Goal: Transaction & Acquisition: Purchase product/service

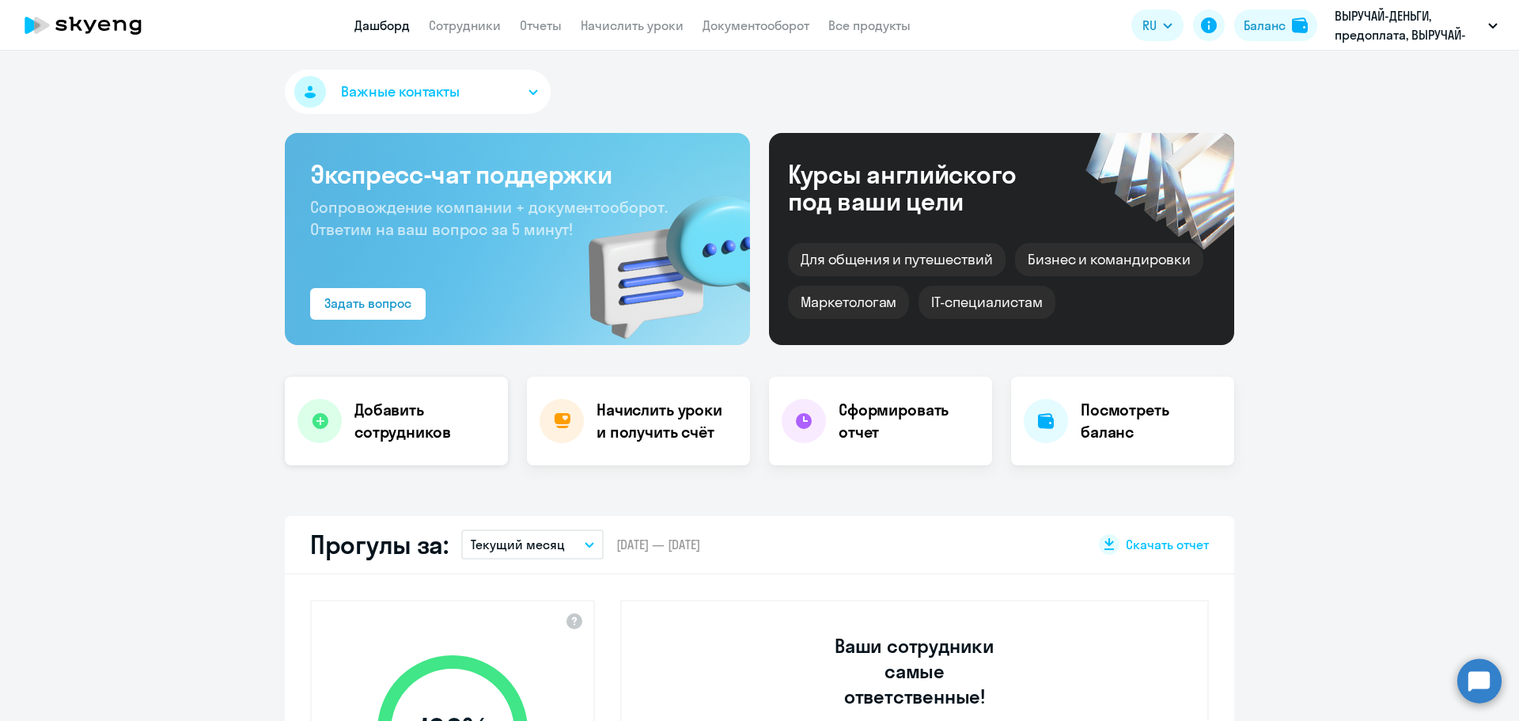
click at [312, 419] on icon at bounding box center [320, 421] width 16 height 16
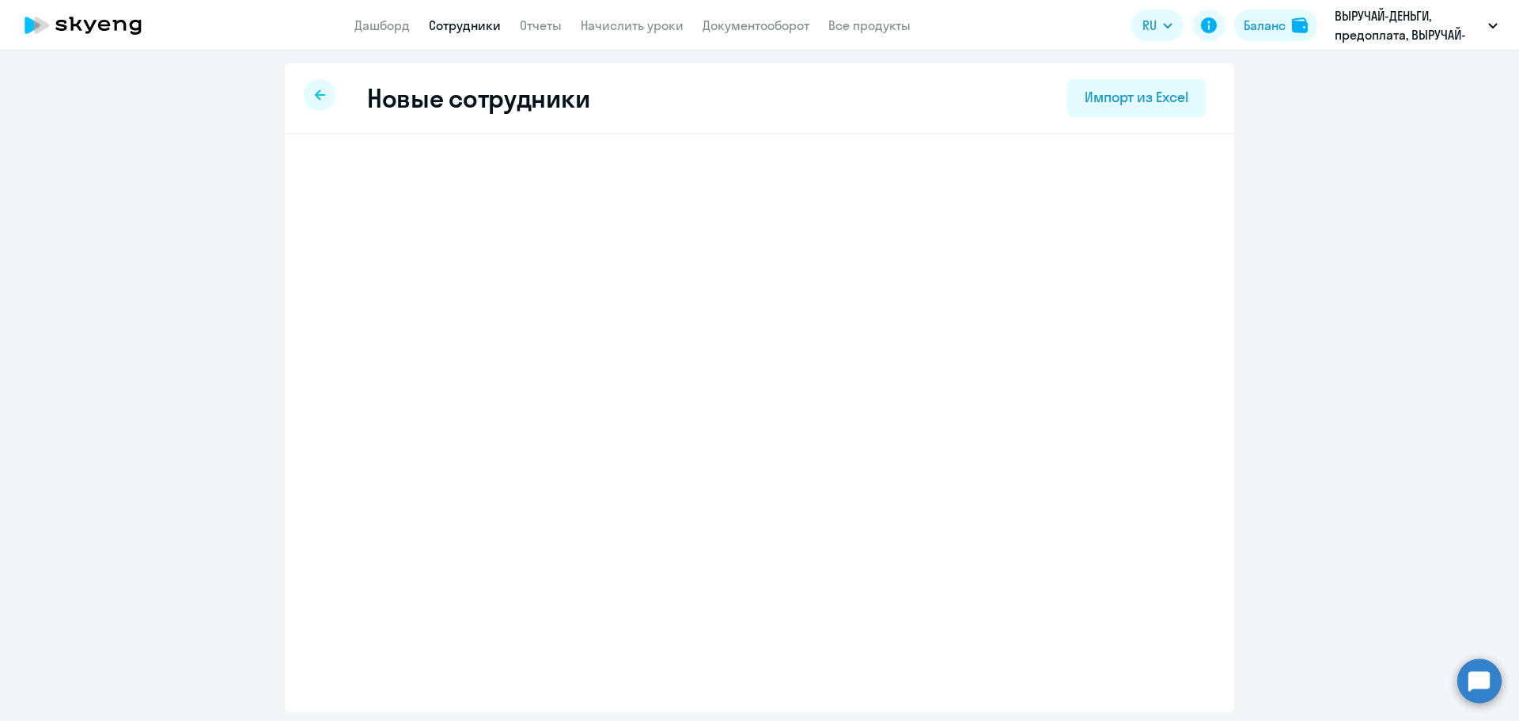
select select "english_adult_not_native_speaker_premium"
select select "3"
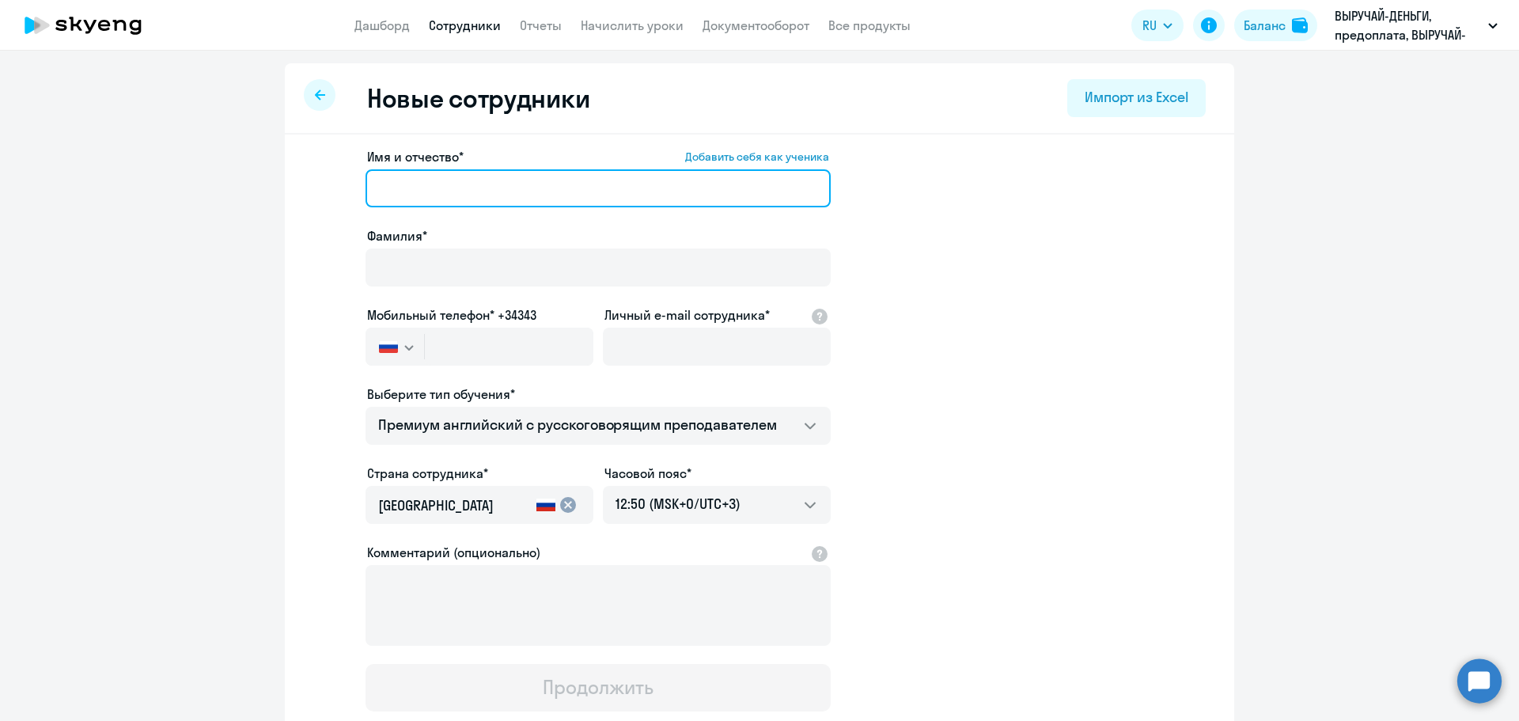
click at [430, 173] on input "Имя и отчество* Добавить себя как ученика" at bounding box center [598, 188] width 465 height 38
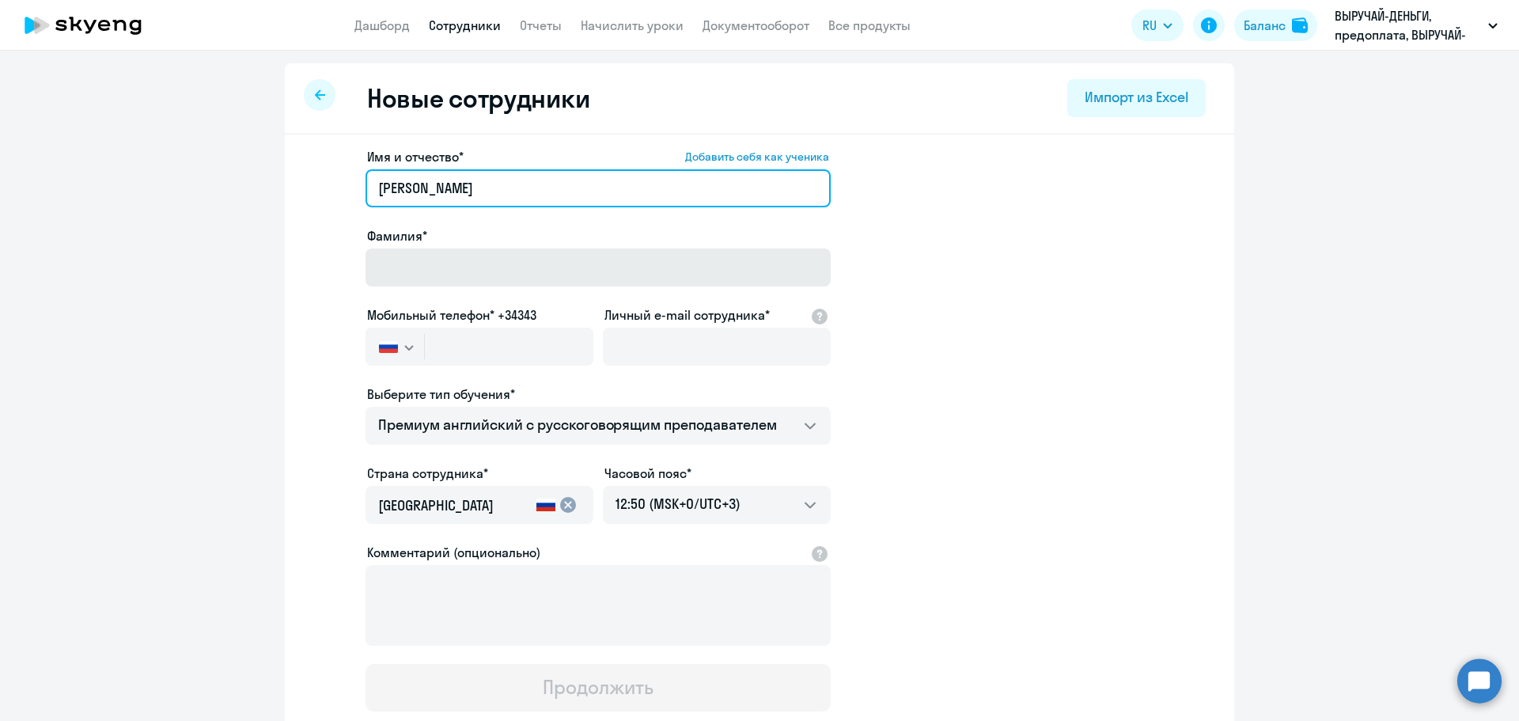
type input "[PERSON_NAME]"
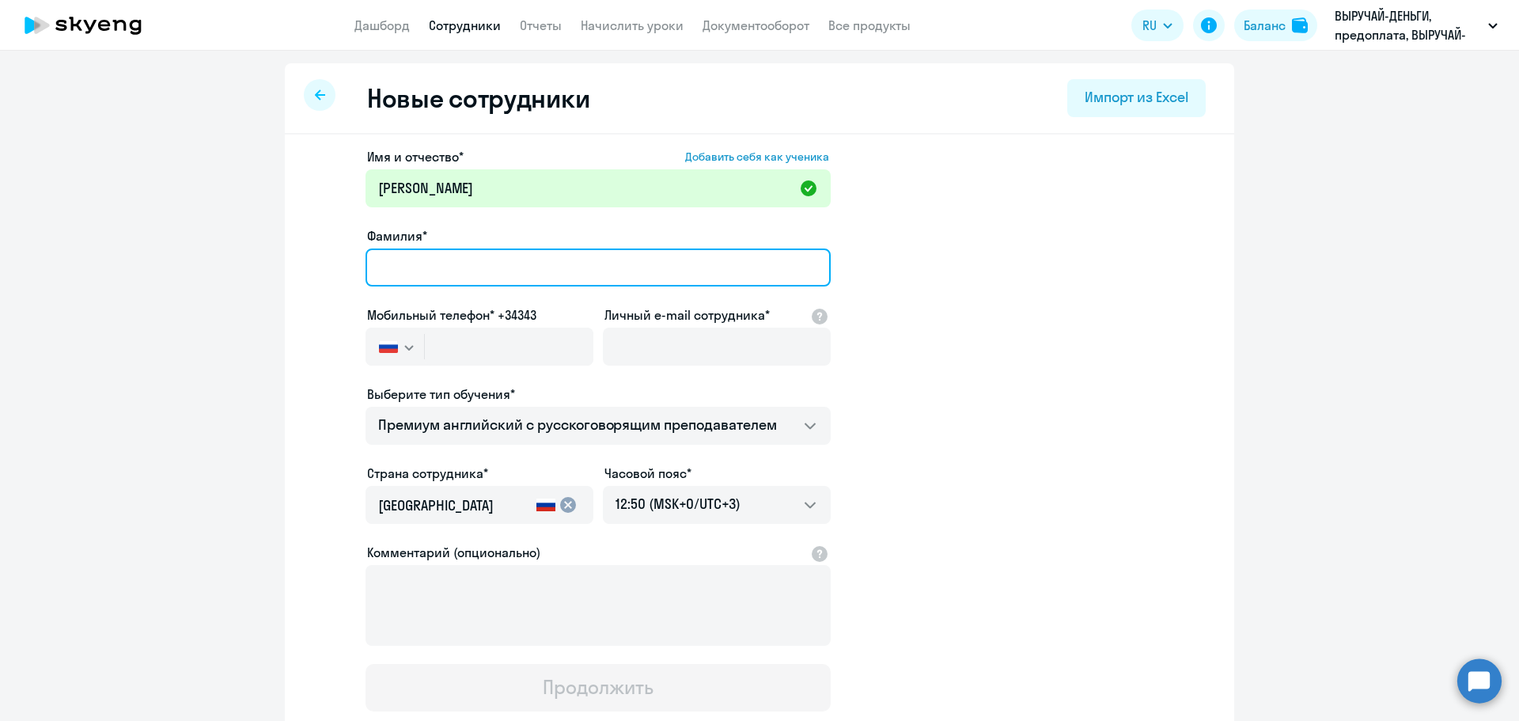
click at [430, 256] on input "Фамилия*" at bounding box center [598, 267] width 465 height 38
type input "[PERSON_NAME]"
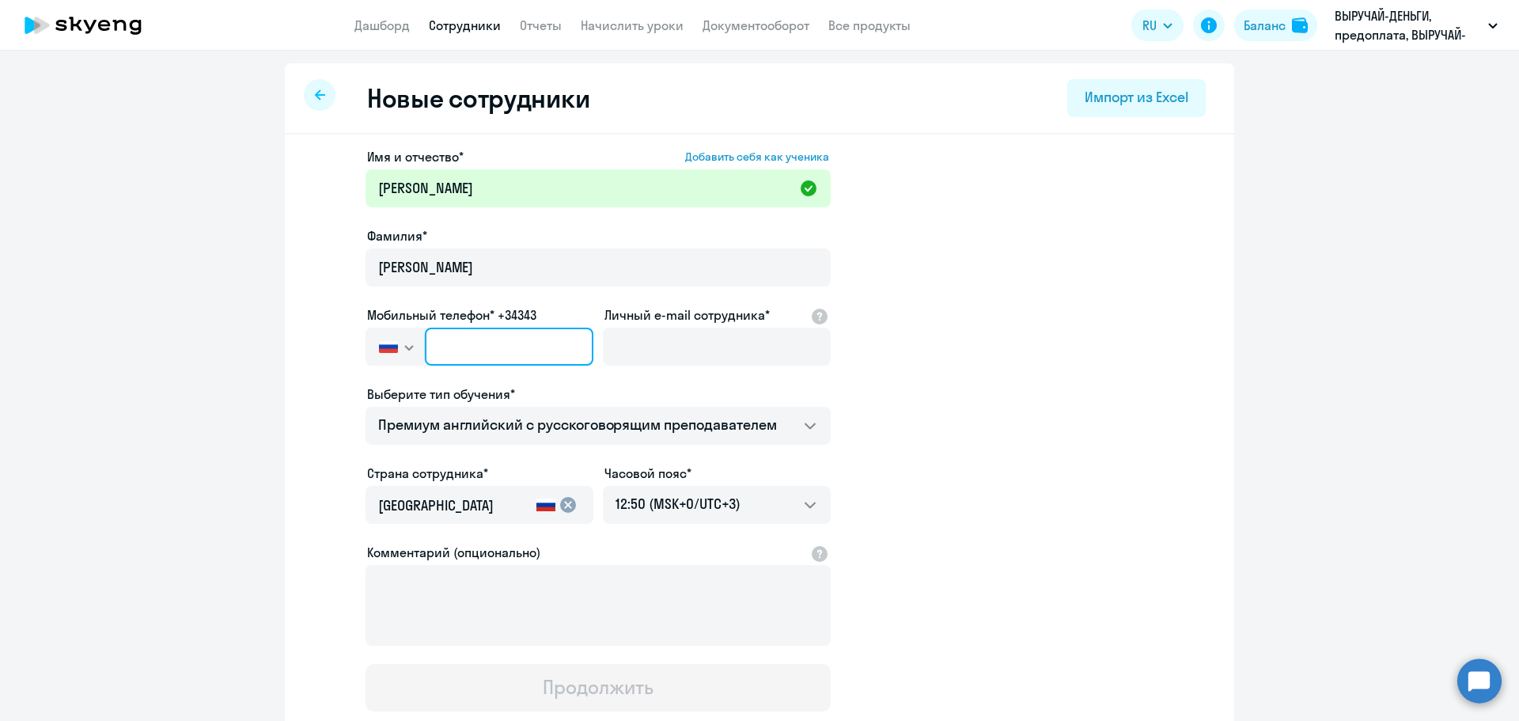
click at [472, 351] on input "text" at bounding box center [509, 347] width 169 height 38
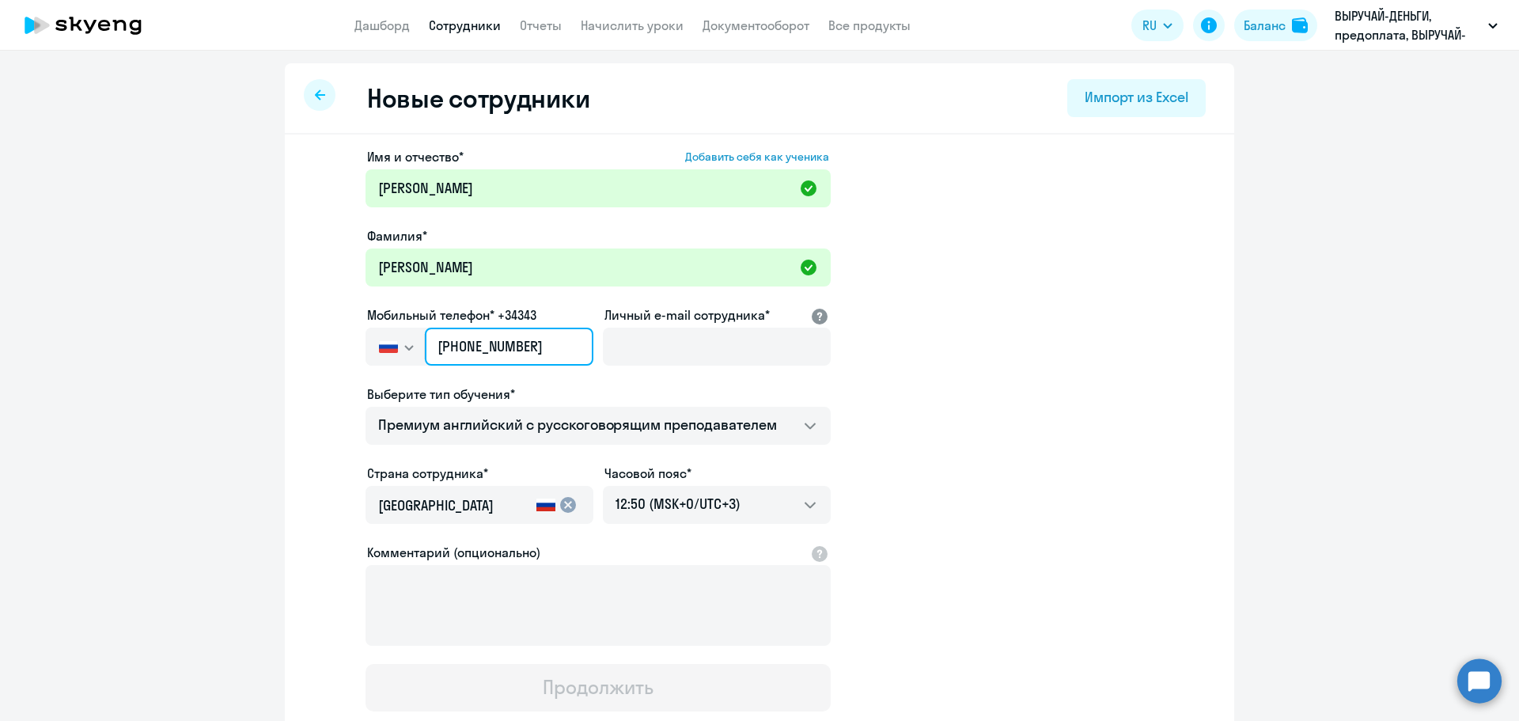
type input "[PHONE_NUMBER]"
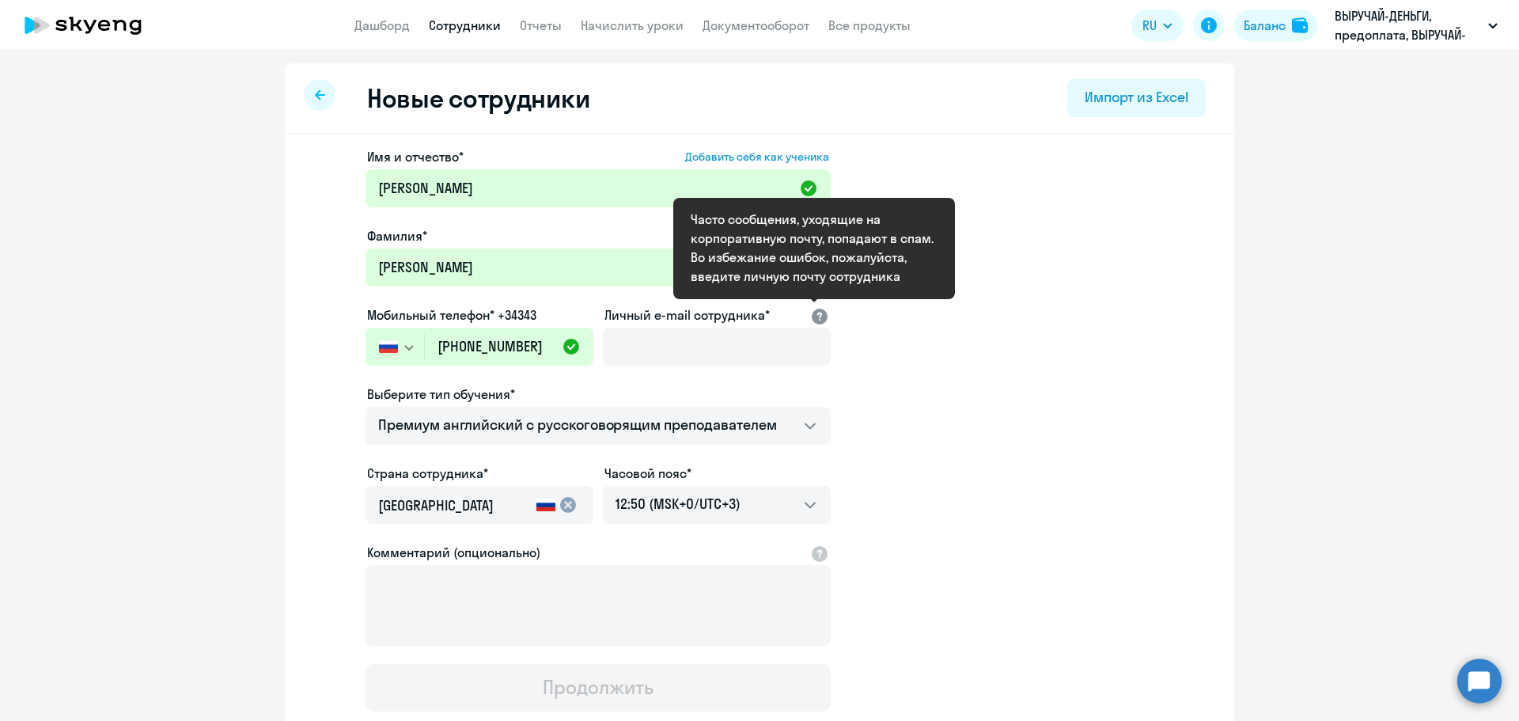
click at [810, 313] on div at bounding box center [819, 314] width 19 height 19
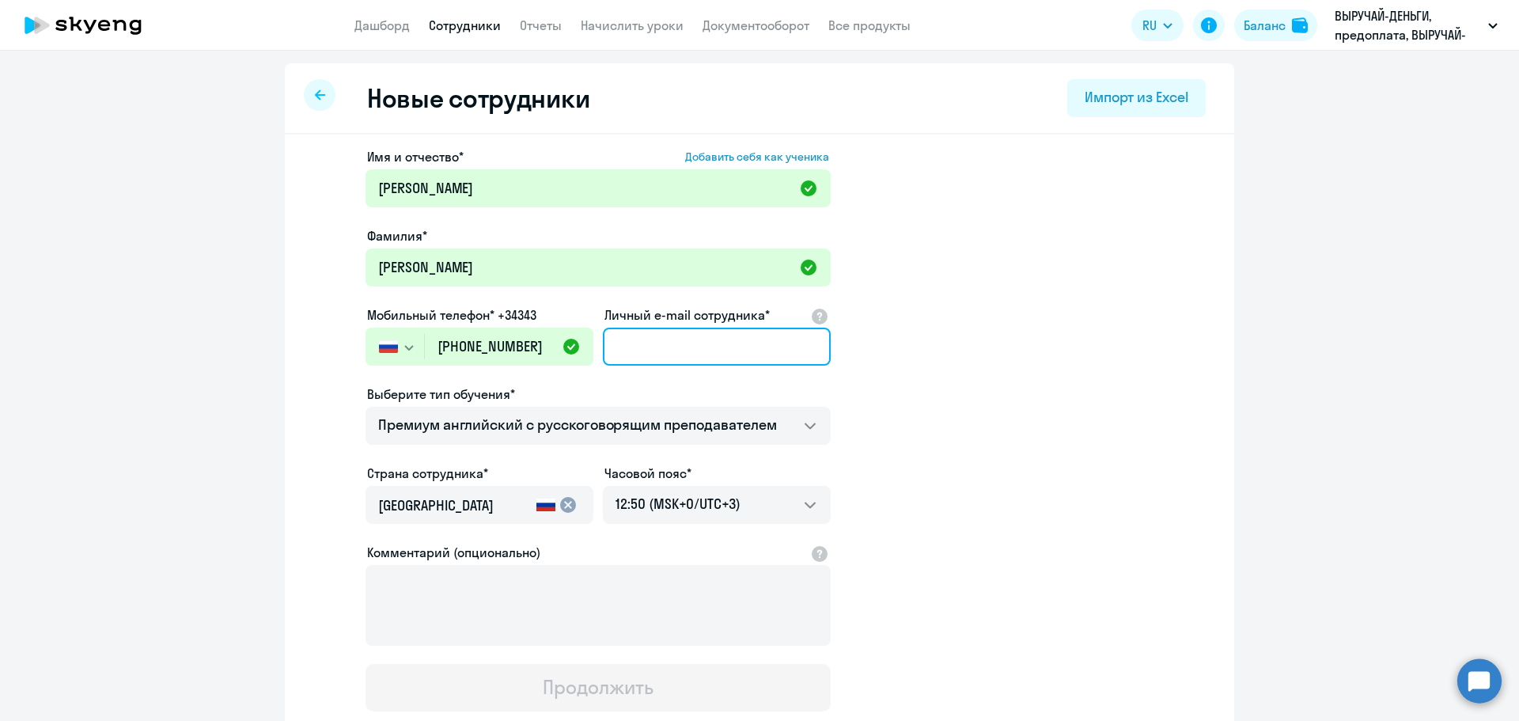
click at [649, 353] on input "Личный e-mail сотрудника*" at bounding box center [717, 347] width 228 height 38
paste input "[EMAIL_ADDRESS][DOMAIN_NAME]"
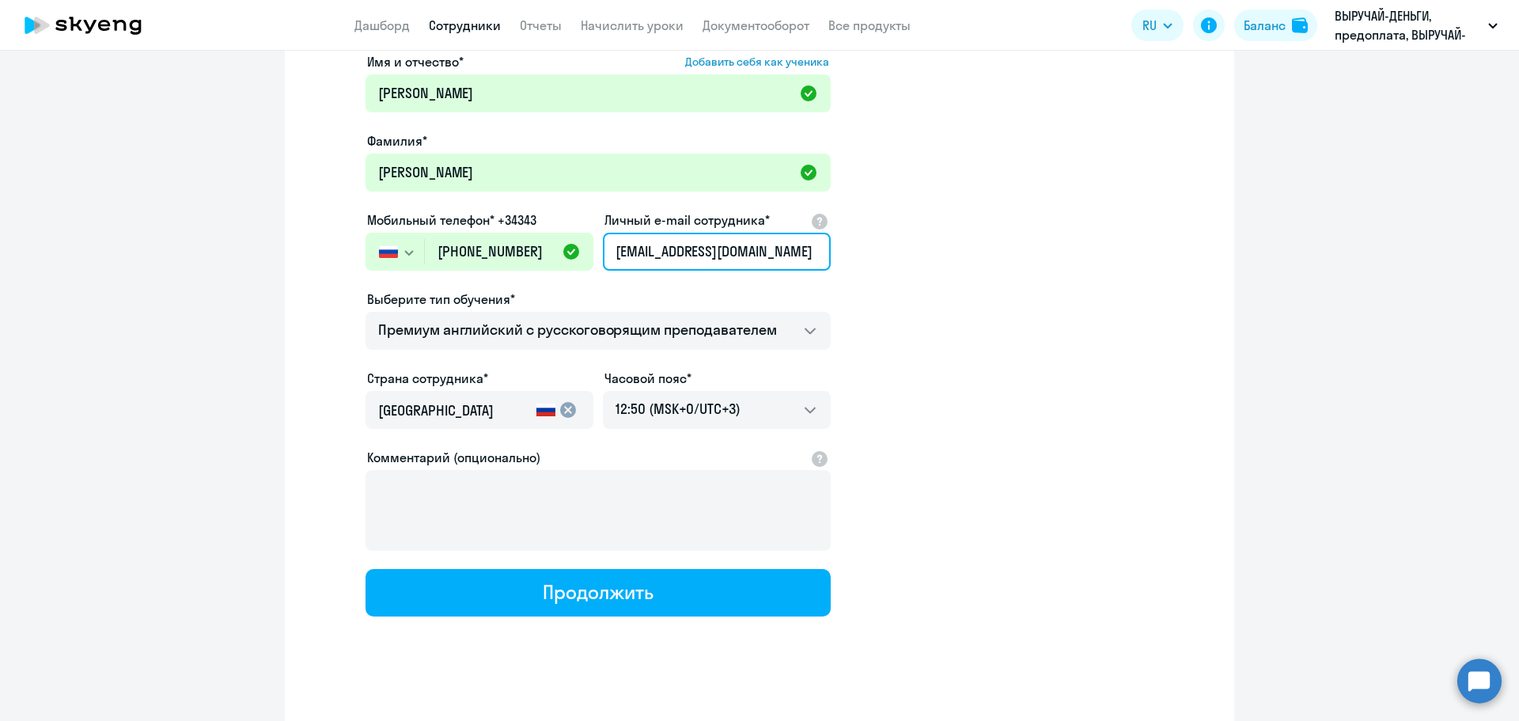
scroll to position [108, 0]
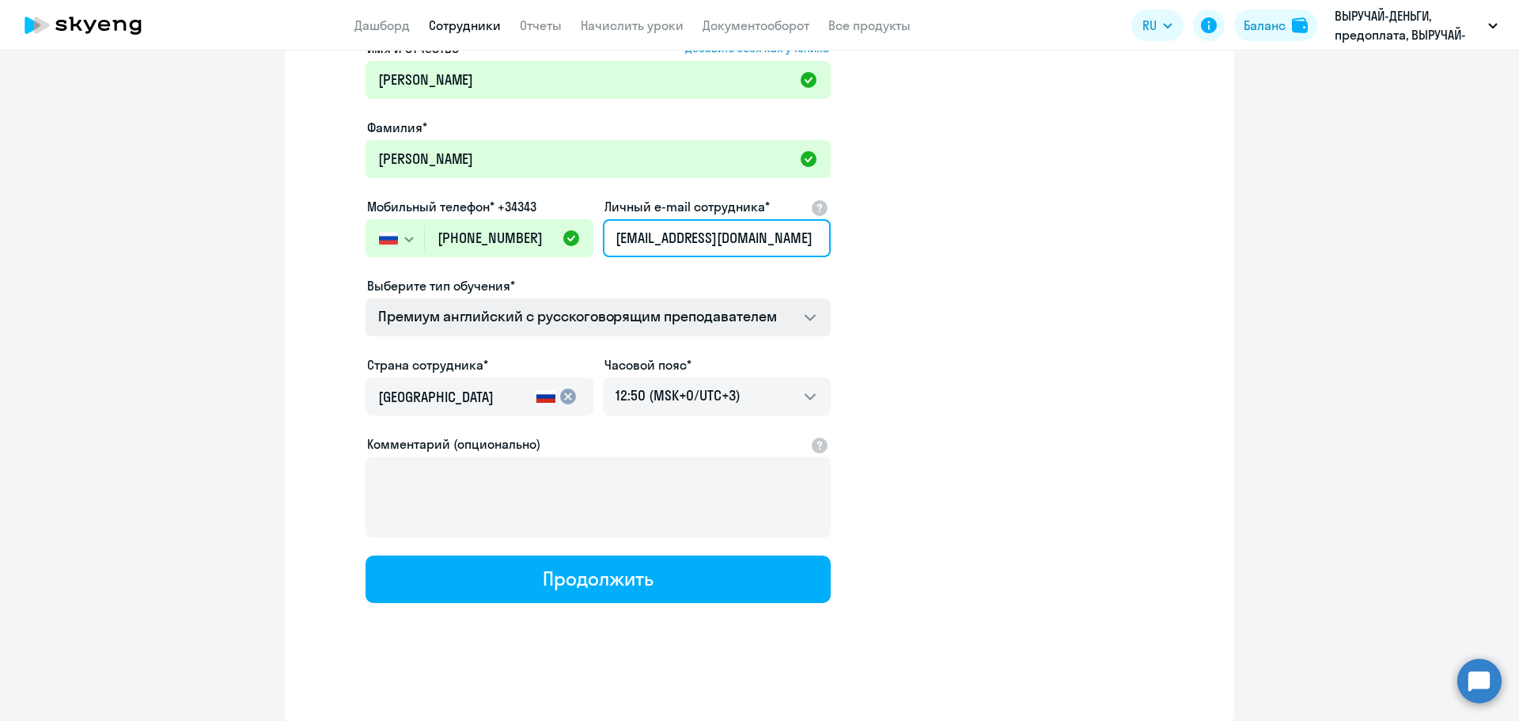
type input "[EMAIL_ADDRESS][DOMAIN_NAME]"
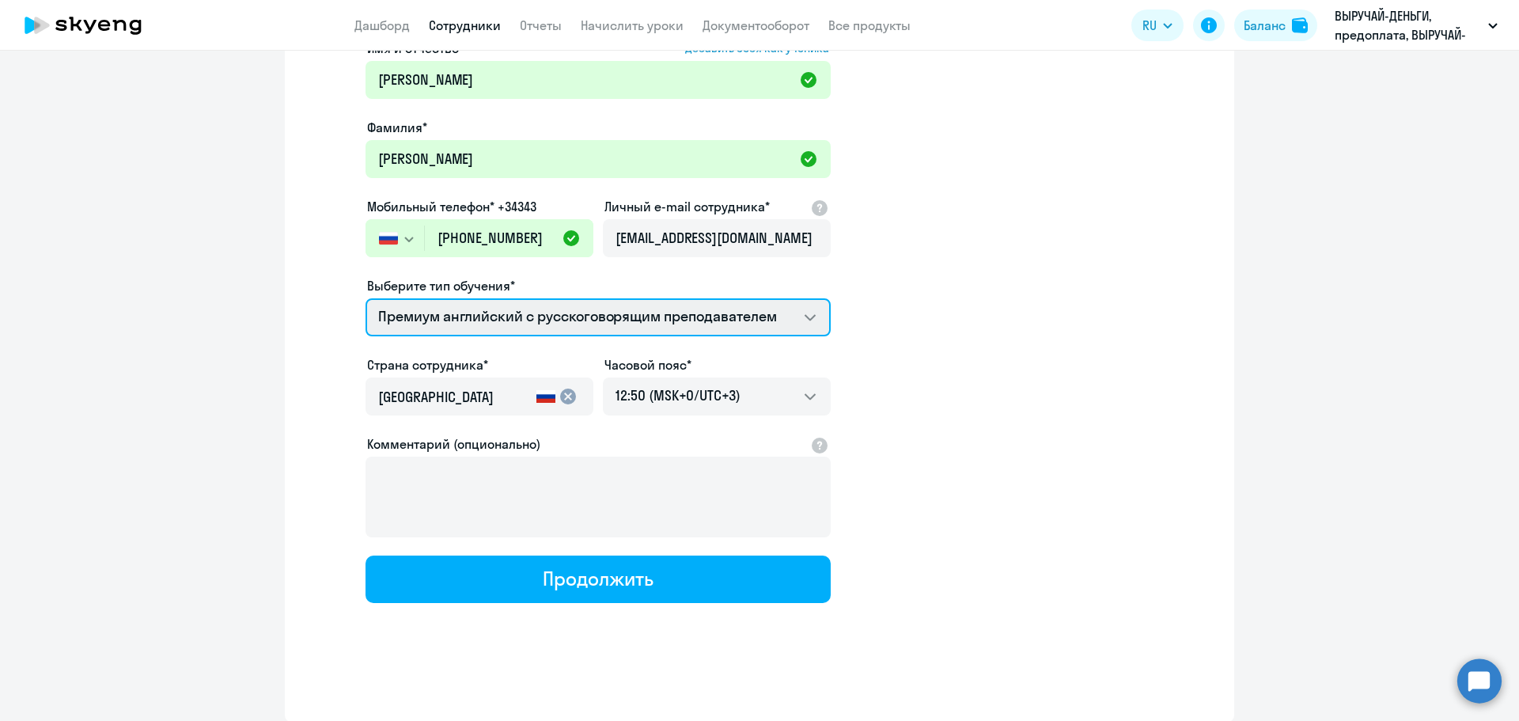
click at [811, 314] on select "Премиум английский с русскоговорящим преподавателем" at bounding box center [598, 317] width 465 height 38
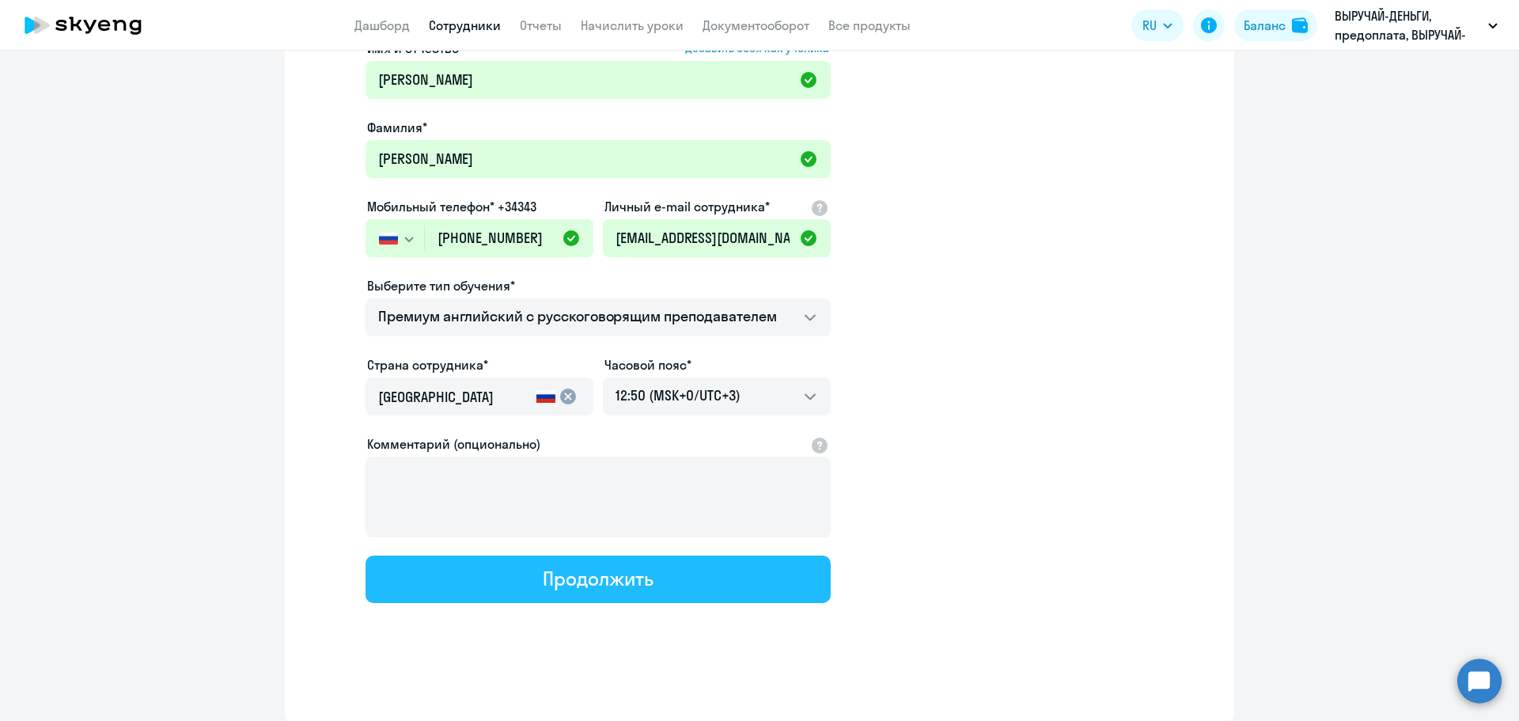
click at [552, 577] on div "Продолжить" at bounding box center [598, 578] width 110 height 25
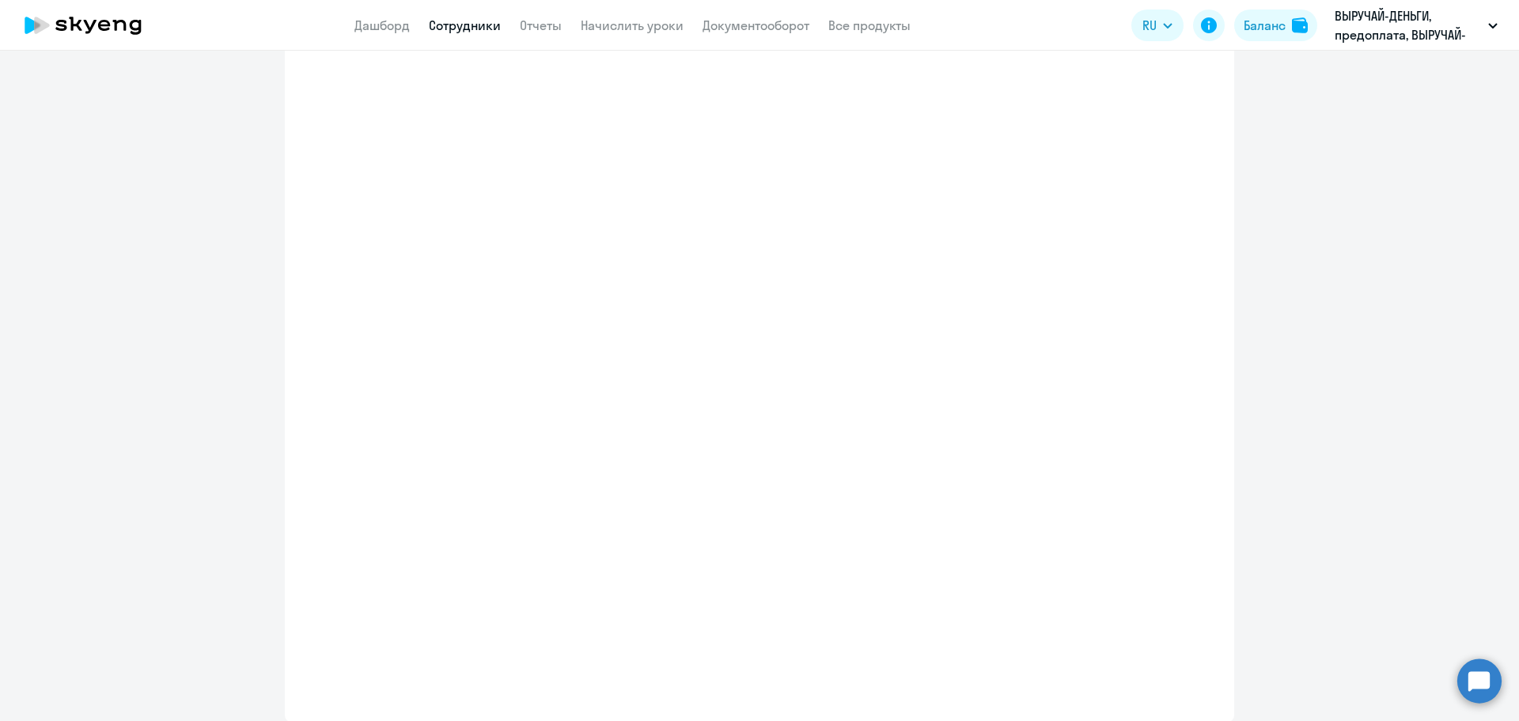
select select "english_adult_not_native_speaker_premium"
select select "3"
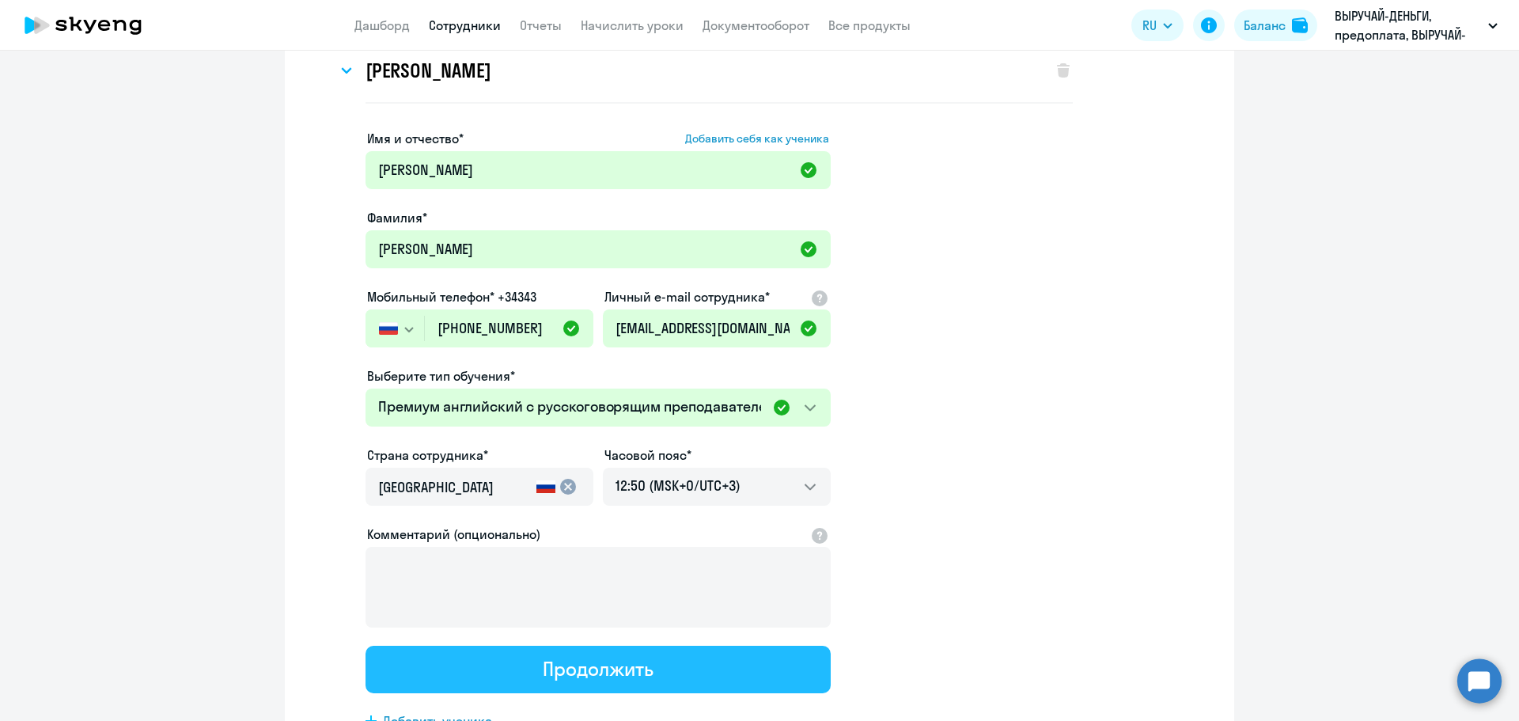
scroll to position [0, 0]
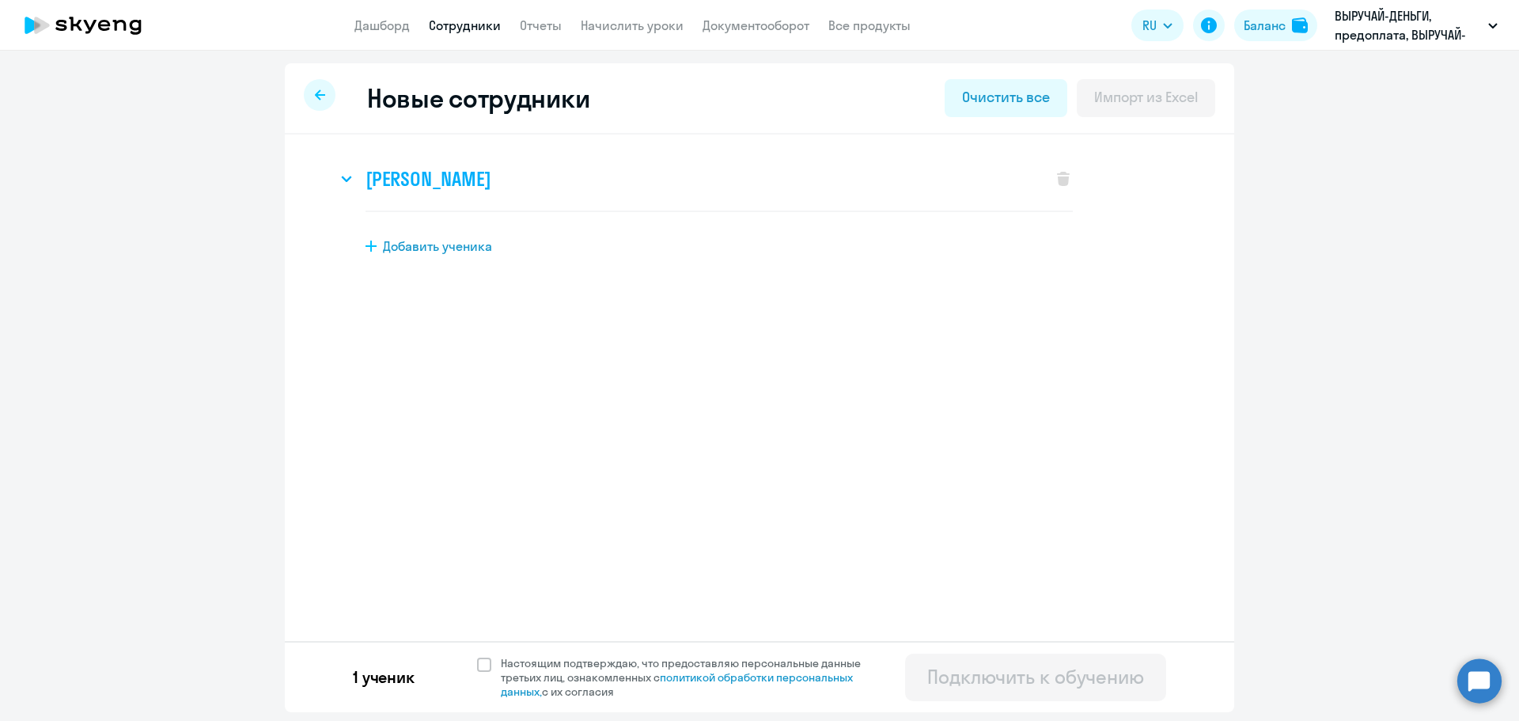
click at [491, 181] on h3 "[PERSON_NAME]" at bounding box center [428, 178] width 125 height 25
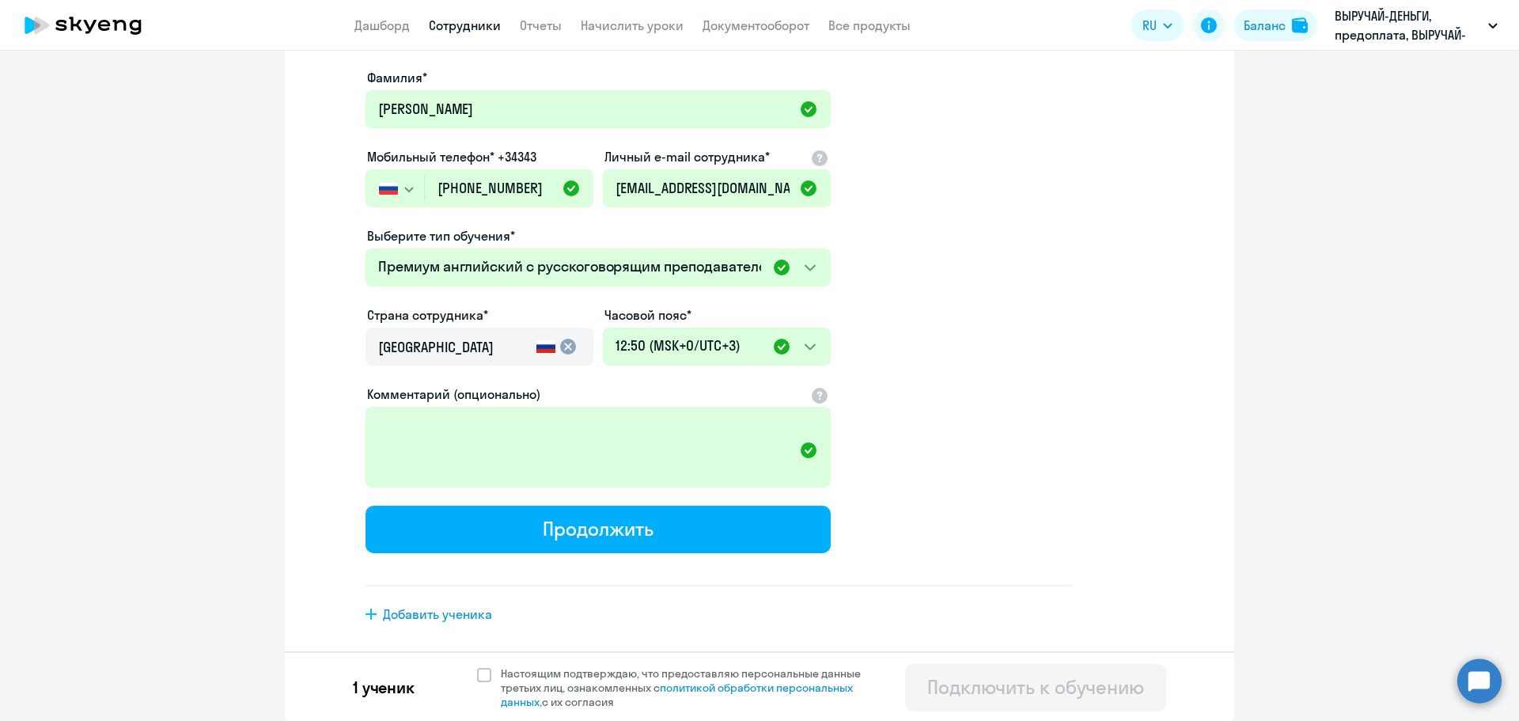
scroll to position [230, 0]
click at [477, 678] on span at bounding box center [484, 674] width 14 height 14
click at [477, 666] on input "Настоящим подтверждаю, что предоставляю персональные данные третьих лиц, ознако…" at bounding box center [476, 665] width 1 height 1
checkbox input "true"
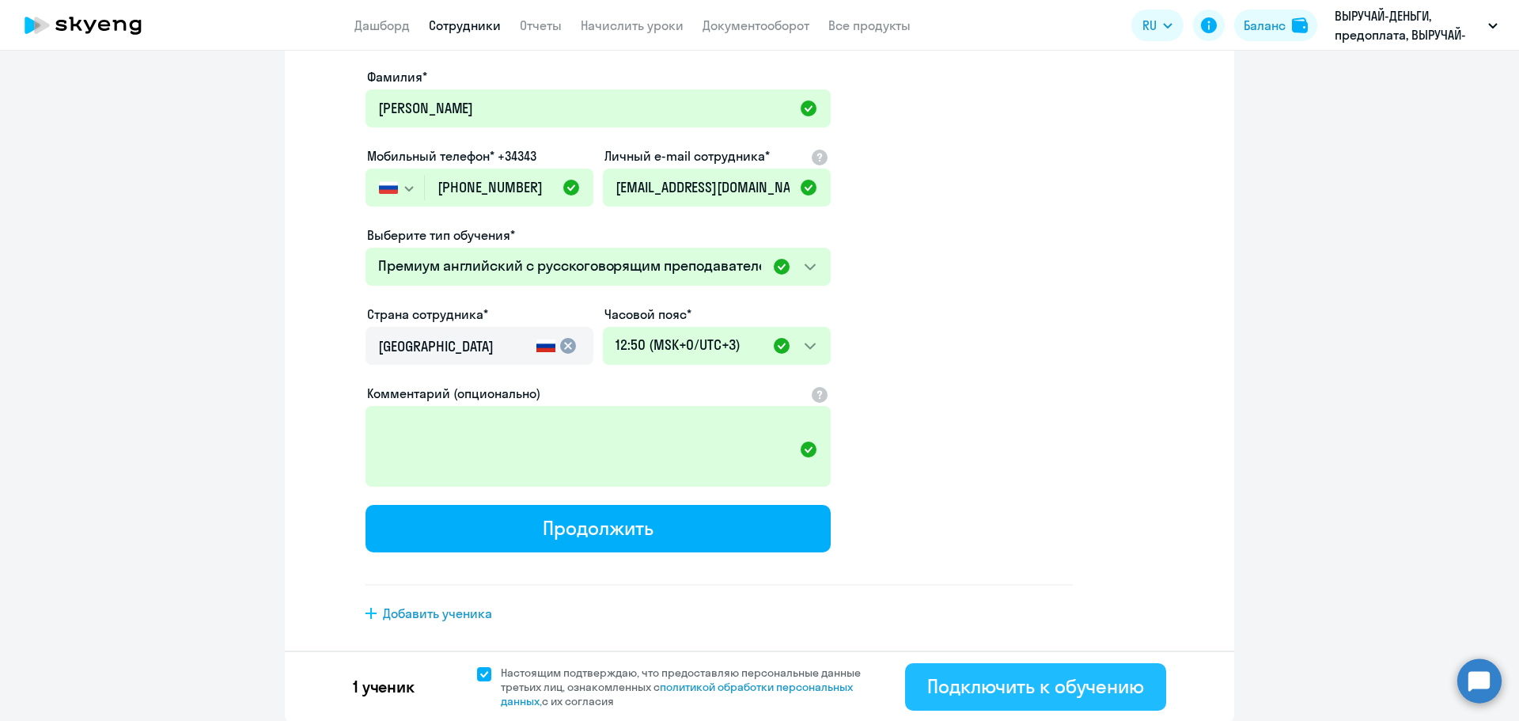
click at [1083, 684] on div "Подключить к обучению" at bounding box center [1035, 685] width 217 height 25
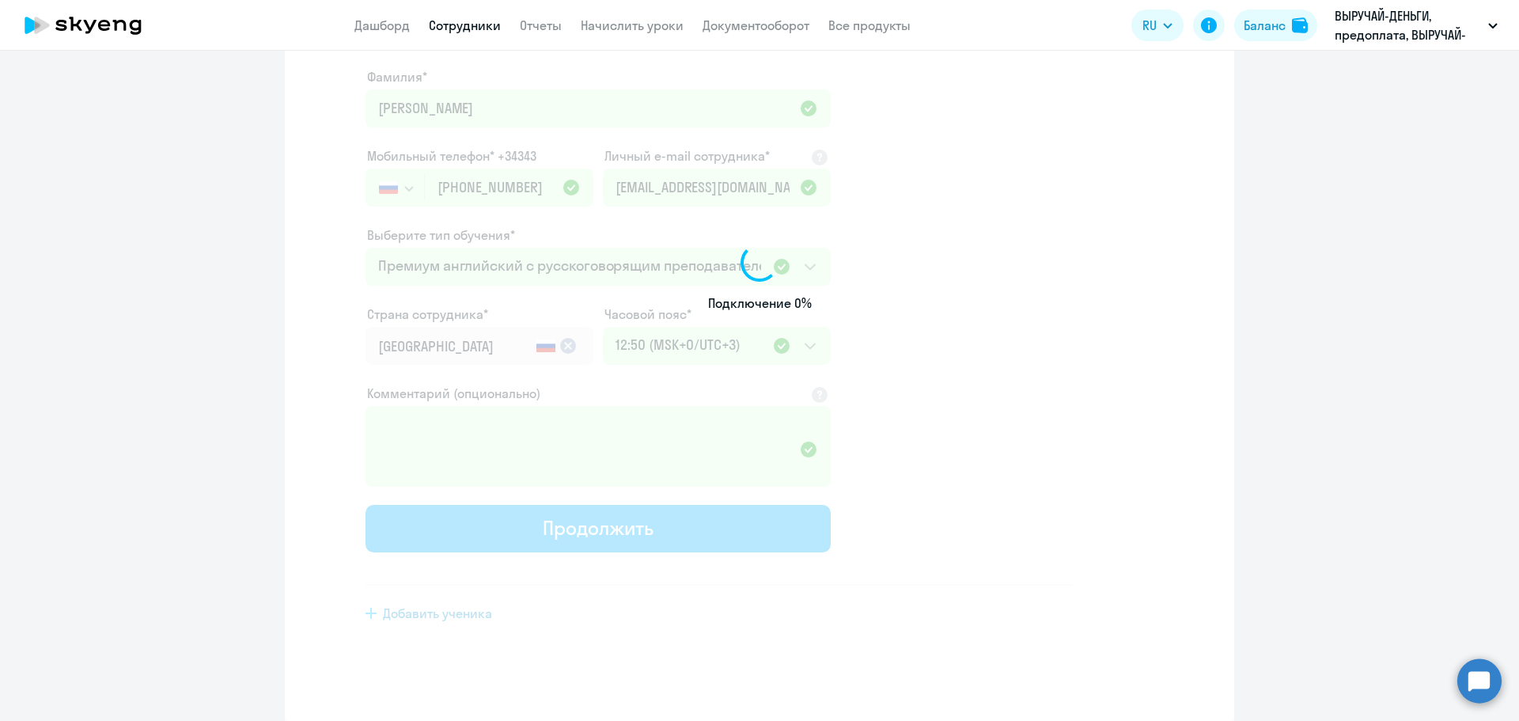
select select "english_adult_not_native_speaker_premium"
select select "3"
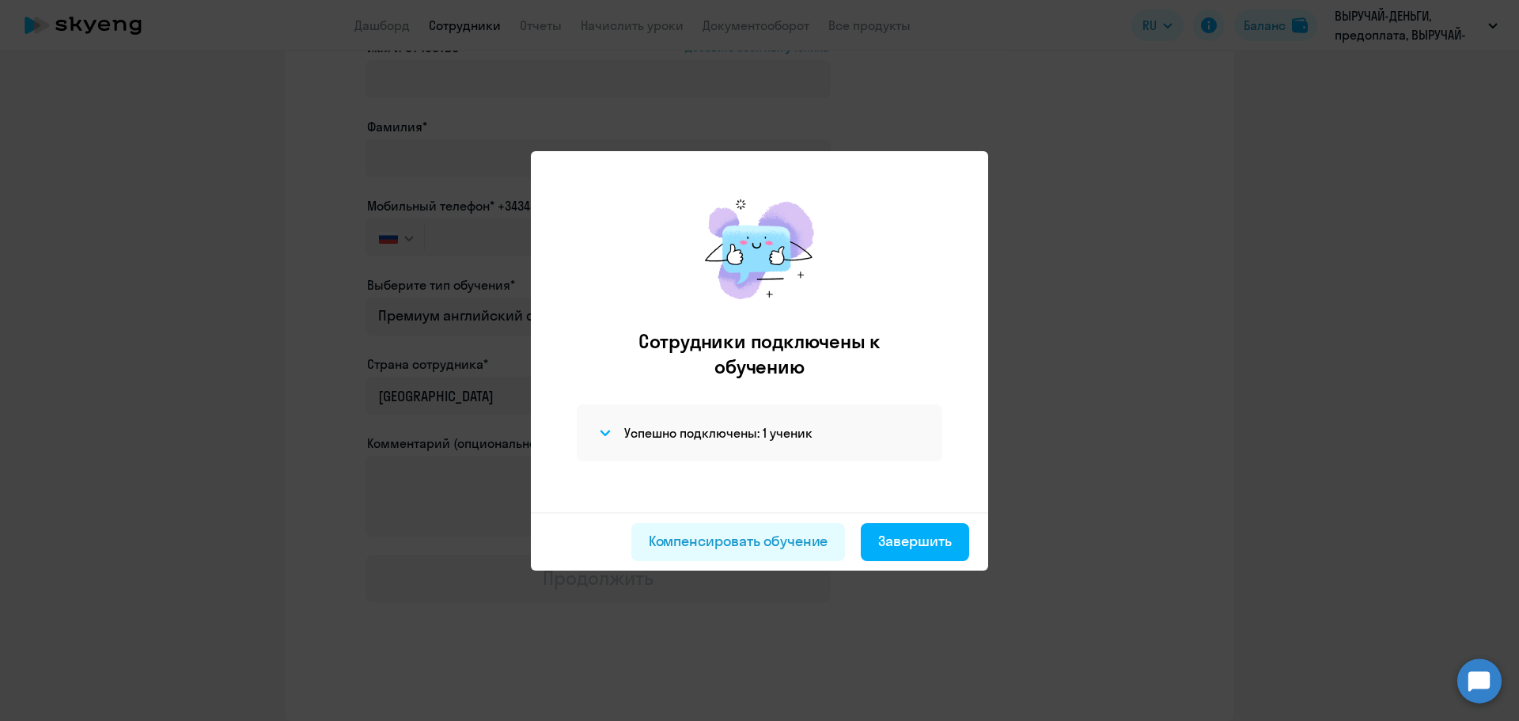
scroll to position [108, 0]
click at [926, 539] on div "Завершить" at bounding box center [915, 541] width 74 height 21
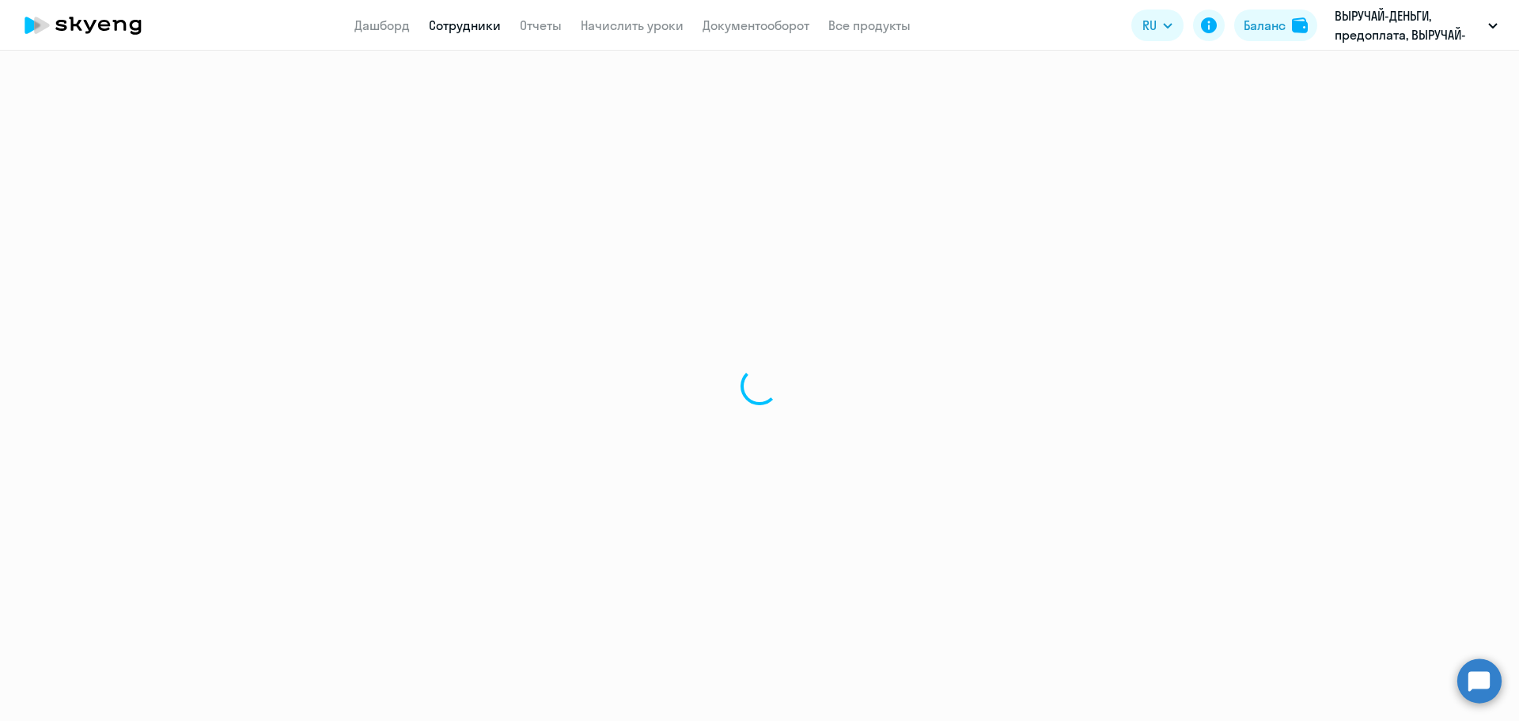
select select "30"
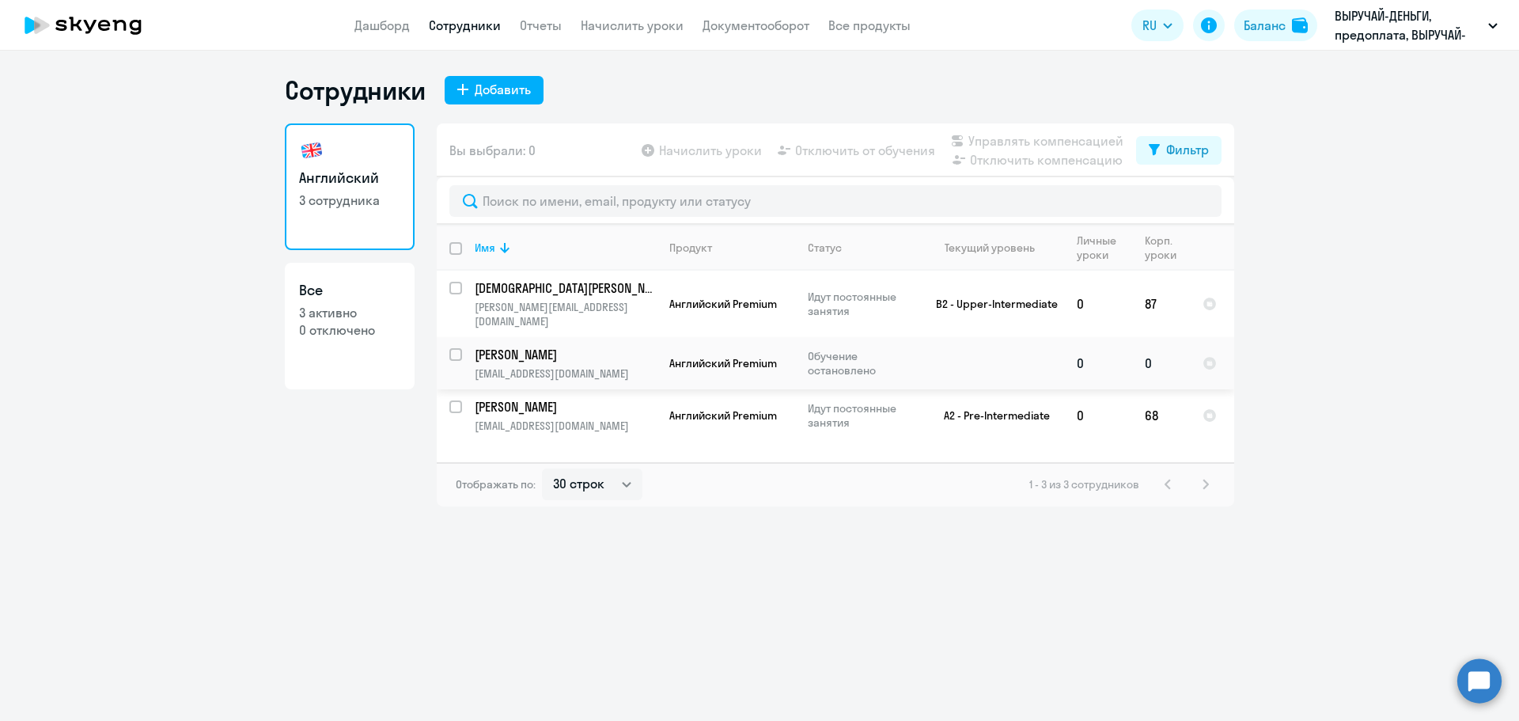
click at [598, 347] on p "[PERSON_NAME]" at bounding box center [564, 354] width 179 height 17
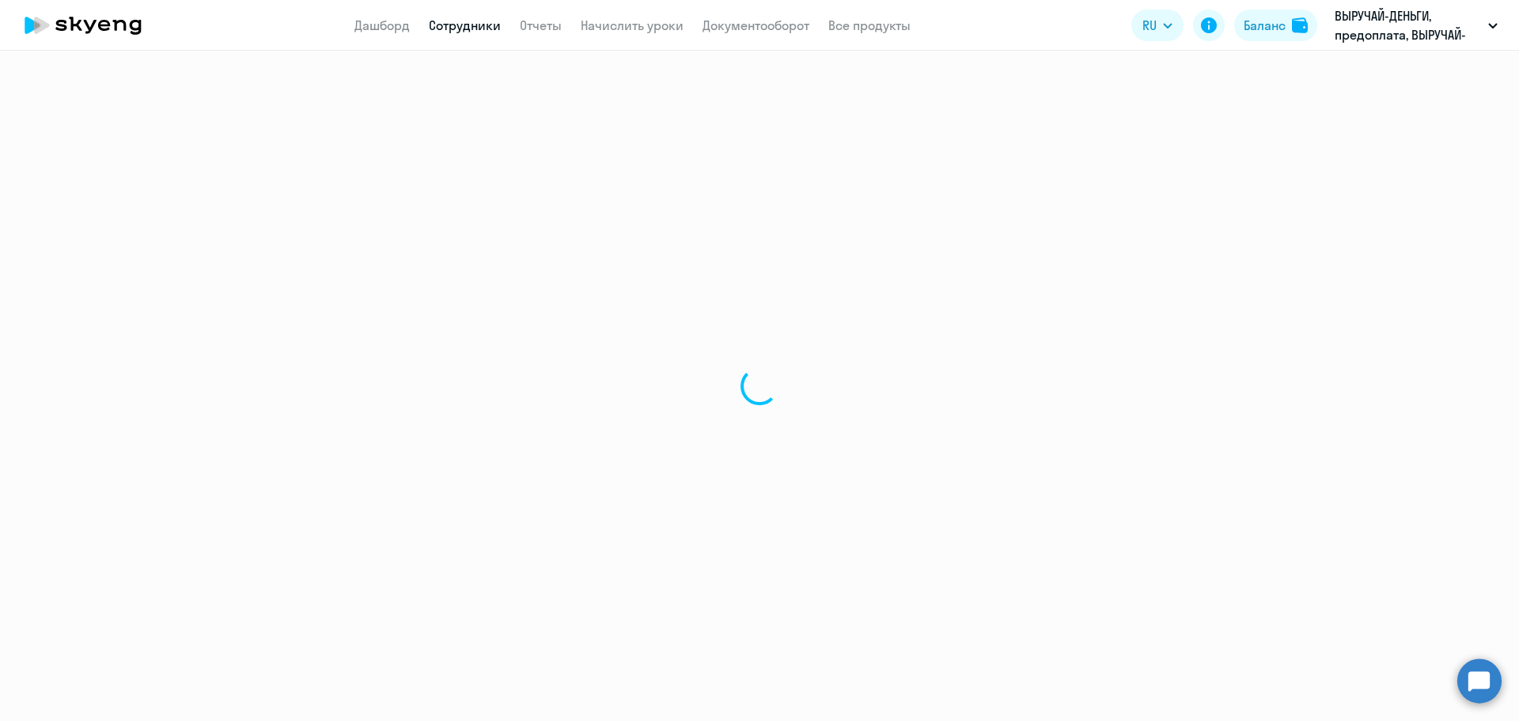
select select "english"
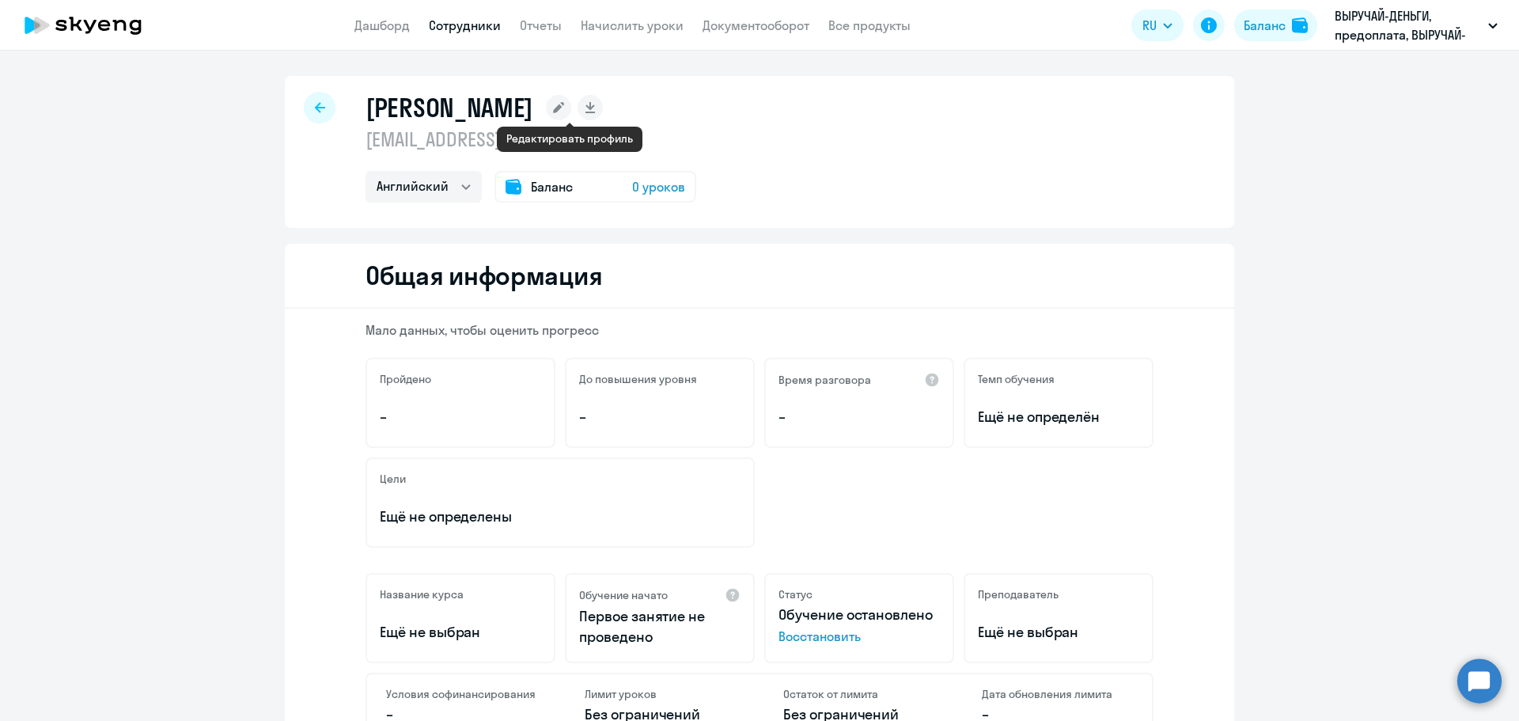
click at [570, 101] on rect at bounding box center [558, 107] width 25 height 25
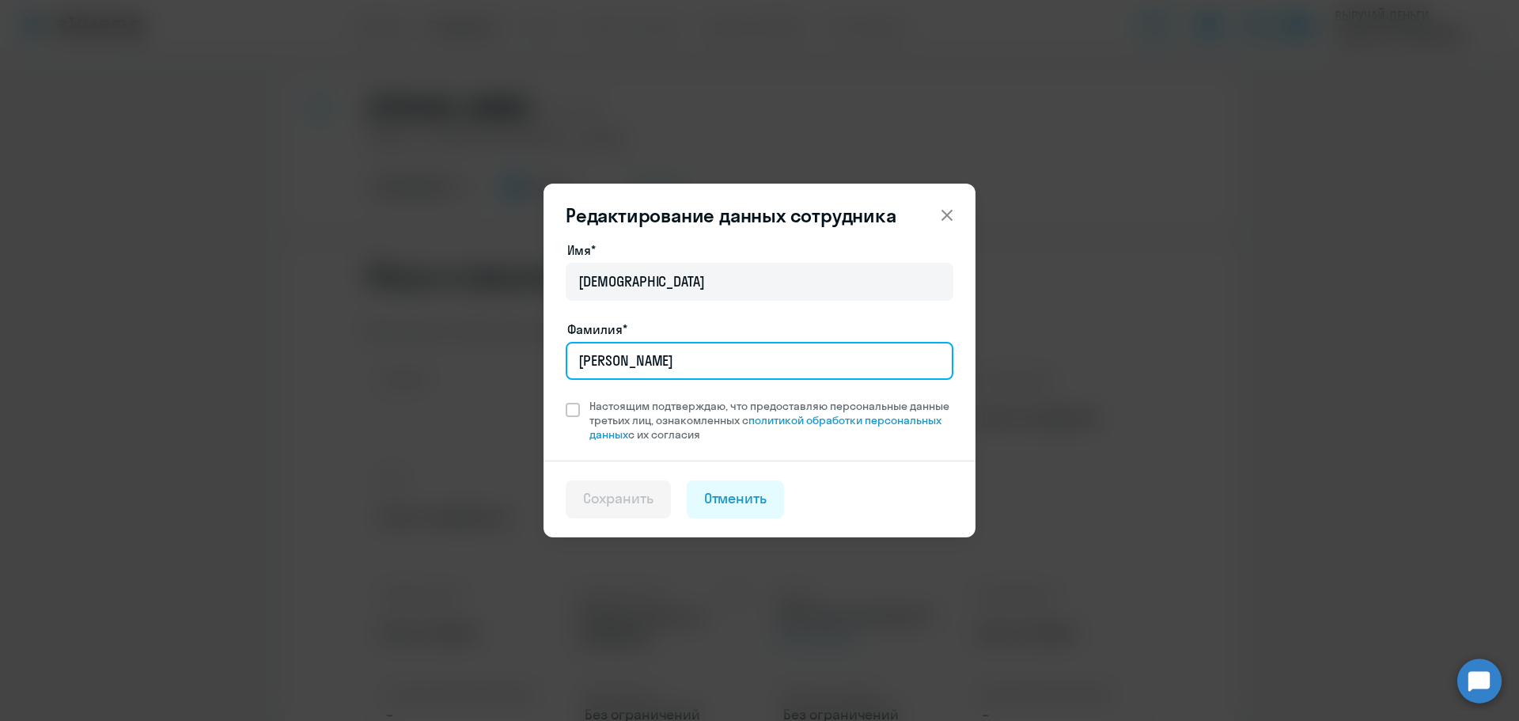
drag, startPoint x: 693, startPoint y: 364, endPoint x: 436, endPoint y: 352, distance: 257.5
click at [436, 352] on div "Редактирование данных сотрудника Имя* [PERSON_NAME]* [PERSON_NAME] Настоящим по…" at bounding box center [760, 360] width 766 height 443
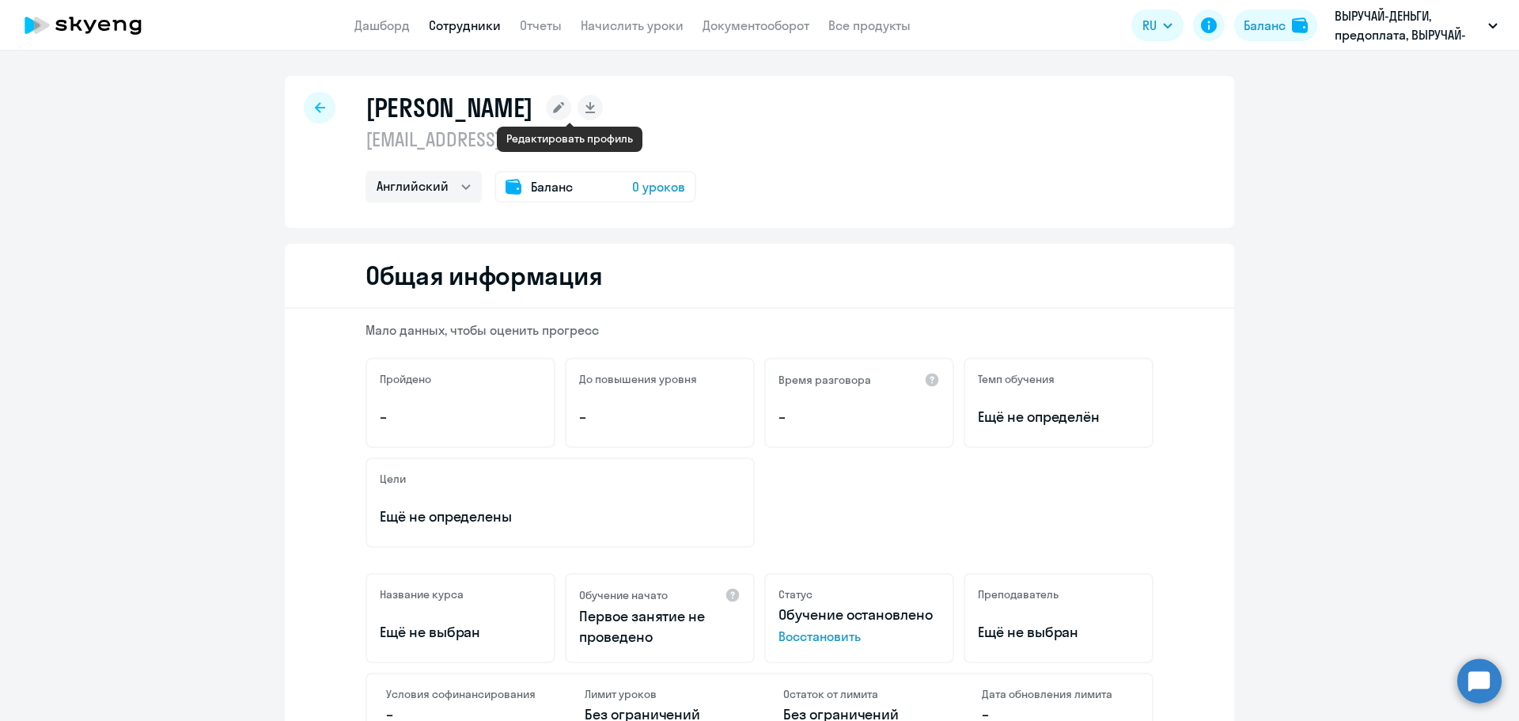
click at [564, 108] on icon at bounding box center [558, 107] width 11 height 11
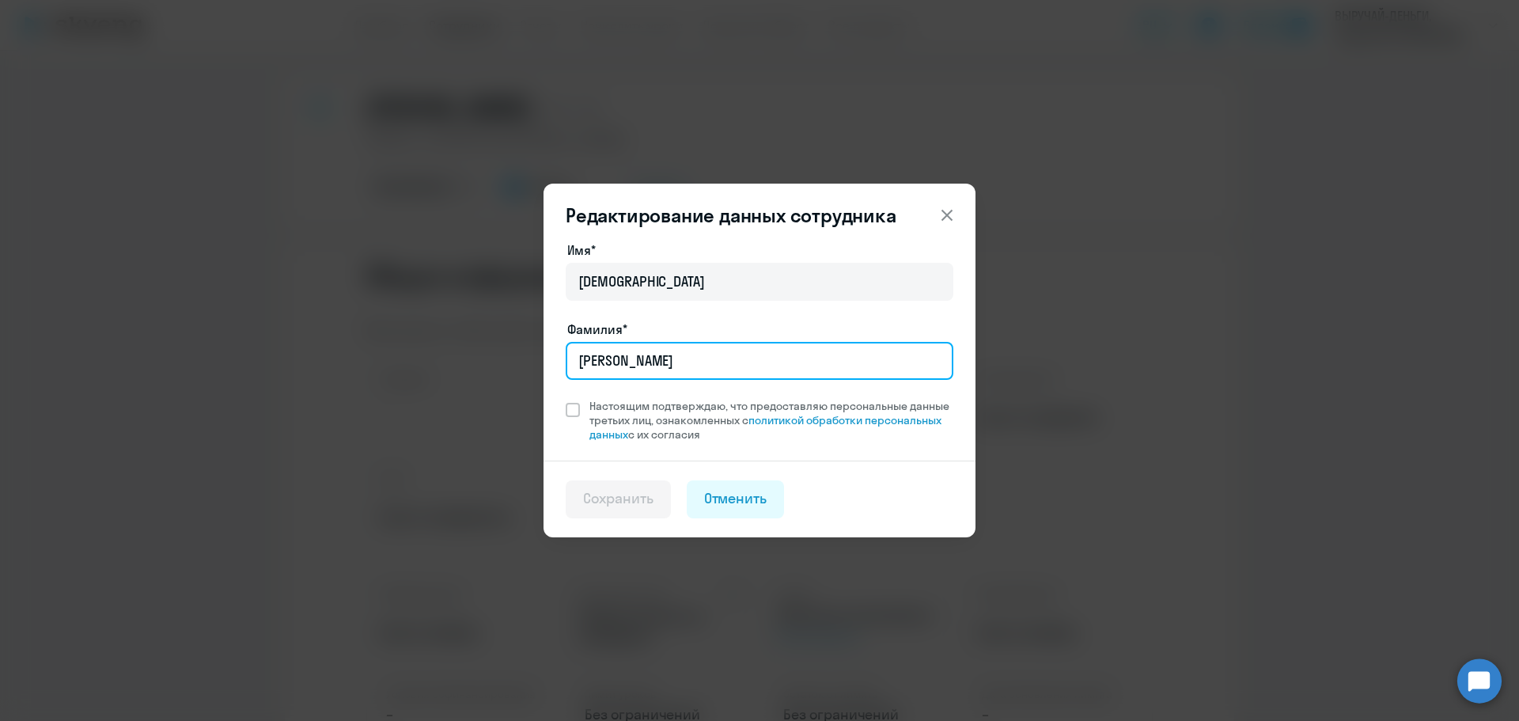
drag, startPoint x: 664, startPoint y: 368, endPoint x: 563, endPoint y: 365, distance: 101.3
click at [563, 365] on div "Имя* [PERSON_NAME]* [PERSON_NAME] Настоящим подтверждаю, что предоставляю персо…" at bounding box center [760, 351] width 432 height 220
type input "[PERSON_NAME]"
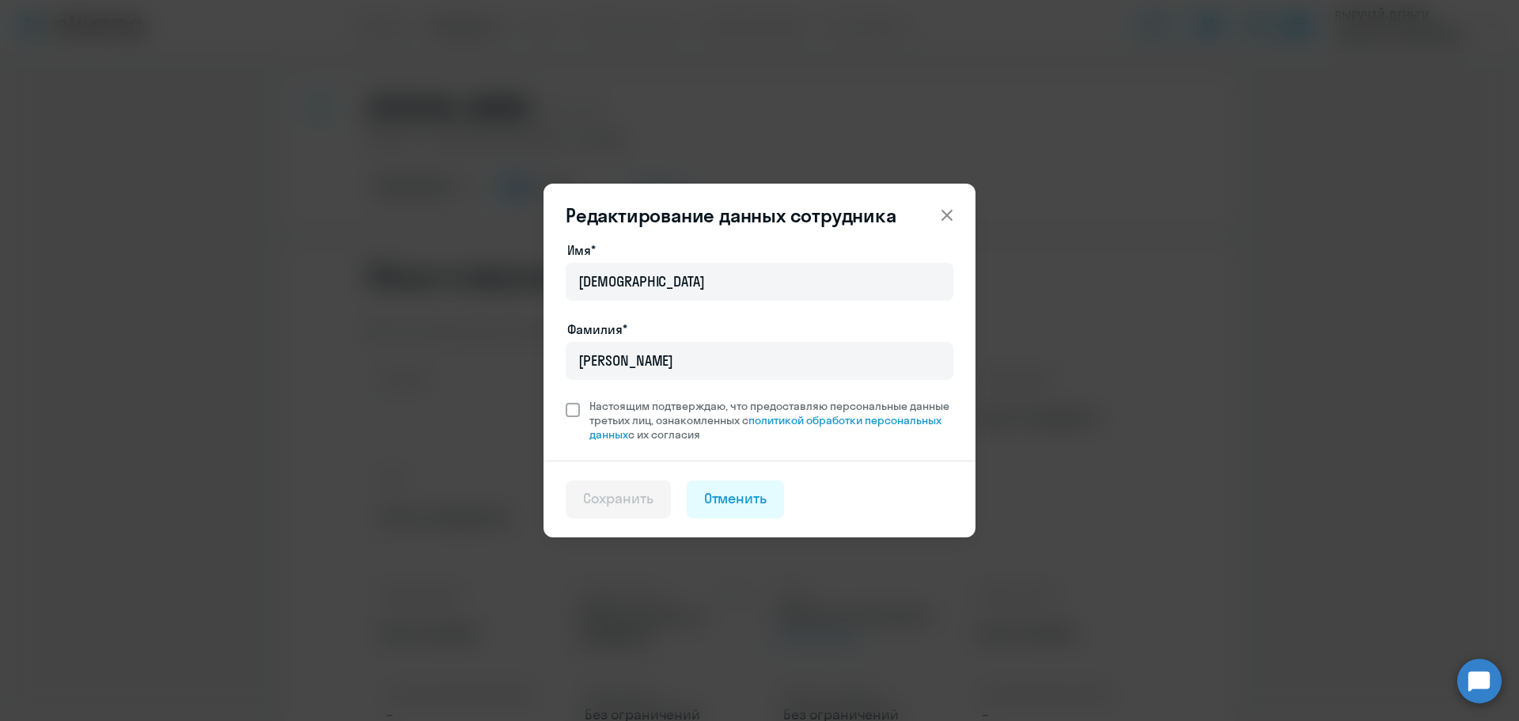
click at [571, 409] on span at bounding box center [573, 410] width 14 height 14
click at [566, 399] on input "Настоящим подтверждаю, что предоставляю персональные данные третьих лиц, ознако…" at bounding box center [565, 398] width 1 height 1
checkbox input "true"
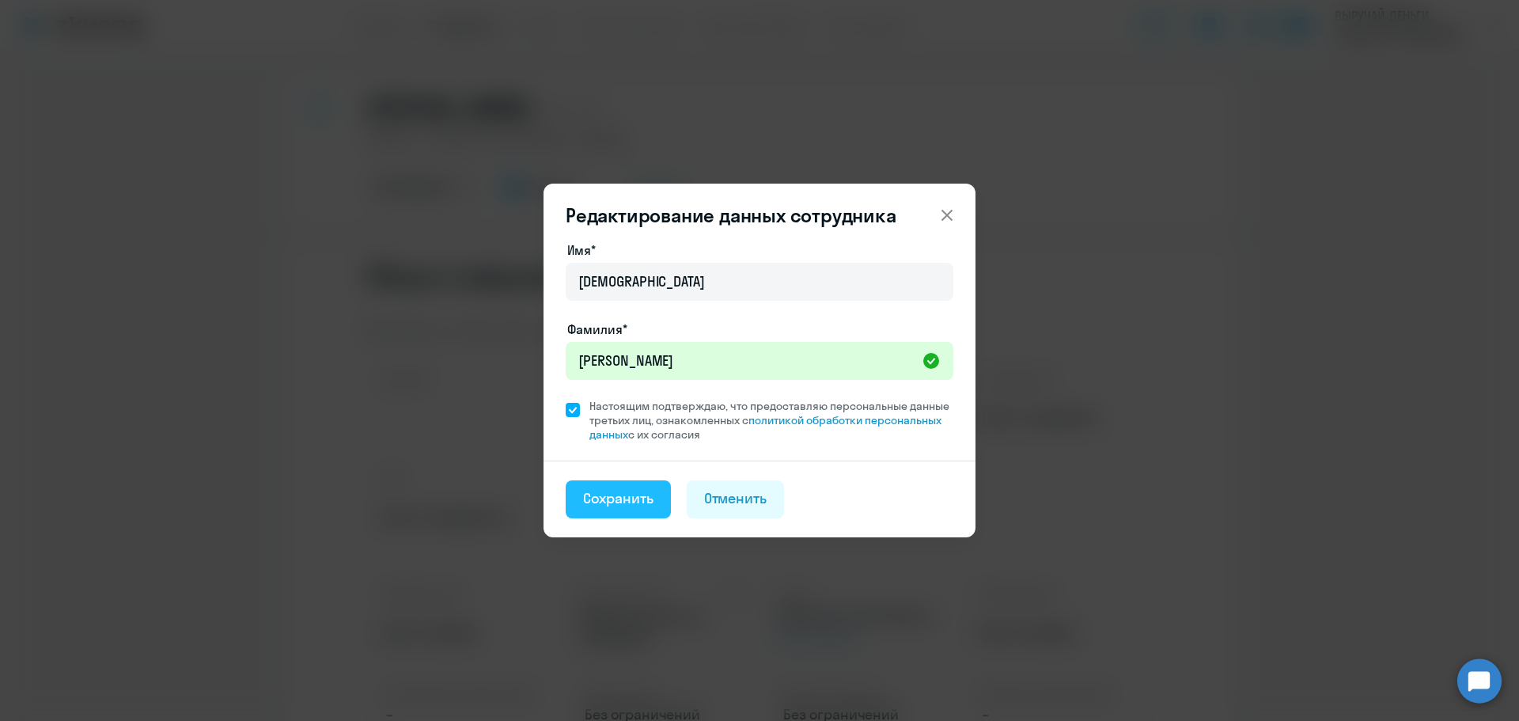
click at [616, 499] on div "Сохранить" at bounding box center [618, 498] width 70 height 21
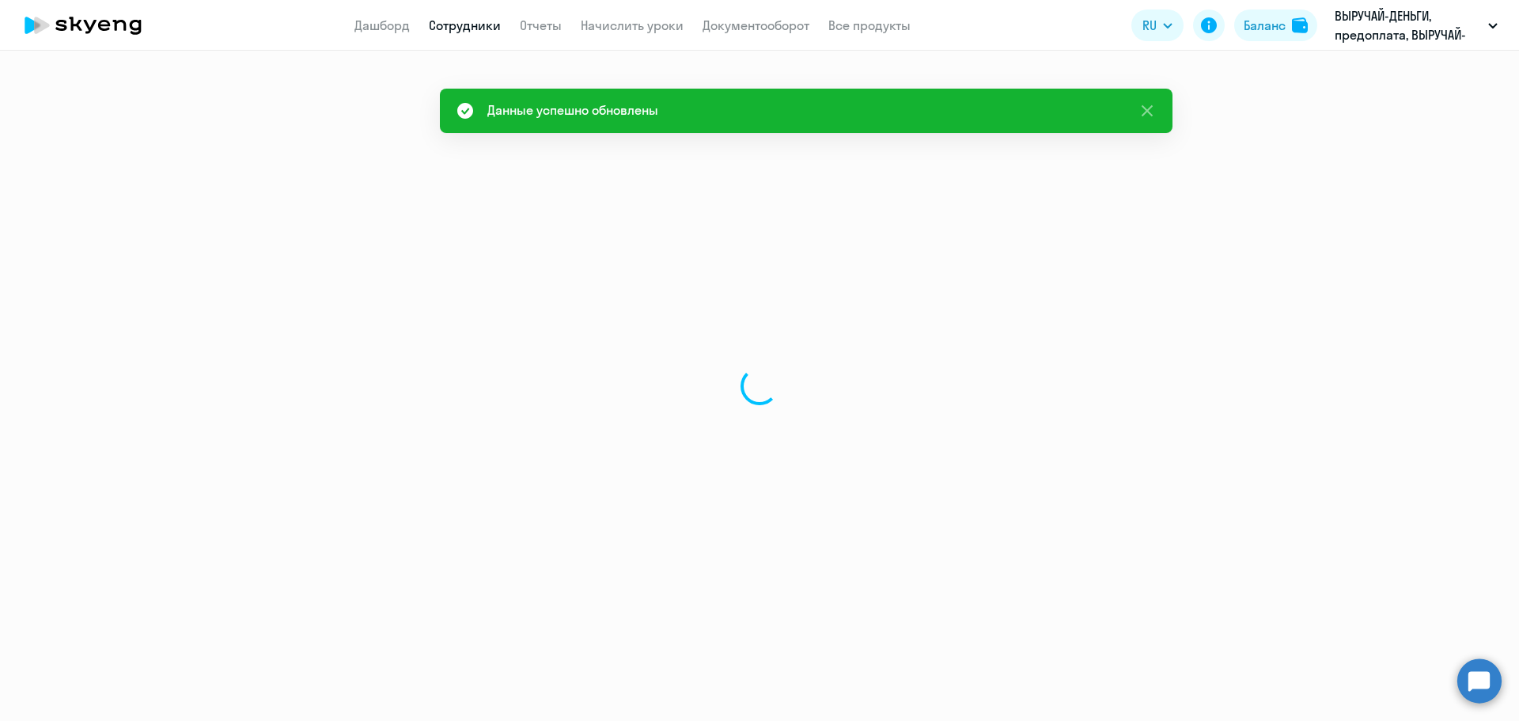
select select "english"
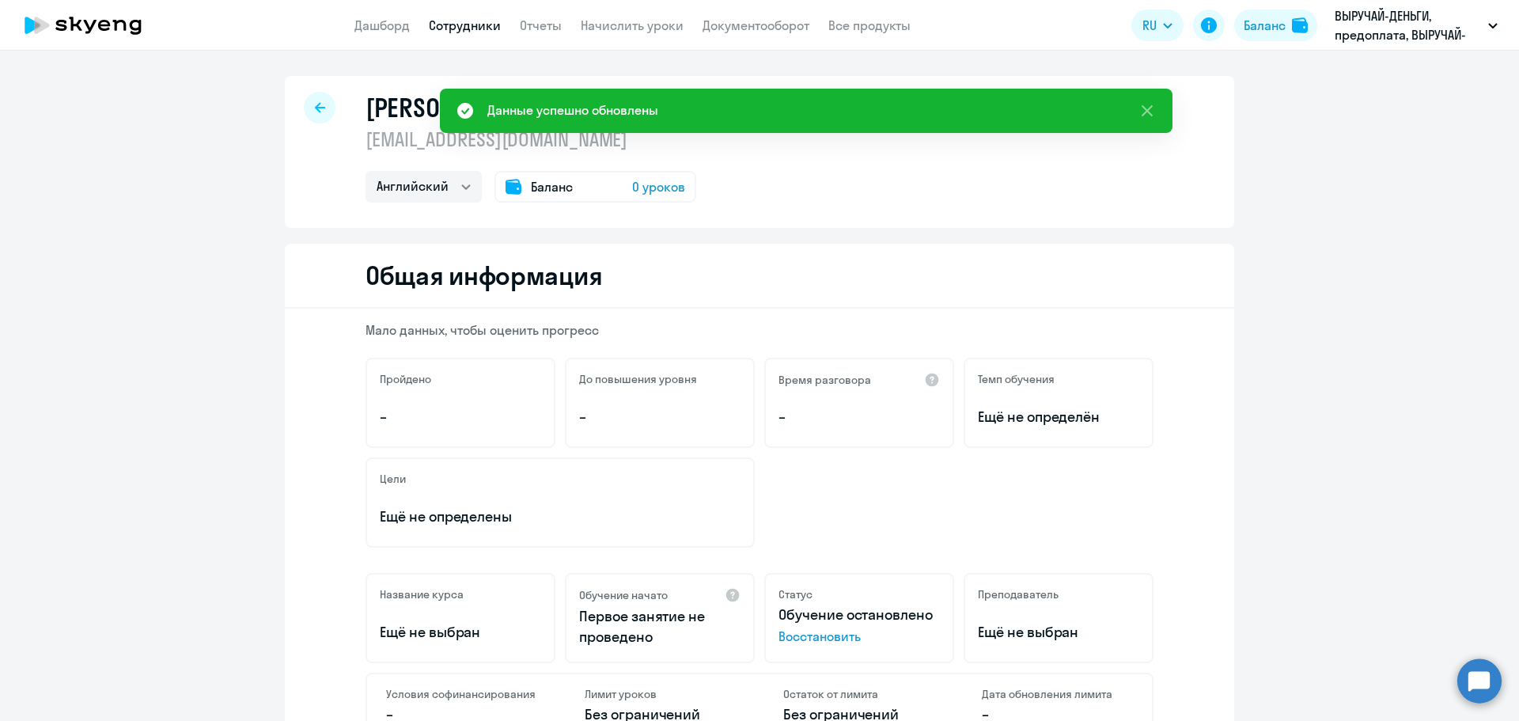
click at [318, 112] on icon at bounding box center [320, 107] width 10 height 11
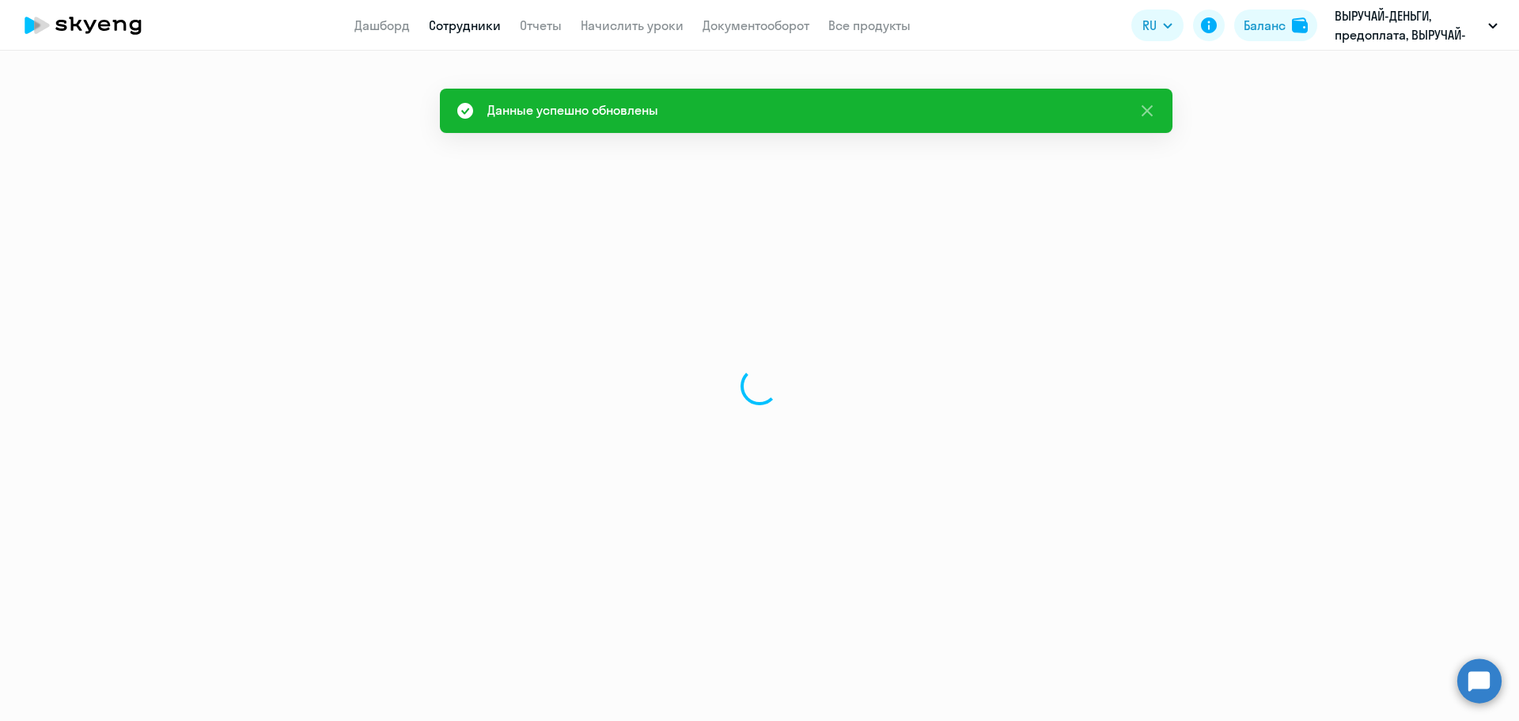
select select "30"
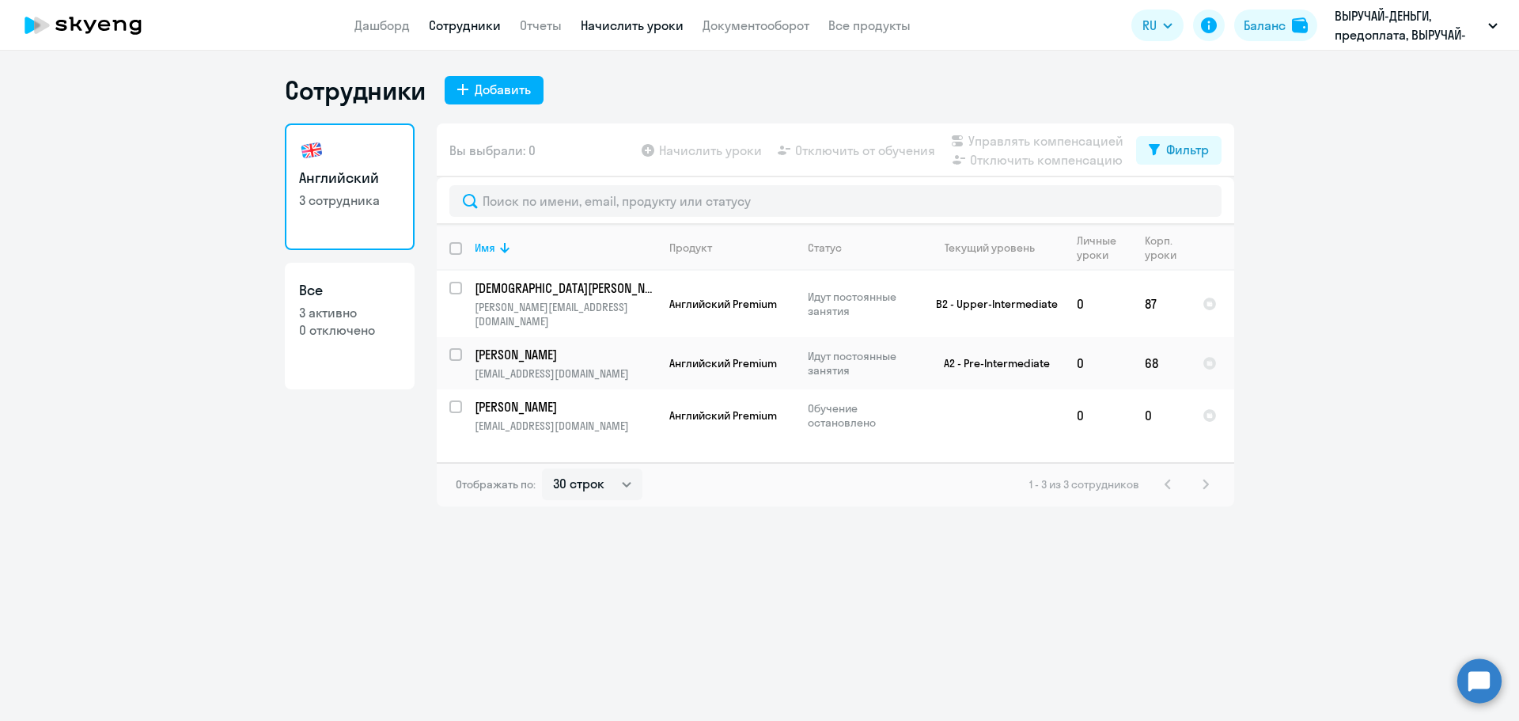
click at [652, 22] on link "Начислить уроки" at bounding box center [632, 25] width 103 height 16
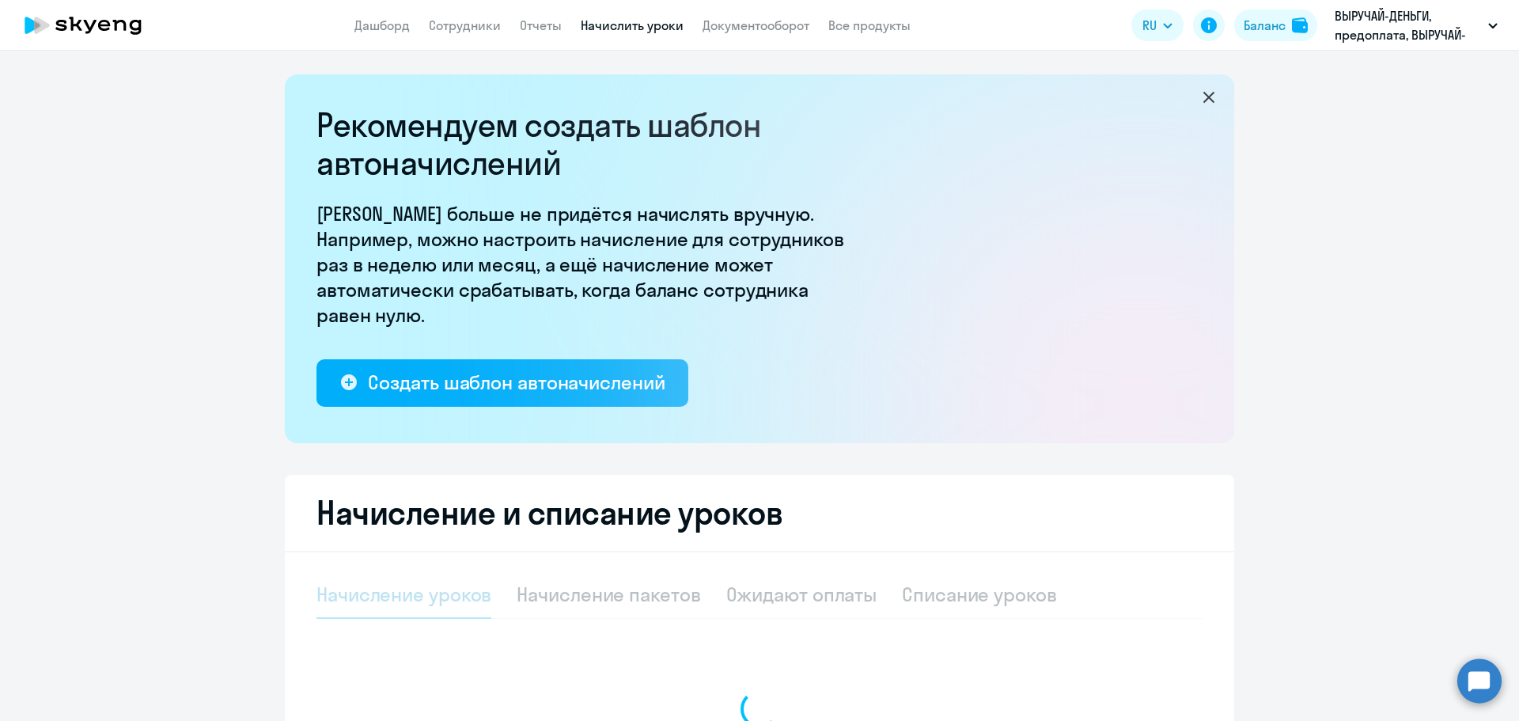
select select "10"
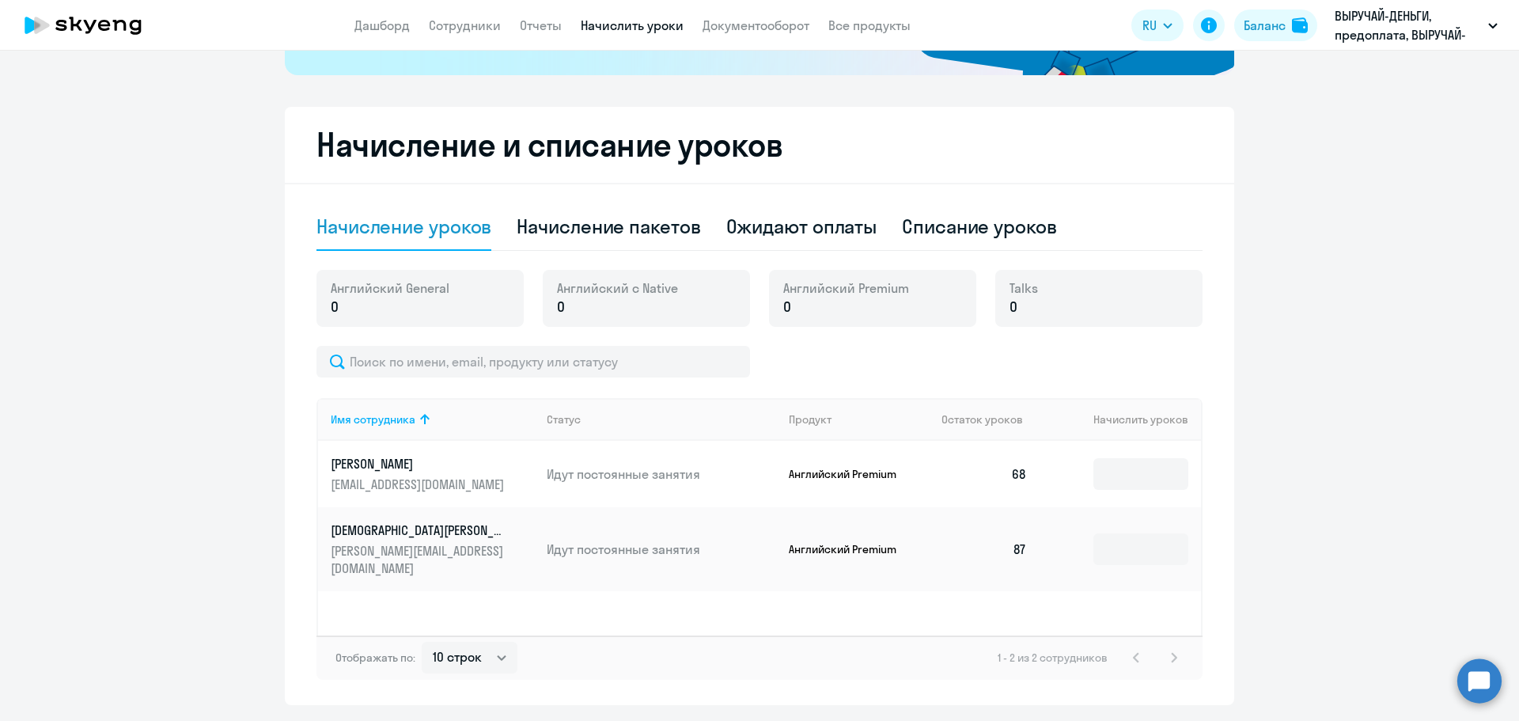
scroll to position [396, 0]
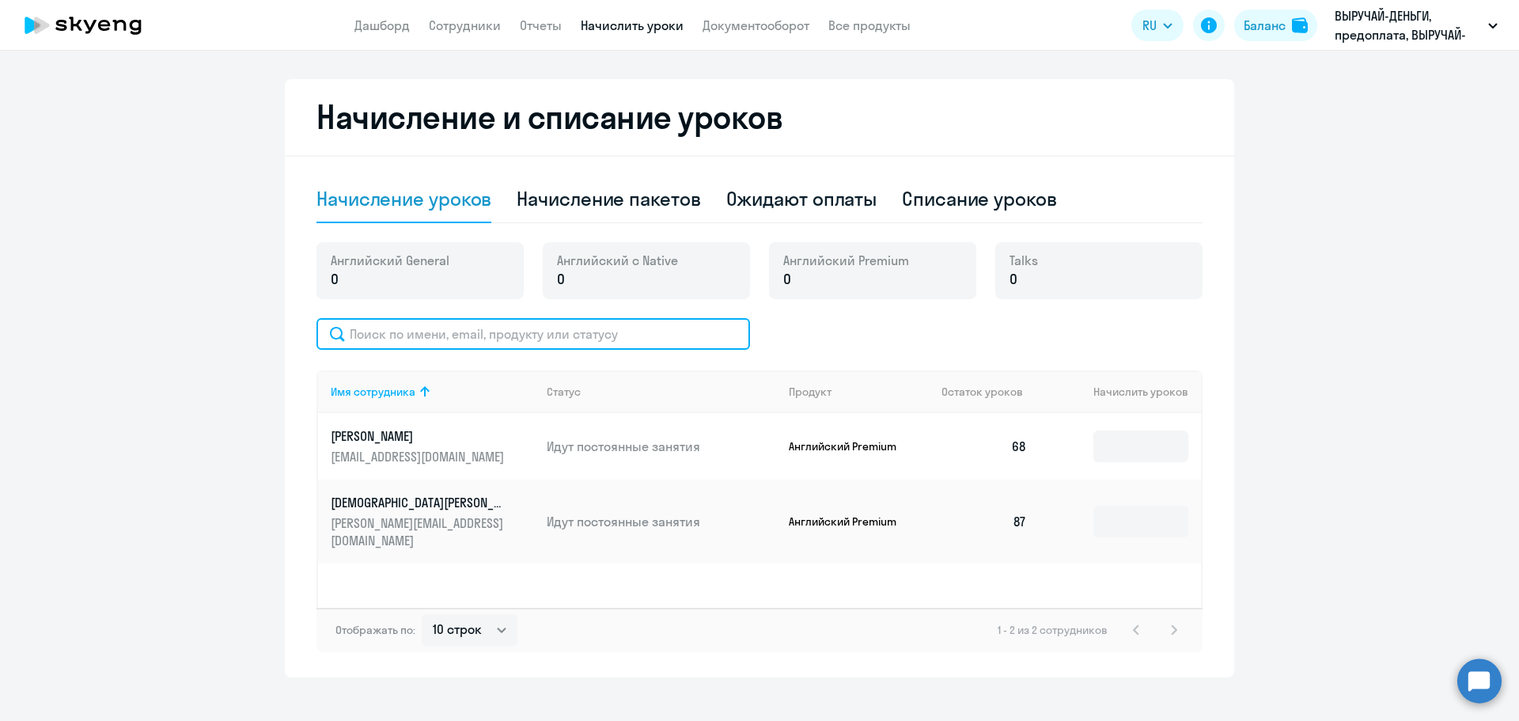
click at [391, 345] on input "text" at bounding box center [534, 334] width 434 height 32
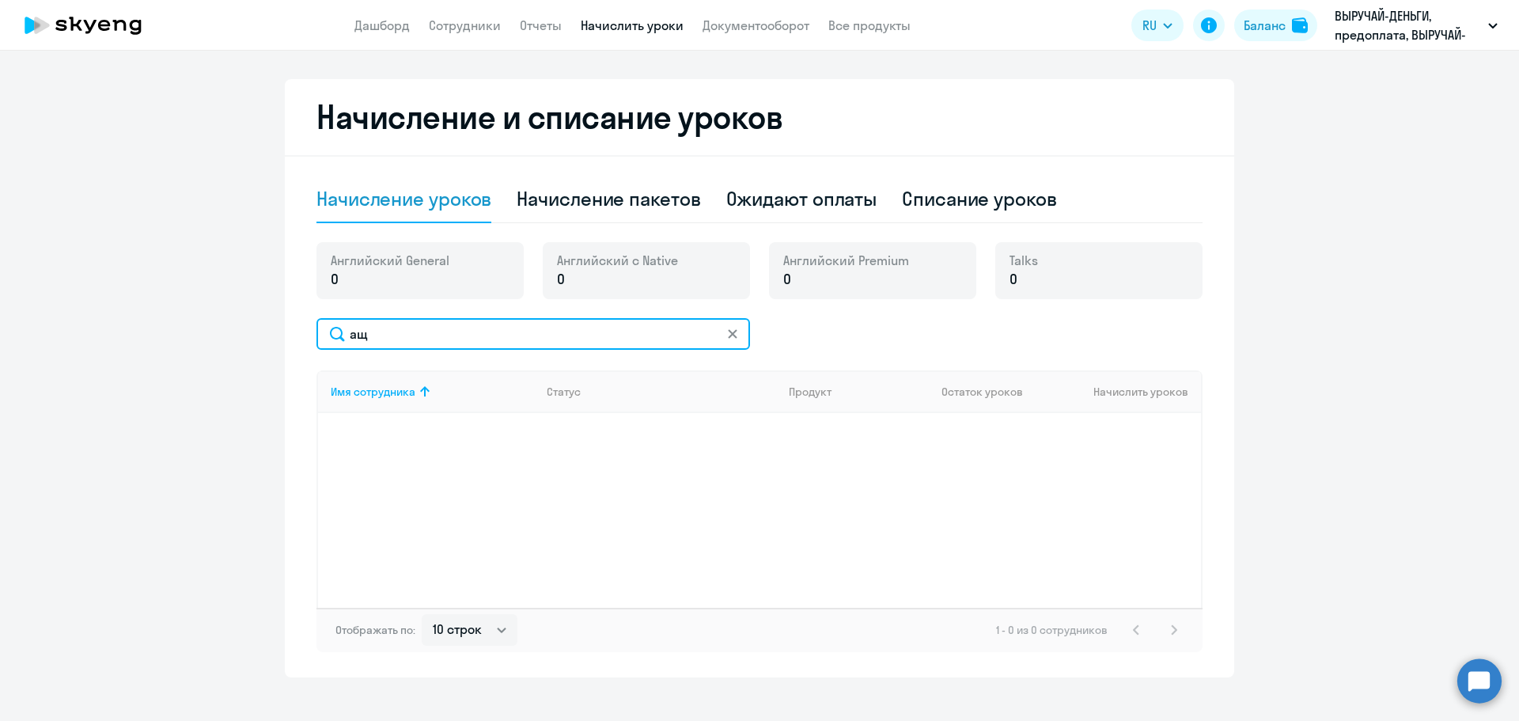
type input "аще"
drag, startPoint x: 391, startPoint y: 341, endPoint x: 320, endPoint y: 339, distance: 70.4
click at [320, 339] on input "аще" at bounding box center [534, 334] width 434 height 32
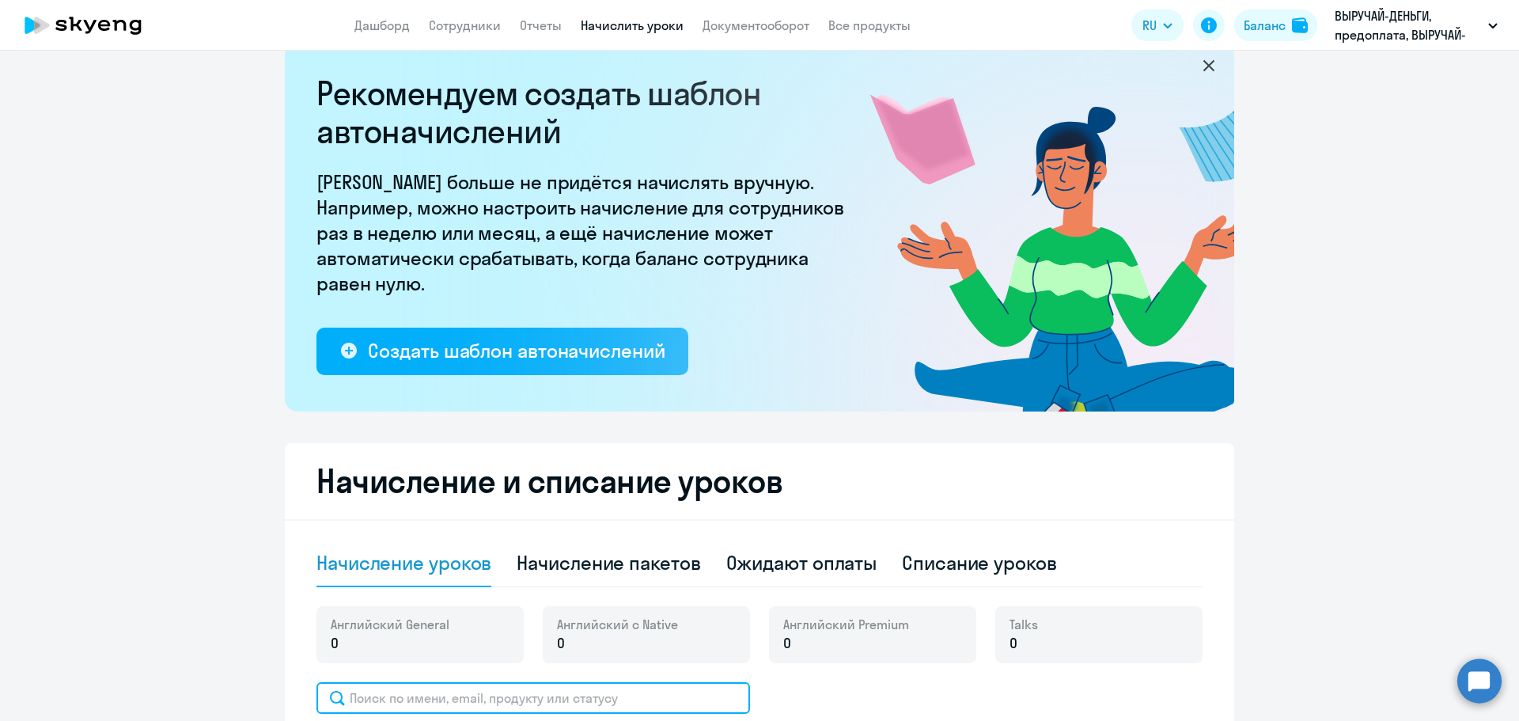
scroll to position [0, 0]
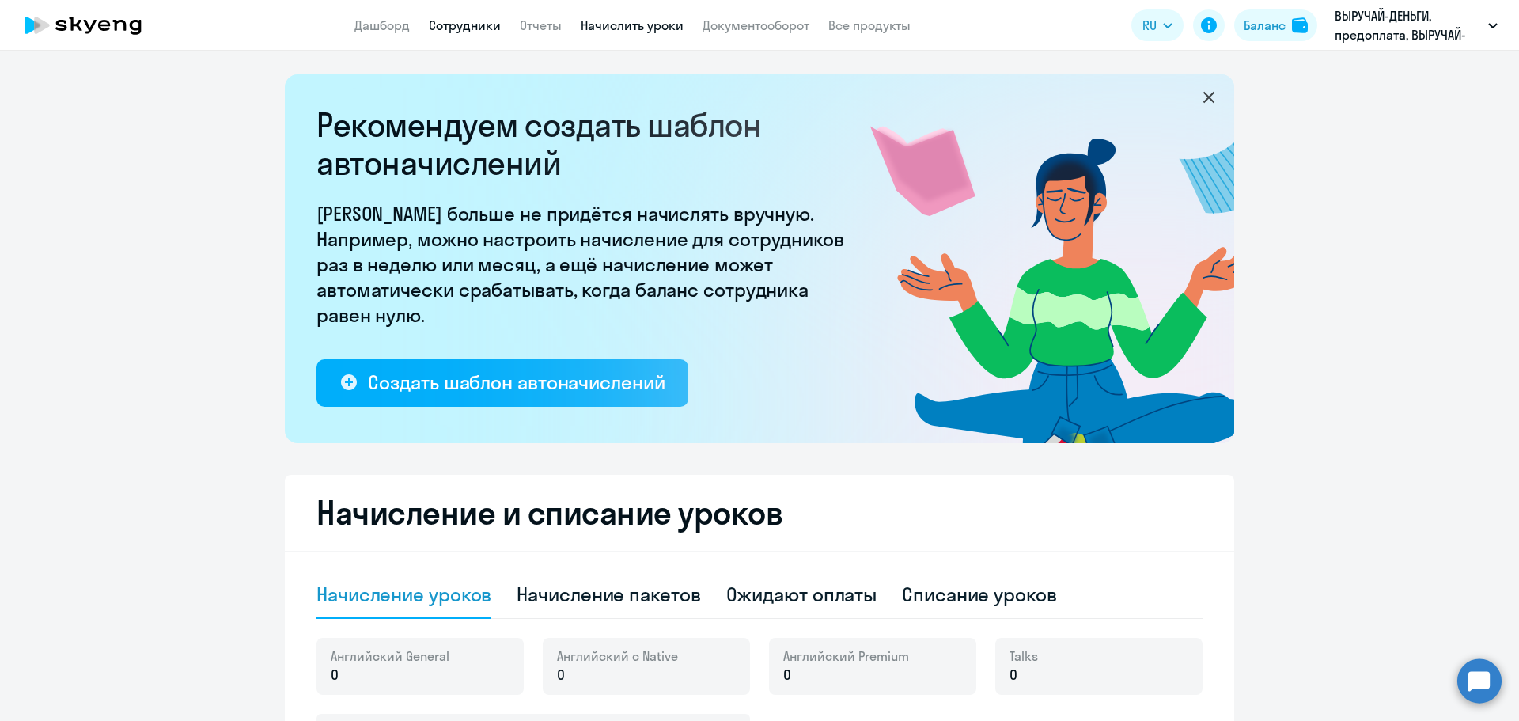
click at [465, 26] on link "Сотрудники" at bounding box center [465, 25] width 72 height 16
select select "30"
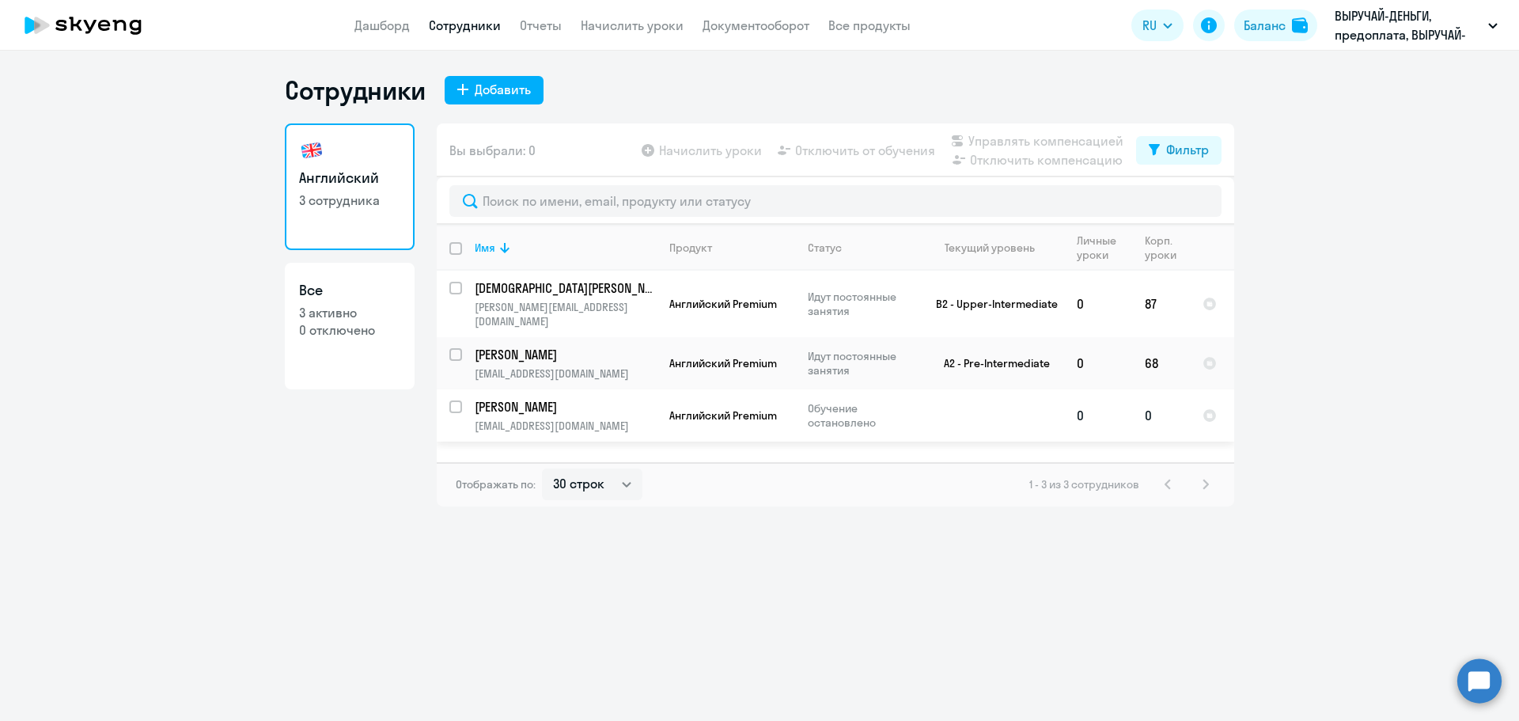
click at [571, 398] on p "[PERSON_NAME]" at bounding box center [564, 406] width 179 height 17
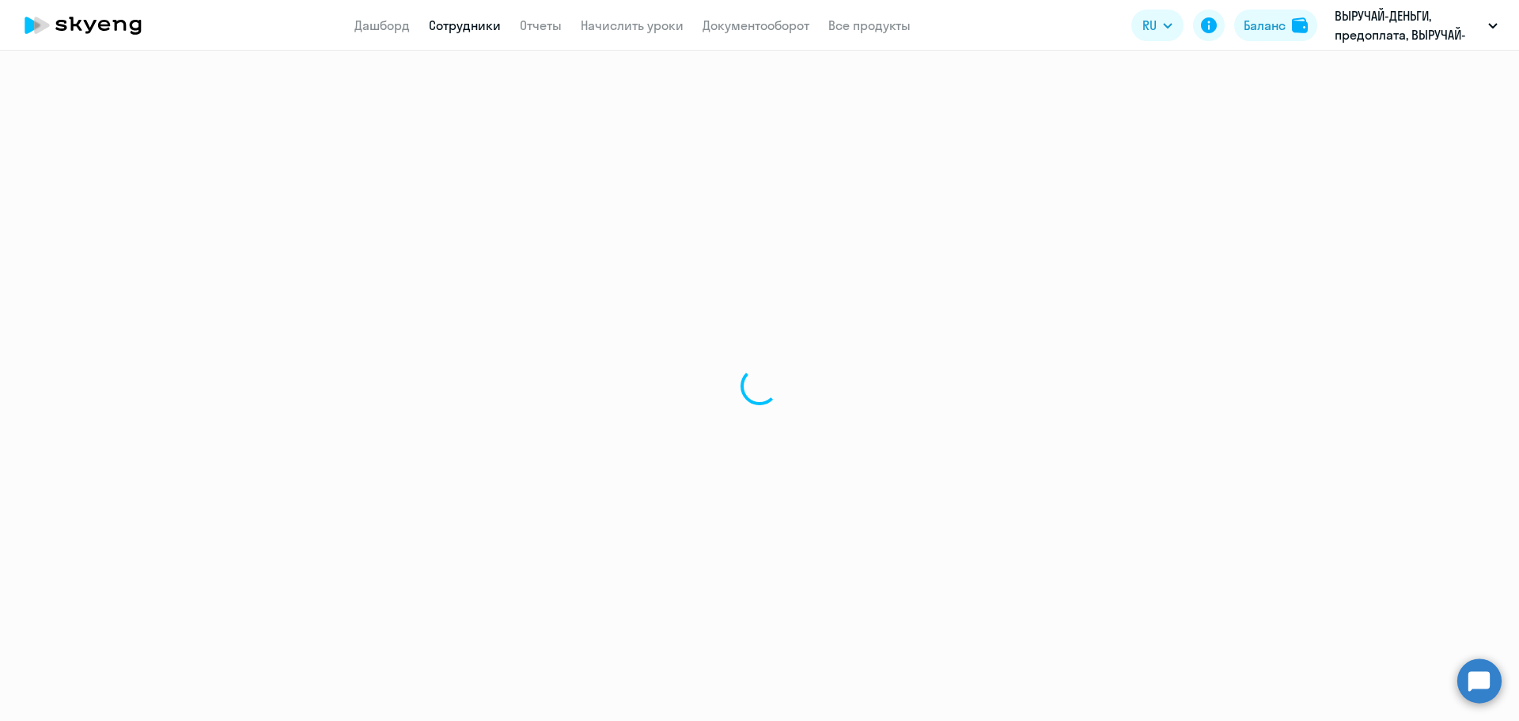
select select "english"
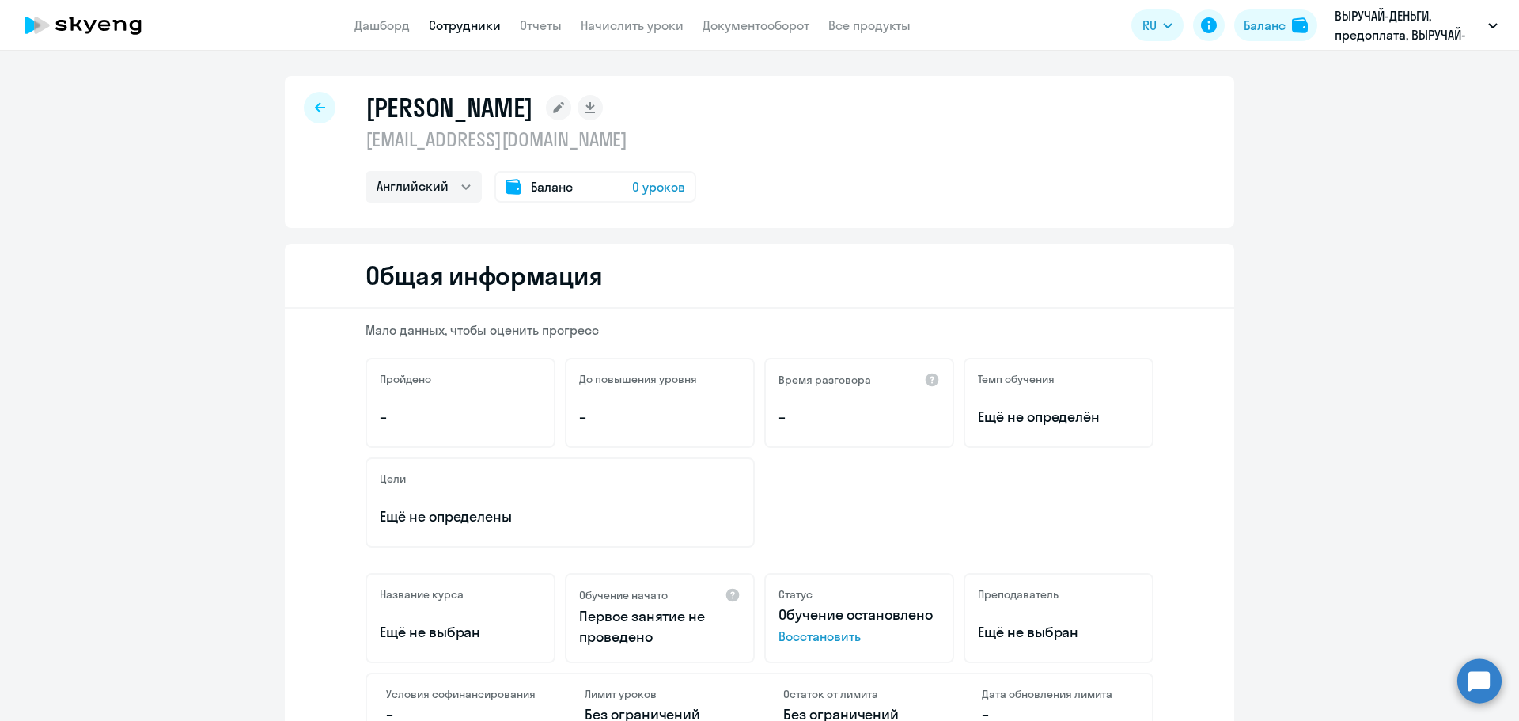
click at [555, 104] on rect at bounding box center [558, 107] width 25 height 25
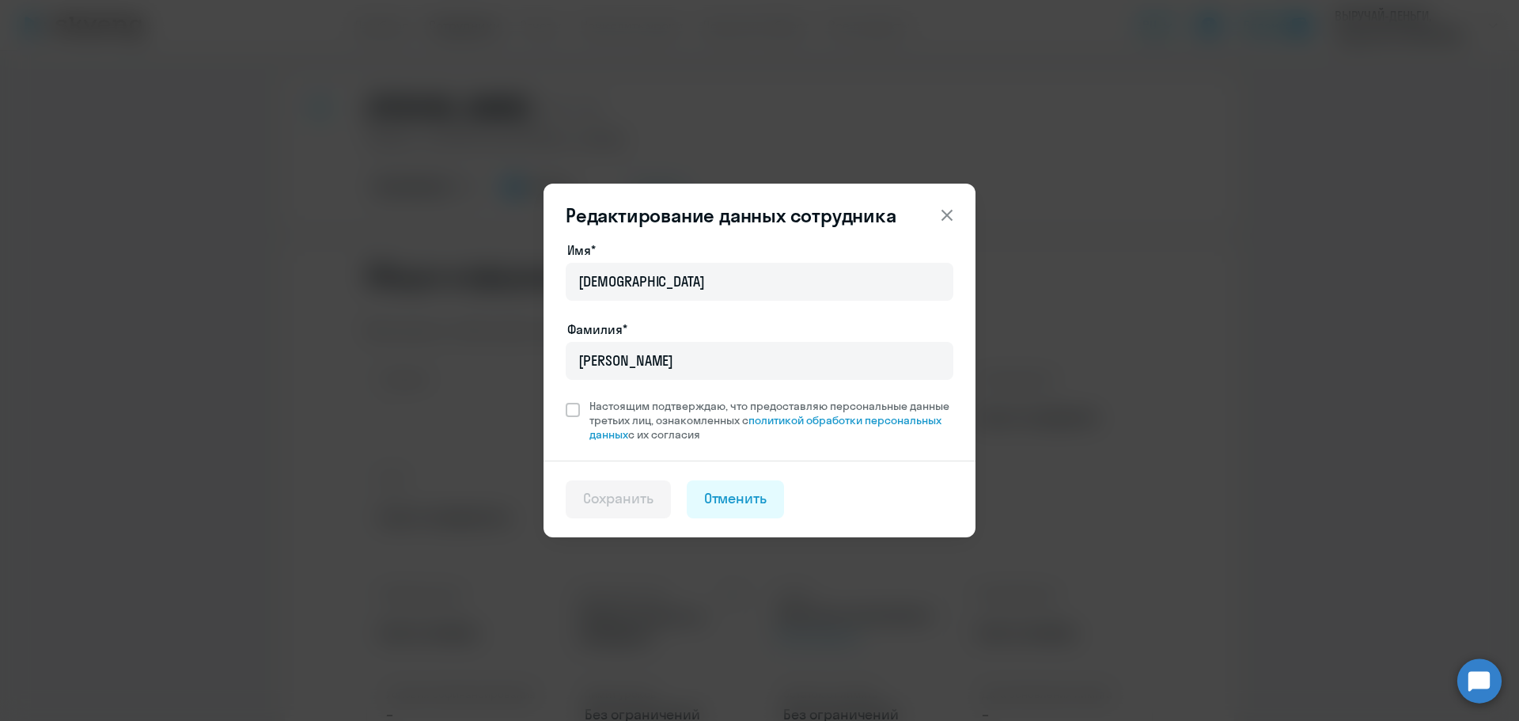
click at [948, 212] on icon at bounding box center [947, 215] width 19 height 19
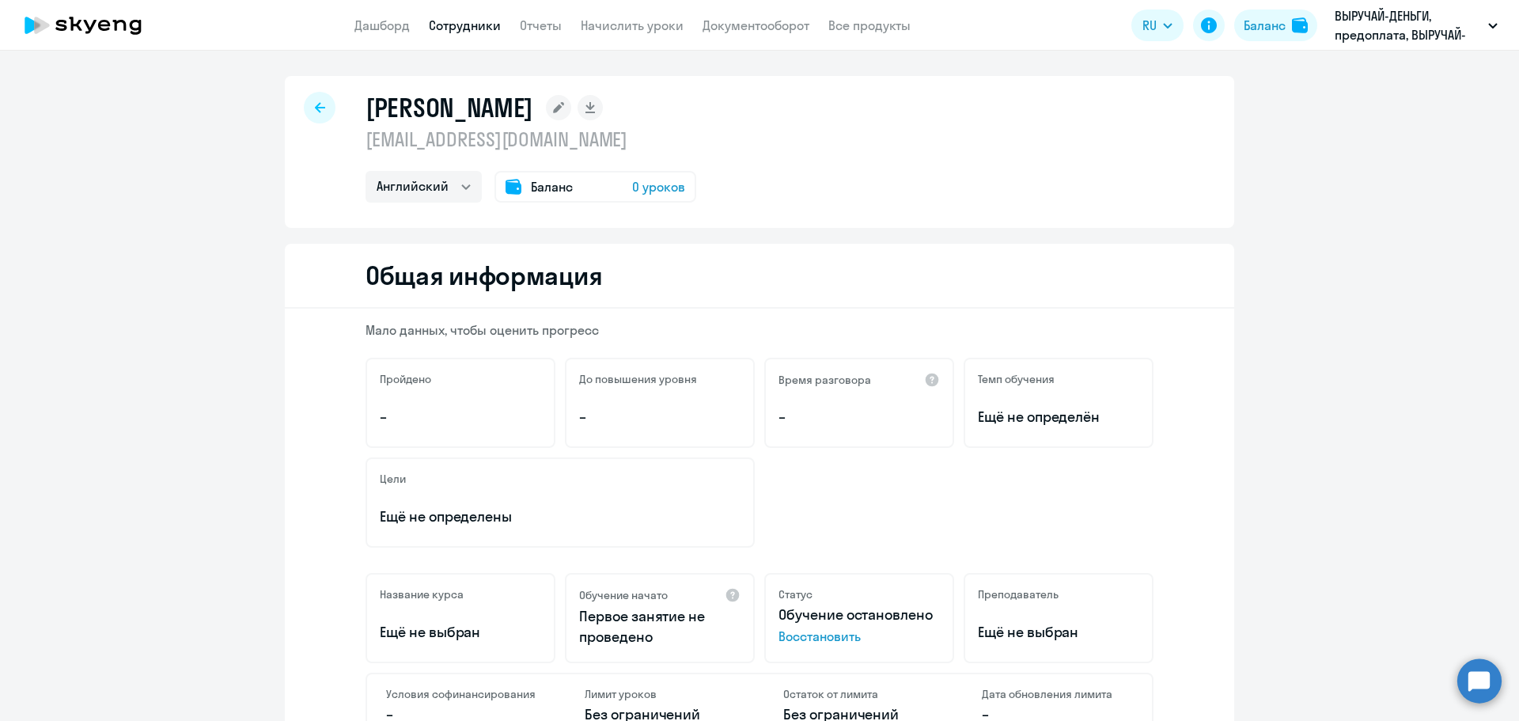
click at [654, 184] on span "0 уроков" at bounding box center [658, 186] width 53 height 19
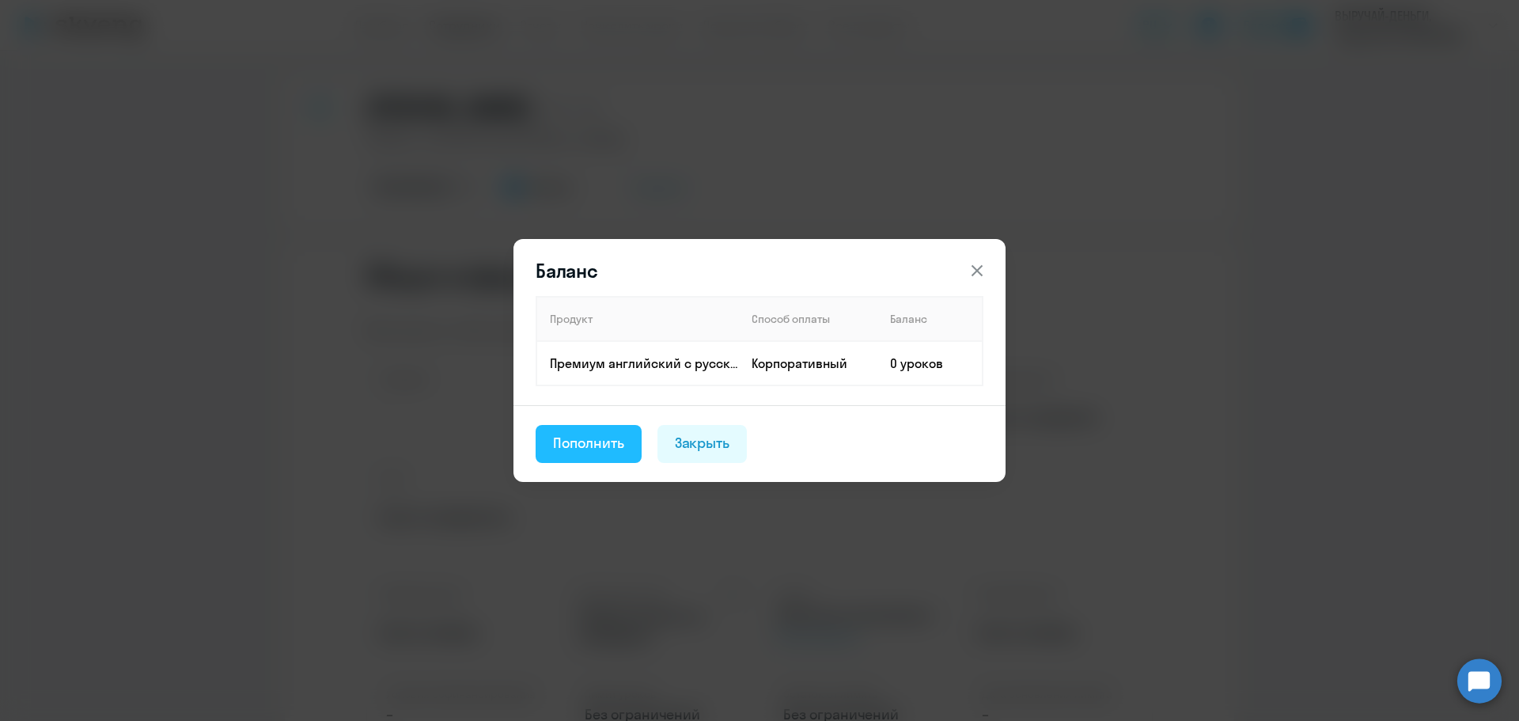
click at [597, 439] on div "Пополнить" at bounding box center [588, 443] width 71 height 21
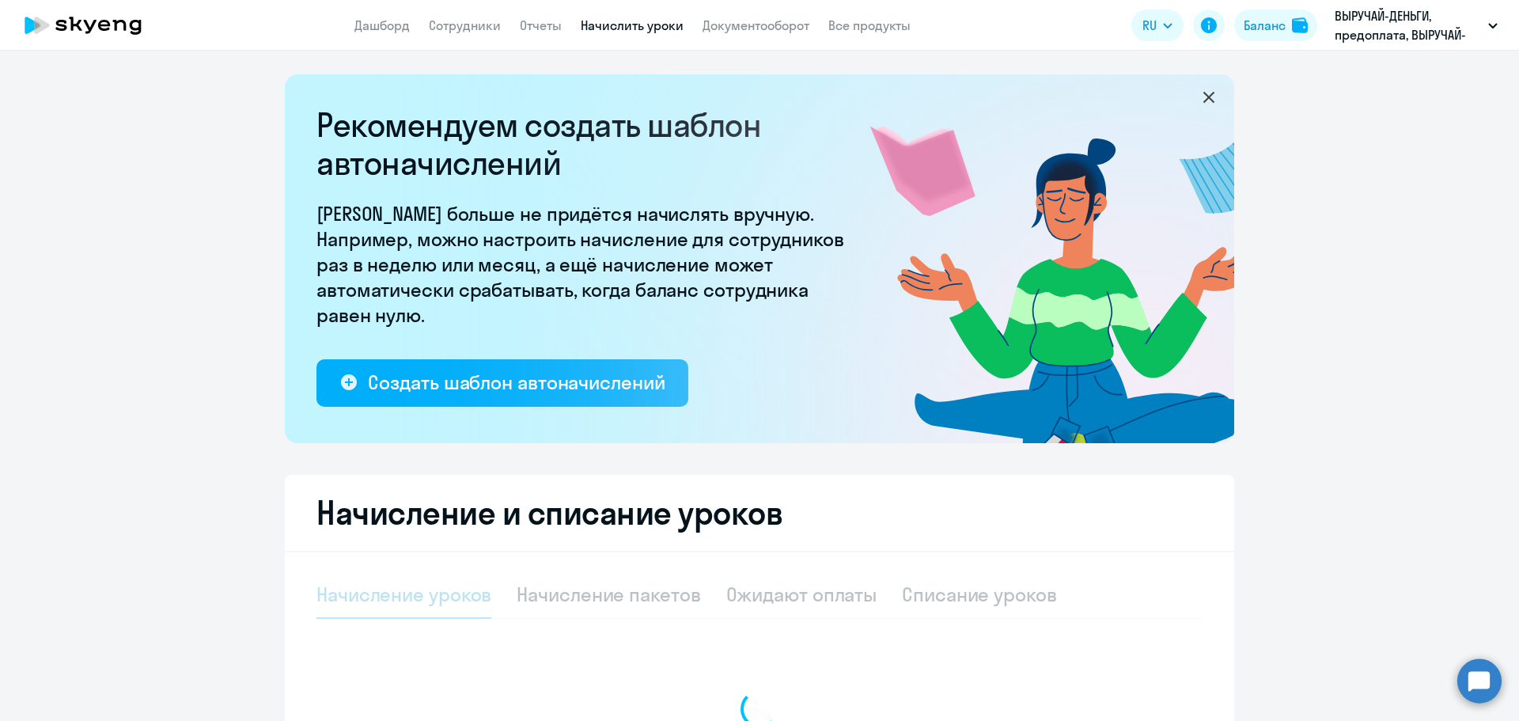
select select "10"
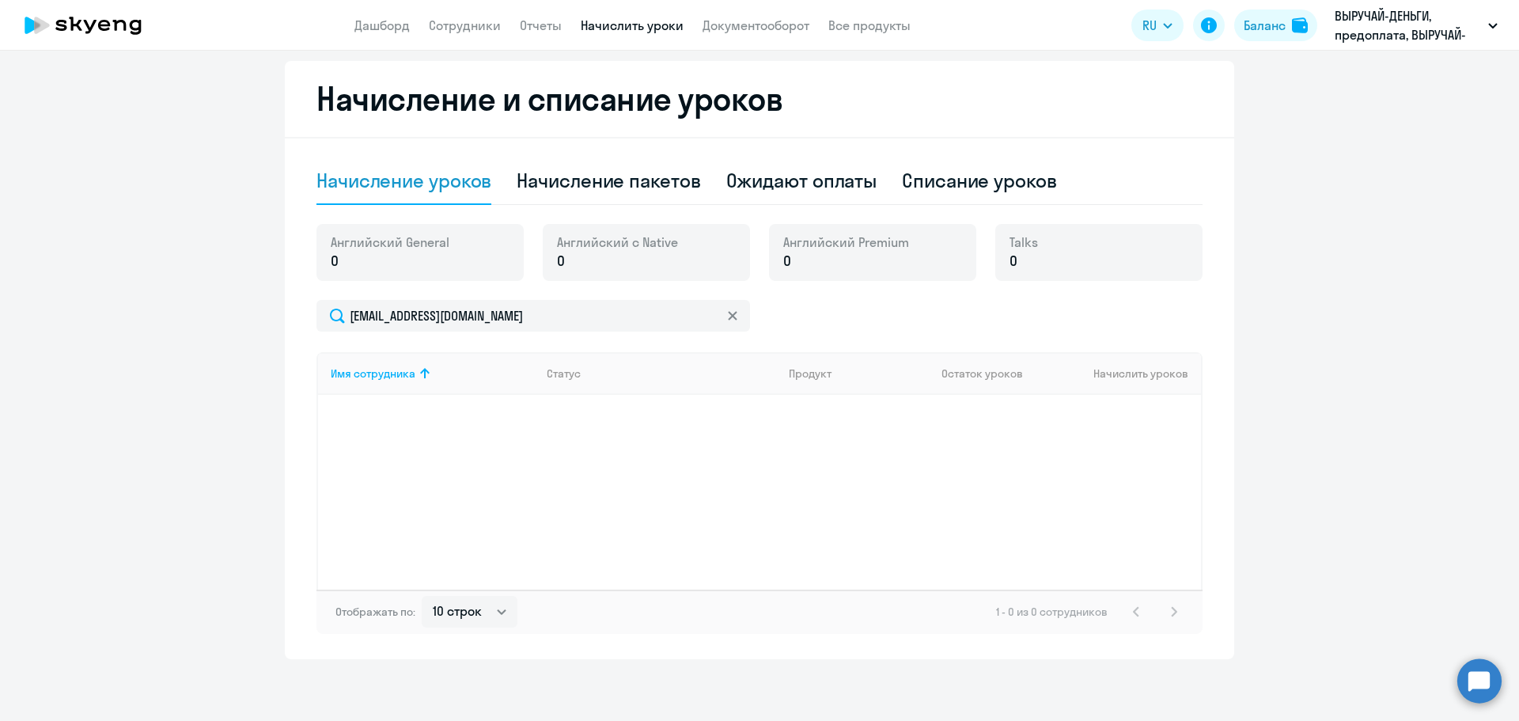
scroll to position [415, 0]
click at [673, 177] on div "Начисление пакетов" at bounding box center [609, 178] width 184 height 25
select select "10"
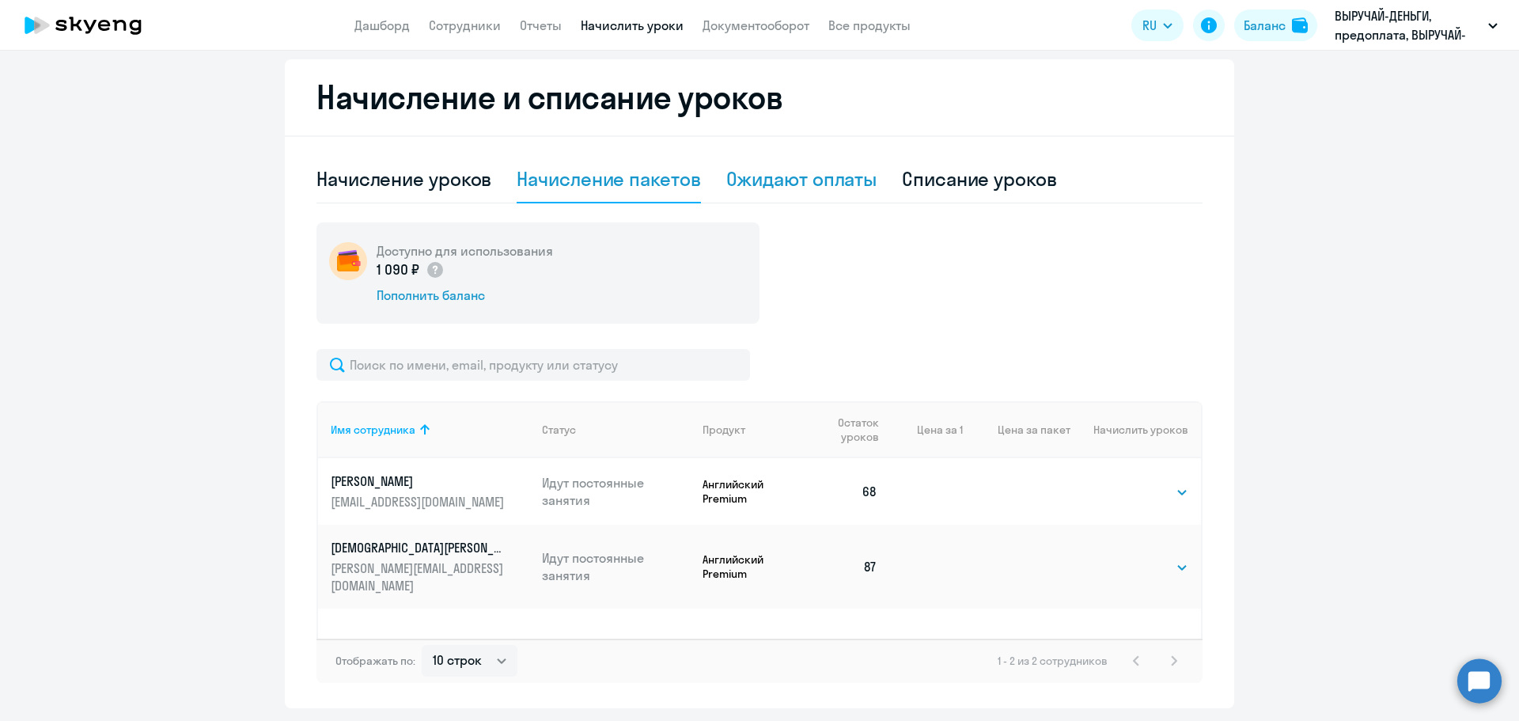
click at [798, 178] on div "Ожидают оплаты" at bounding box center [801, 178] width 151 height 25
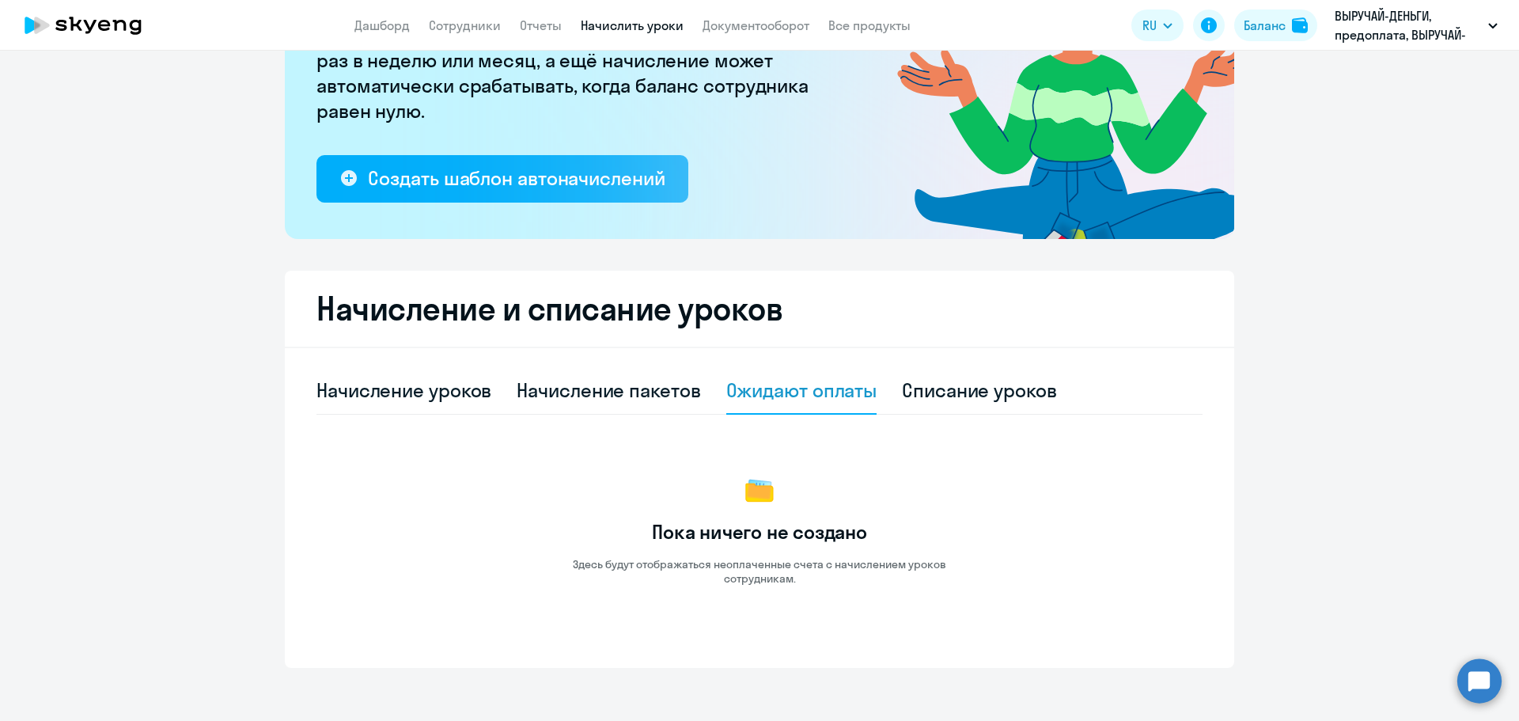
scroll to position [214, 0]
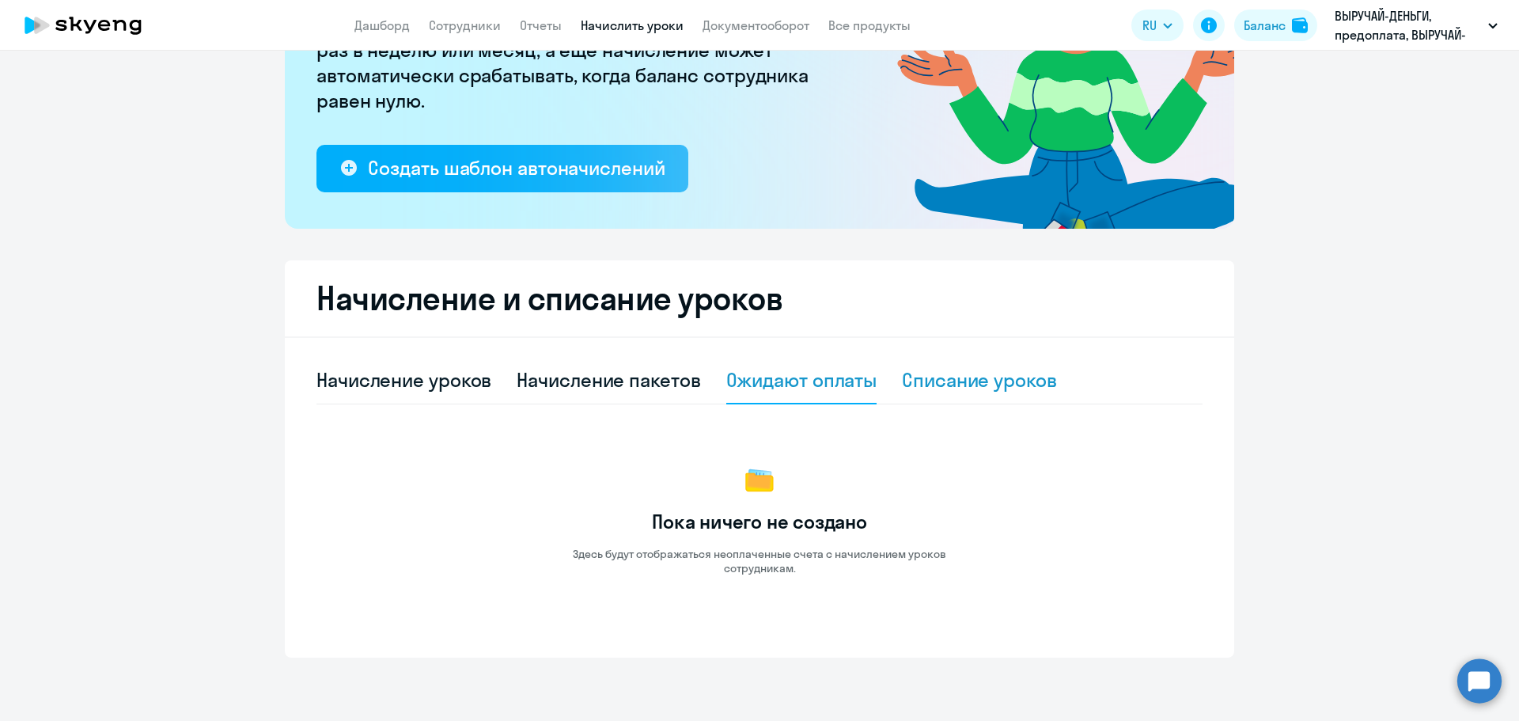
click at [993, 393] on div "Списание уроков" at bounding box center [979, 380] width 155 height 47
select select "10"
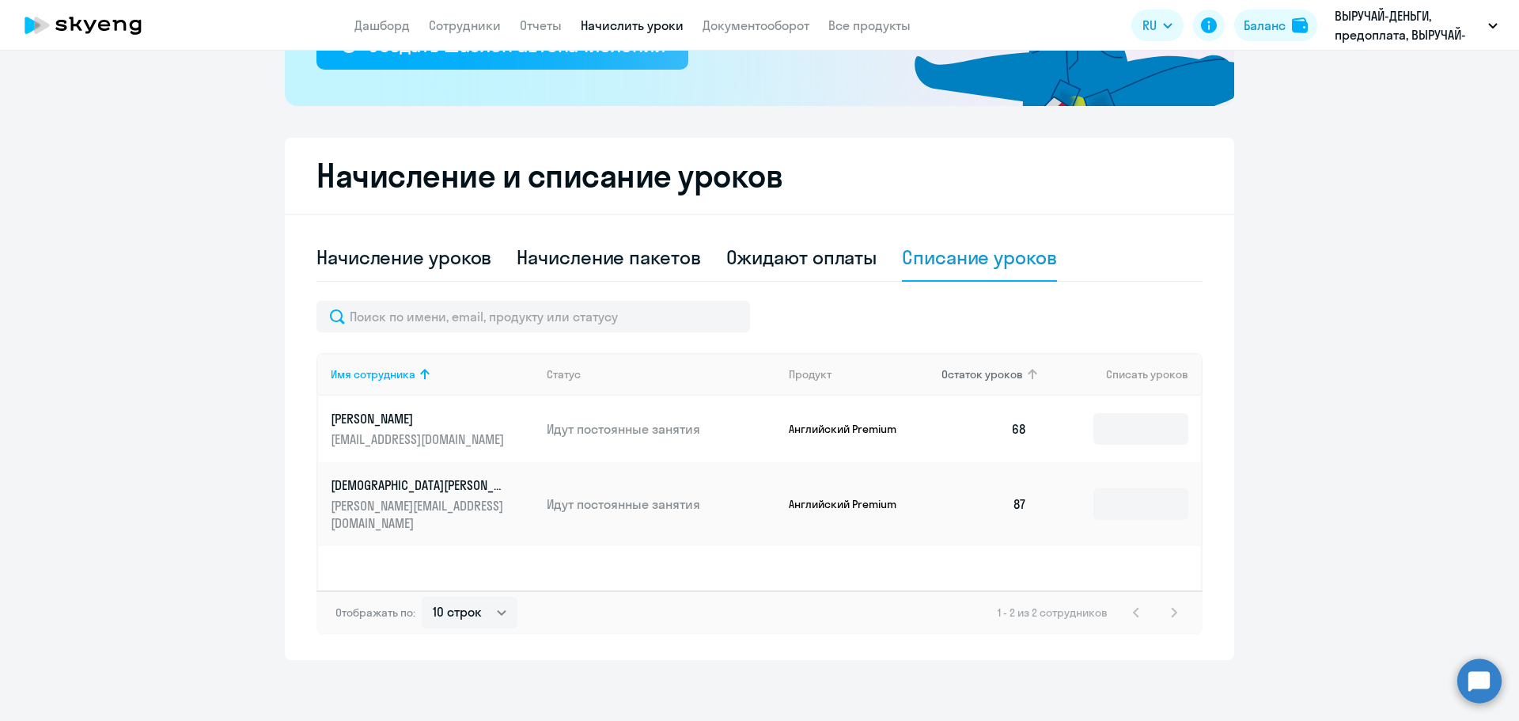
scroll to position [339, 0]
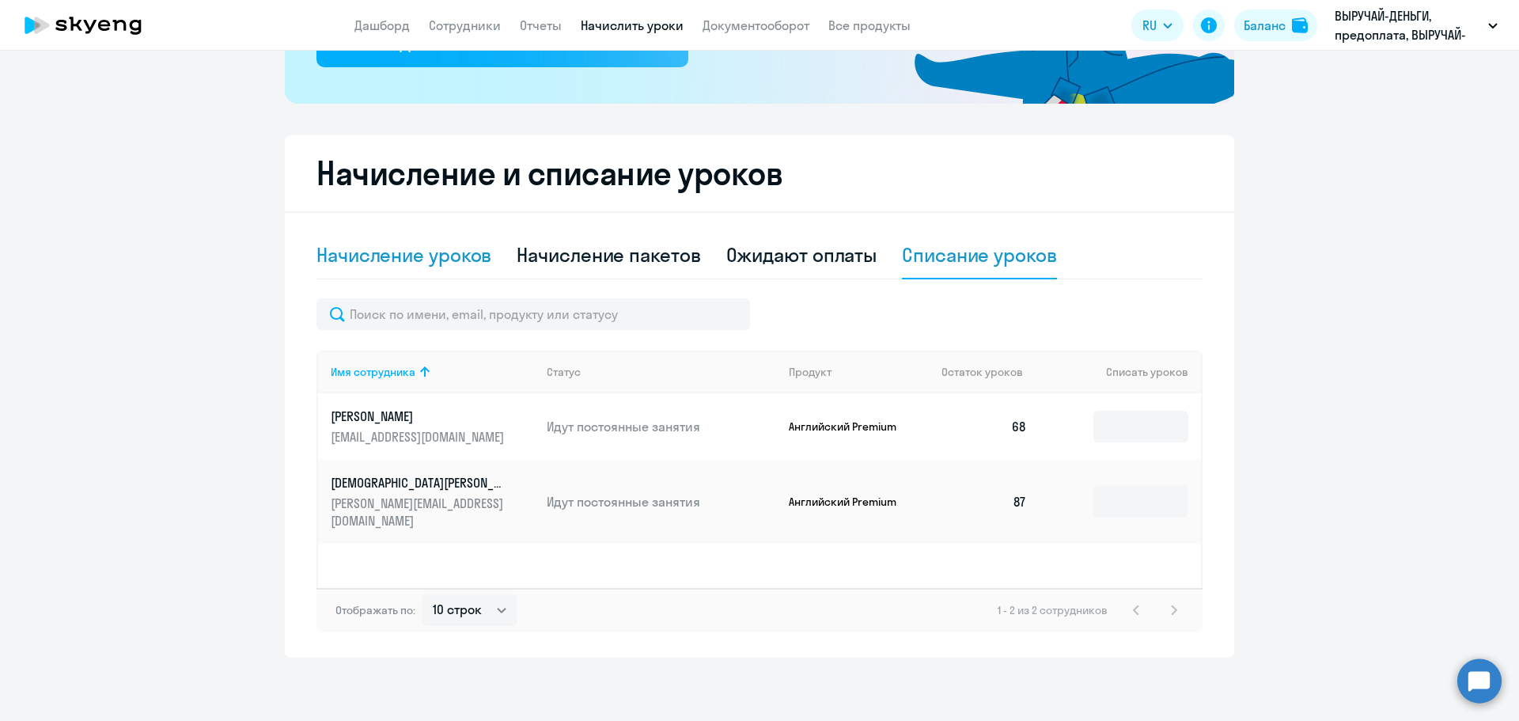
click at [396, 257] on div "Начисление уроков" at bounding box center [404, 254] width 175 height 25
select select "10"
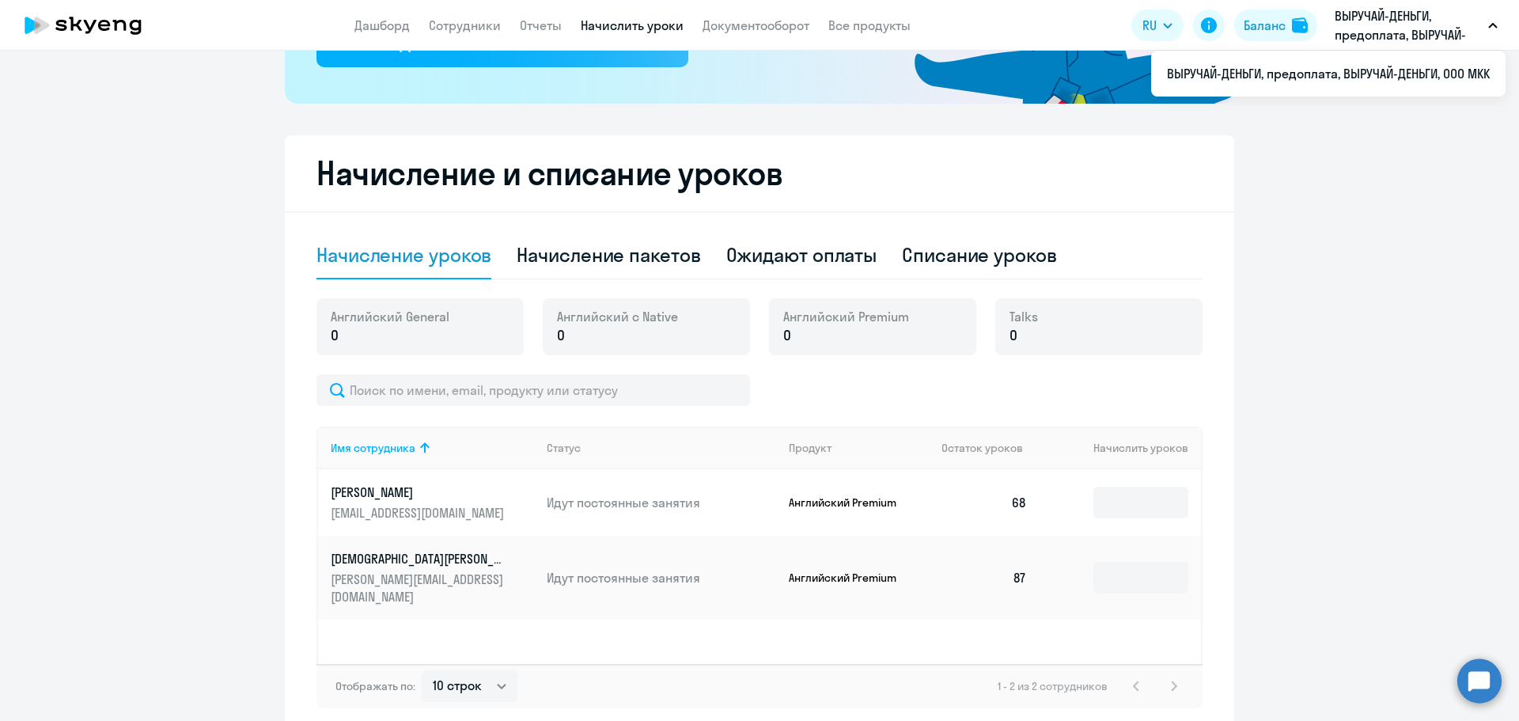
click at [1442, 32] on p "ВЫРУЧАЙ-ДЕНЬГИ, предоплата, ВЫРУЧАЙ-ДЕНЬГИ, ООО МКК" at bounding box center [1408, 25] width 147 height 38
click at [1419, 32] on p "ВЫРУЧАЙ-ДЕНЬГИ, предоплата, ВЫРУЧАЙ-ДЕНЬГИ, ООО МКК" at bounding box center [1408, 25] width 147 height 38
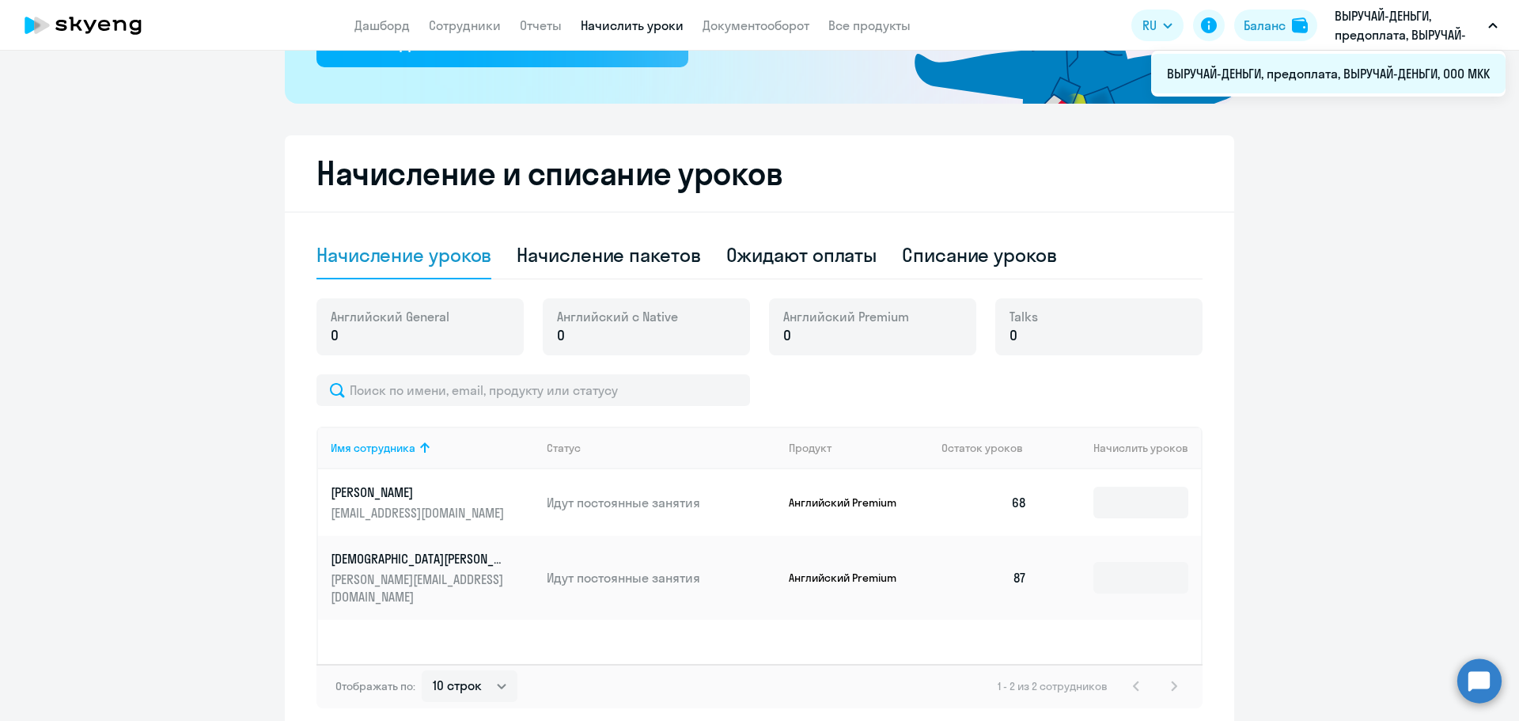
click at [1370, 70] on li "ВЫРУЧАЙ-ДЕНЬГИ, предоплата, ВЫРУЧАЙ-ДЕНЬГИ, ООО МКК" at bounding box center [1328, 74] width 355 height 40
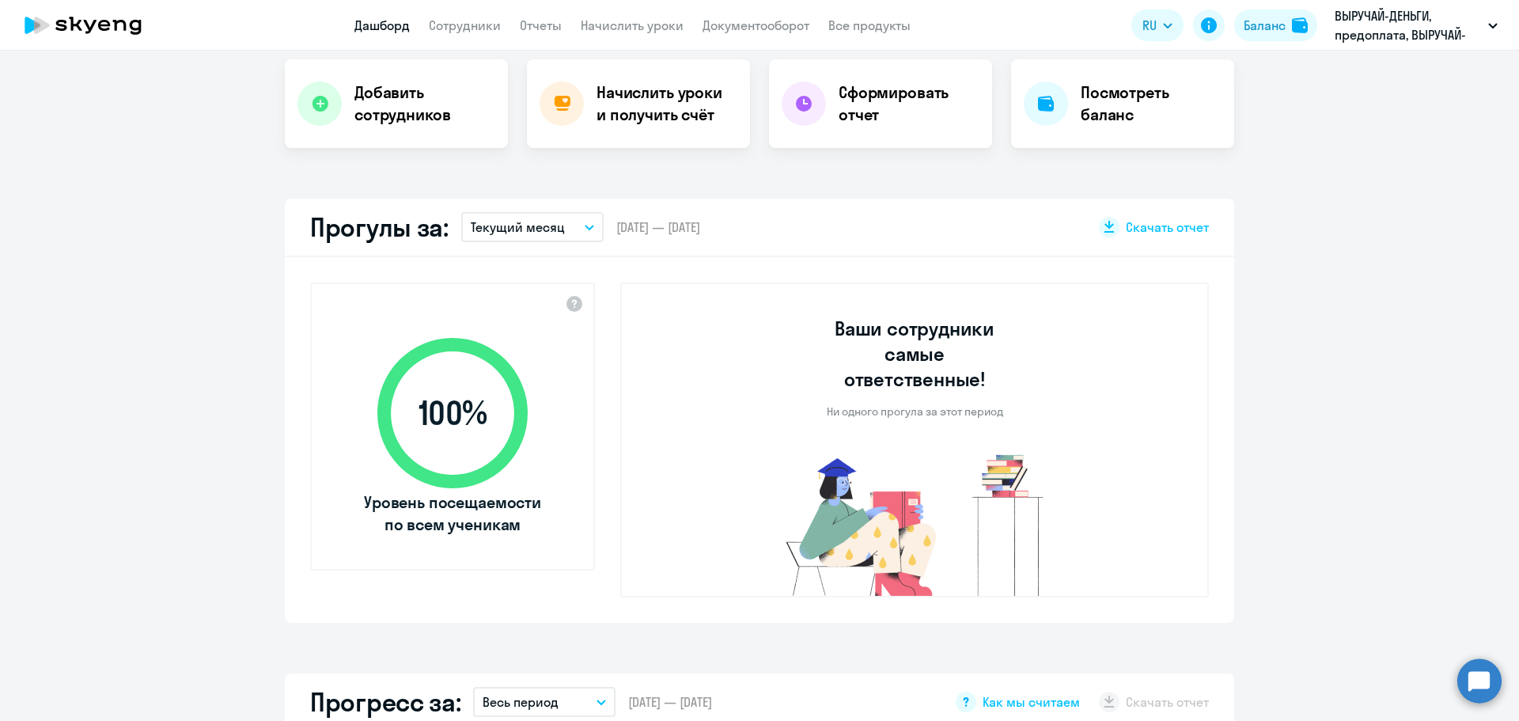
scroll to position [245, 0]
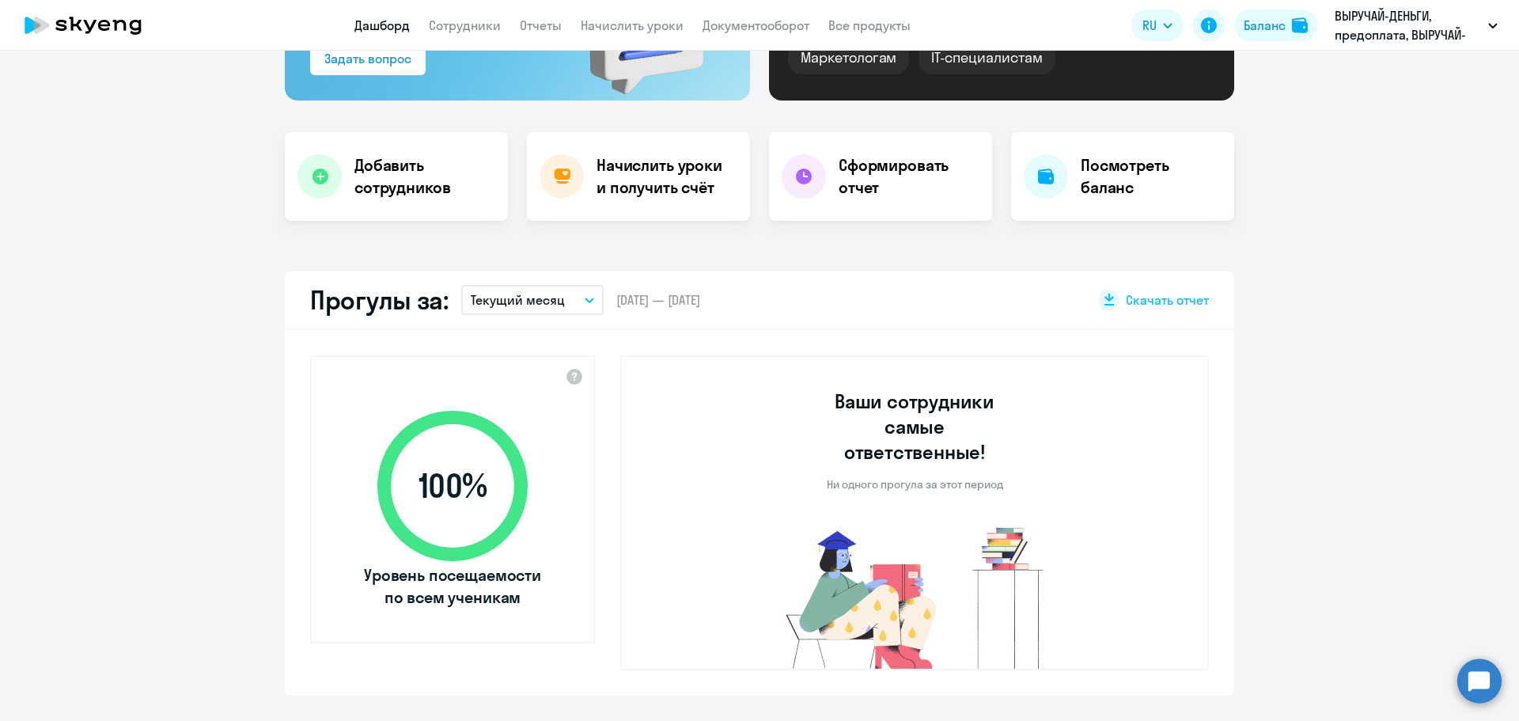
select select "30"
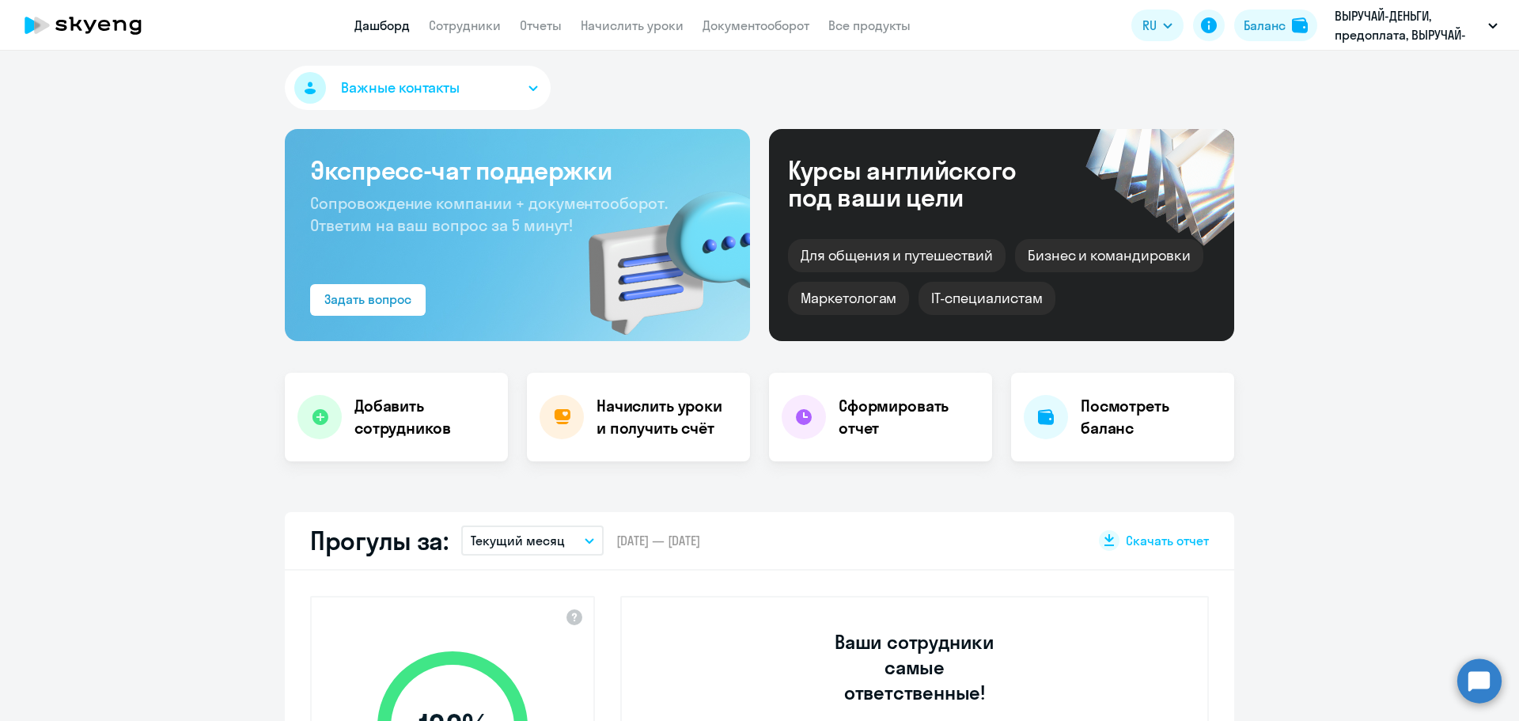
scroll to position [0, 0]
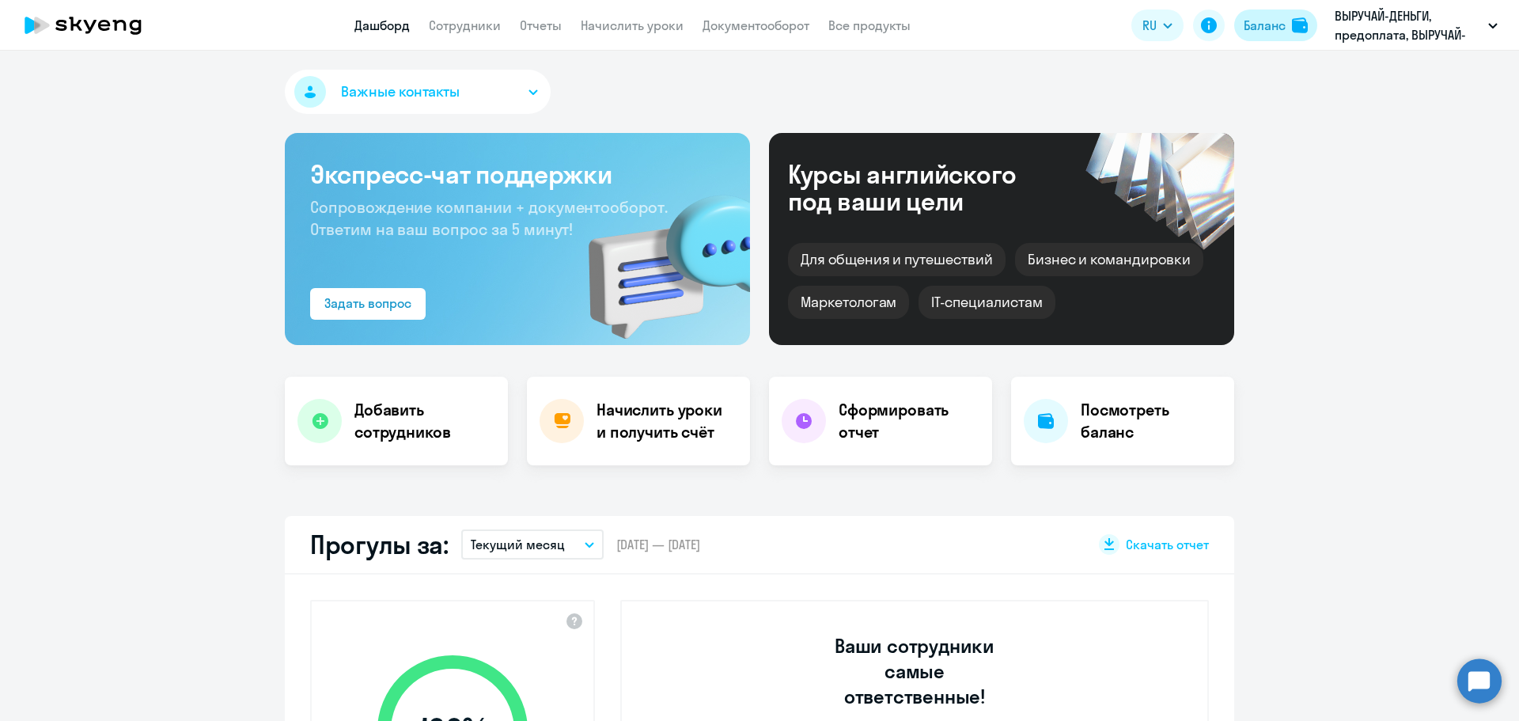
click at [1269, 27] on div "Баланс" at bounding box center [1265, 25] width 42 height 19
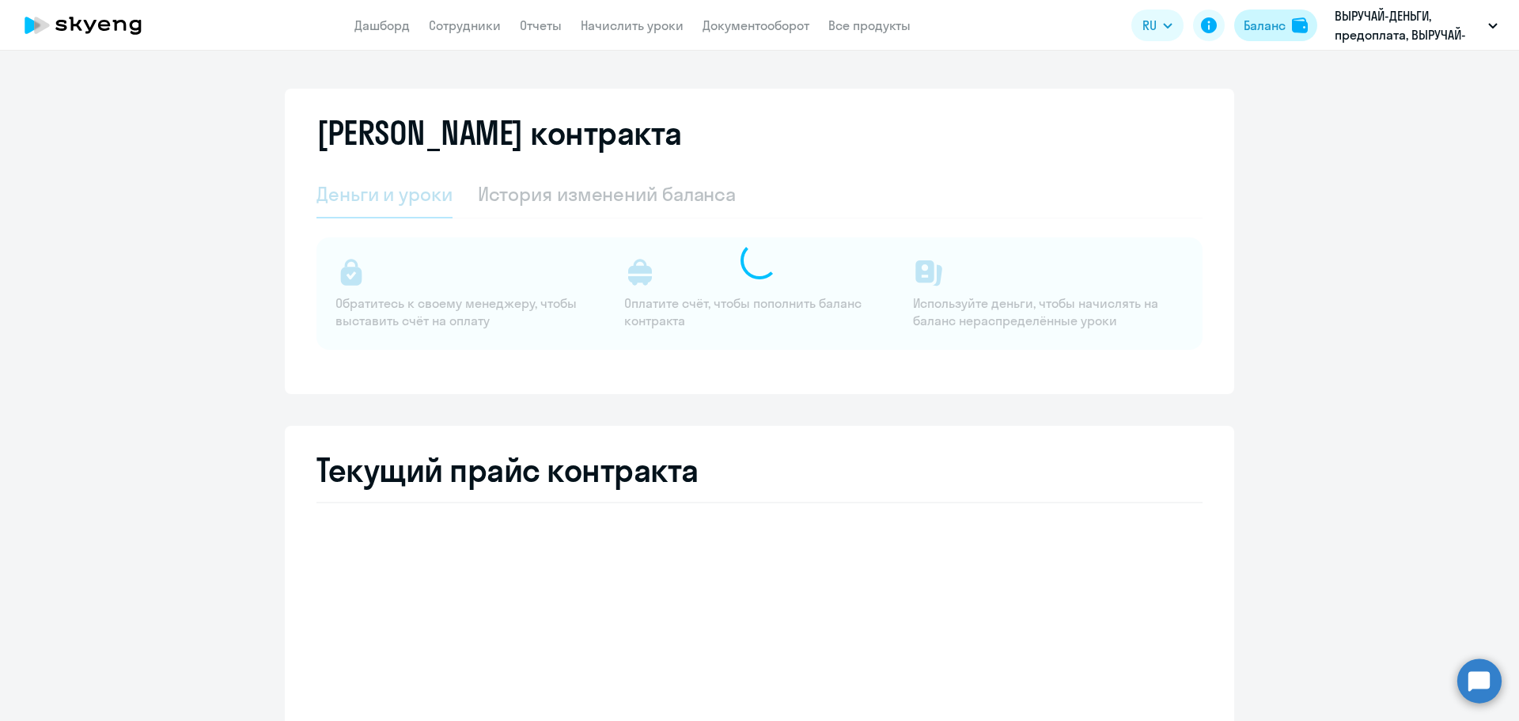
select select "english_adult_not_native_speaker"
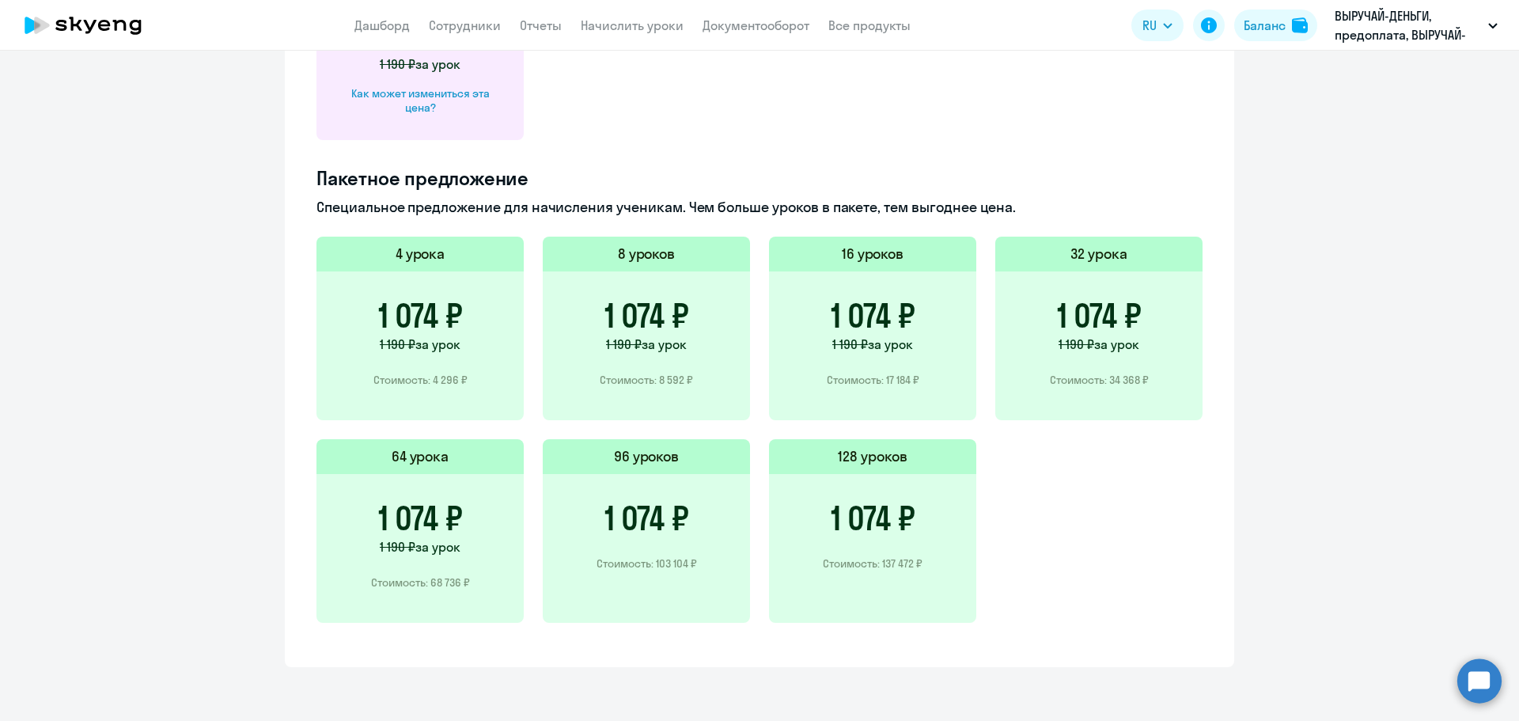
scroll to position [825, 0]
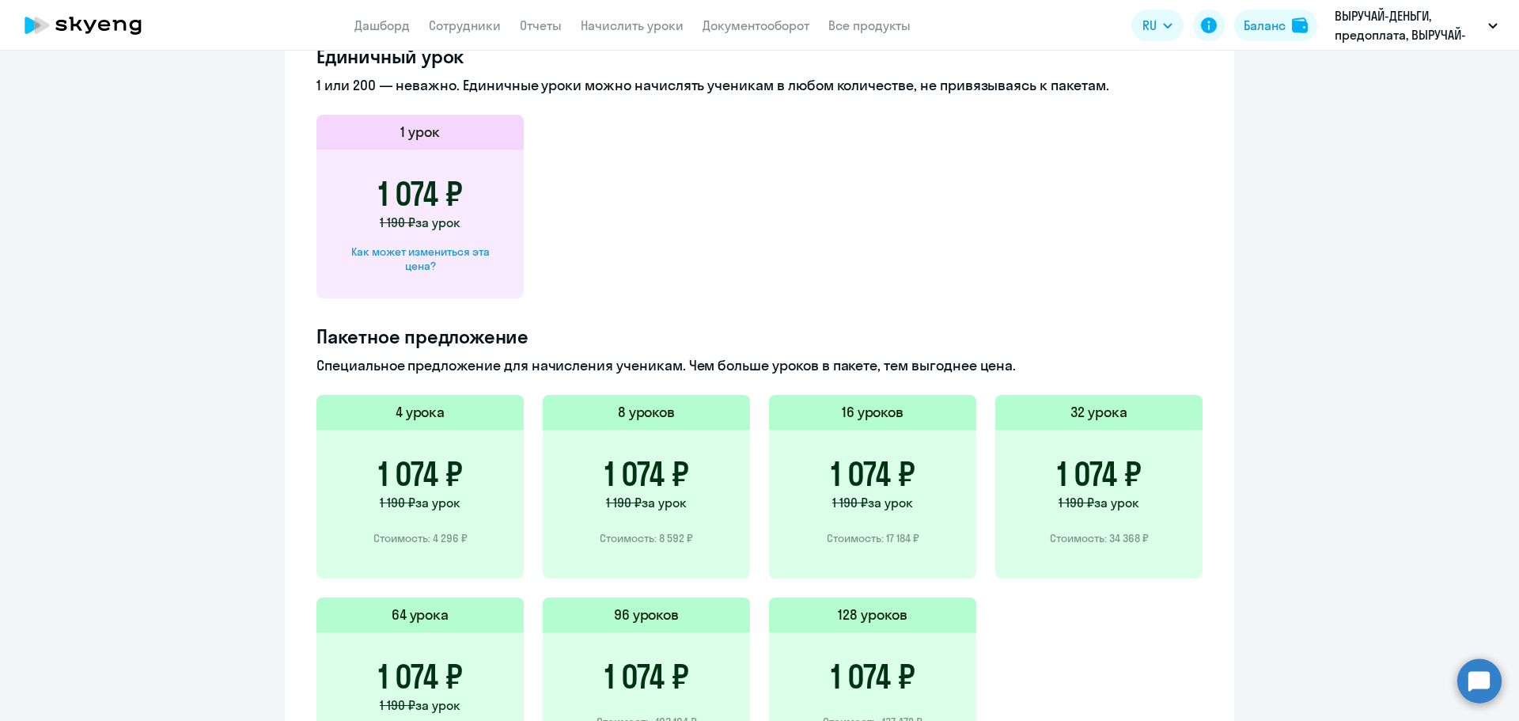
click at [441, 252] on div "Как может измениться эта цена?" at bounding box center [420, 259] width 157 height 28
select select "english_adult_not_native_speaker"
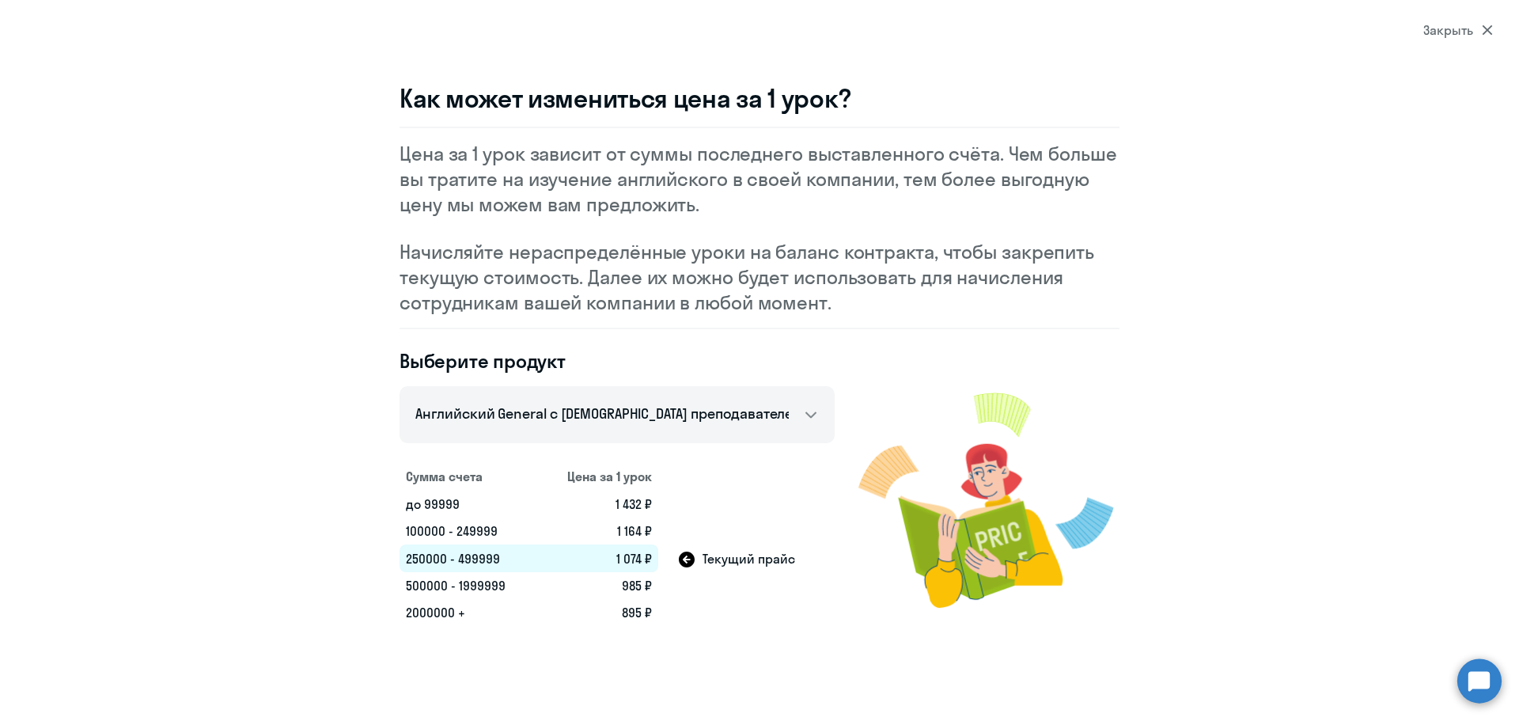
click at [1450, 25] on div "Закрыть" at bounding box center [1459, 30] width 70 height 19
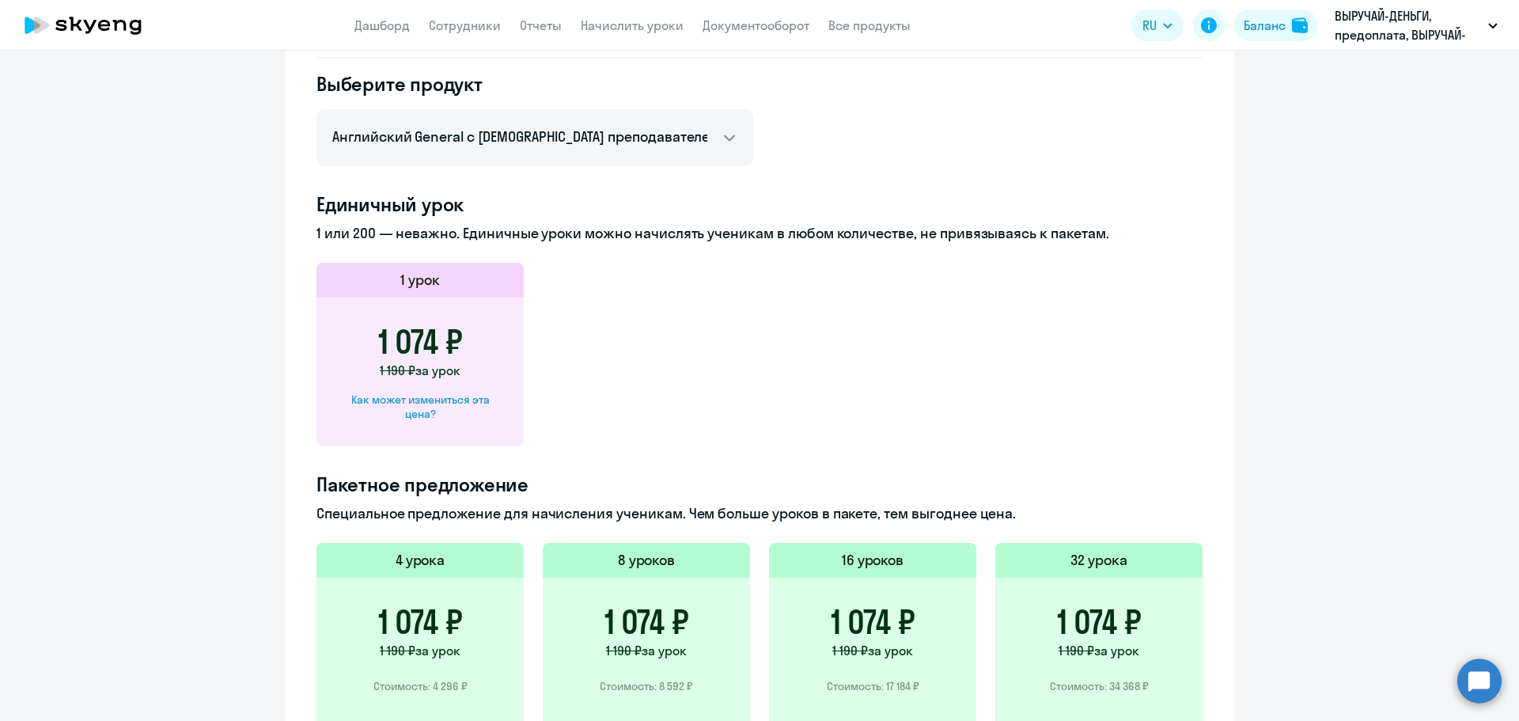
scroll to position [667, 0]
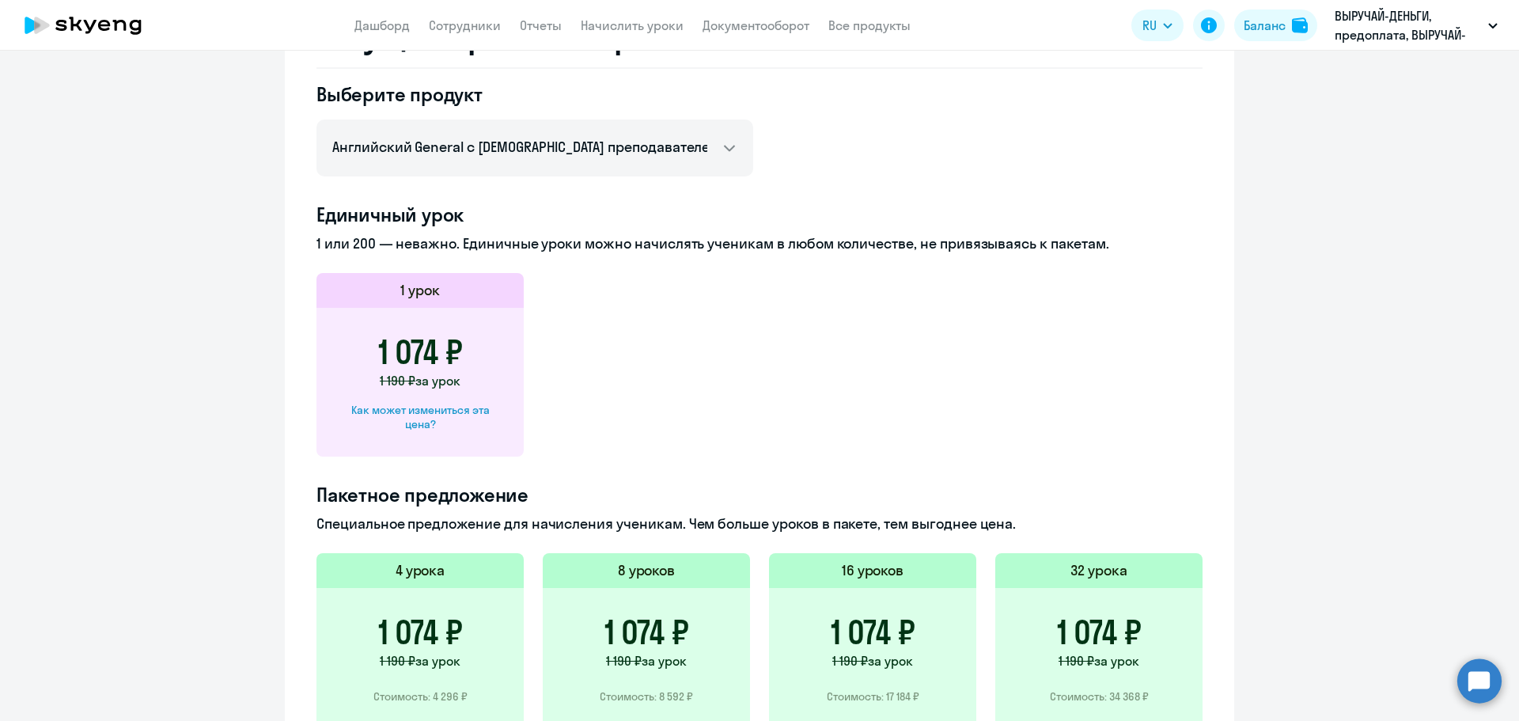
click at [402, 423] on div "Как может измениться эта цена?" at bounding box center [420, 417] width 157 height 28
select select "english_adult_not_native_speaker"
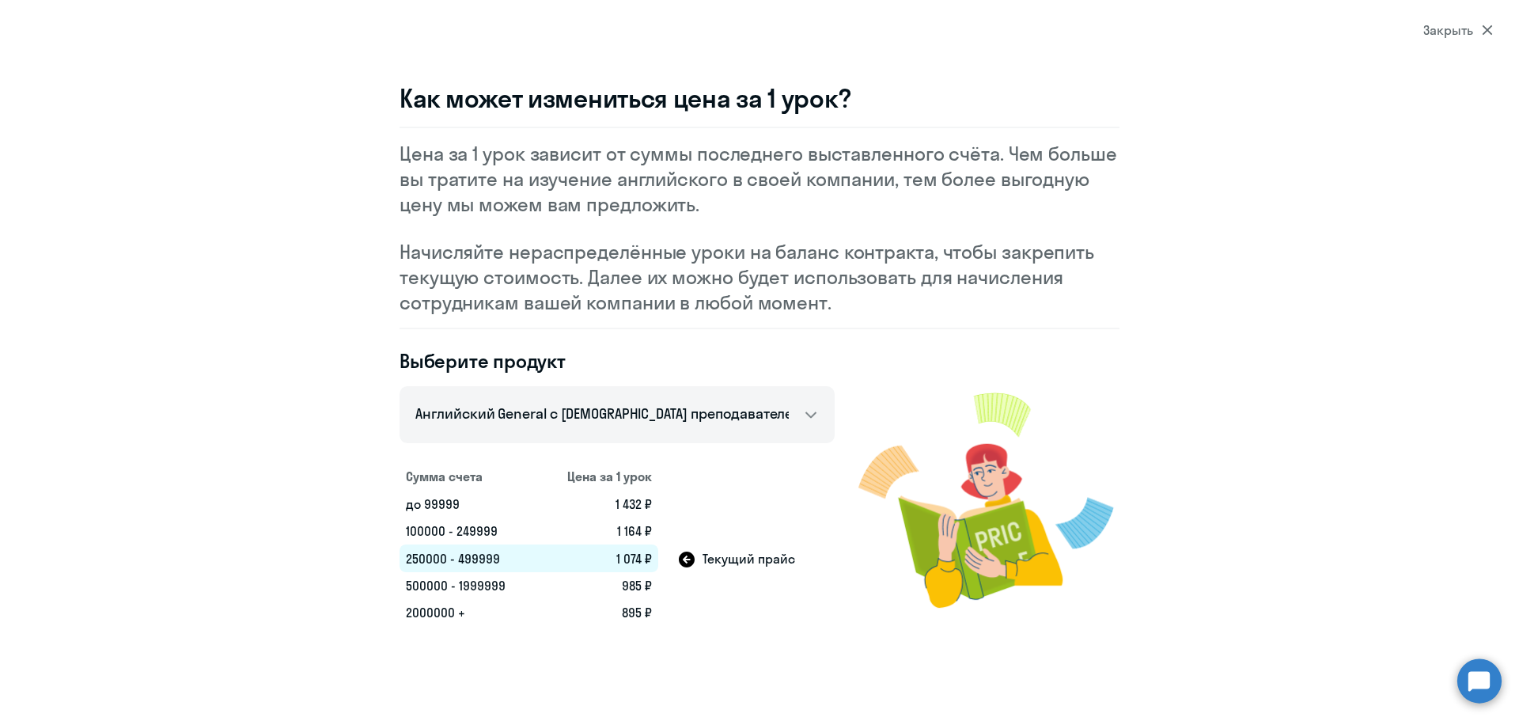
click at [632, 525] on td "1 164 ₽" at bounding box center [598, 531] width 120 height 27
click at [1441, 25] on div "Закрыть" at bounding box center [1459, 30] width 70 height 19
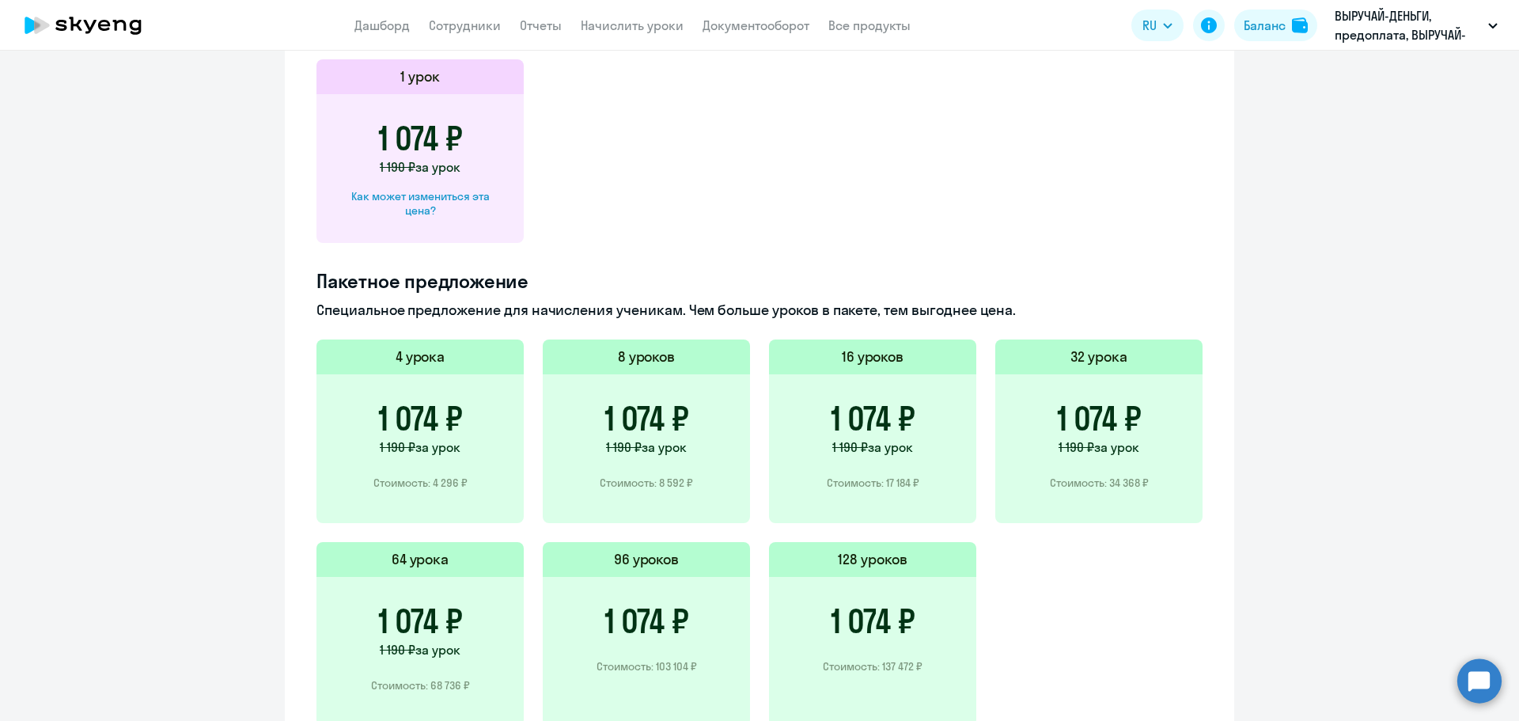
scroll to position [984, 0]
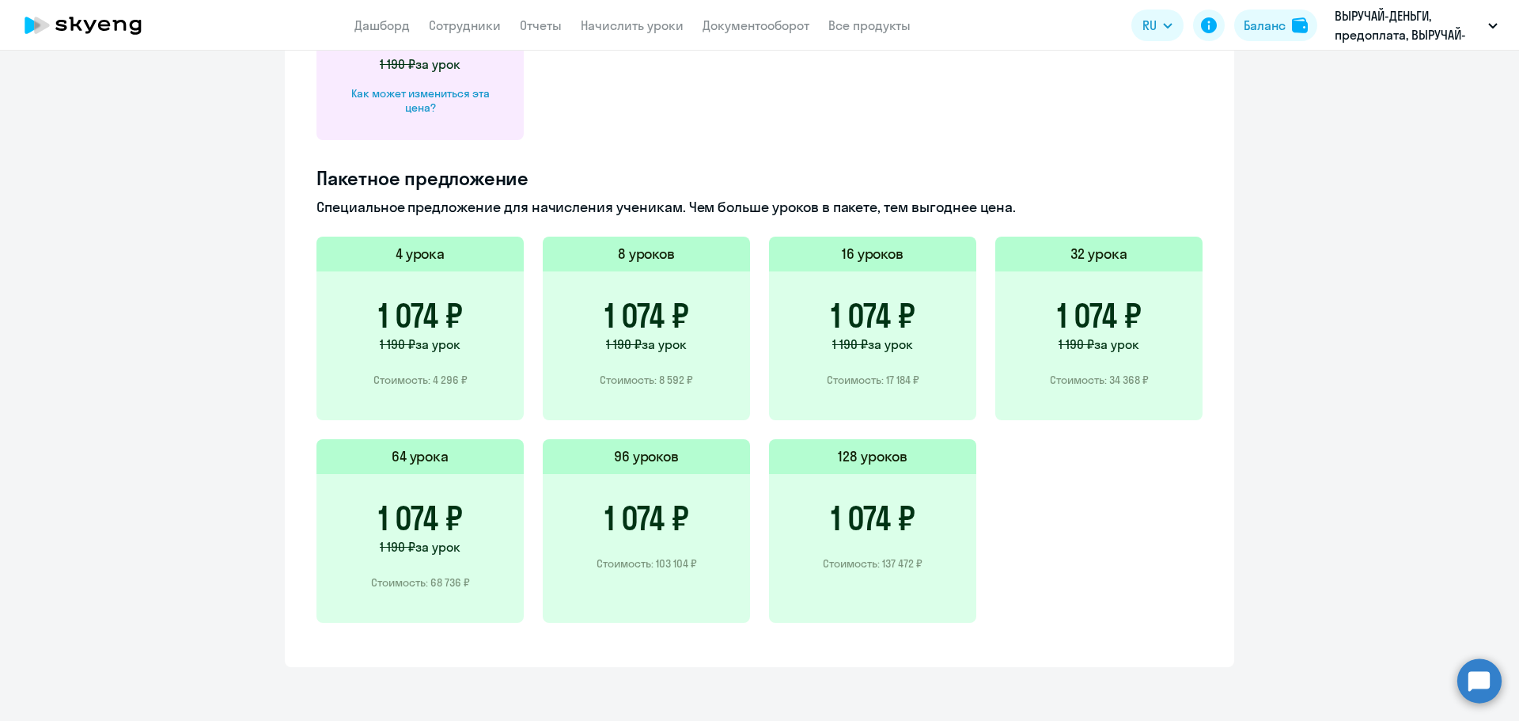
click at [639, 452] on h5 "96 уроков" at bounding box center [647, 456] width 66 height 21
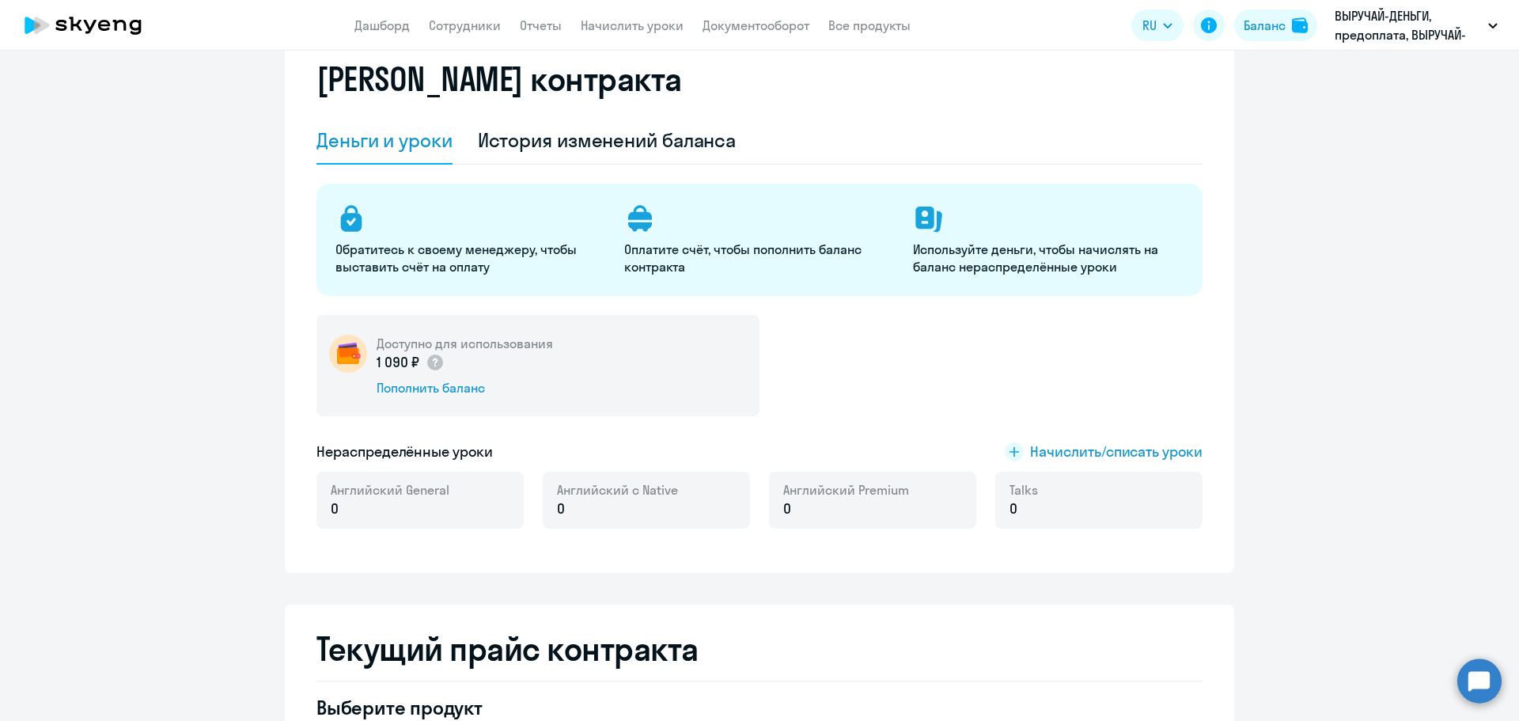
scroll to position [0, 0]
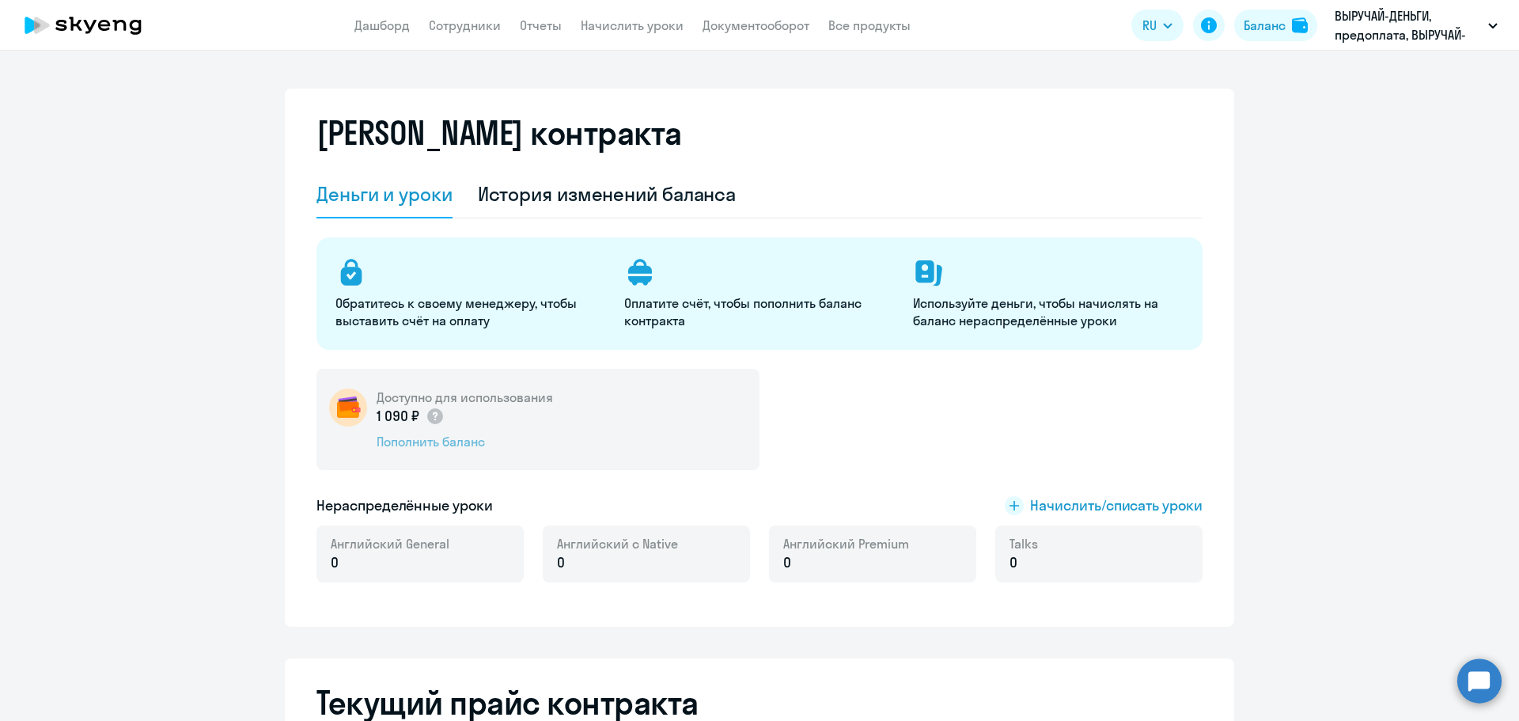
click at [439, 438] on div "Пополнить баланс" at bounding box center [465, 441] width 176 height 17
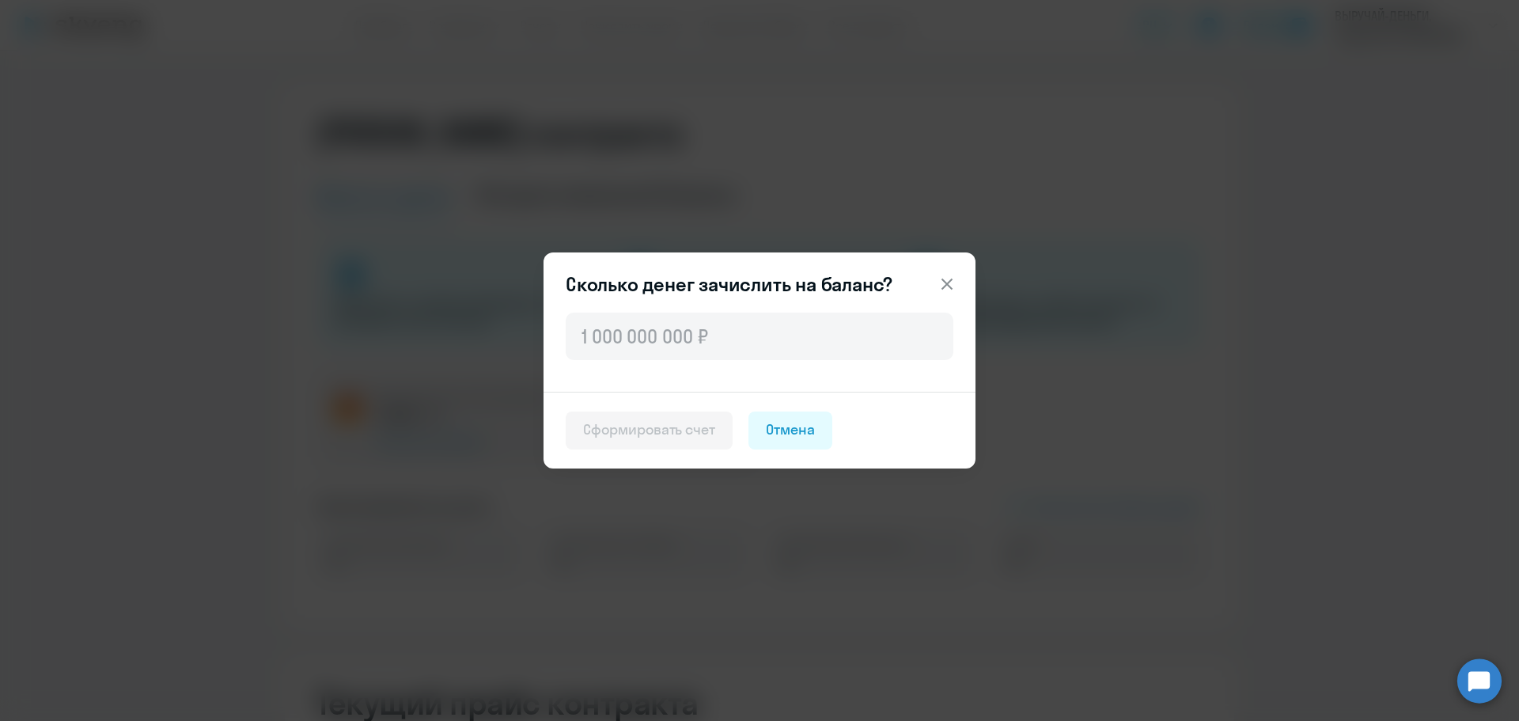
click at [943, 281] on icon at bounding box center [947, 284] width 11 height 11
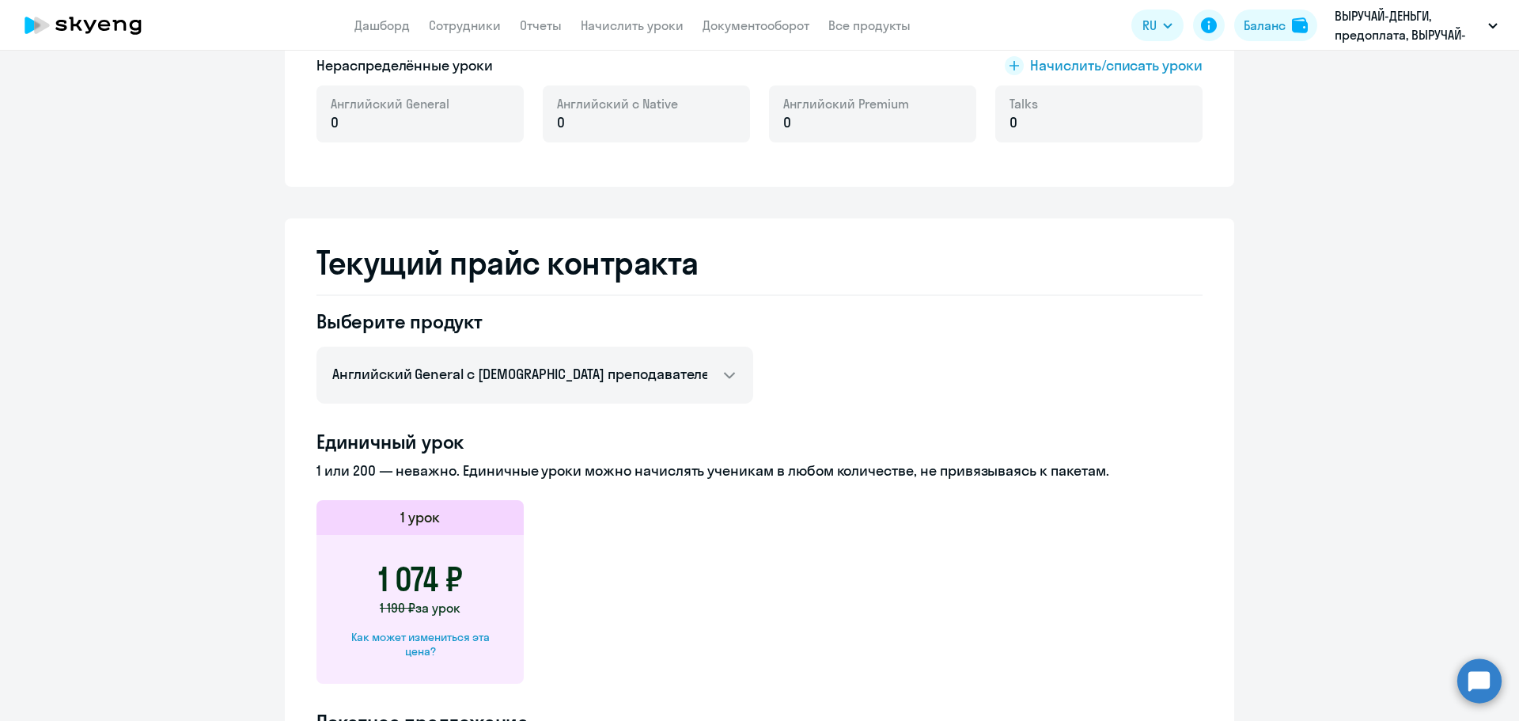
scroll to position [712, 0]
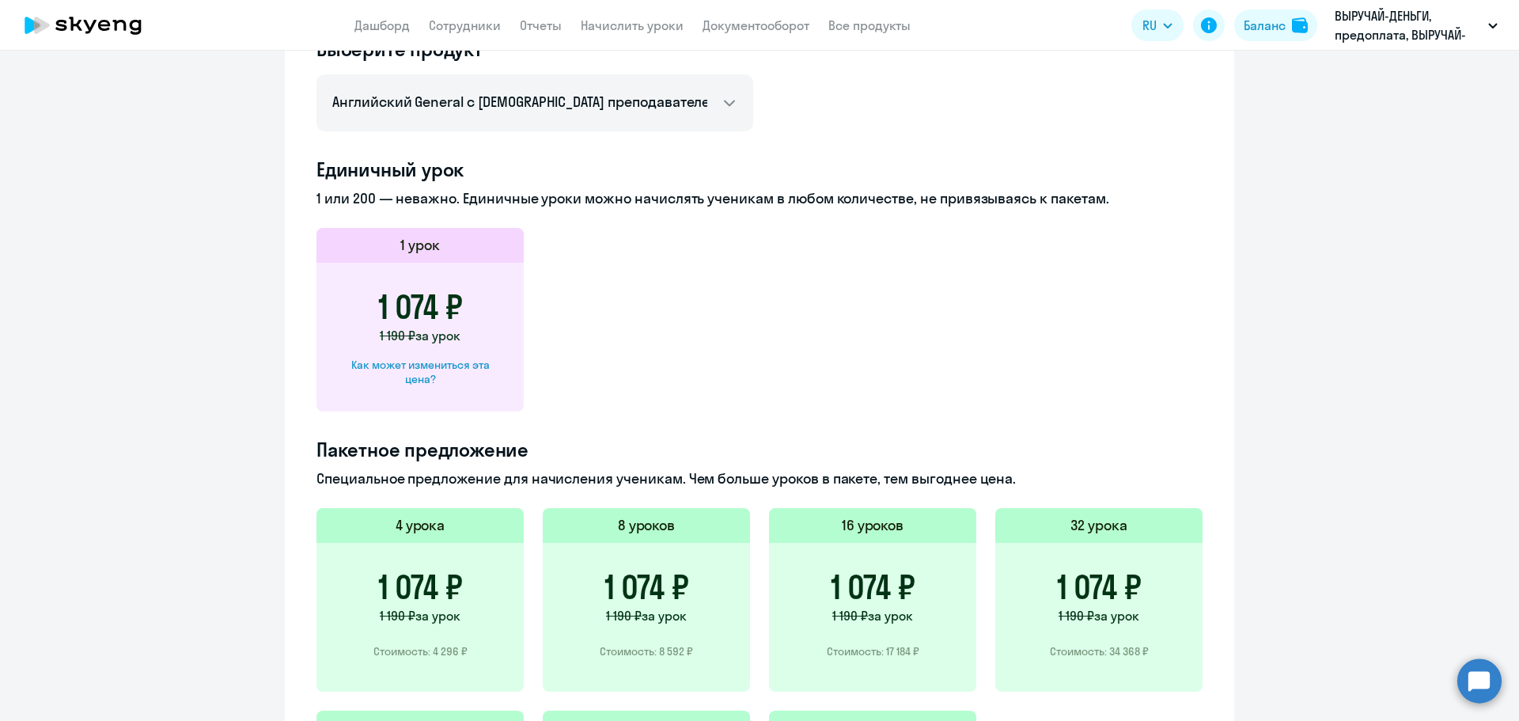
click at [436, 370] on div "Как может измениться эта цена?" at bounding box center [420, 372] width 157 height 28
select select "english_adult_not_native_speaker"
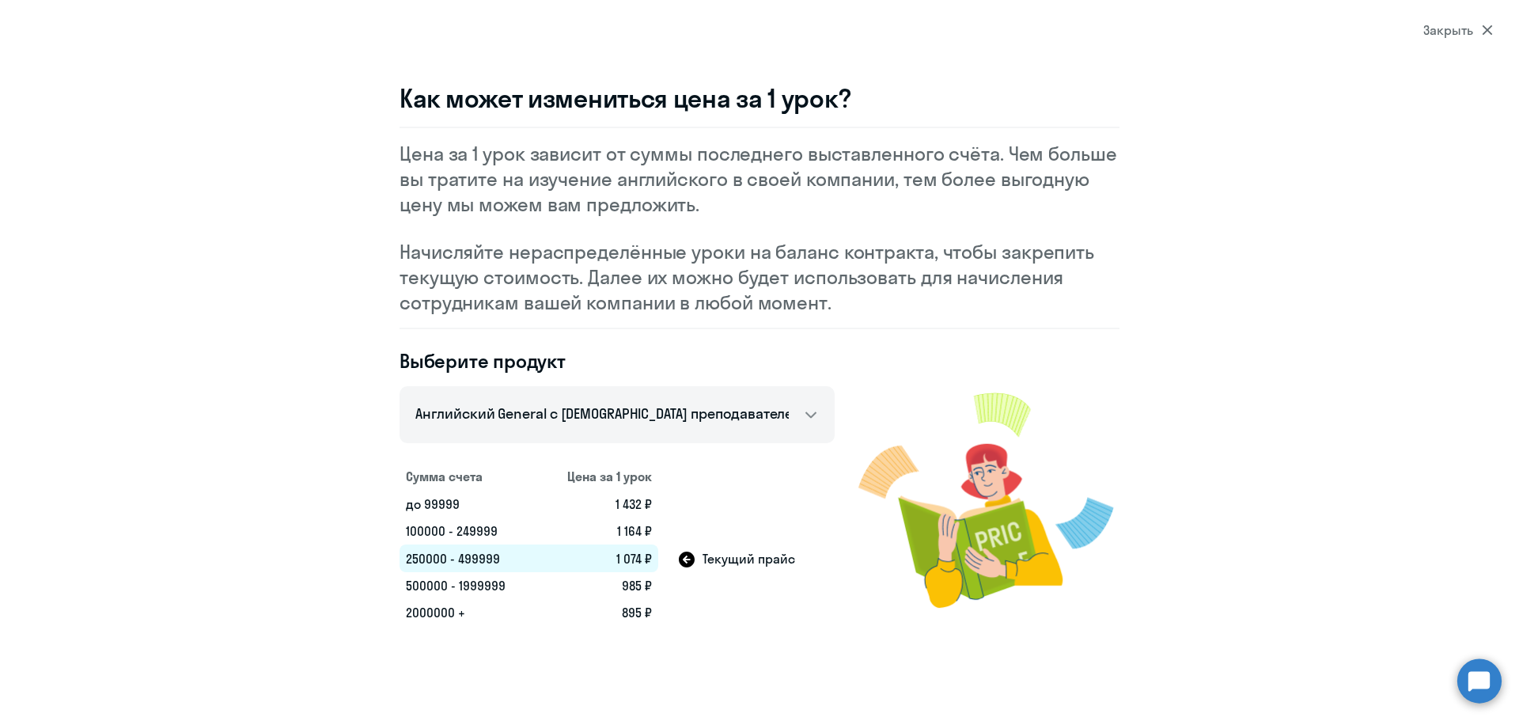
click at [1476, 32] on div "Закрыть" at bounding box center [1459, 30] width 70 height 19
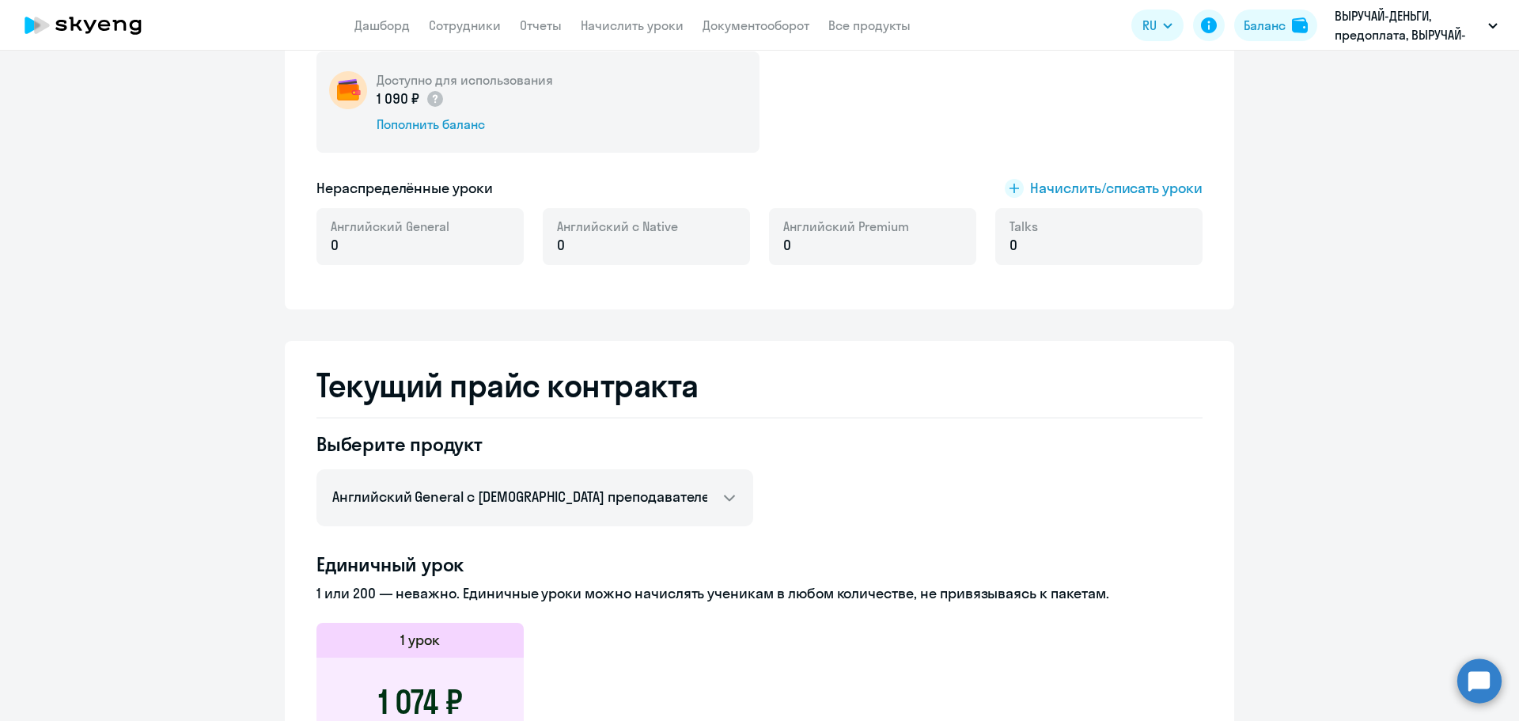
scroll to position [192, 0]
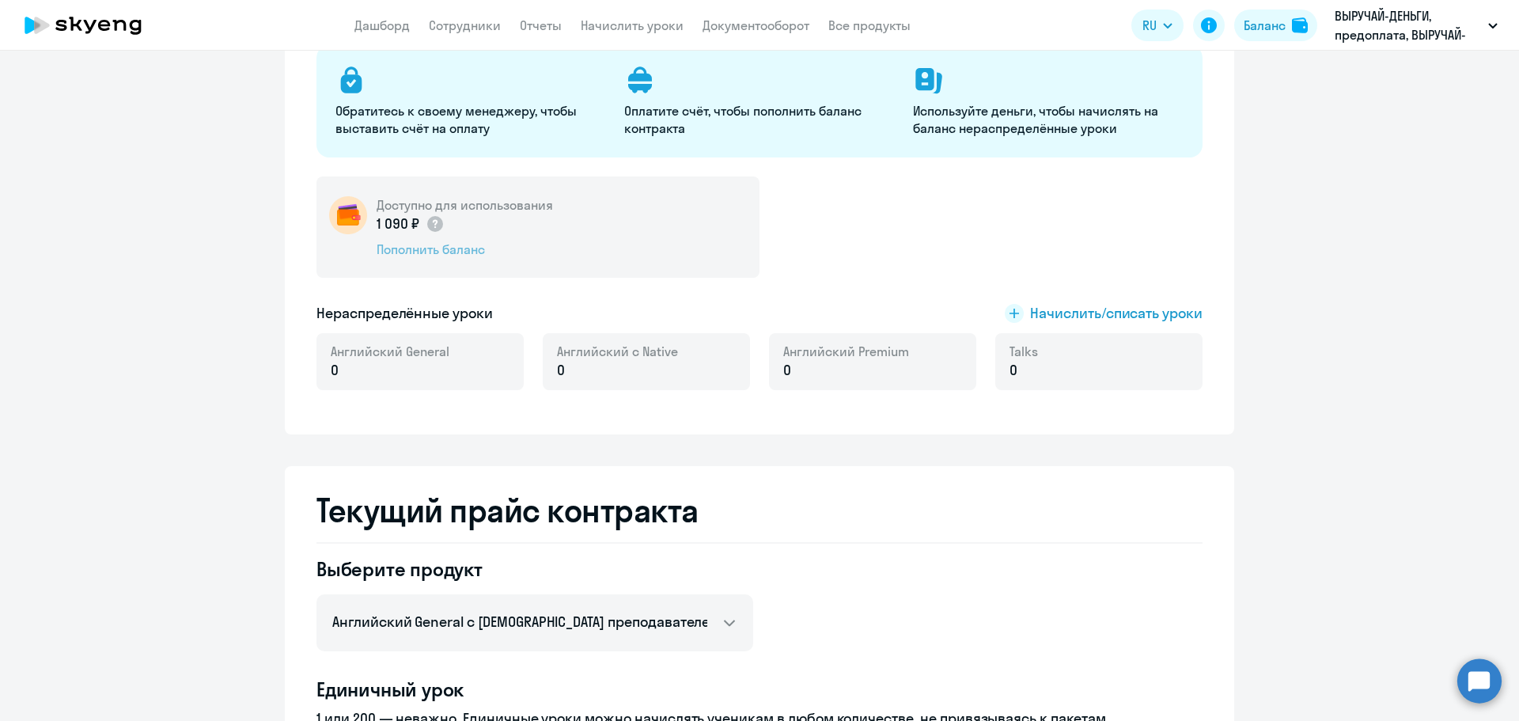
click at [476, 256] on div "Пополнить баланс" at bounding box center [465, 249] width 176 height 17
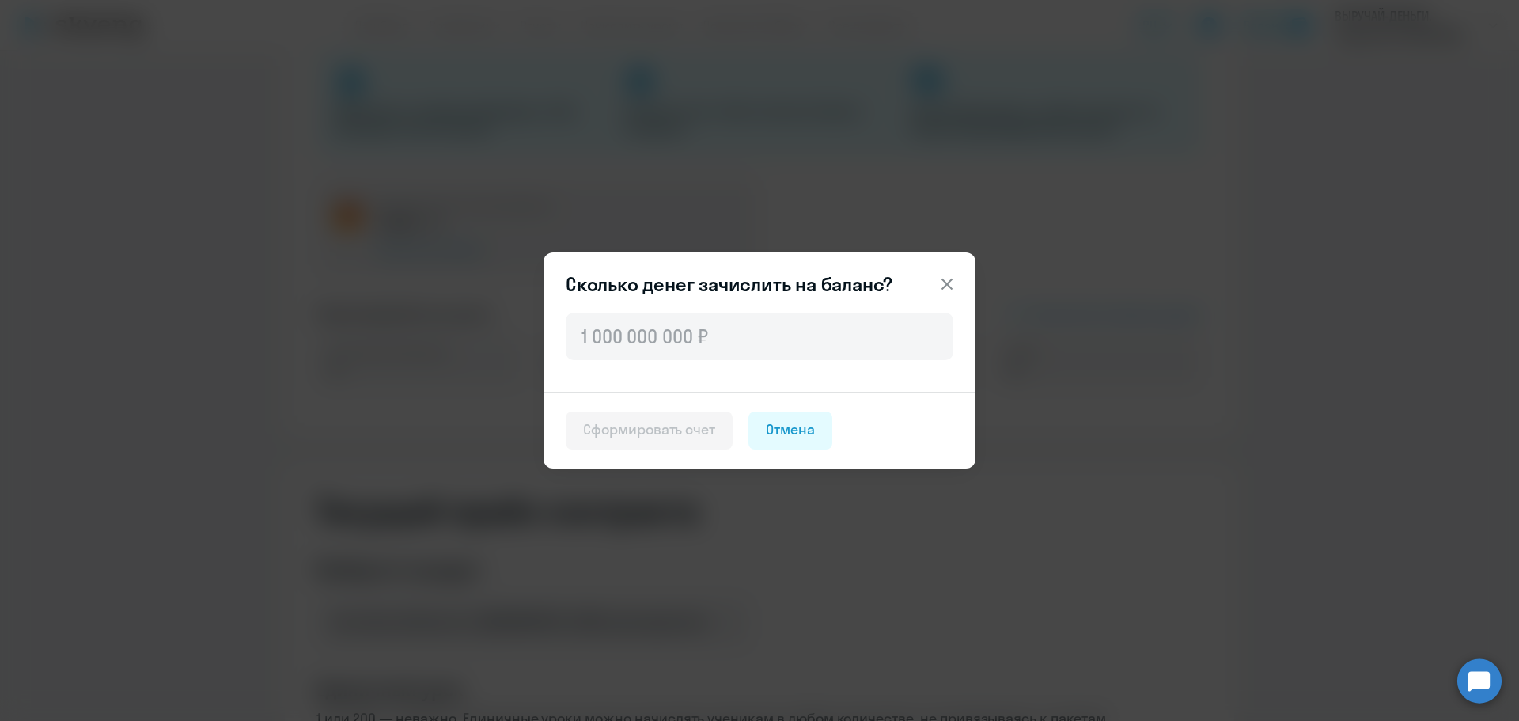
click at [946, 279] on icon at bounding box center [947, 284] width 19 height 19
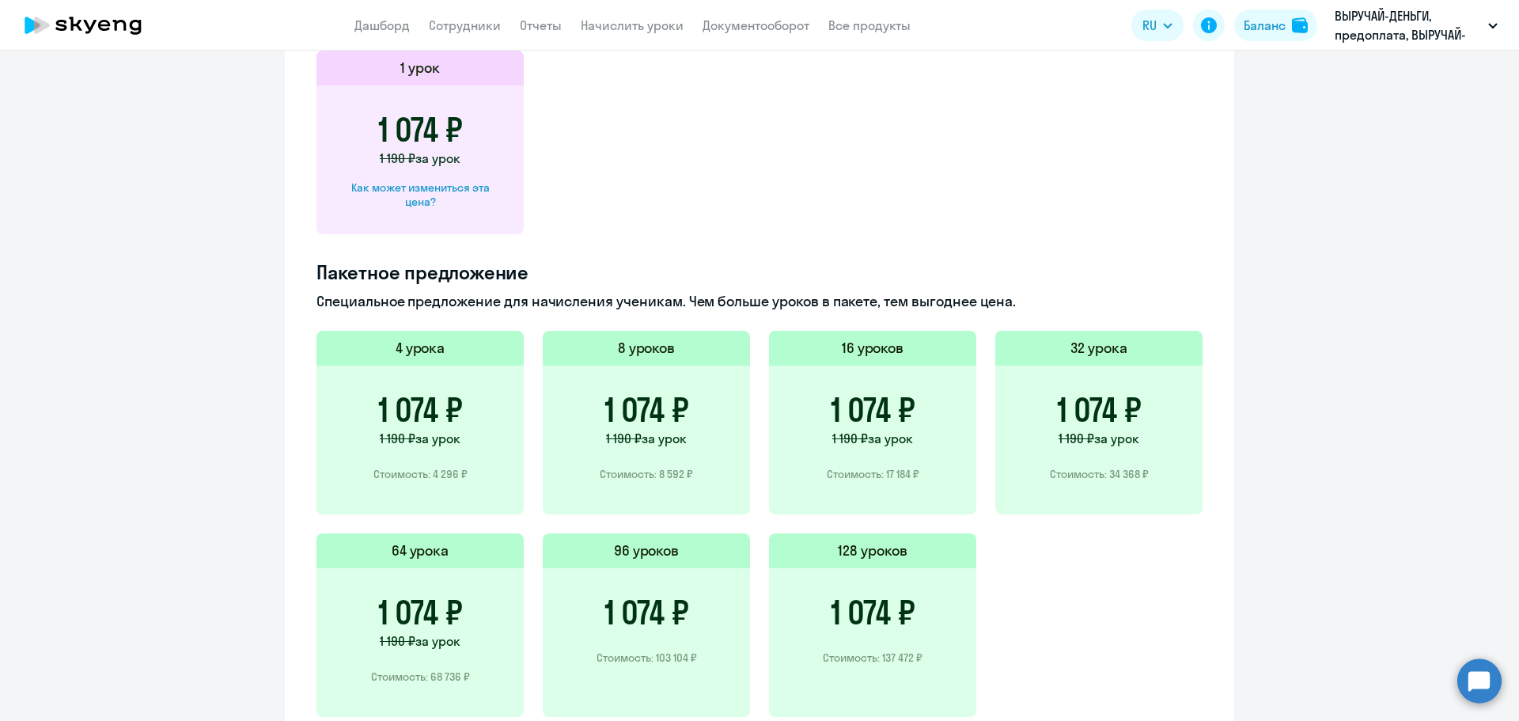
scroll to position [984, 0]
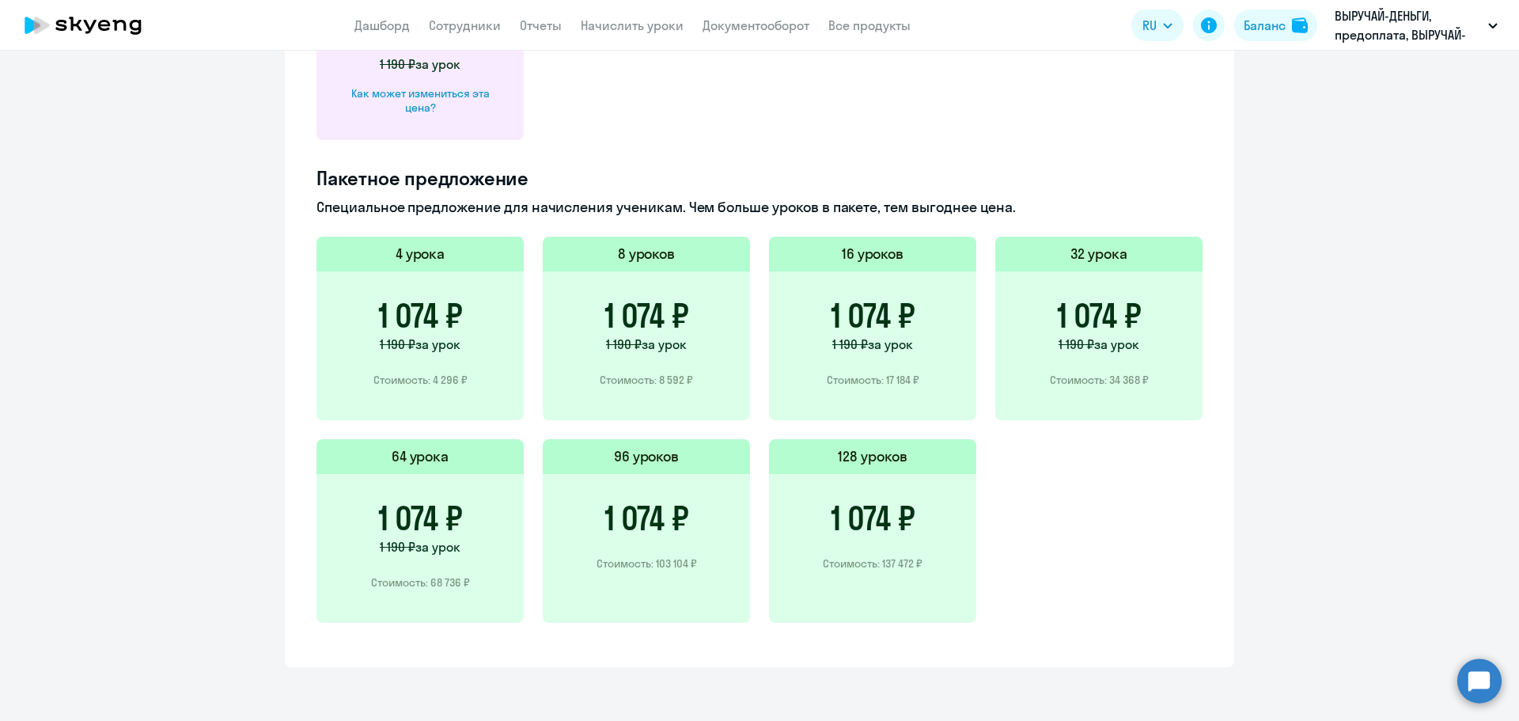
click at [440, 100] on div "Как может измениться эта цена?" at bounding box center [420, 100] width 157 height 28
select select "english_adult_not_native_speaker"
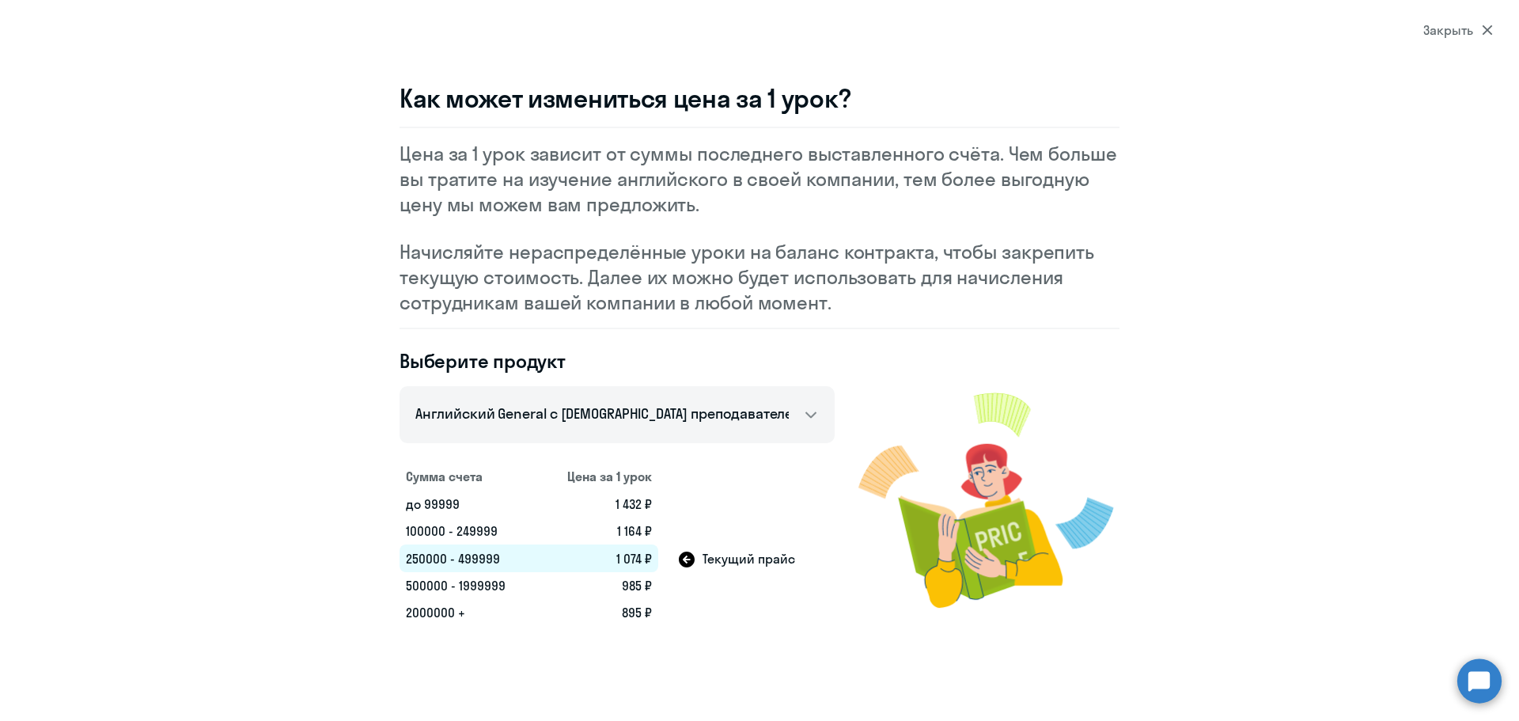
click at [1483, 29] on icon at bounding box center [1487, 30] width 11 height 11
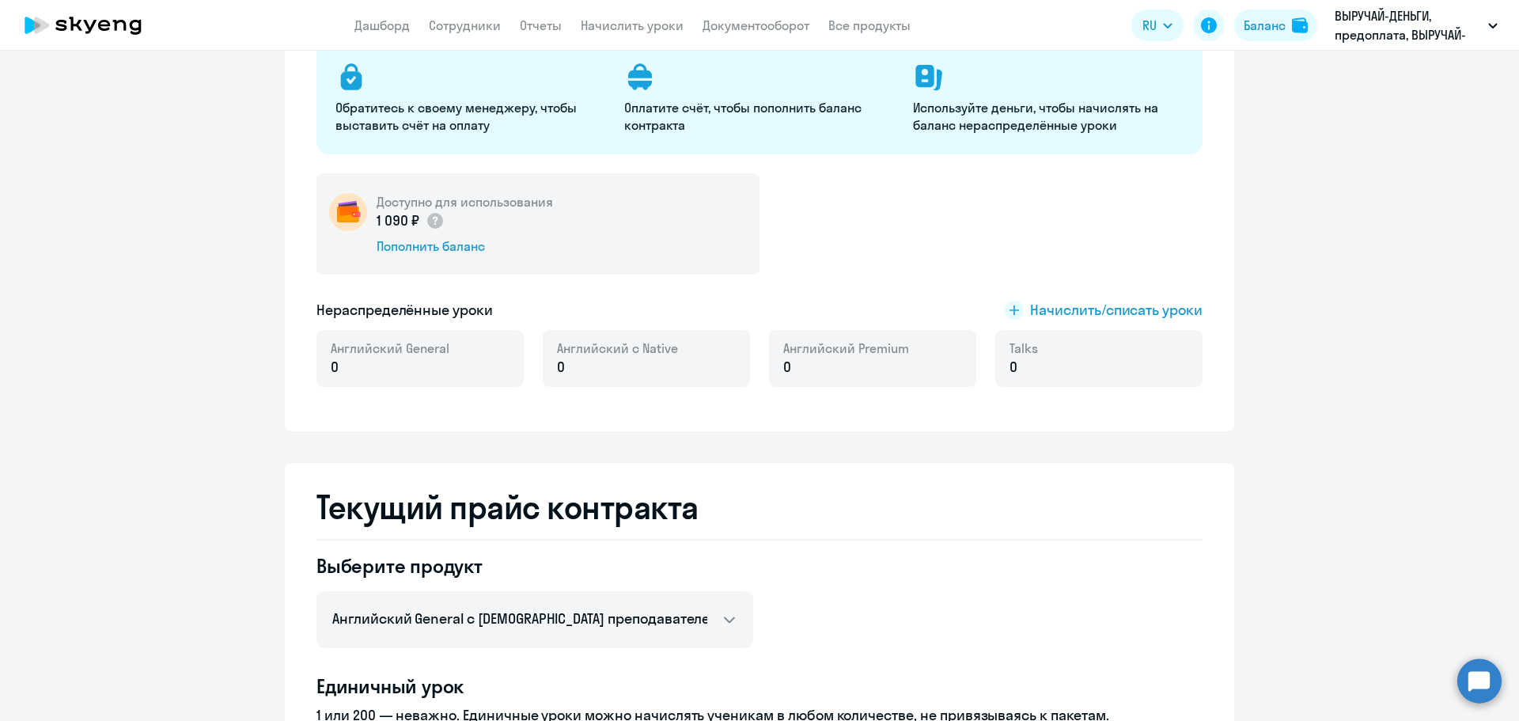
scroll to position [192, 0]
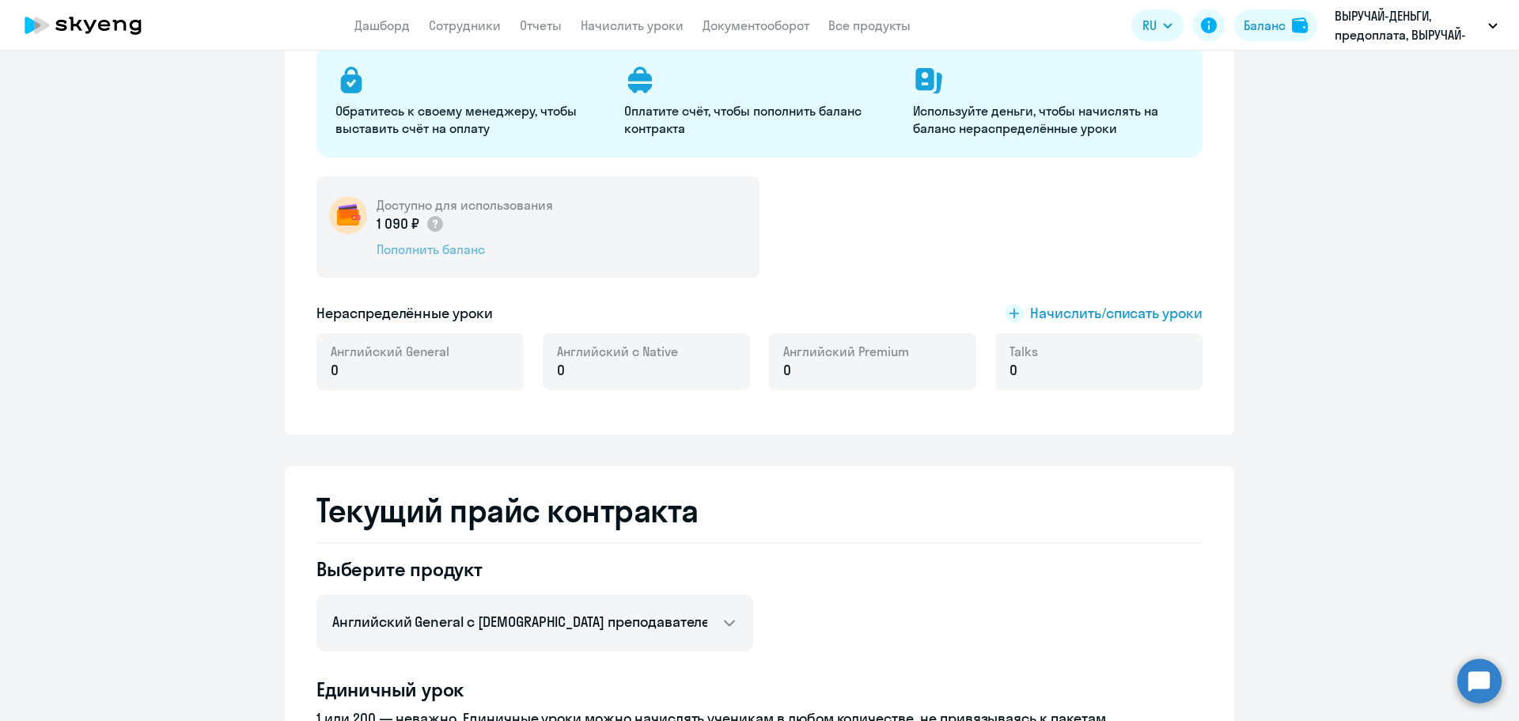
click at [456, 246] on div "Пополнить баланс" at bounding box center [465, 249] width 176 height 17
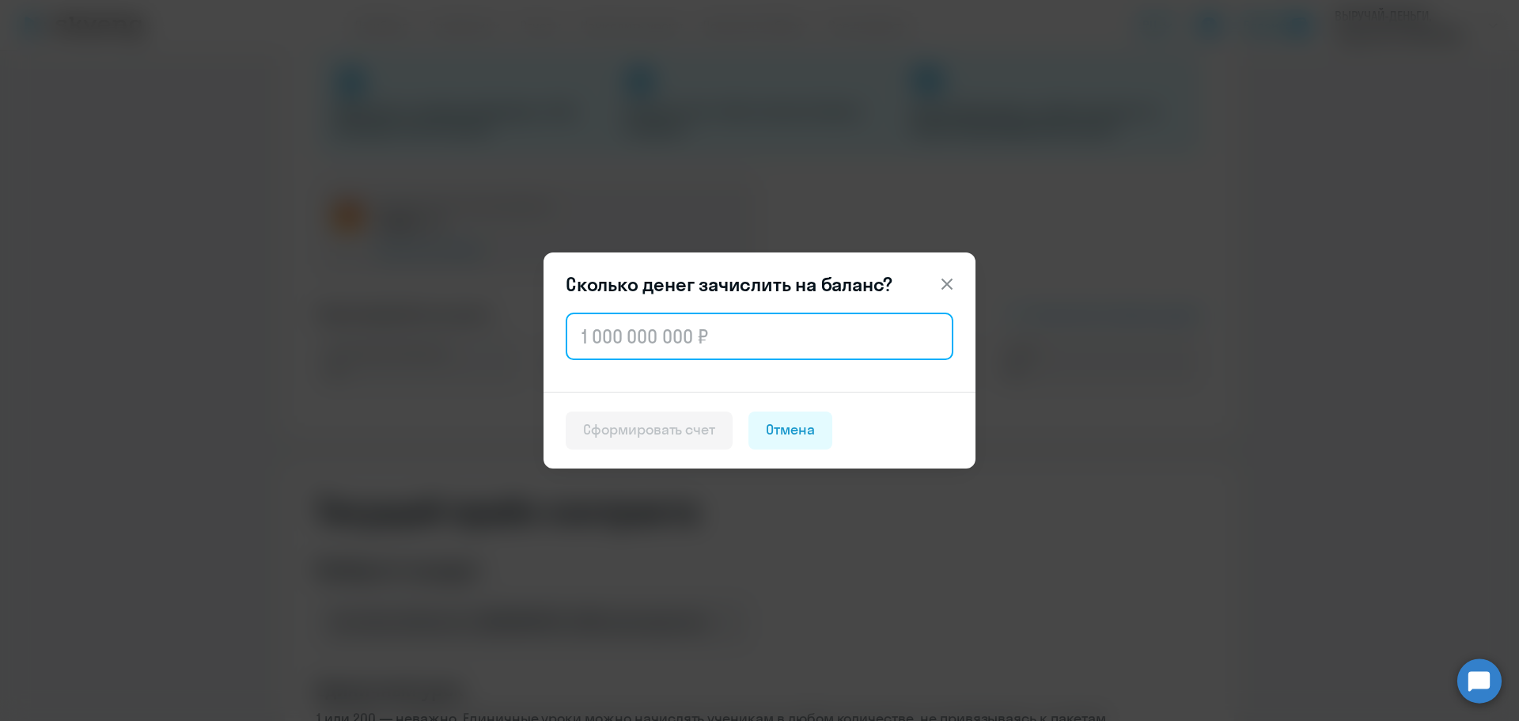
click at [580, 332] on input "text" at bounding box center [760, 336] width 388 height 47
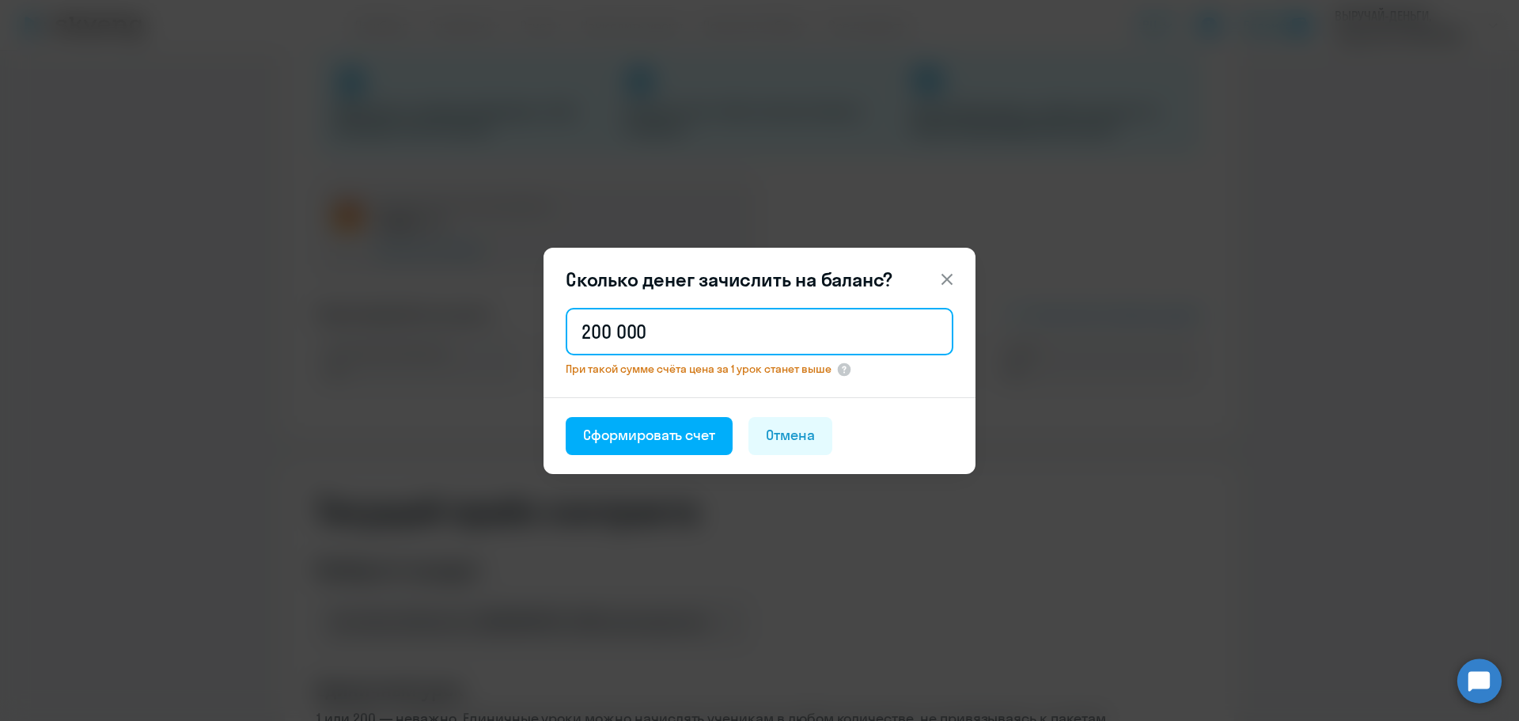
drag, startPoint x: 651, startPoint y: 324, endPoint x: 561, endPoint y: 324, distance: 90.2
click at [561, 324] on div "200 000 При такой сумме счёта цена за 1 урок станет выше" at bounding box center [760, 351] width 432 height 93
type input "2"
type input "120 000"
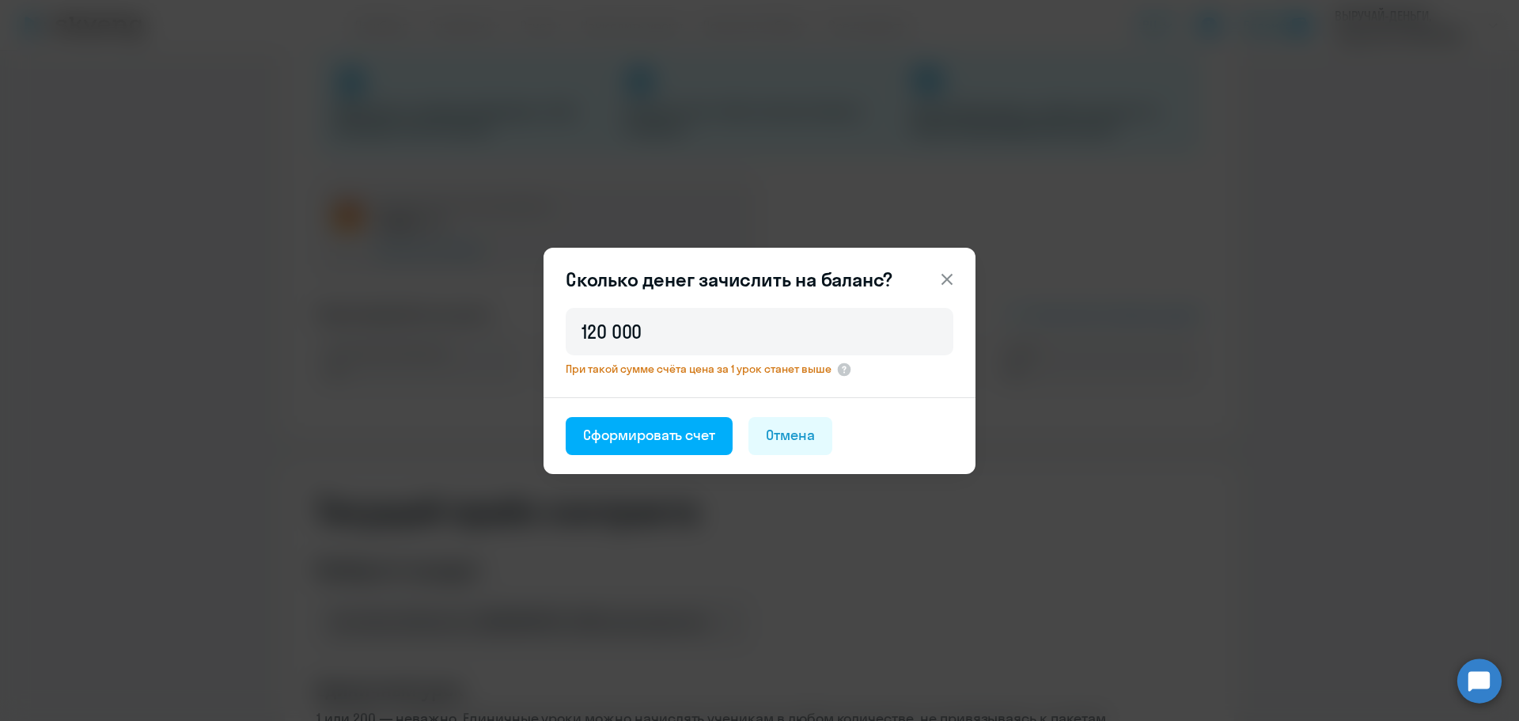
click at [675, 385] on div "120 000 При такой сумме счёта цена за 1 урок станет выше" at bounding box center [760, 351] width 432 height 93
click at [951, 279] on icon at bounding box center [947, 279] width 19 height 19
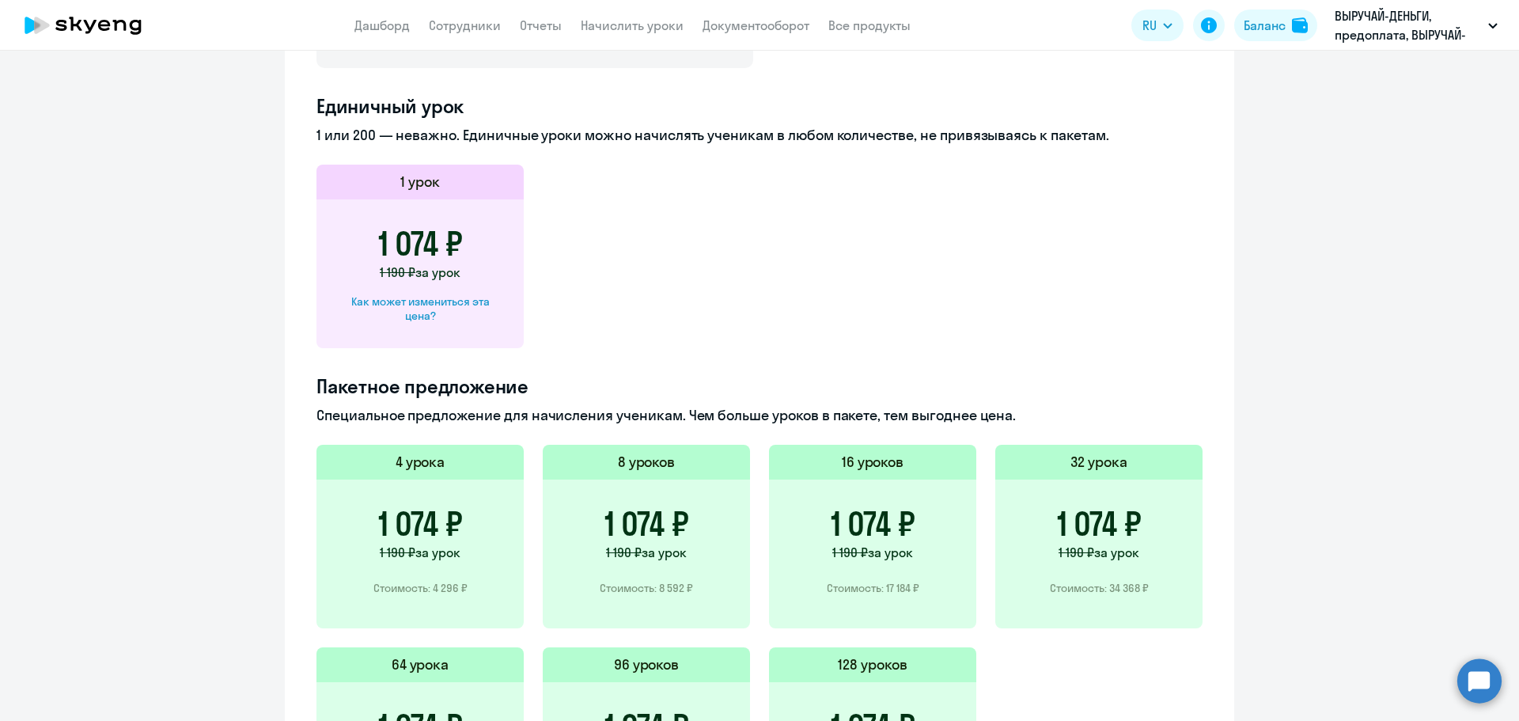
scroll to position [984, 0]
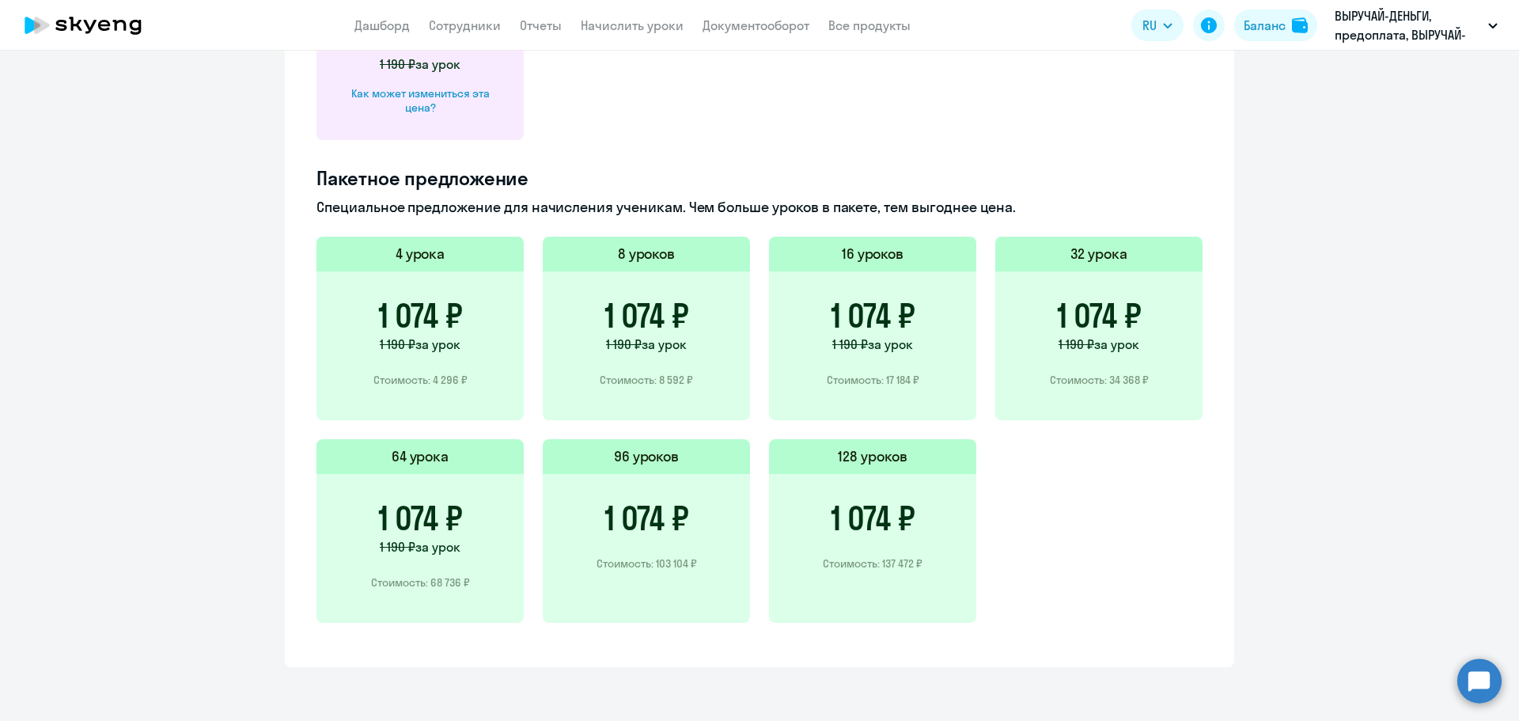
drag, startPoint x: 642, startPoint y: 518, endPoint x: 636, endPoint y: 465, distance: 52.5
click at [641, 518] on h3 "1 074 ₽" at bounding box center [647, 518] width 85 height 38
click at [636, 461] on h5 "96 уроков" at bounding box center [647, 456] width 66 height 21
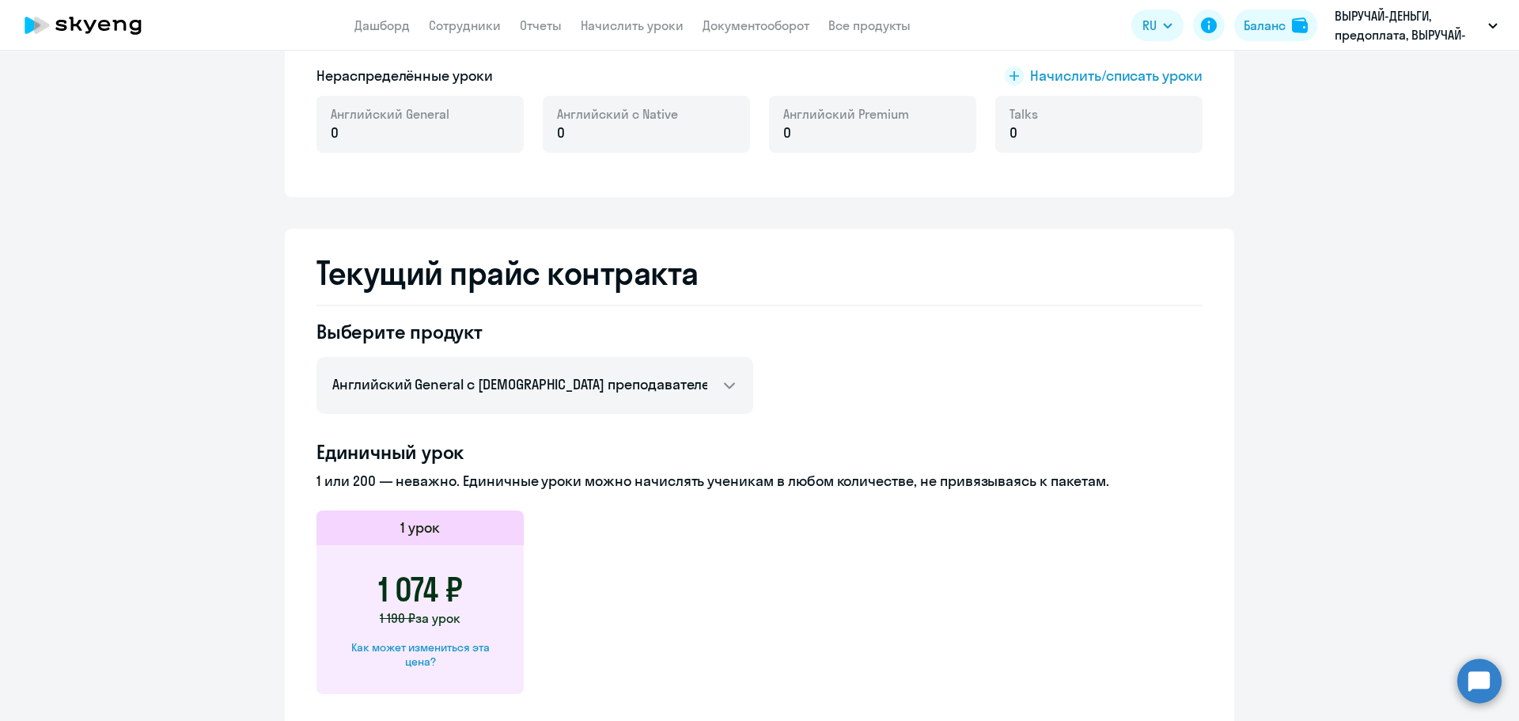
click at [423, 650] on div "Как может измениться эта цена?" at bounding box center [420, 654] width 157 height 28
select select "english_adult_not_native_speaker"
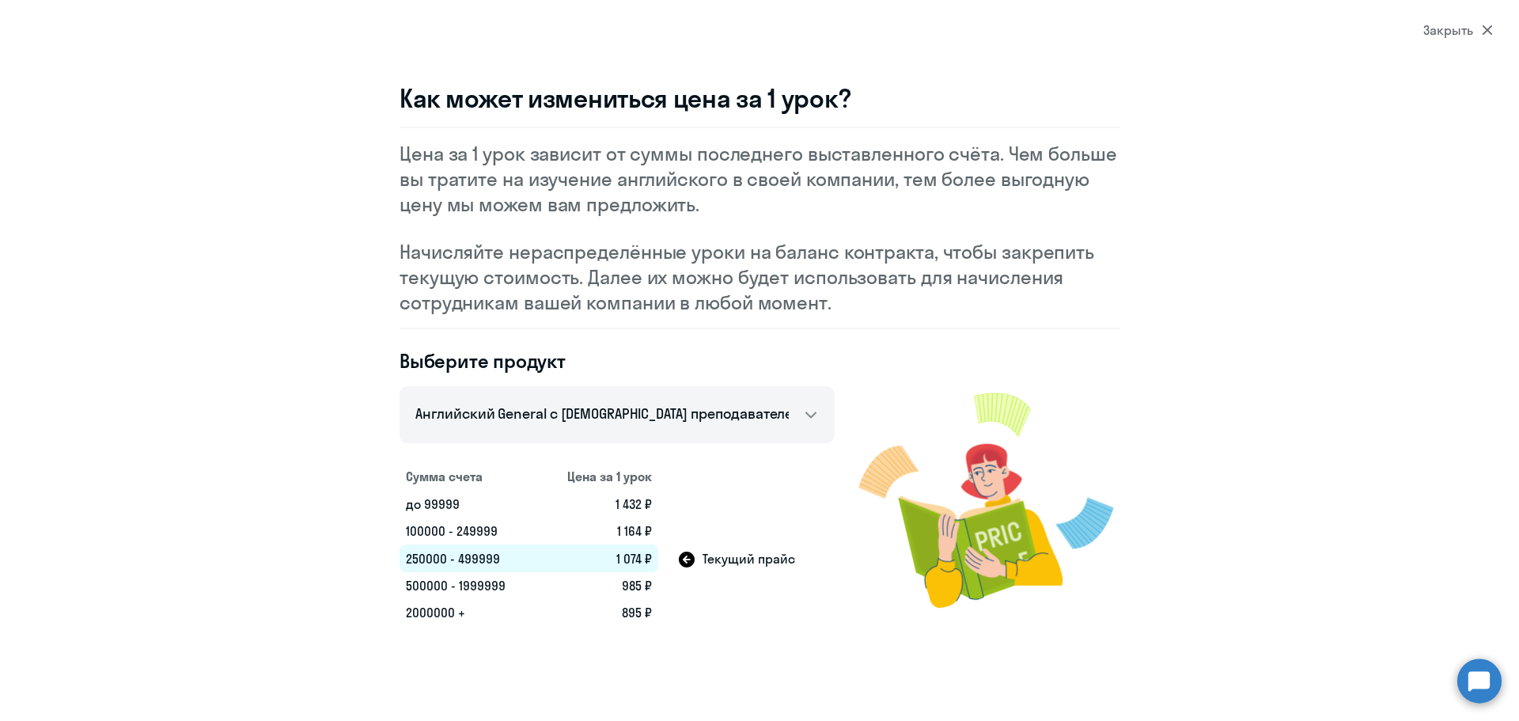
click at [1488, 30] on icon at bounding box center [1487, 30] width 10 height 10
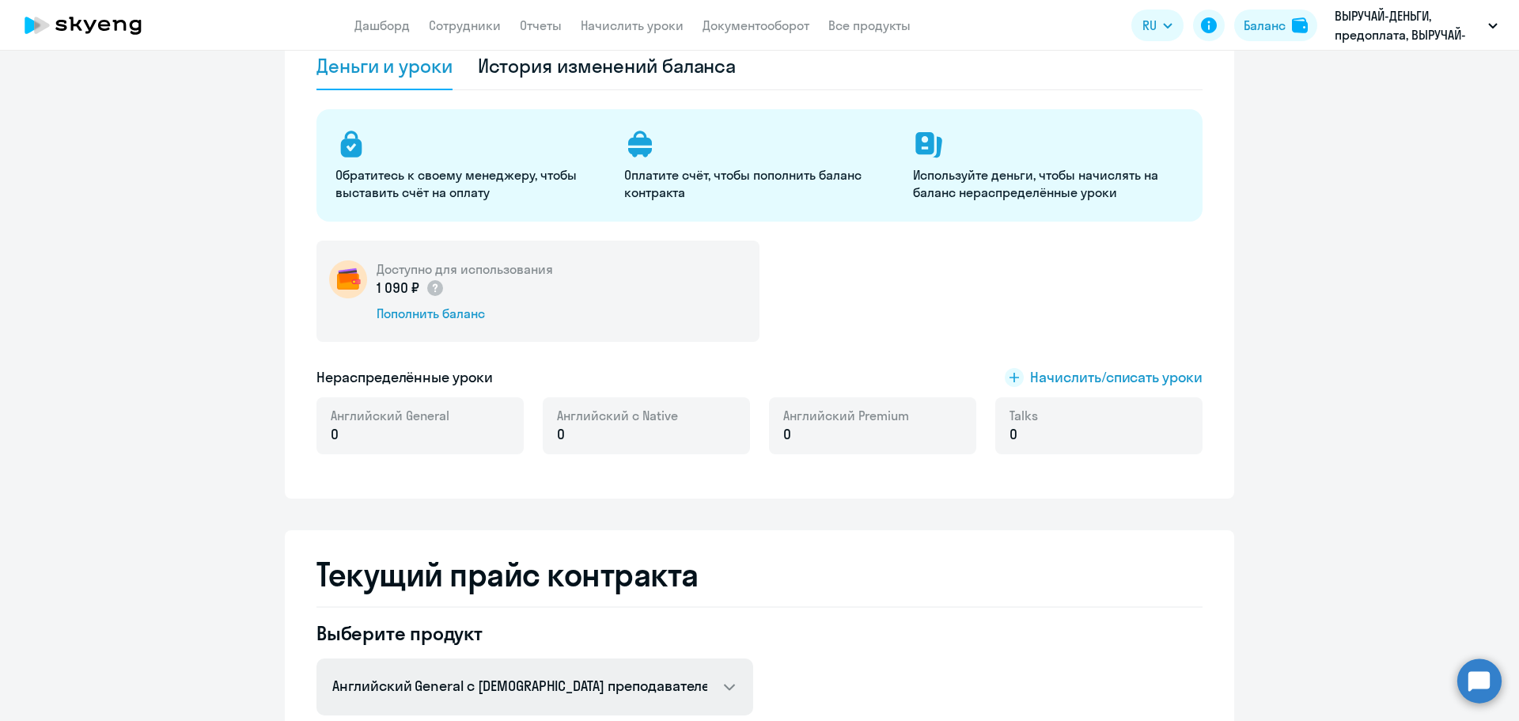
scroll to position [0, 0]
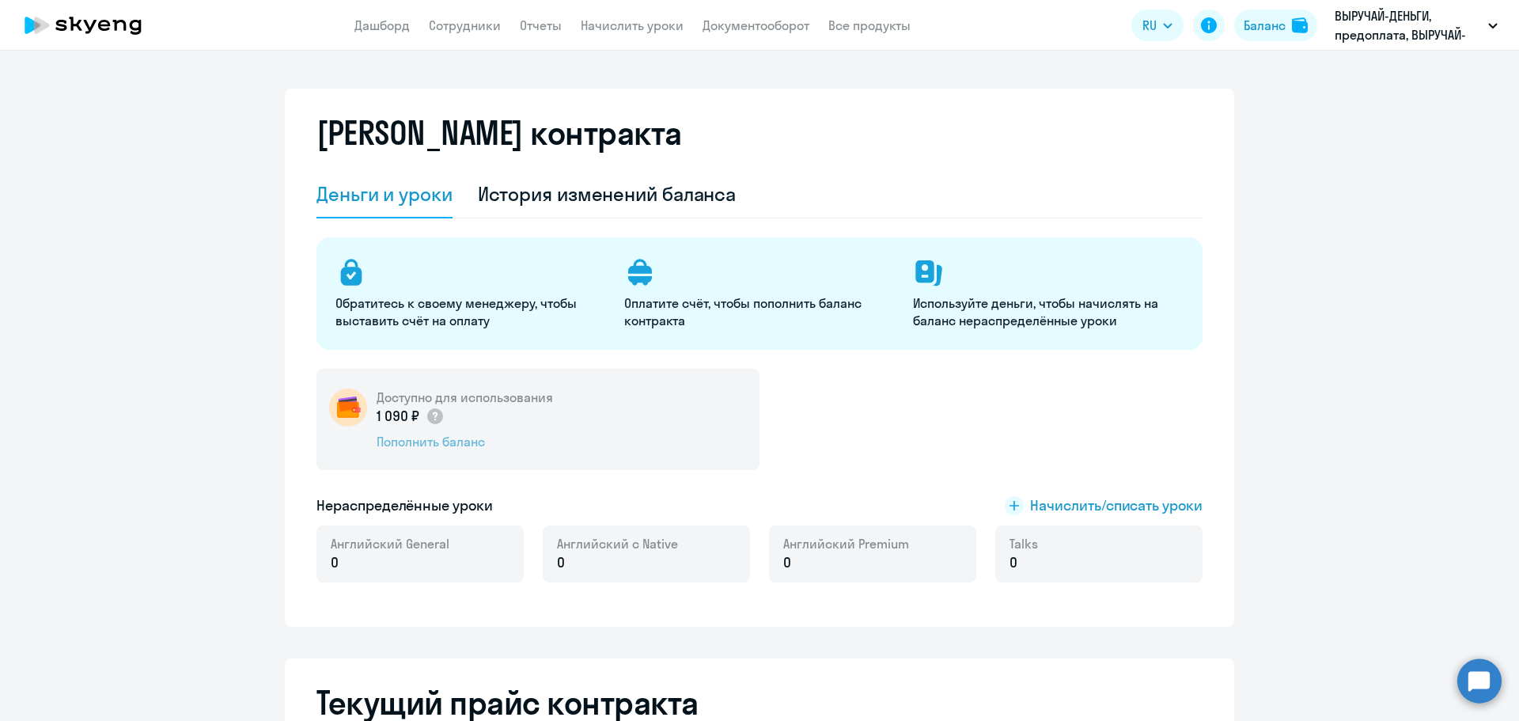
click at [431, 444] on div "Пополнить баланс" at bounding box center [465, 441] width 176 height 17
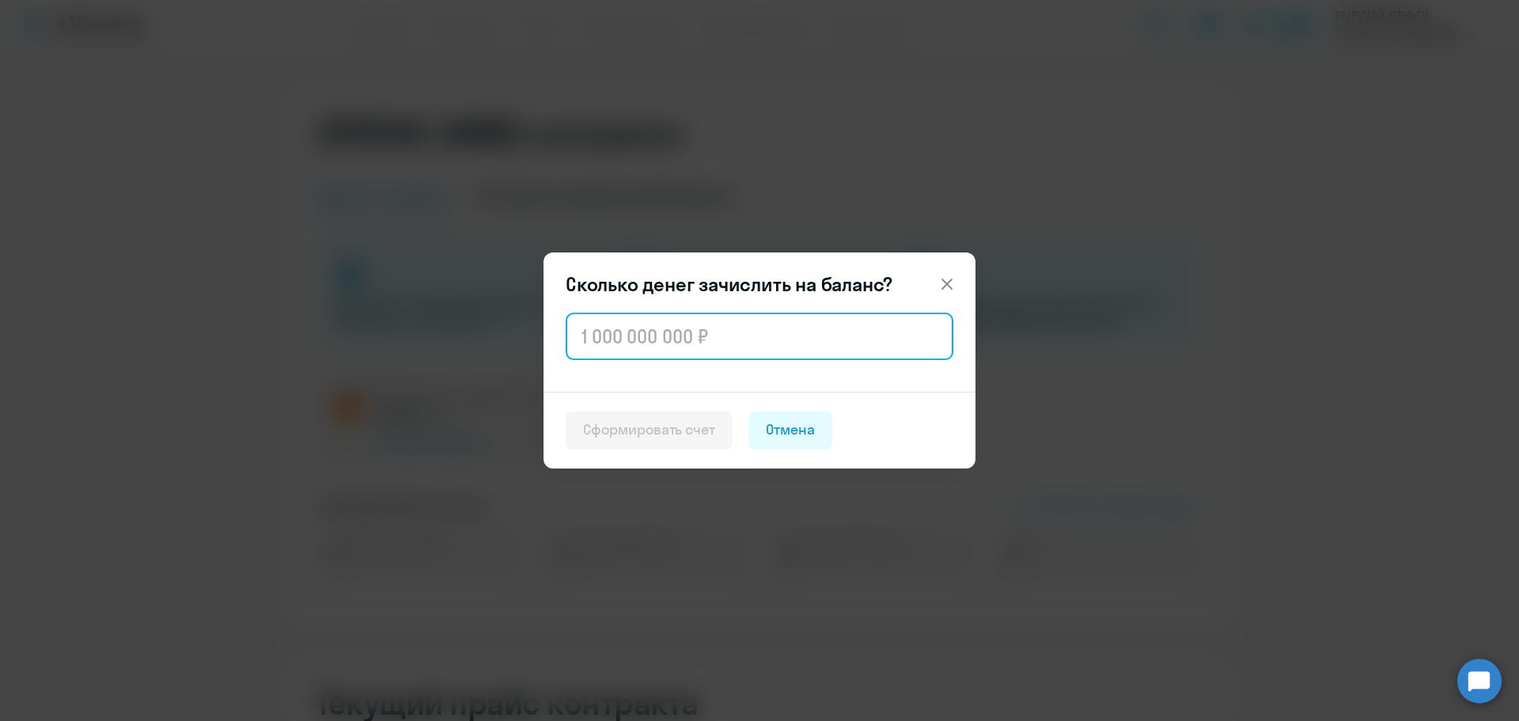
click at [722, 346] on input "text" at bounding box center [760, 336] width 388 height 47
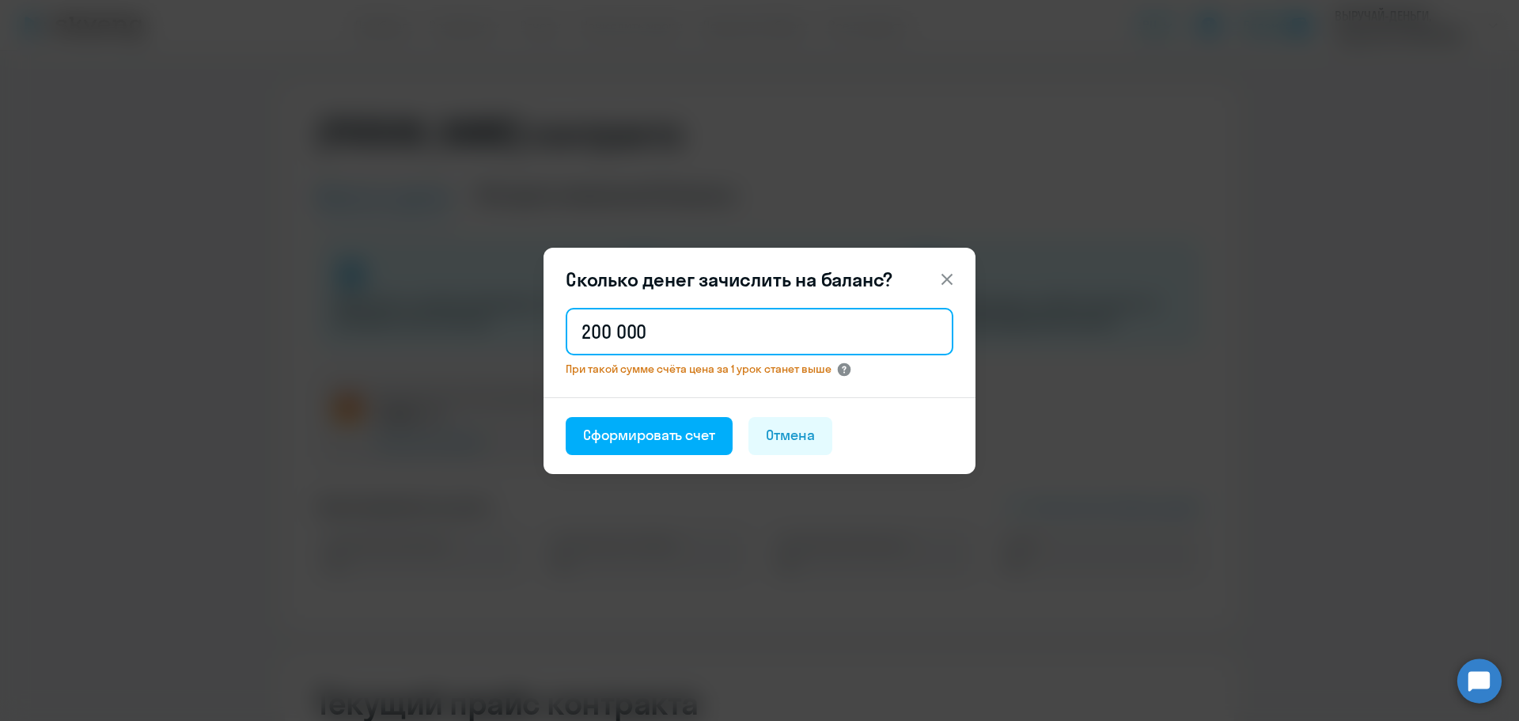
type input "200 000"
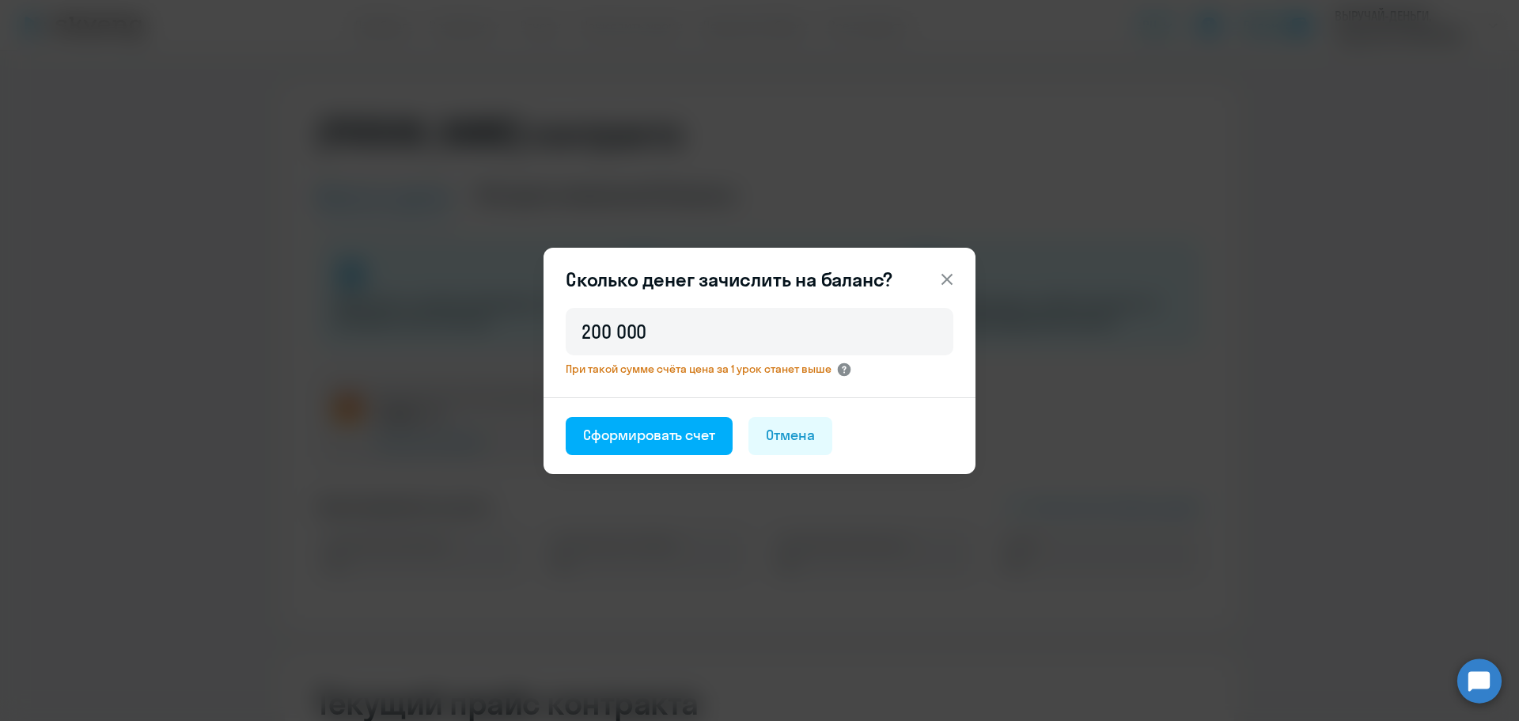
click at [848, 368] on circle at bounding box center [844, 368] width 13 height 13
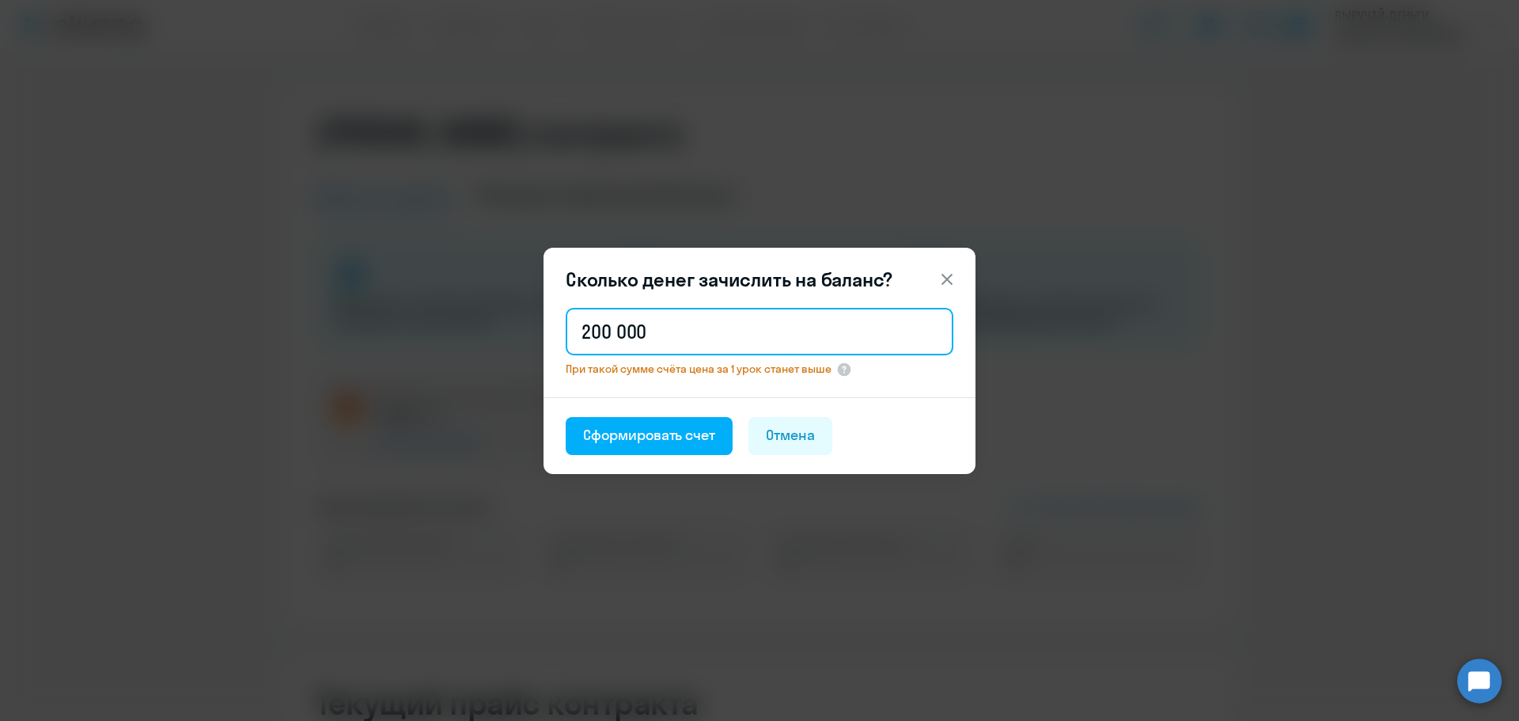
drag, startPoint x: 659, startPoint y: 323, endPoint x: 466, endPoint y: 330, distance: 193.2
click at [466, 330] on div "Сколько денег зачислить на баланс? 200 000 При такой сумме счёта цена за 1 урок…" at bounding box center [760, 360] width 766 height 443
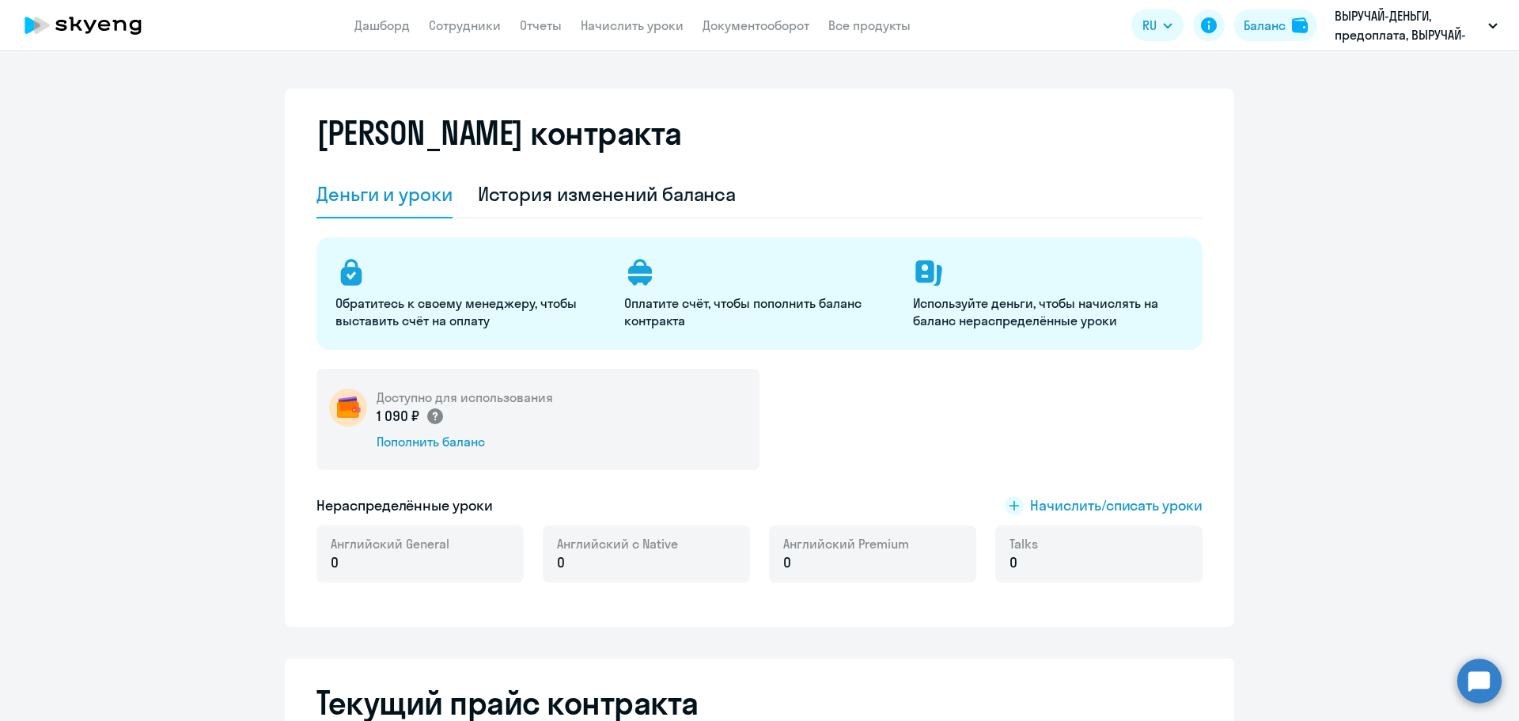
click at [427, 413] on circle at bounding box center [435, 416] width 16 height 16
click at [463, 443] on div "Пополнить баланс" at bounding box center [465, 441] width 176 height 17
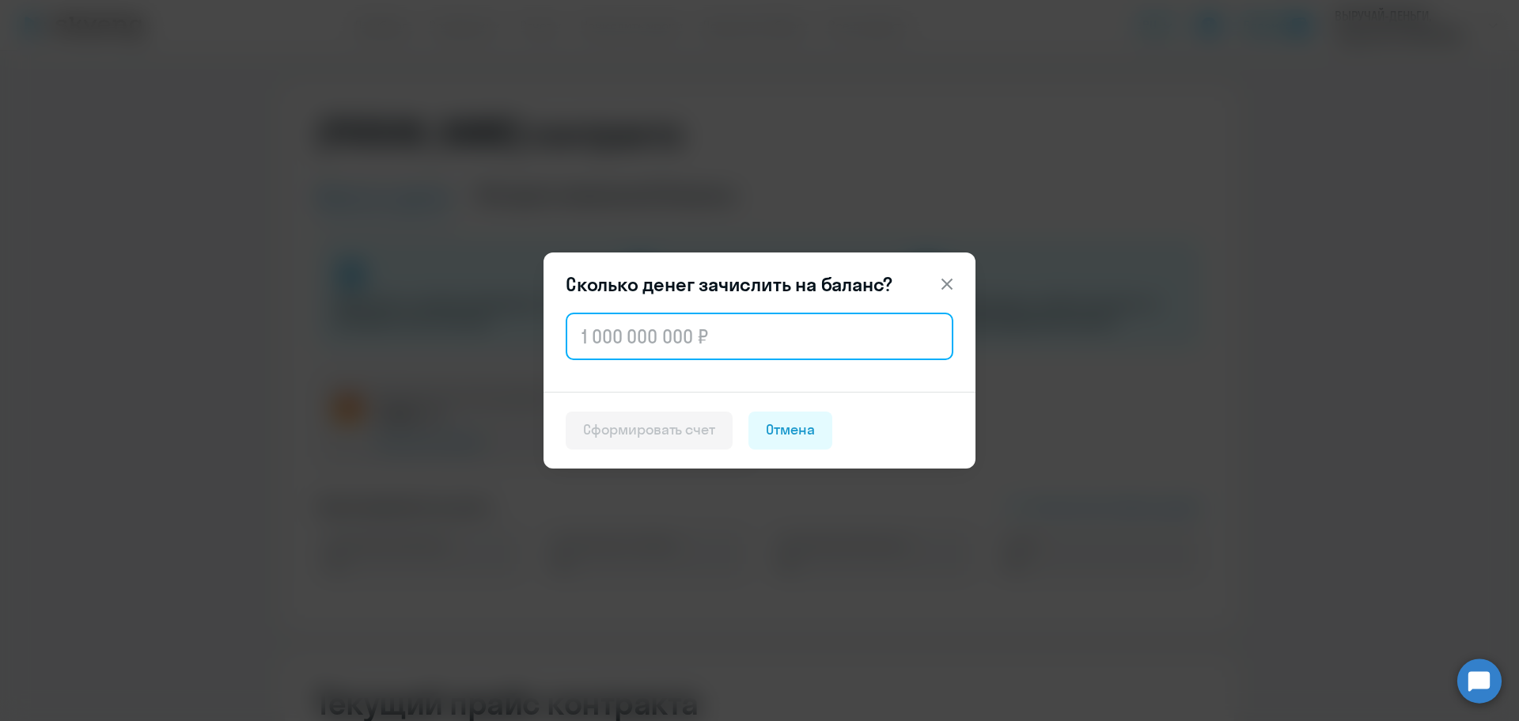
click at [734, 348] on input "text" at bounding box center [760, 336] width 388 height 47
type input "120 000"
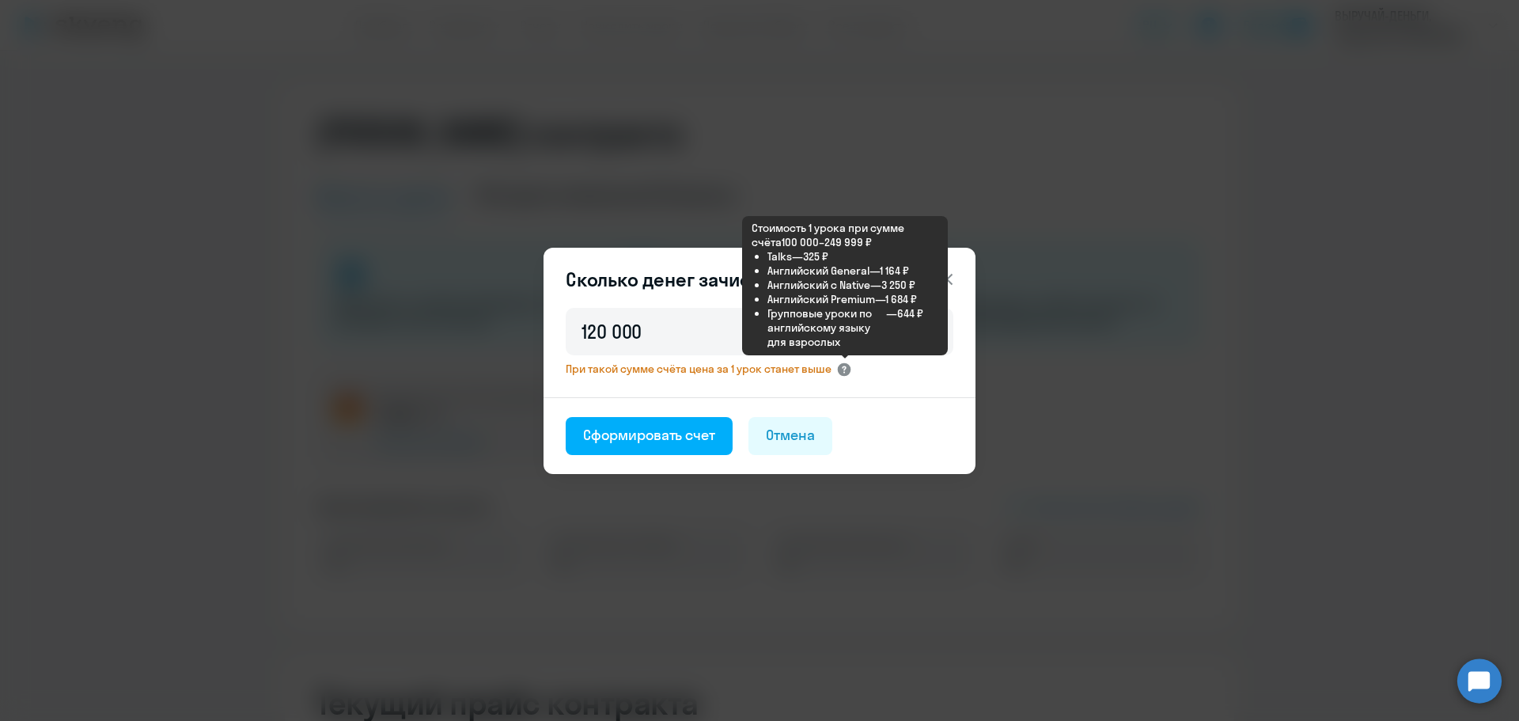
click at [843, 370] on circle at bounding box center [844, 368] width 13 height 13
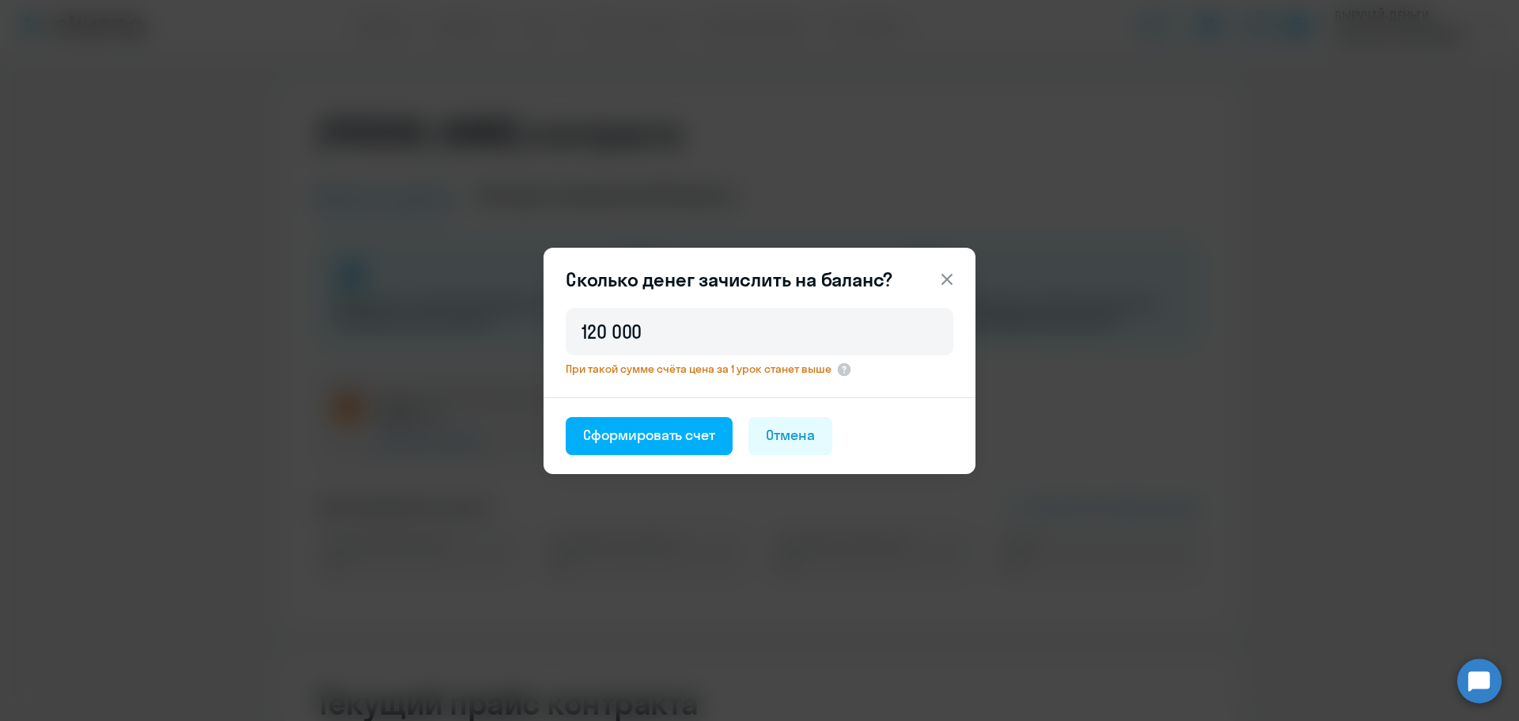
click at [944, 277] on icon at bounding box center [947, 279] width 19 height 19
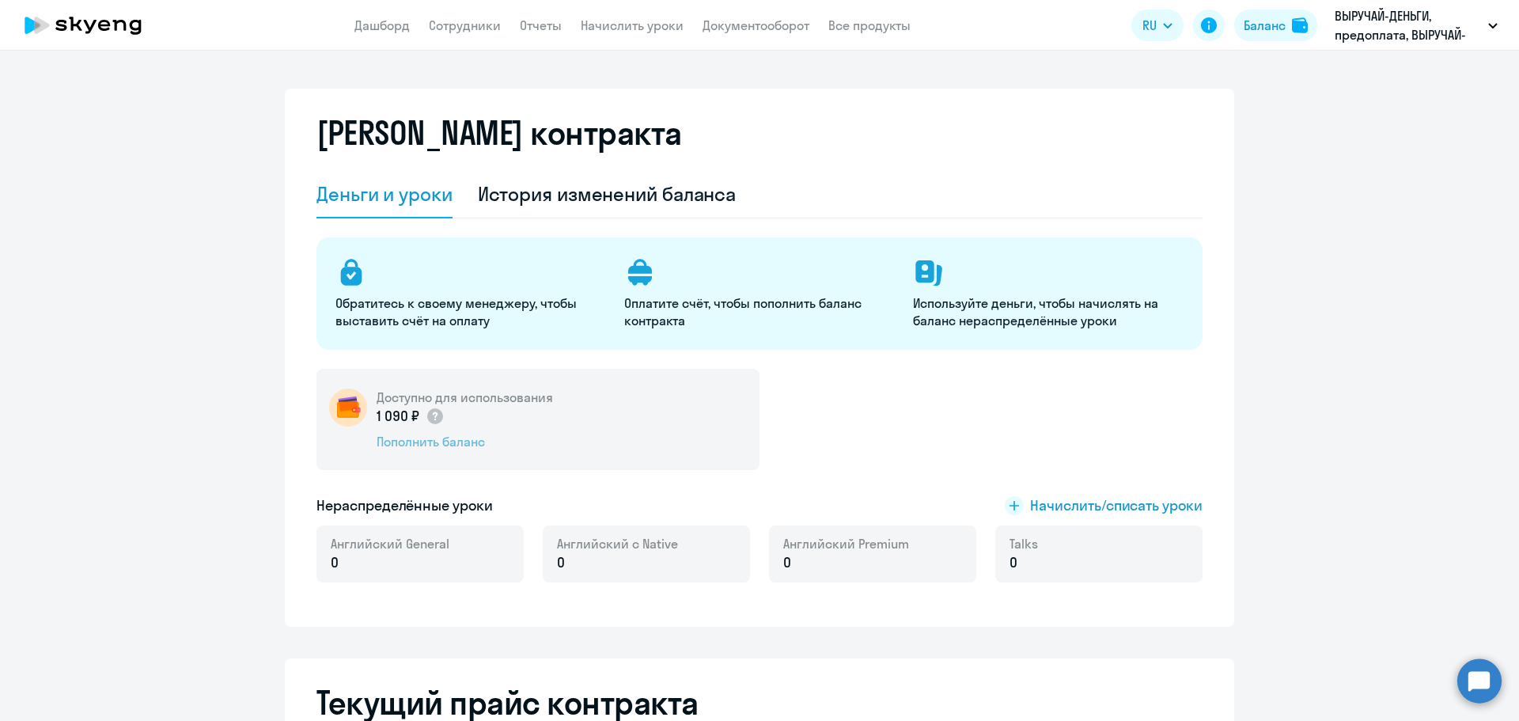
click at [411, 445] on div "Пополнить баланс" at bounding box center [465, 441] width 176 height 17
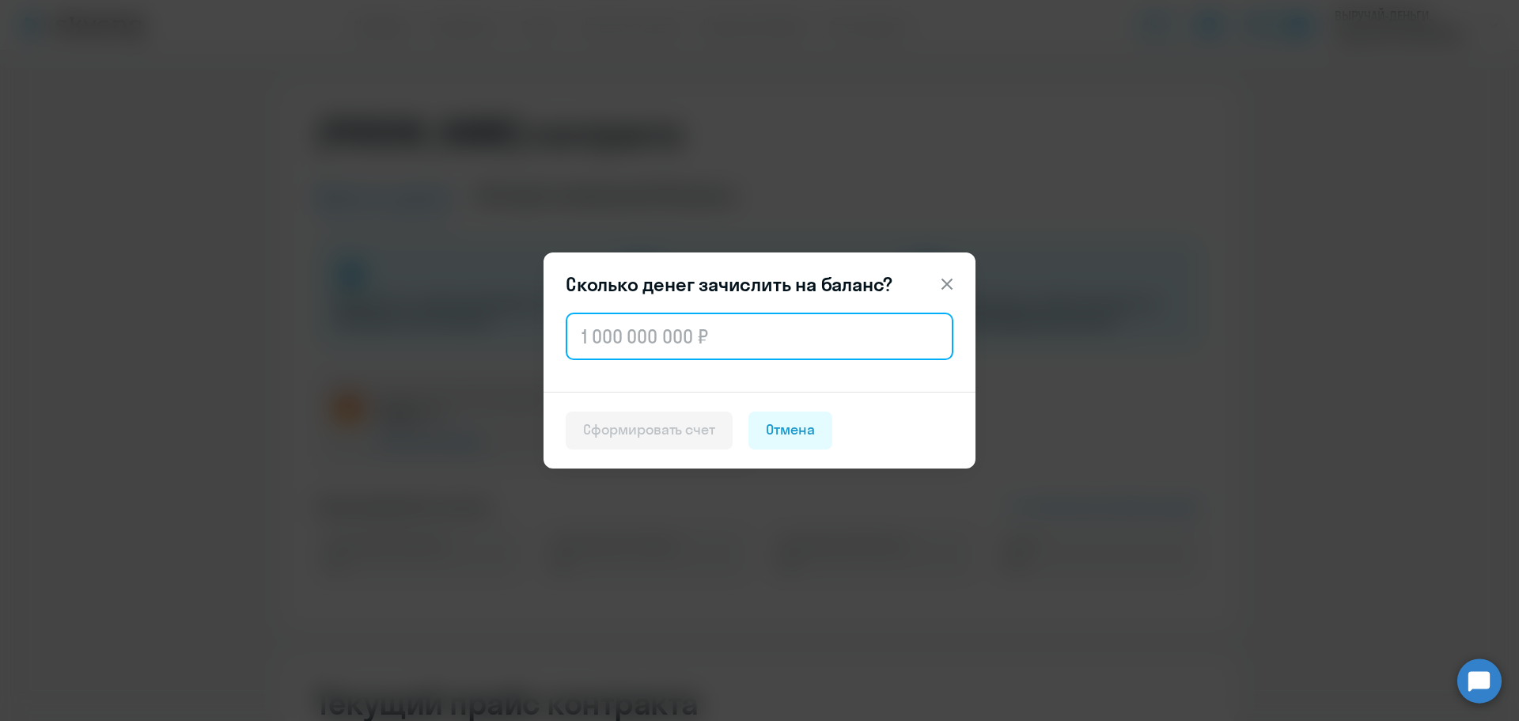
click at [586, 340] on input "text" at bounding box center [760, 336] width 388 height 47
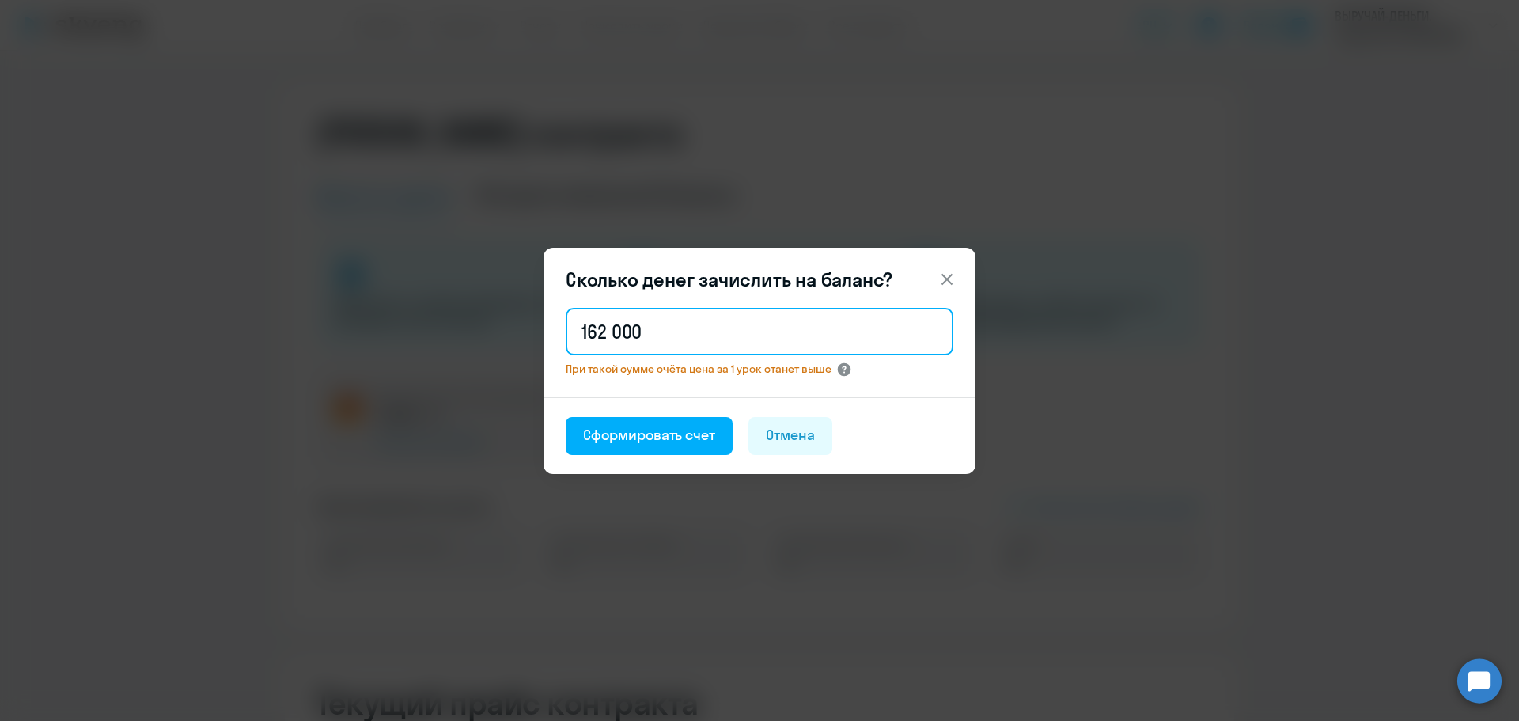
type input "162 000"
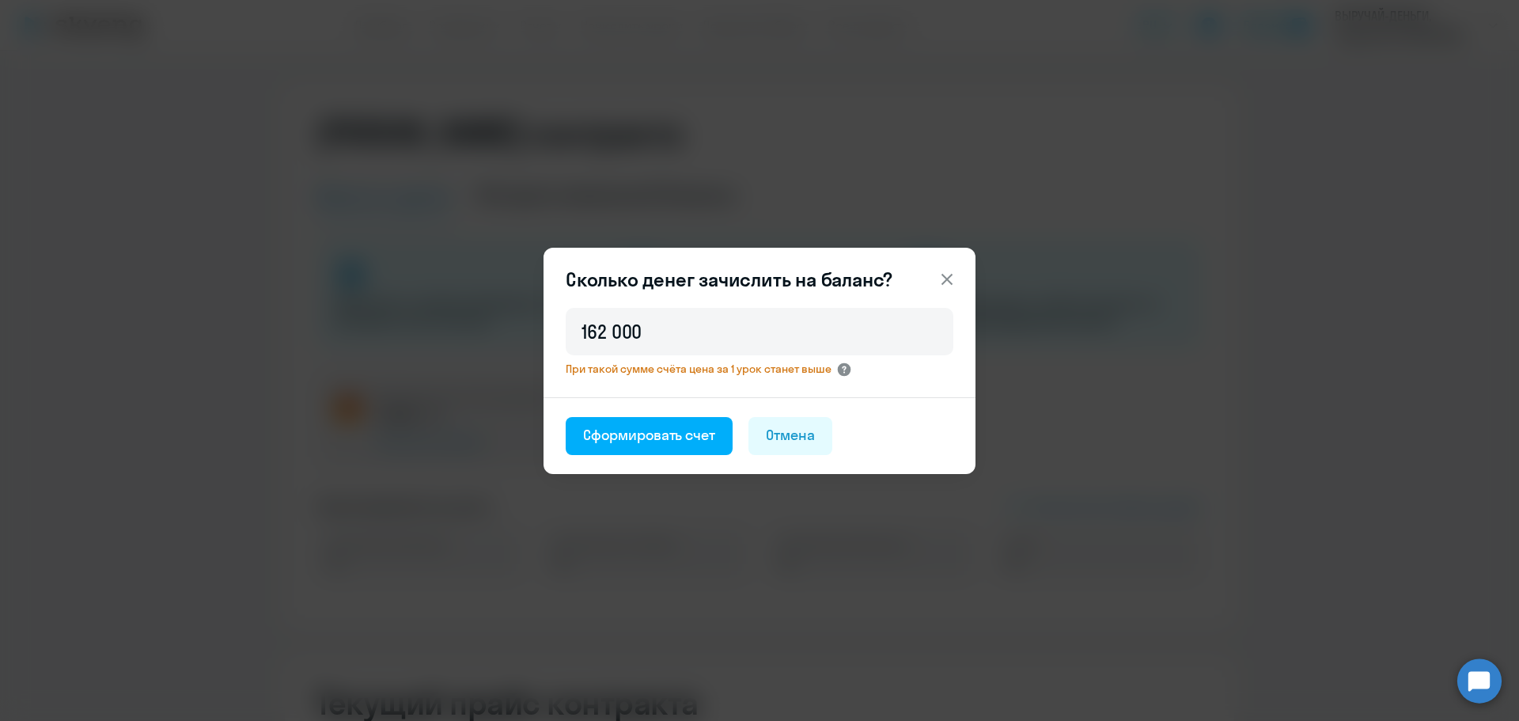
click at [844, 366] on circle at bounding box center [844, 368] width 13 height 13
click at [669, 434] on div "Сформировать счет" at bounding box center [649, 435] width 132 height 21
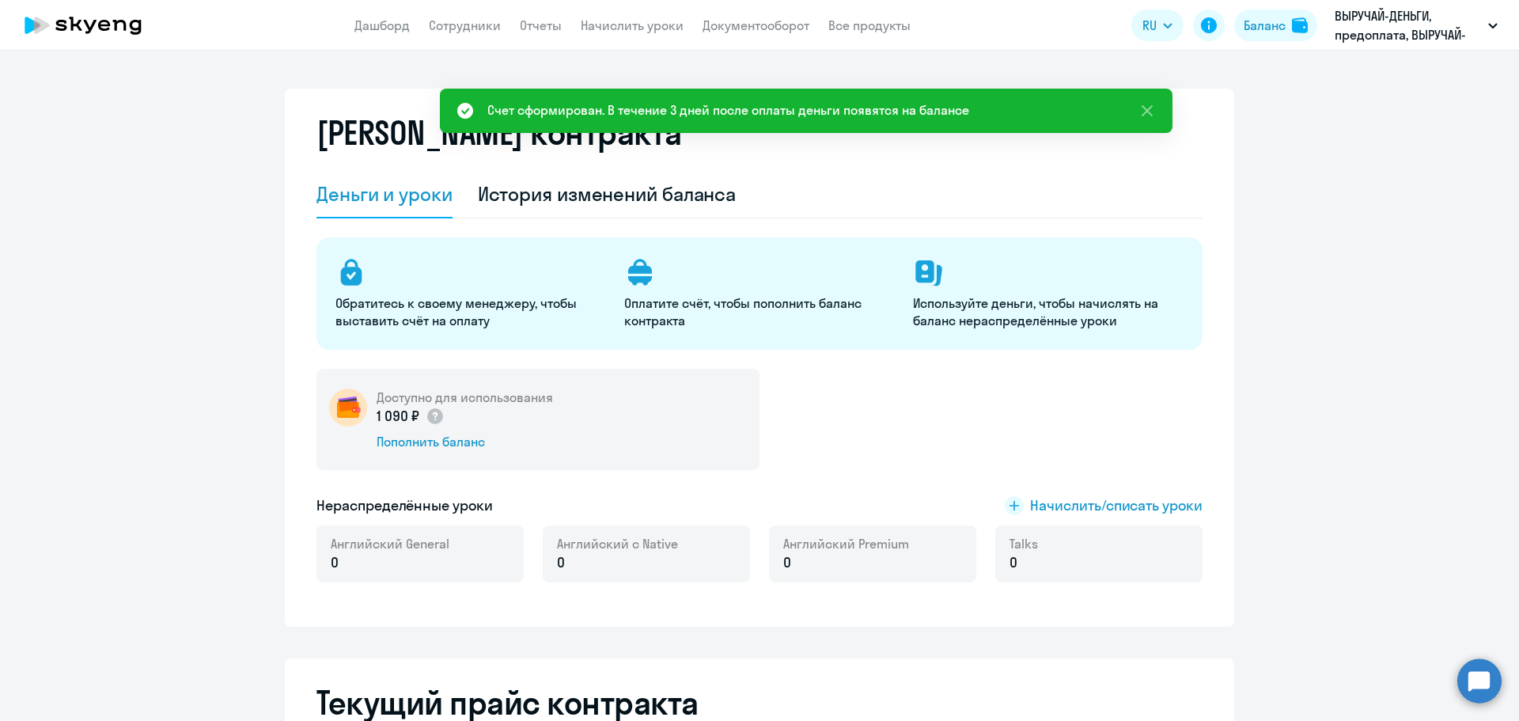
click at [586, 110] on div "Счет сформирован. В течение 3 дней после оплаты деньги появятся на балансе" at bounding box center [728, 109] width 482 height 19
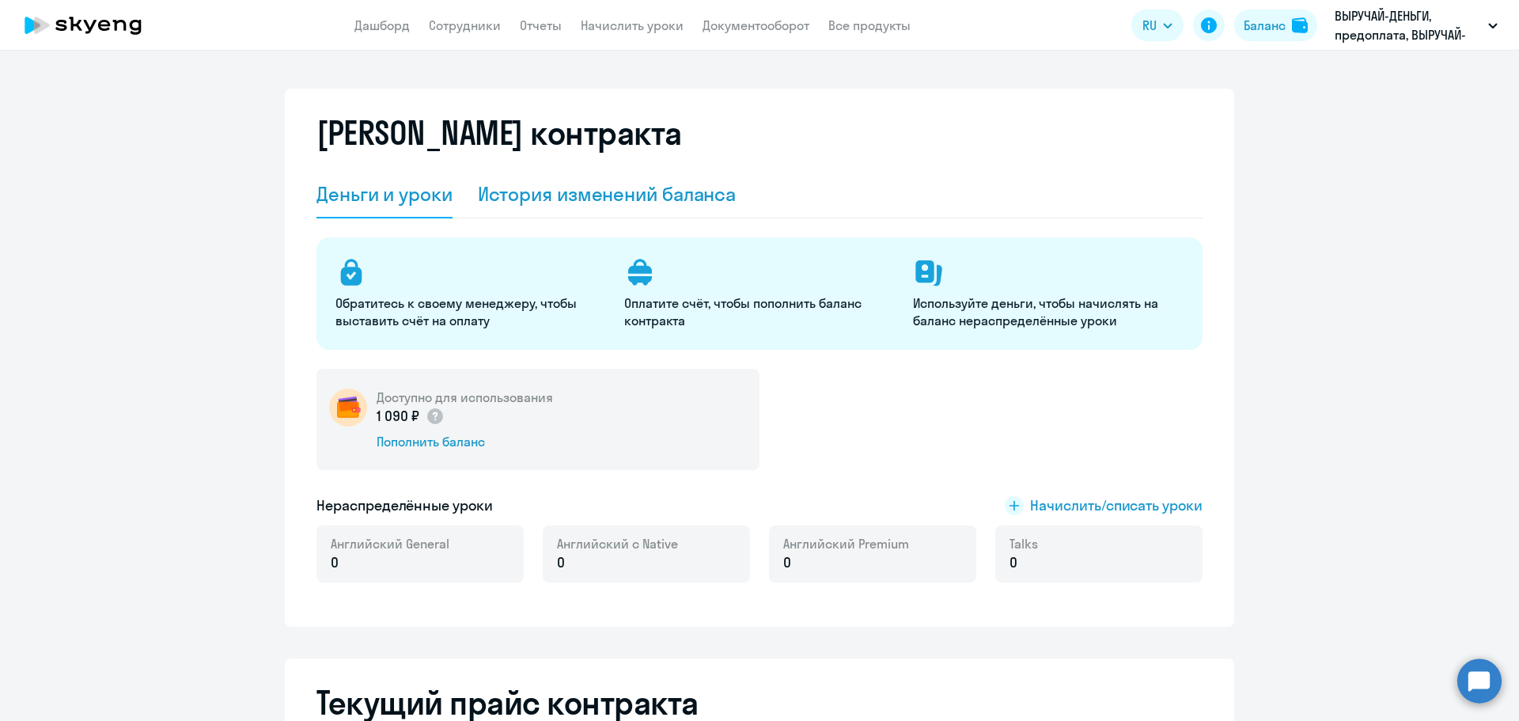
click at [647, 196] on div "История изменений баланса" at bounding box center [607, 193] width 259 height 25
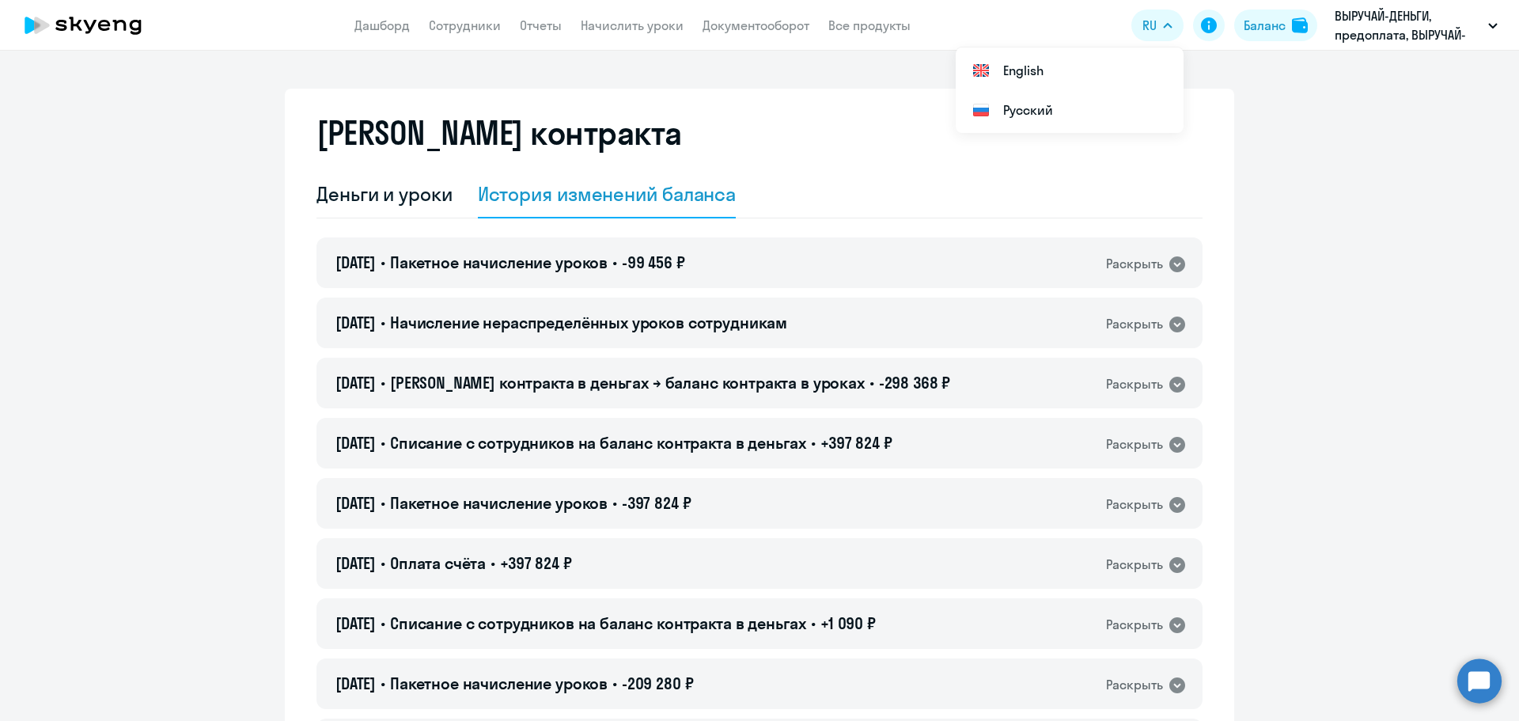
click at [84, 14] on icon at bounding box center [82, 26] width 139 height 40
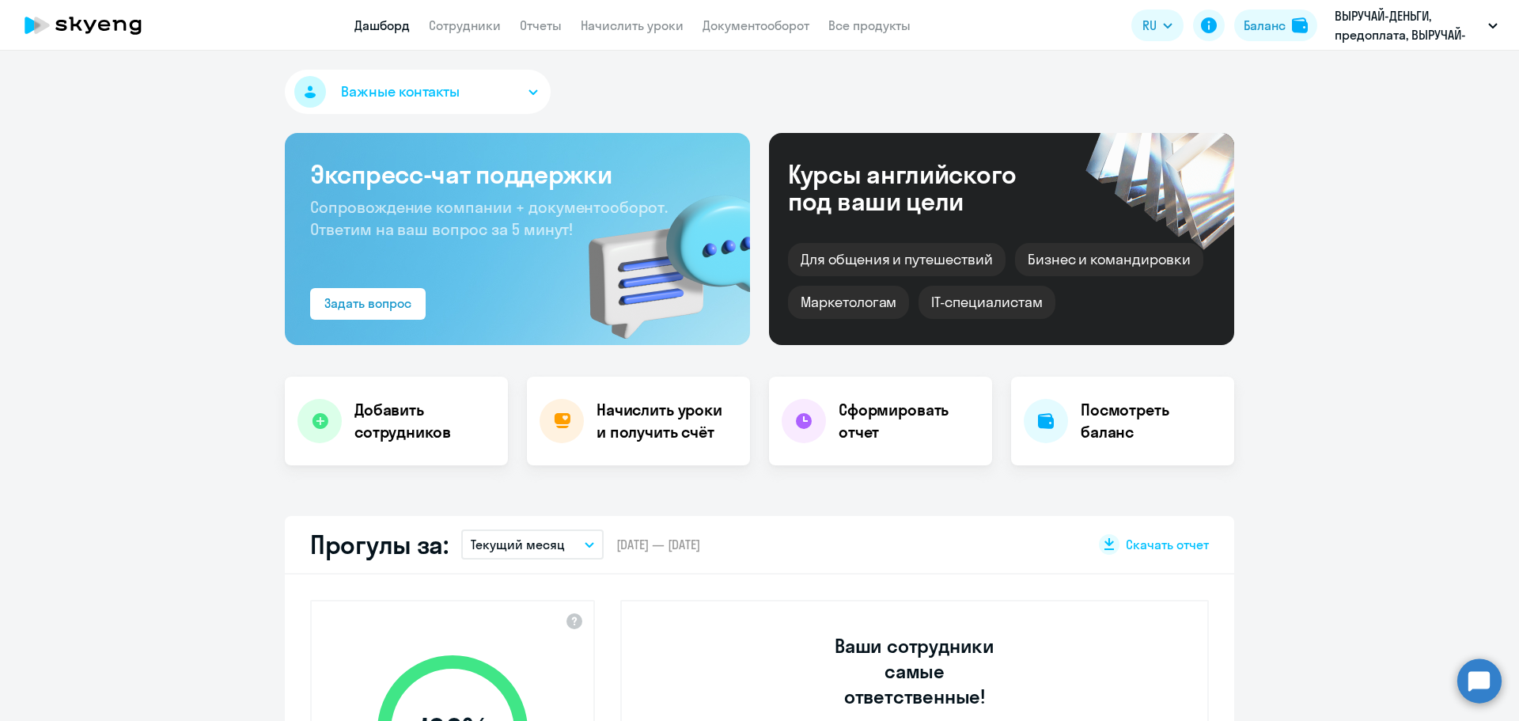
select select "30"
click at [672, 411] on h4 "Начислить уроки и получить счёт" at bounding box center [666, 421] width 138 height 44
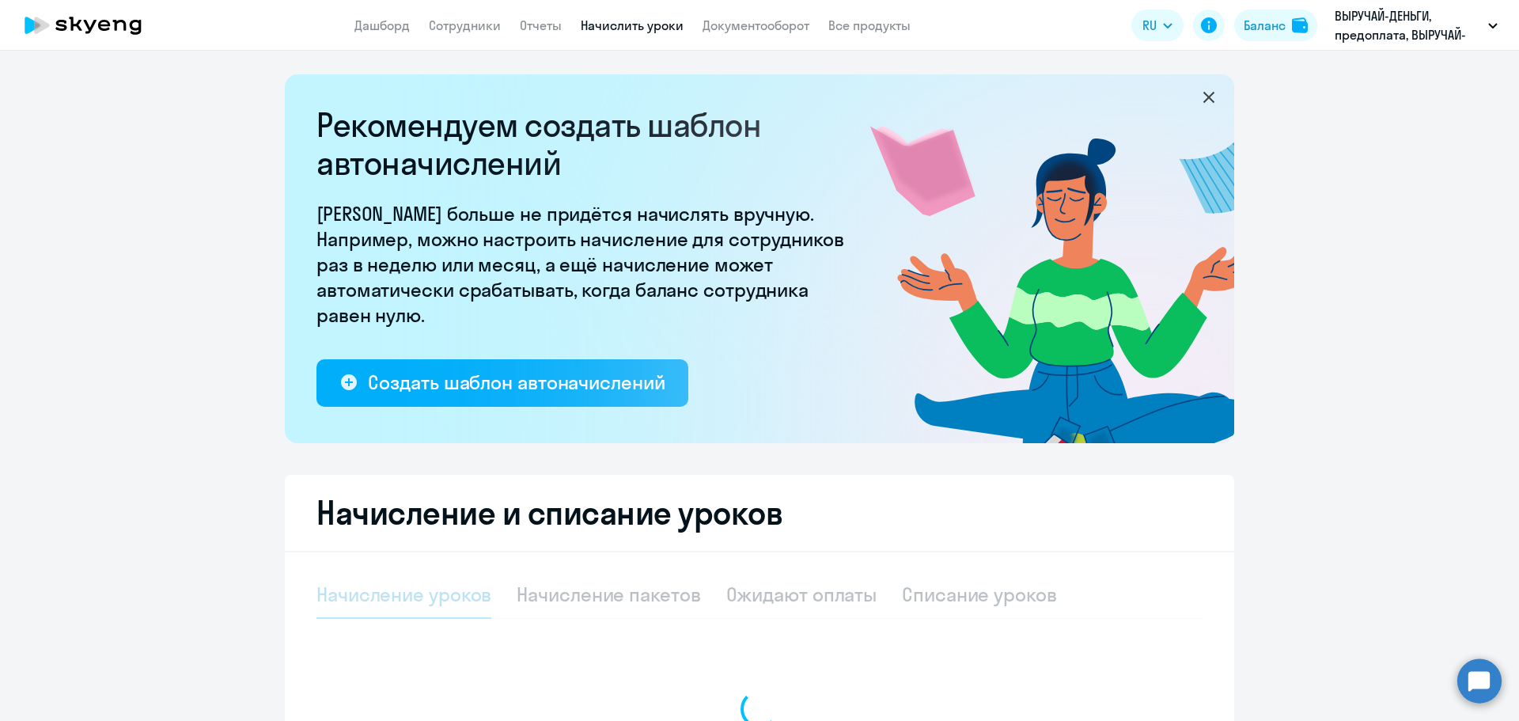
select select "10"
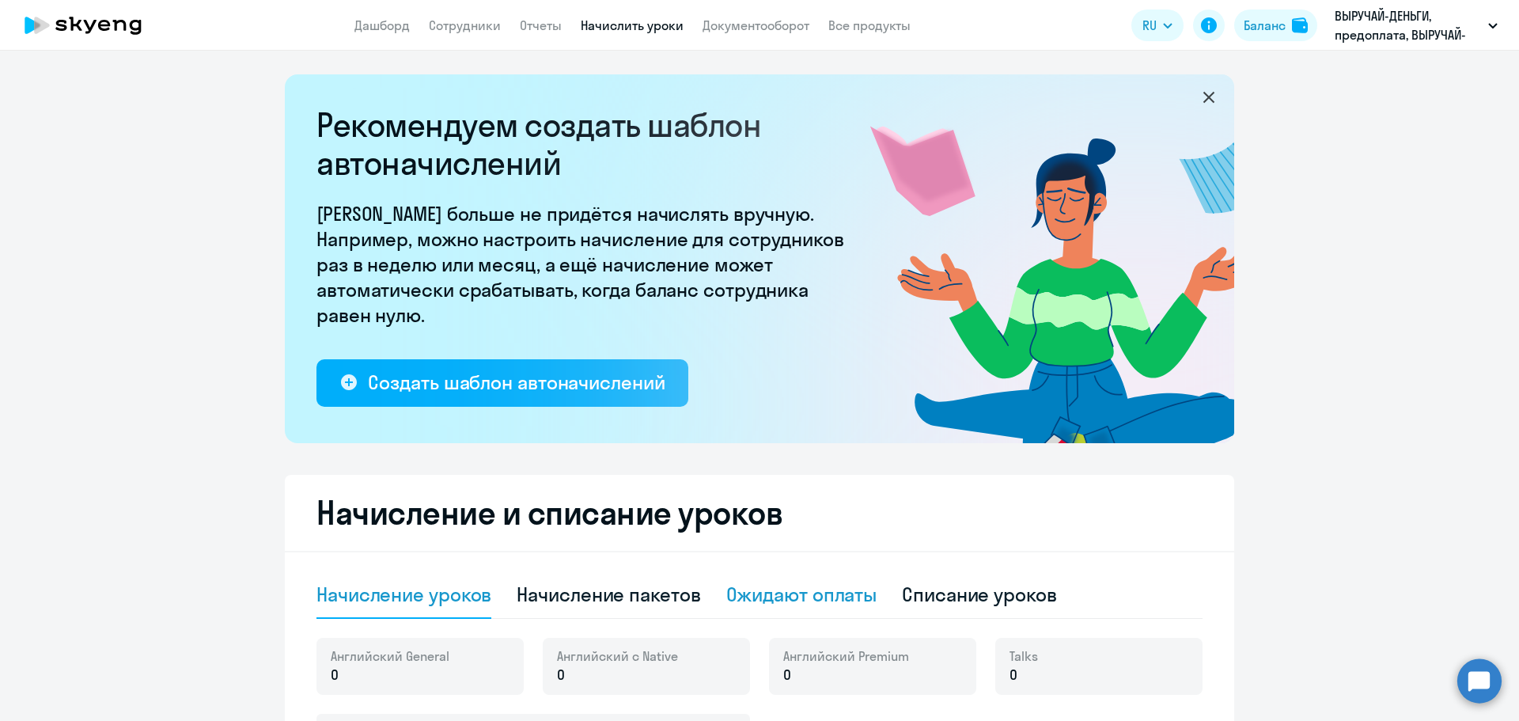
click at [810, 586] on div "Ожидают оплаты" at bounding box center [801, 594] width 151 height 25
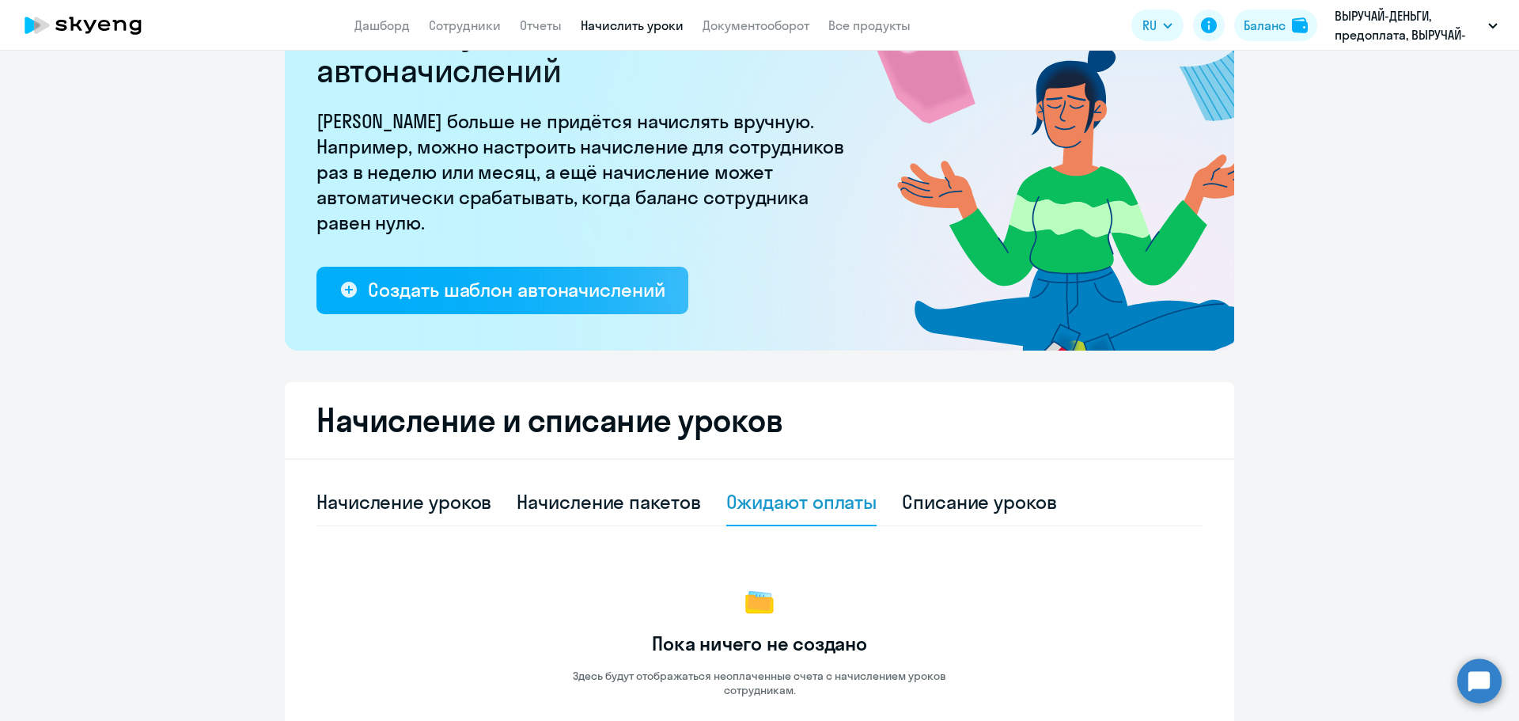
scroll to position [214, 0]
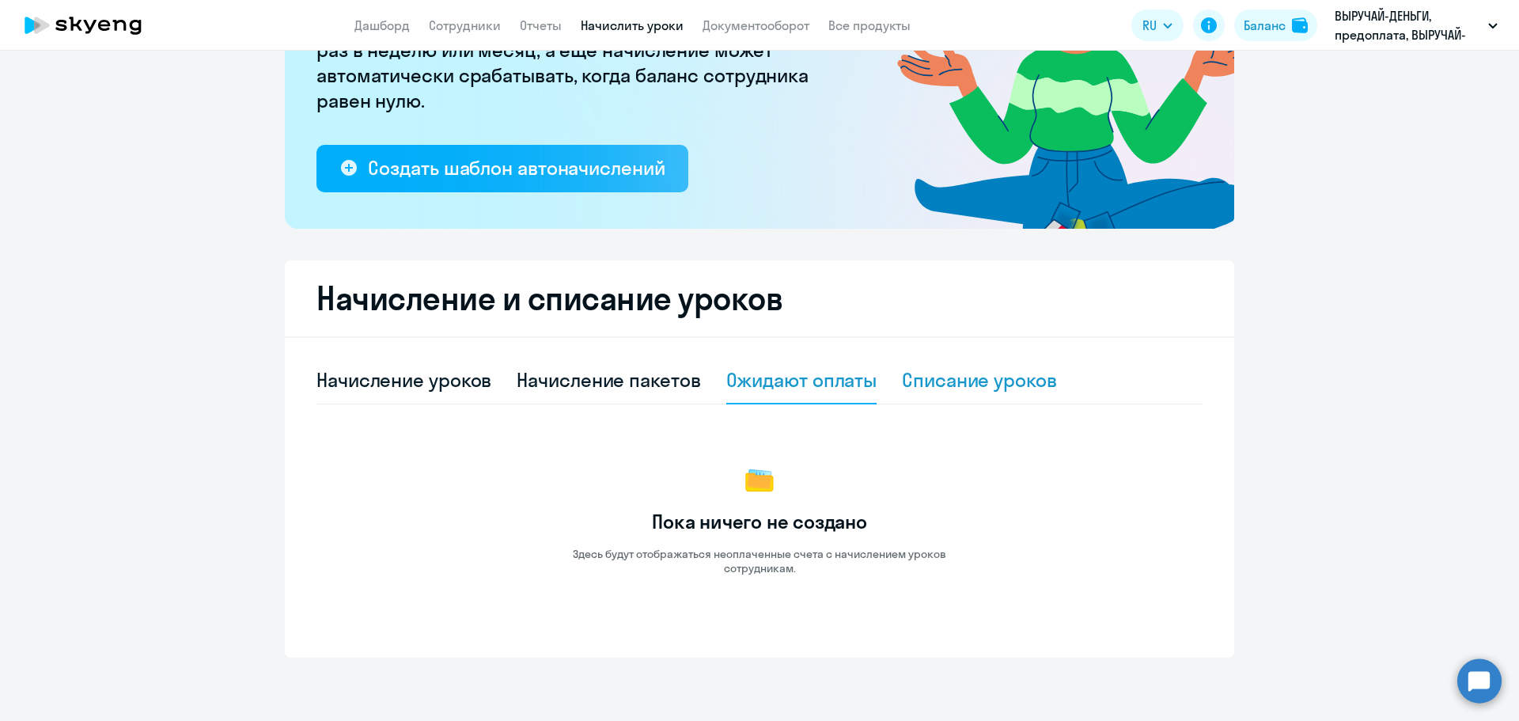
click at [979, 377] on div "Списание уроков" at bounding box center [979, 379] width 155 height 25
select select "10"
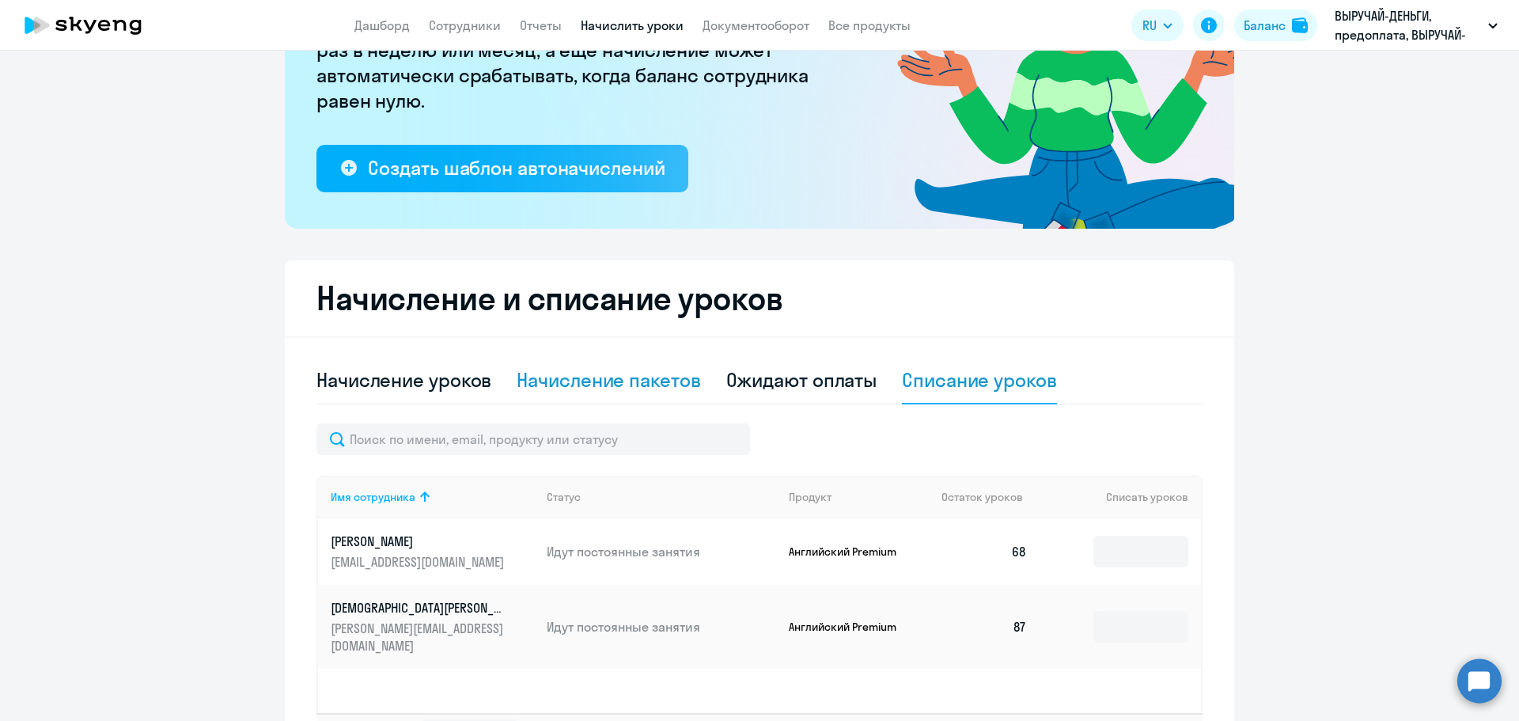
click at [604, 376] on div "Начисление пакетов" at bounding box center [609, 379] width 184 height 25
select select "10"
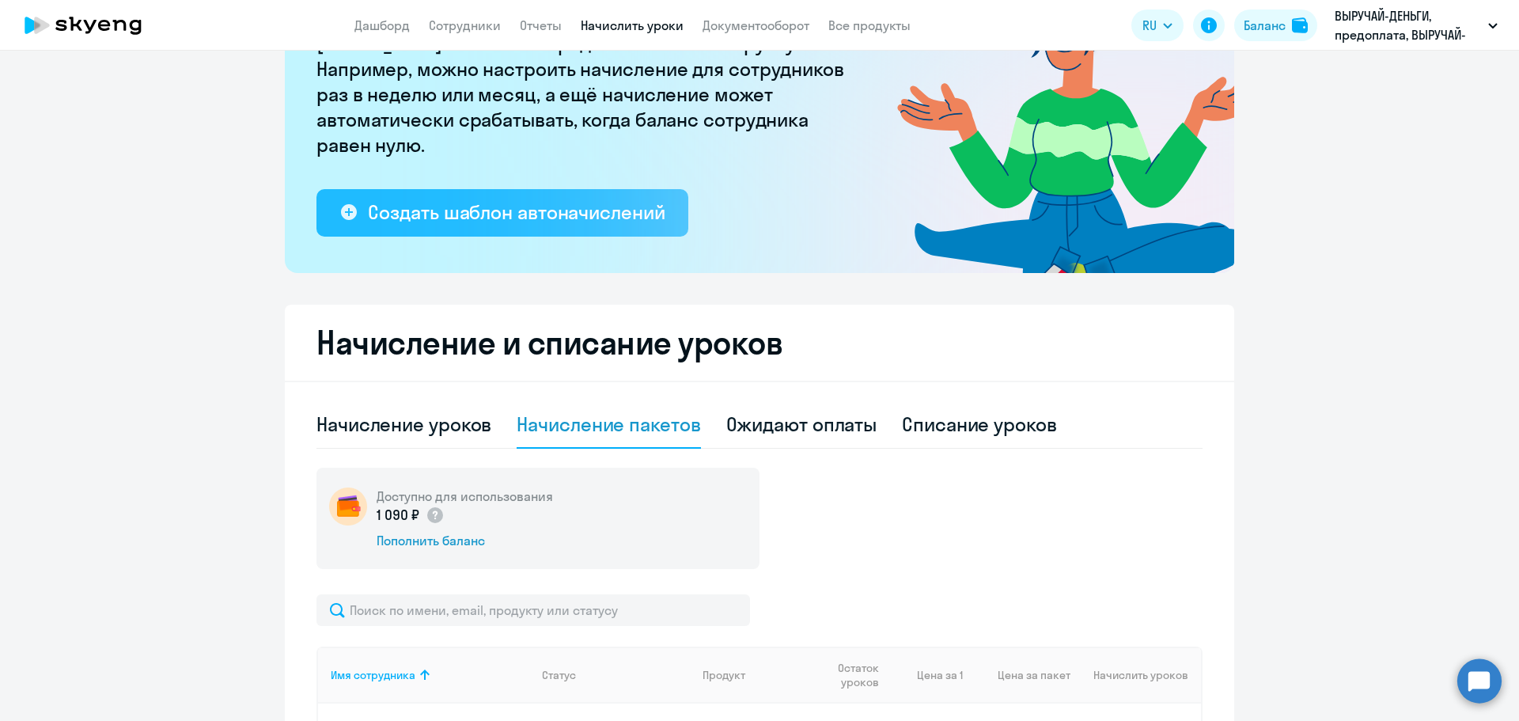
scroll to position [0, 0]
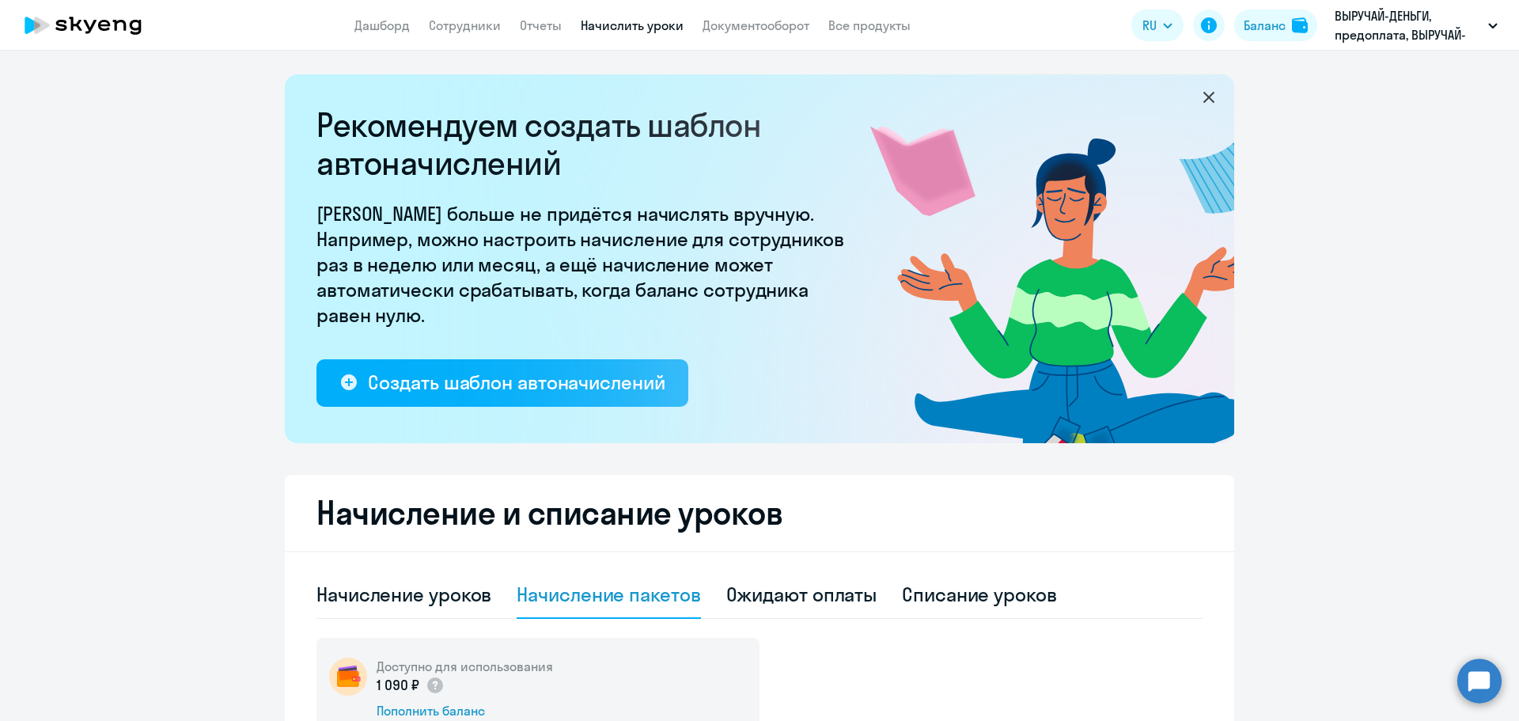
click at [91, 29] on icon at bounding box center [90, 26] width 13 height 13
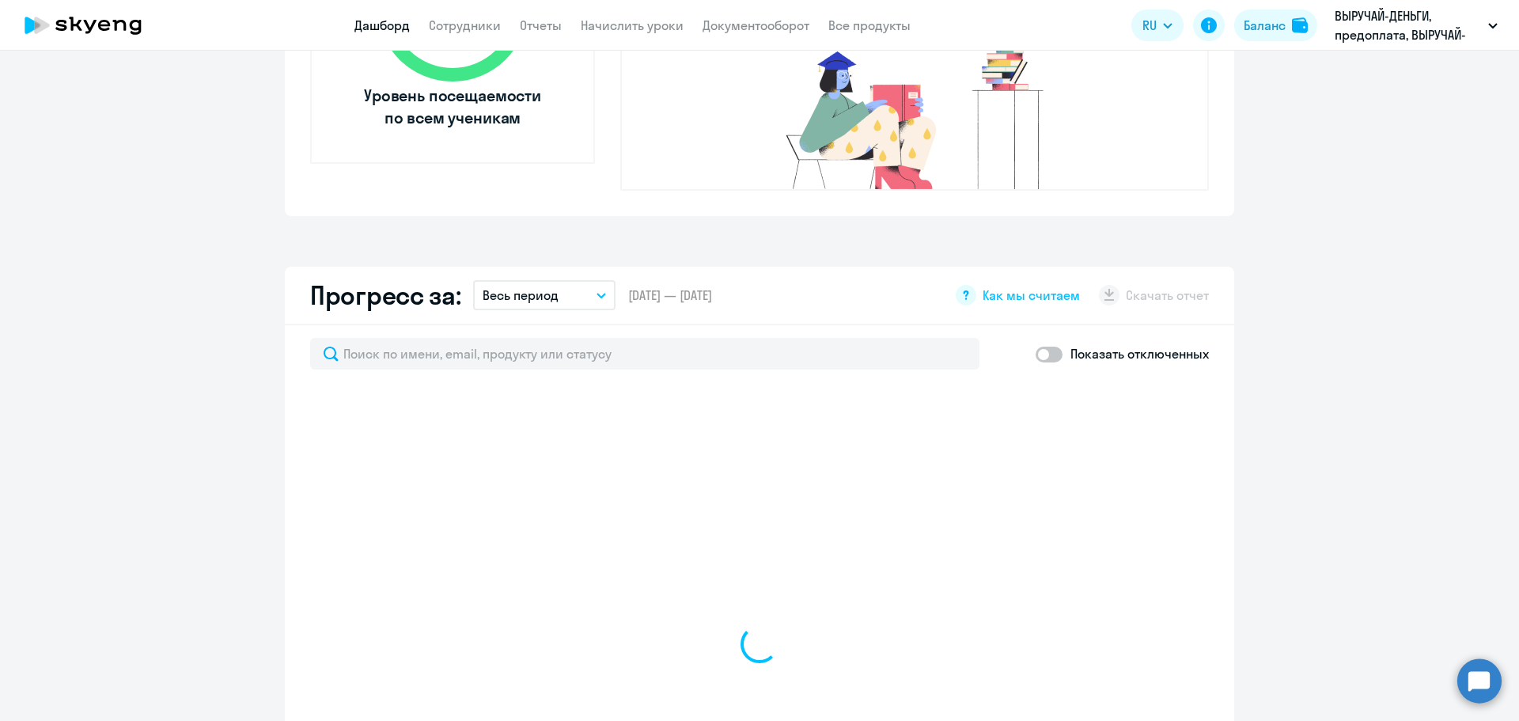
scroll to position [950, 0]
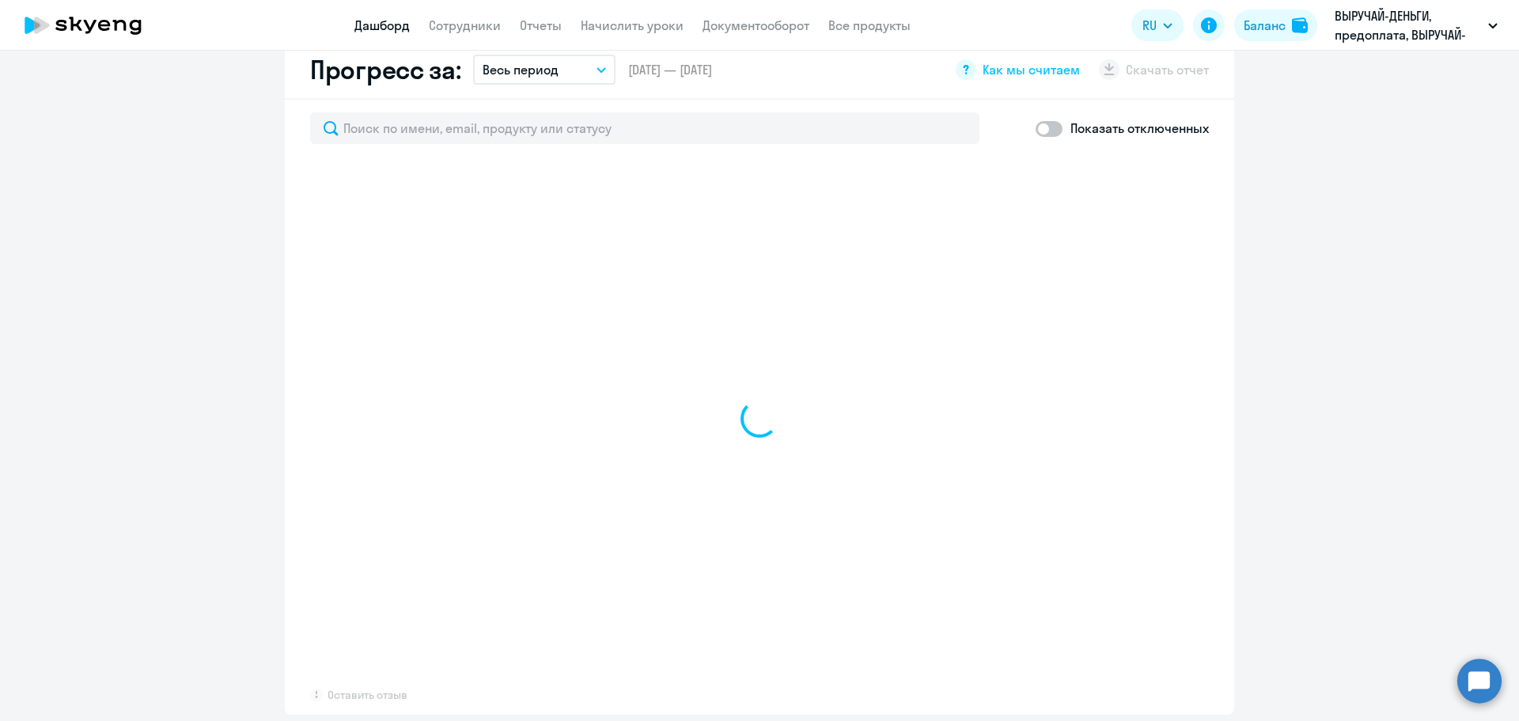
select select "30"
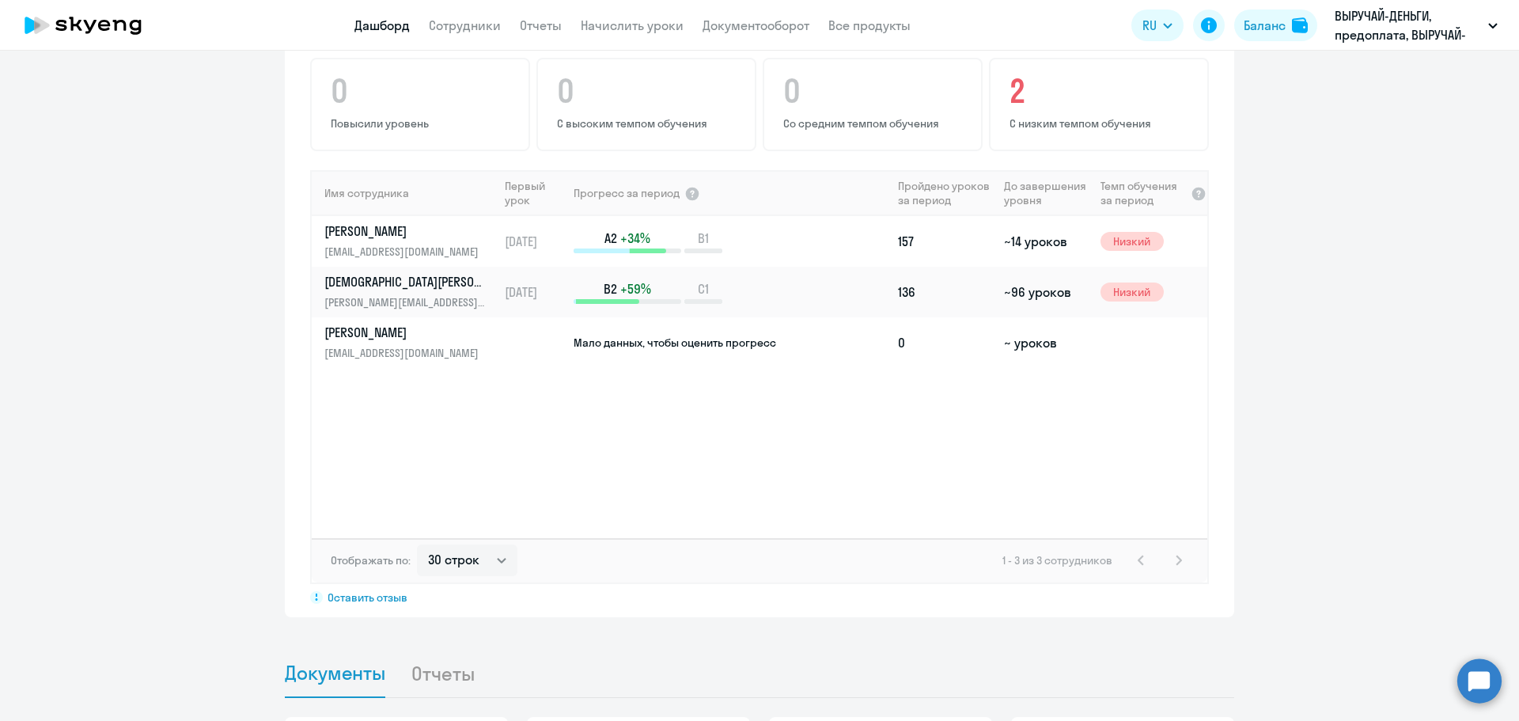
scroll to position [1282, 0]
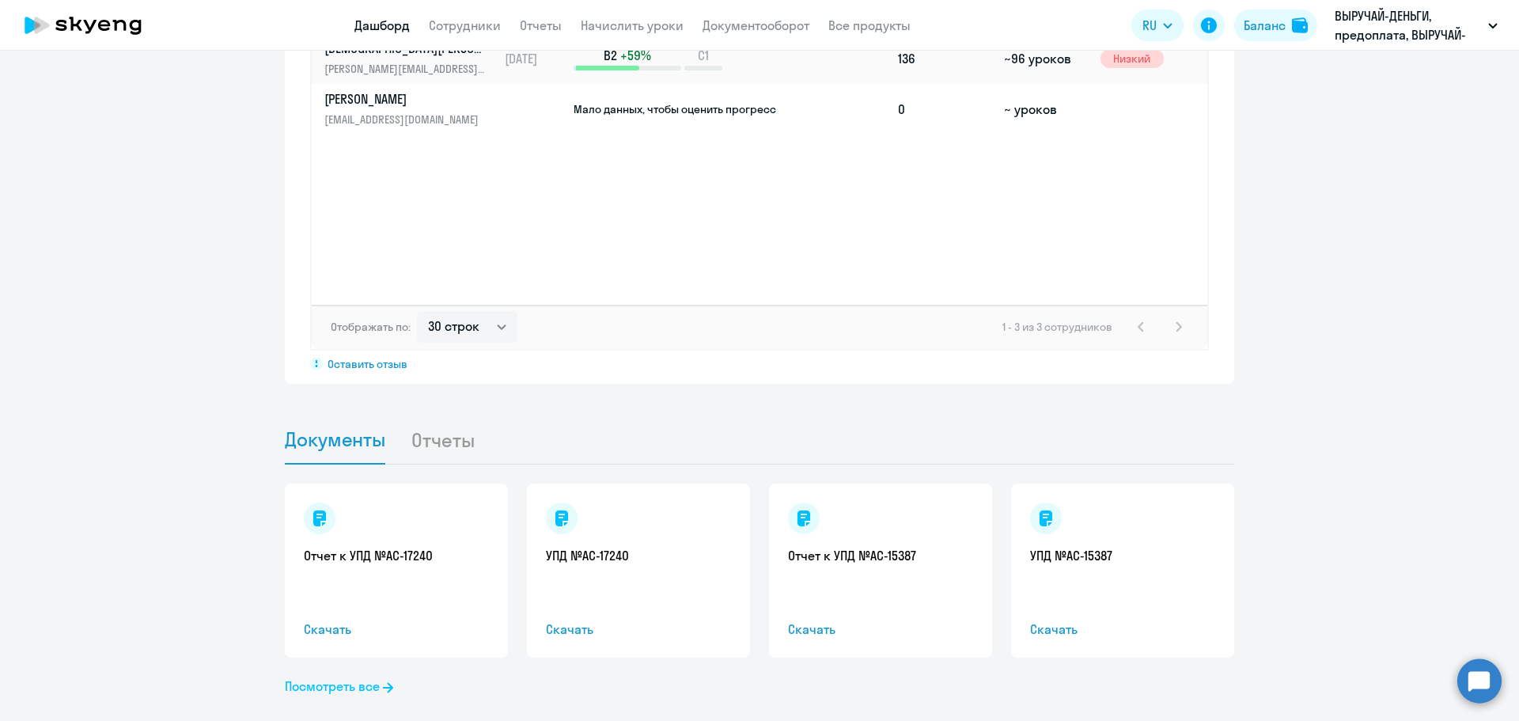
click at [337, 677] on link "Посмотреть все" at bounding box center [339, 686] width 108 height 19
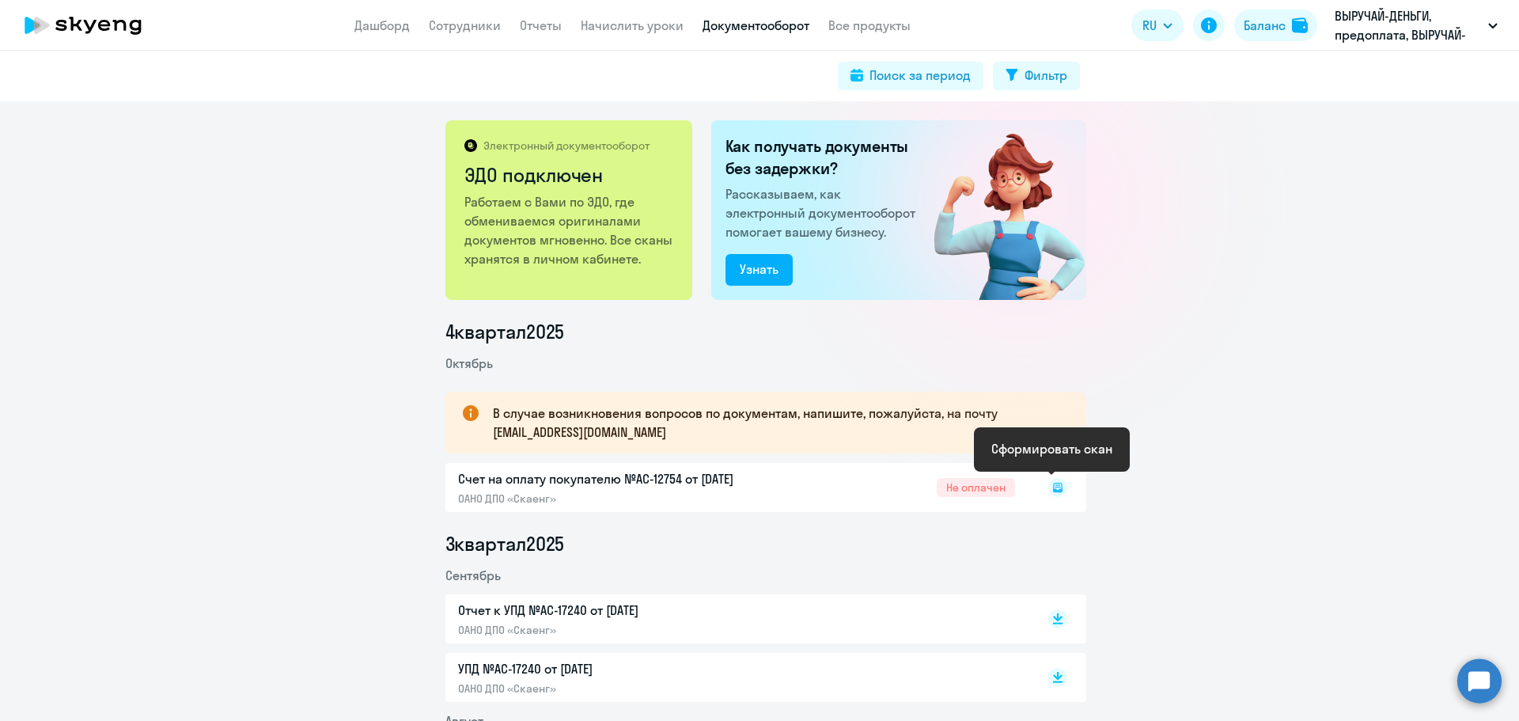
click at [1055, 487] on icon at bounding box center [1058, 487] width 6 height 1
click at [1053, 484] on icon at bounding box center [1057, 484] width 9 height 8
click at [874, 9] on app-header "Дашборд Сотрудники Отчеты Начислить уроки Документооборот Все продукты Дашборд …" at bounding box center [759, 25] width 1519 height 51
click at [872, 28] on link "Все продукты" at bounding box center [870, 25] width 82 height 16
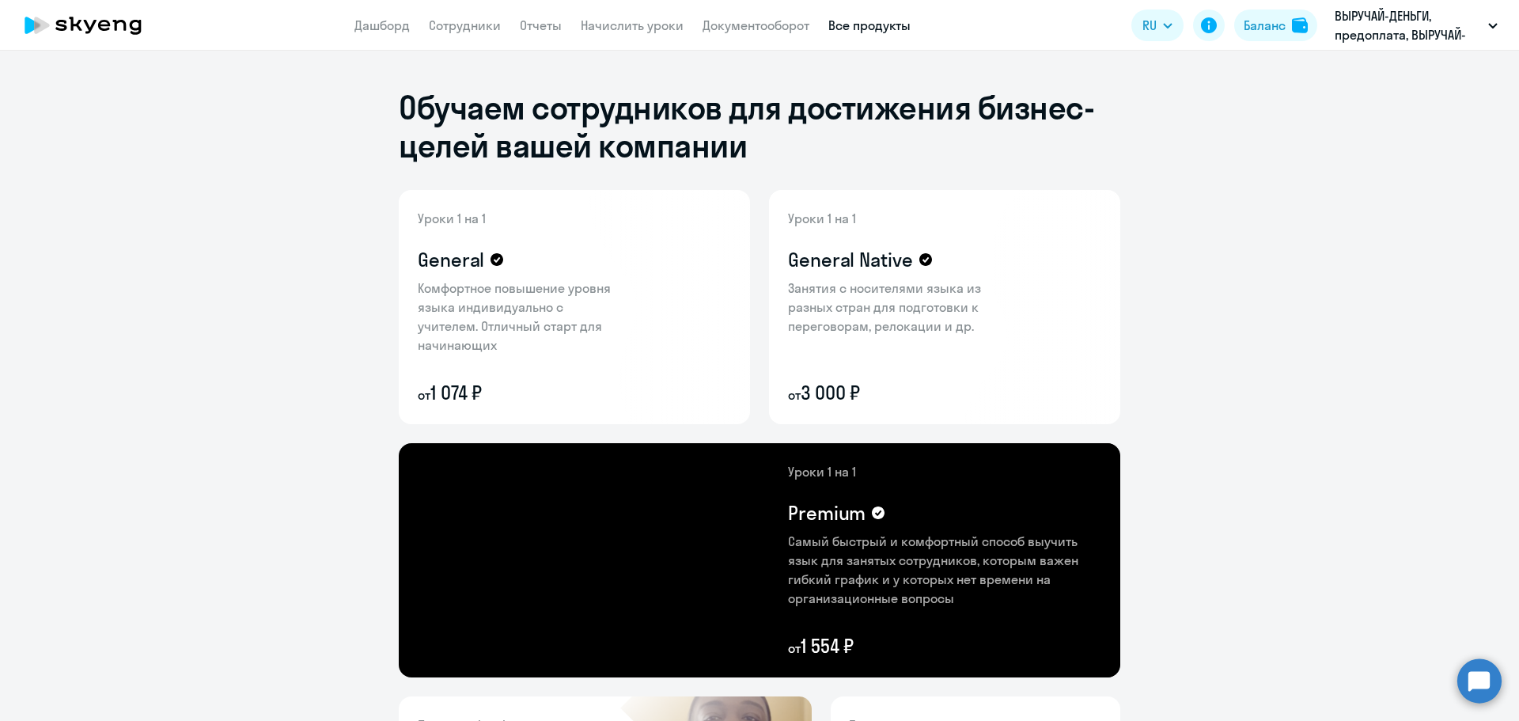
click at [88, 22] on icon at bounding box center [82, 26] width 139 height 40
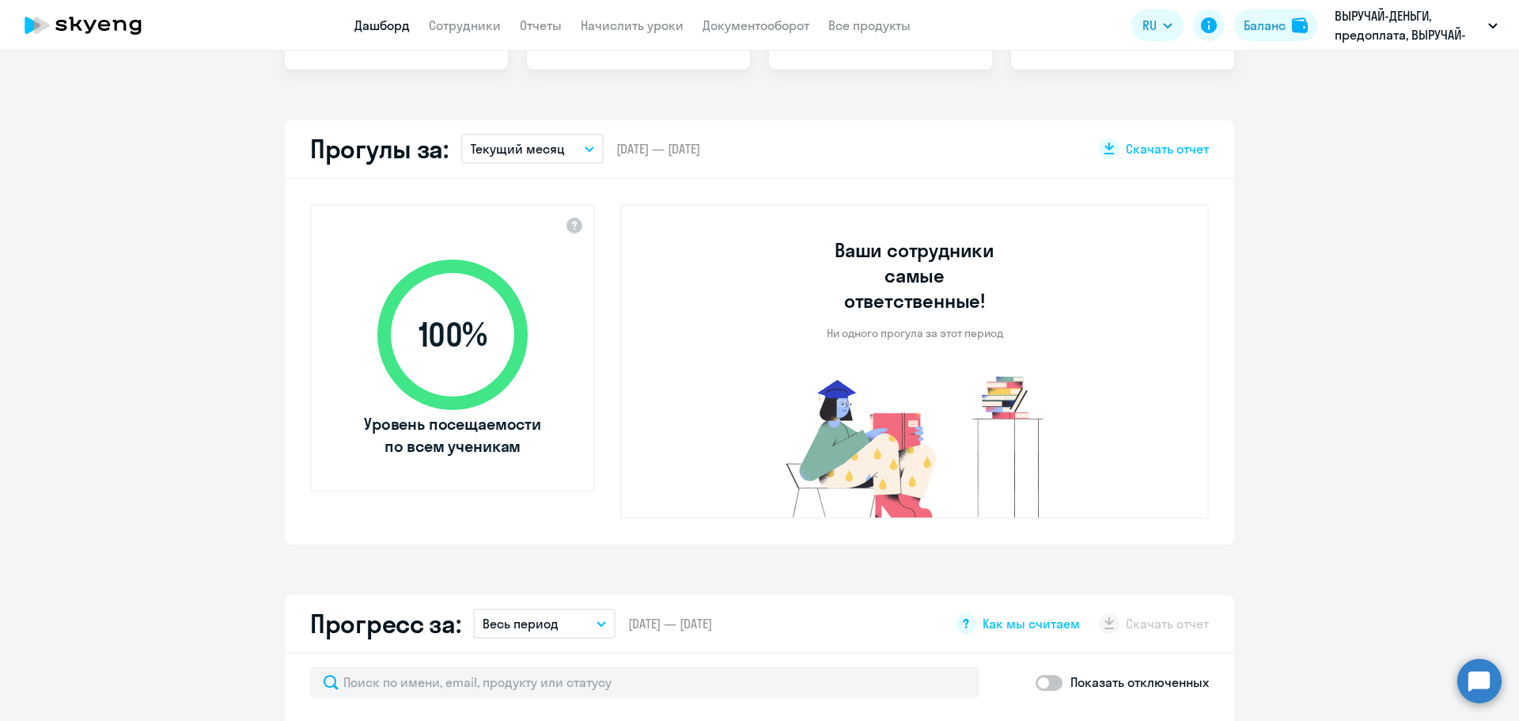
select select "30"
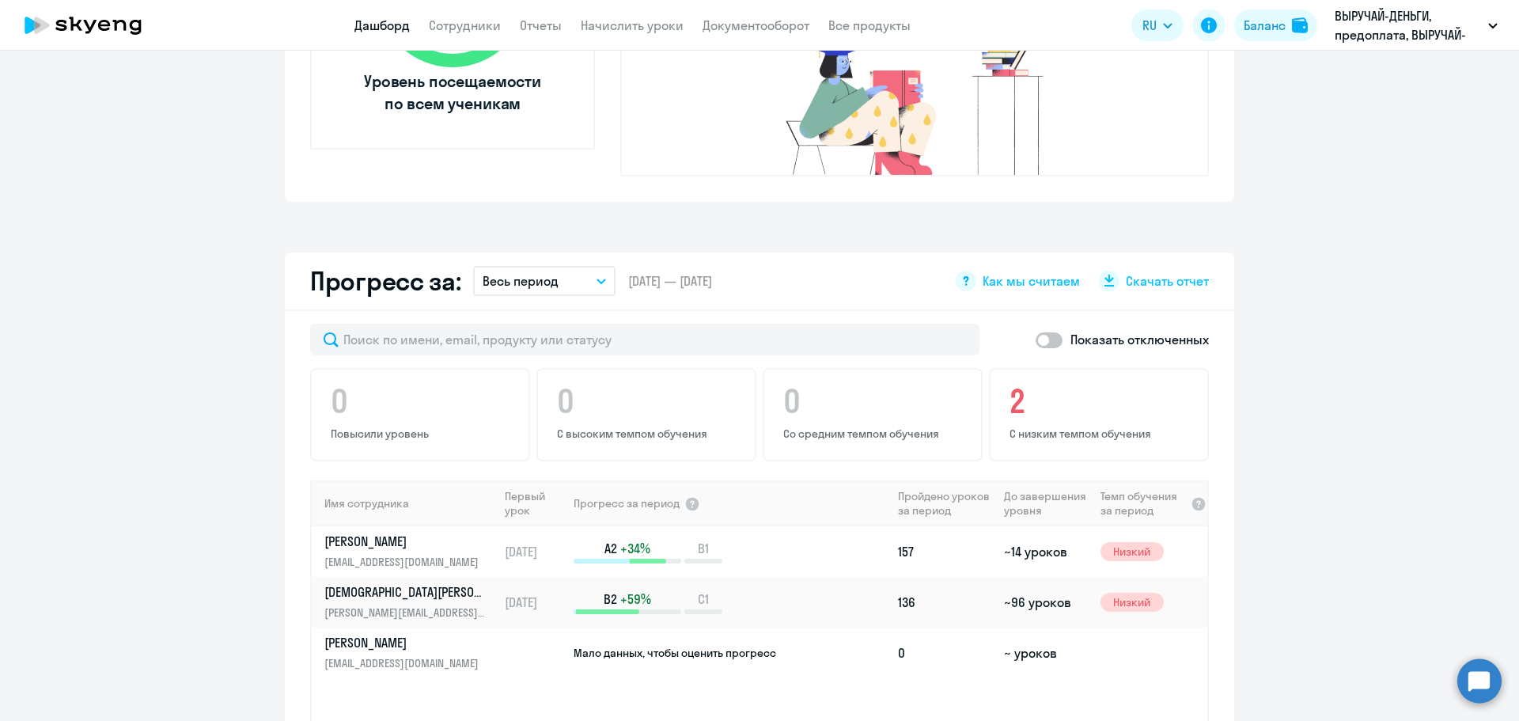
scroll to position [791, 0]
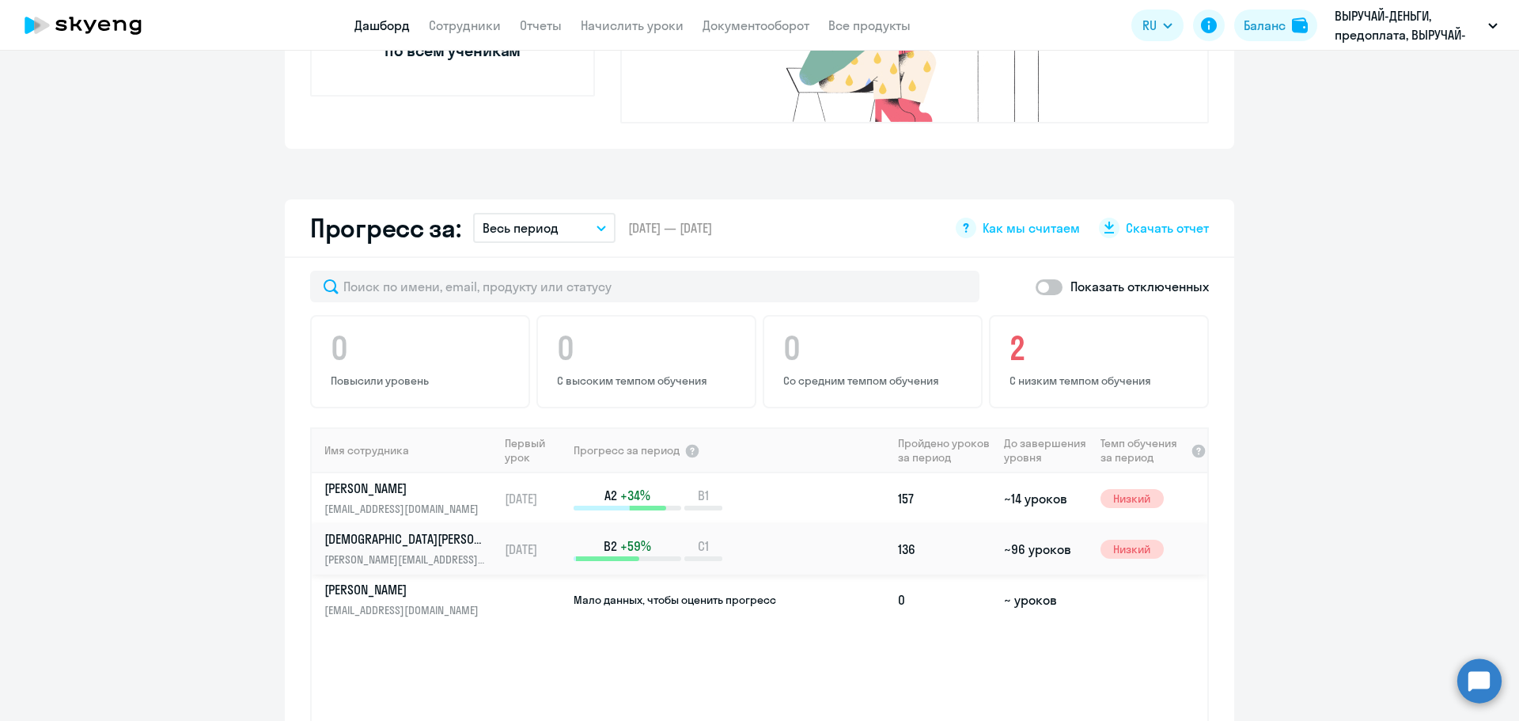
click at [376, 551] on p "[PERSON_NAME][EMAIL_ADDRESS][DOMAIN_NAME]" at bounding box center [405, 559] width 163 height 17
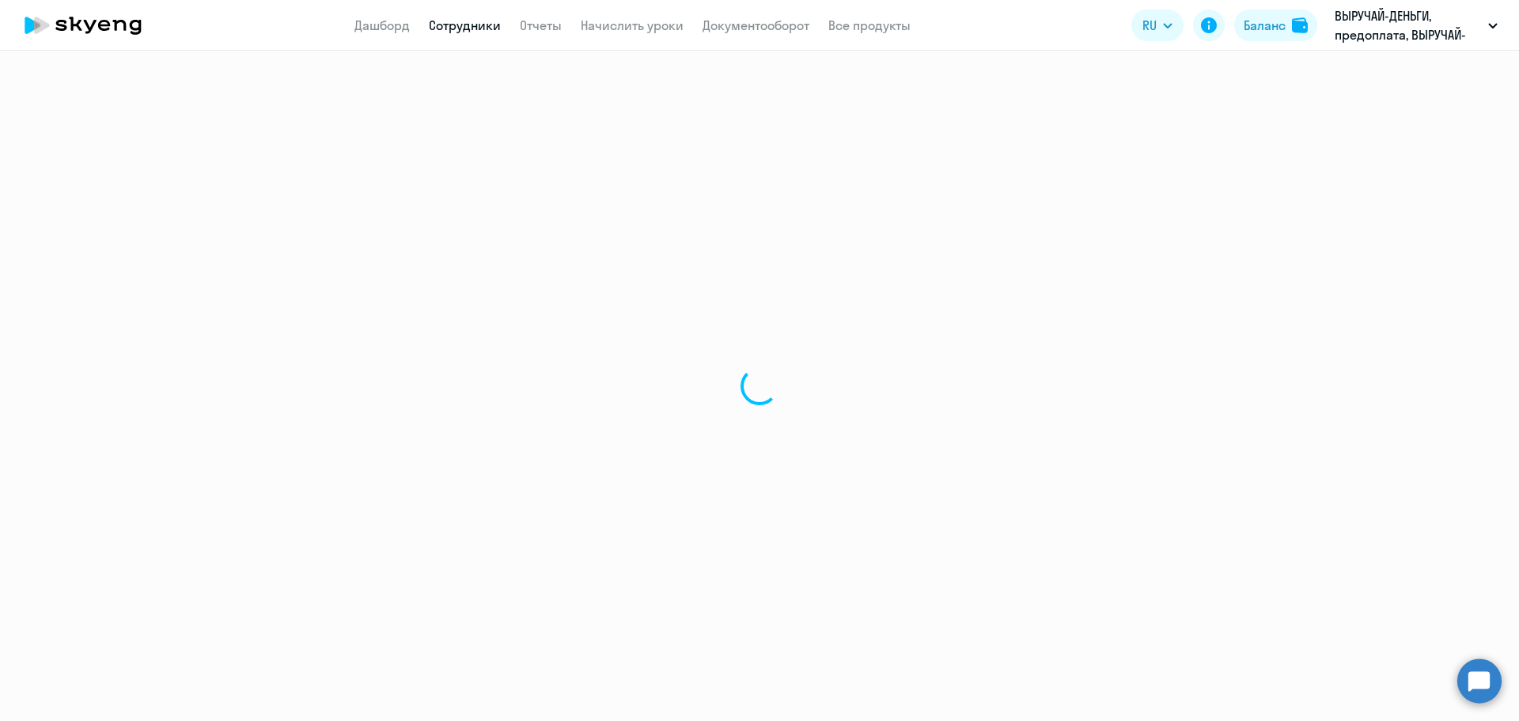
select select "english"
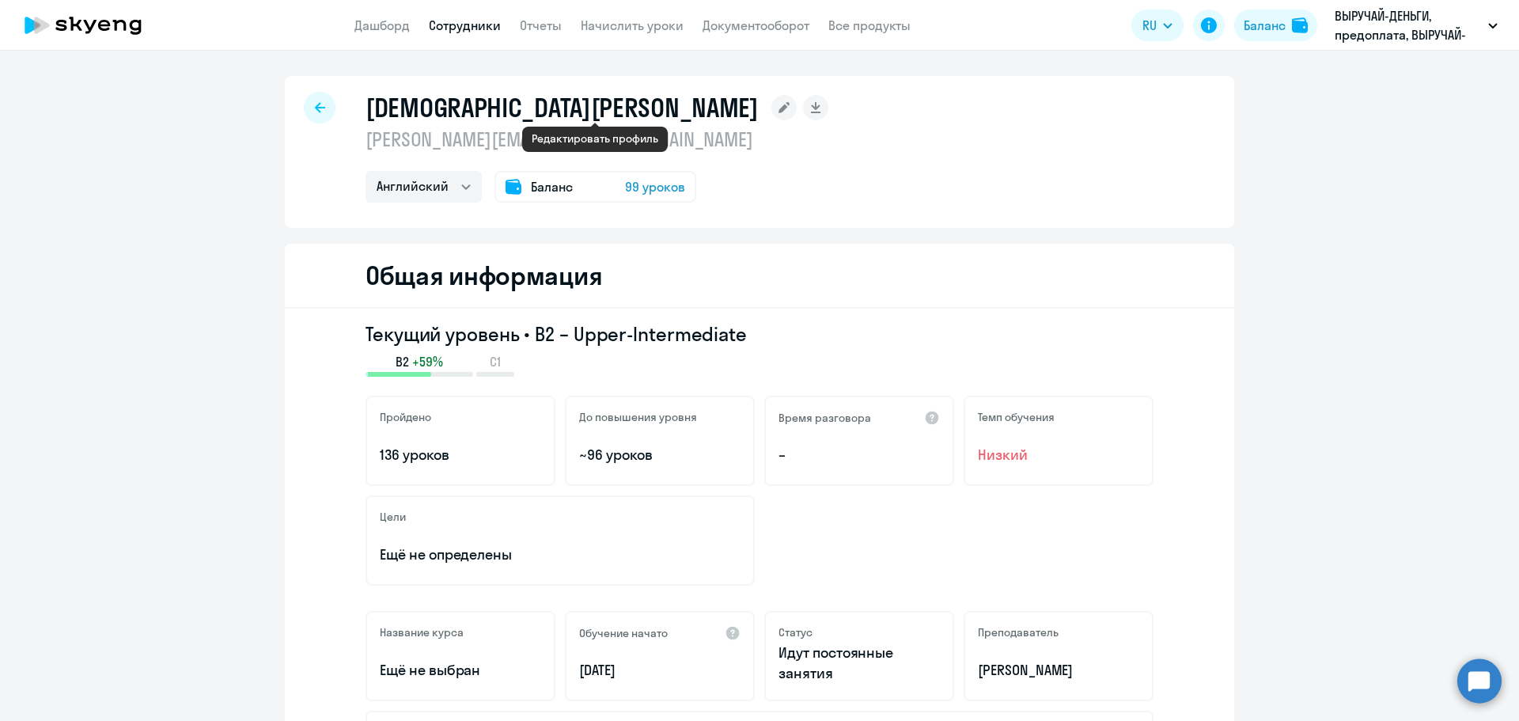
click at [772, 109] on rect at bounding box center [784, 107] width 25 height 25
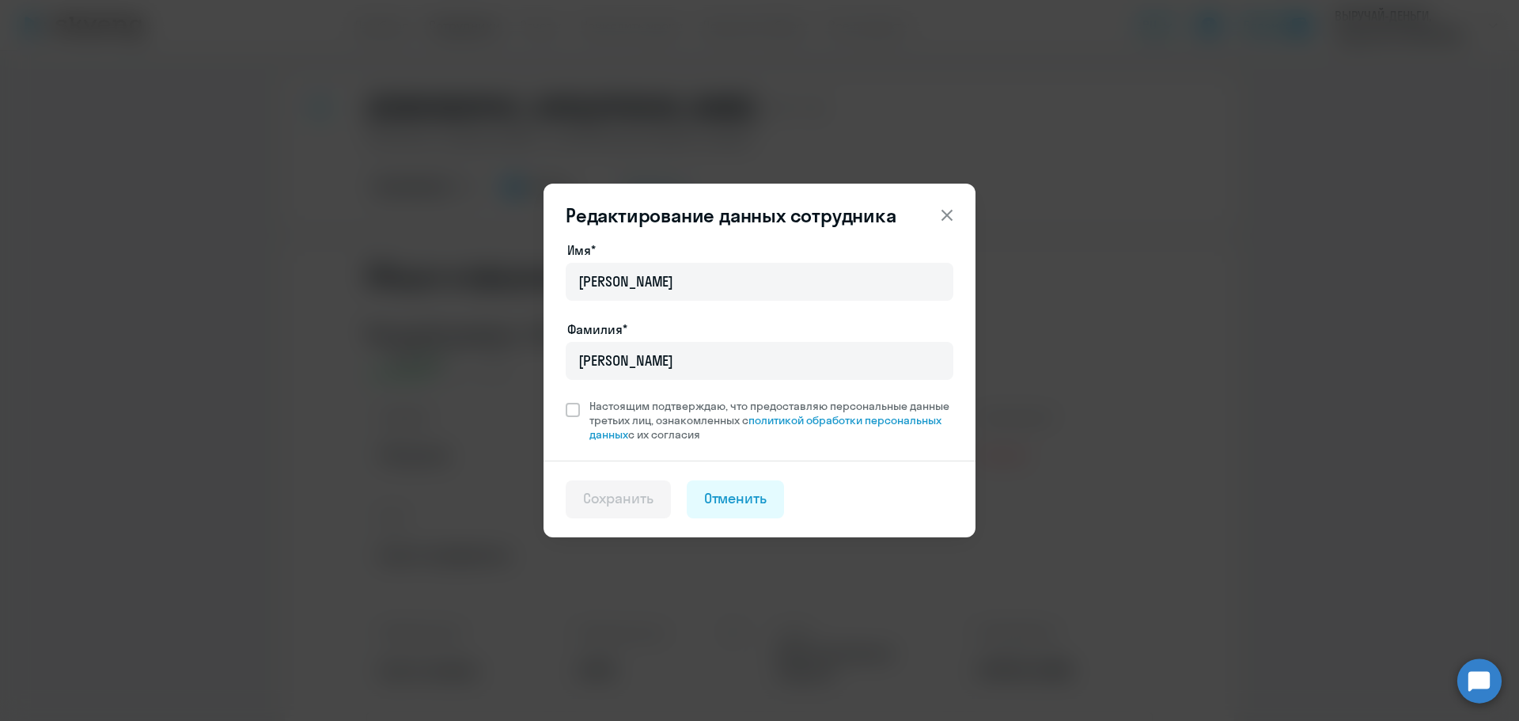
click at [948, 217] on icon at bounding box center [947, 215] width 11 height 11
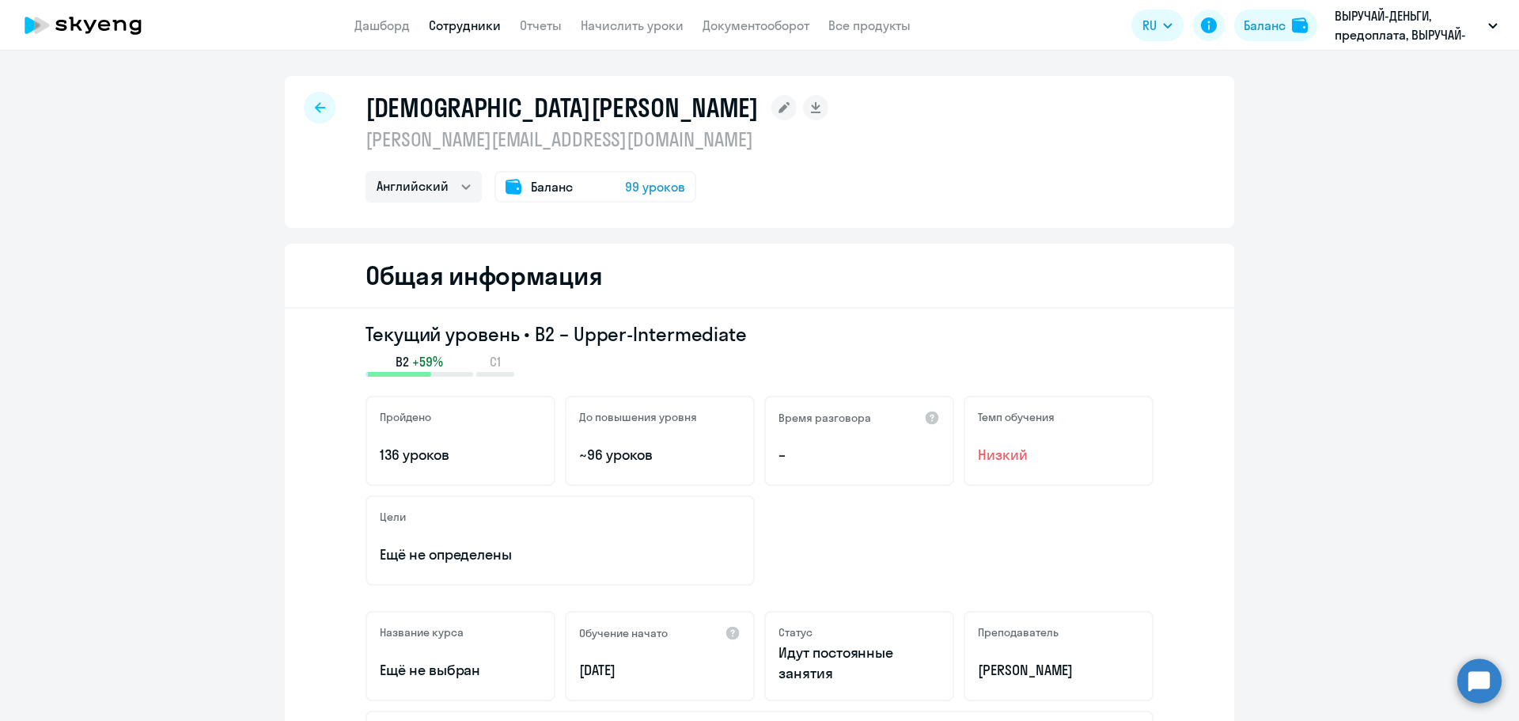
click at [315, 112] on icon at bounding box center [320, 107] width 10 height 11
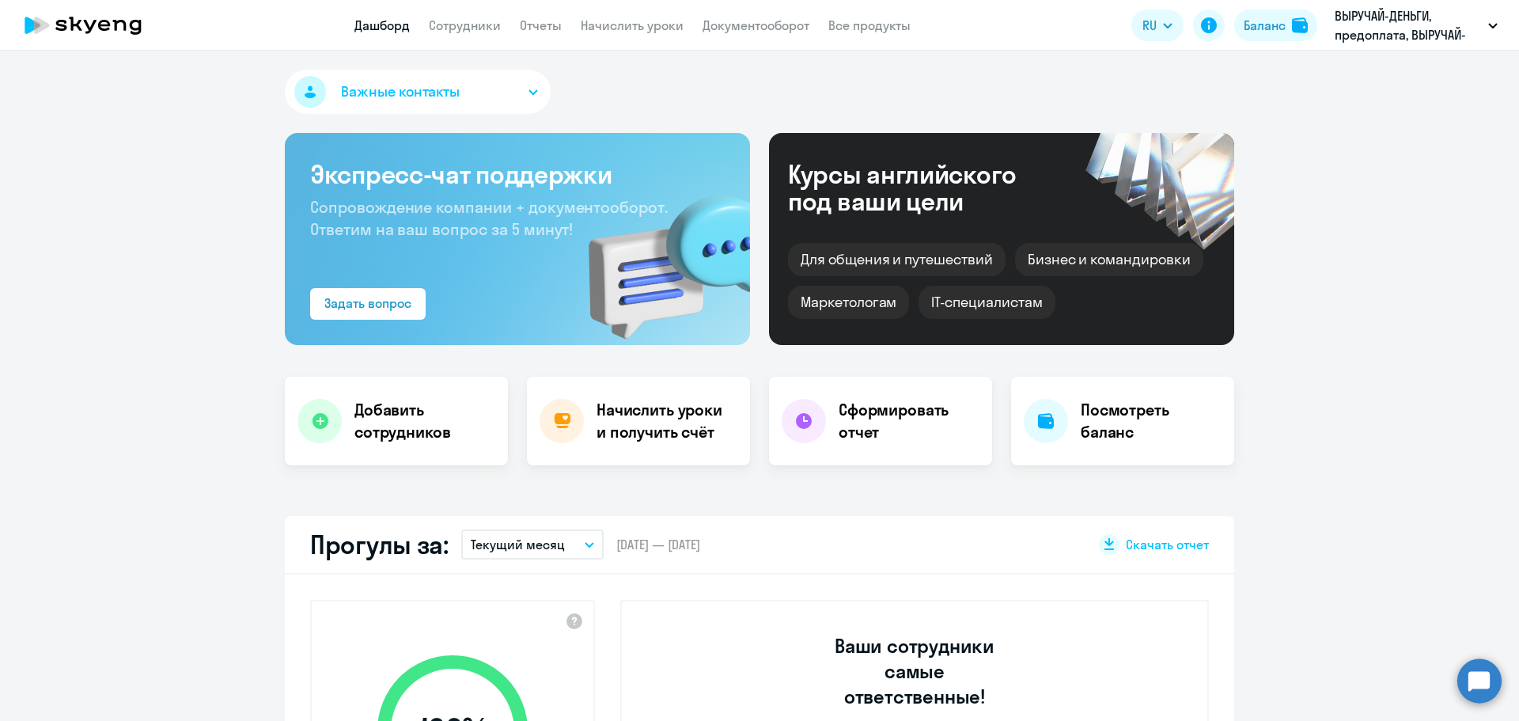
select select "30"
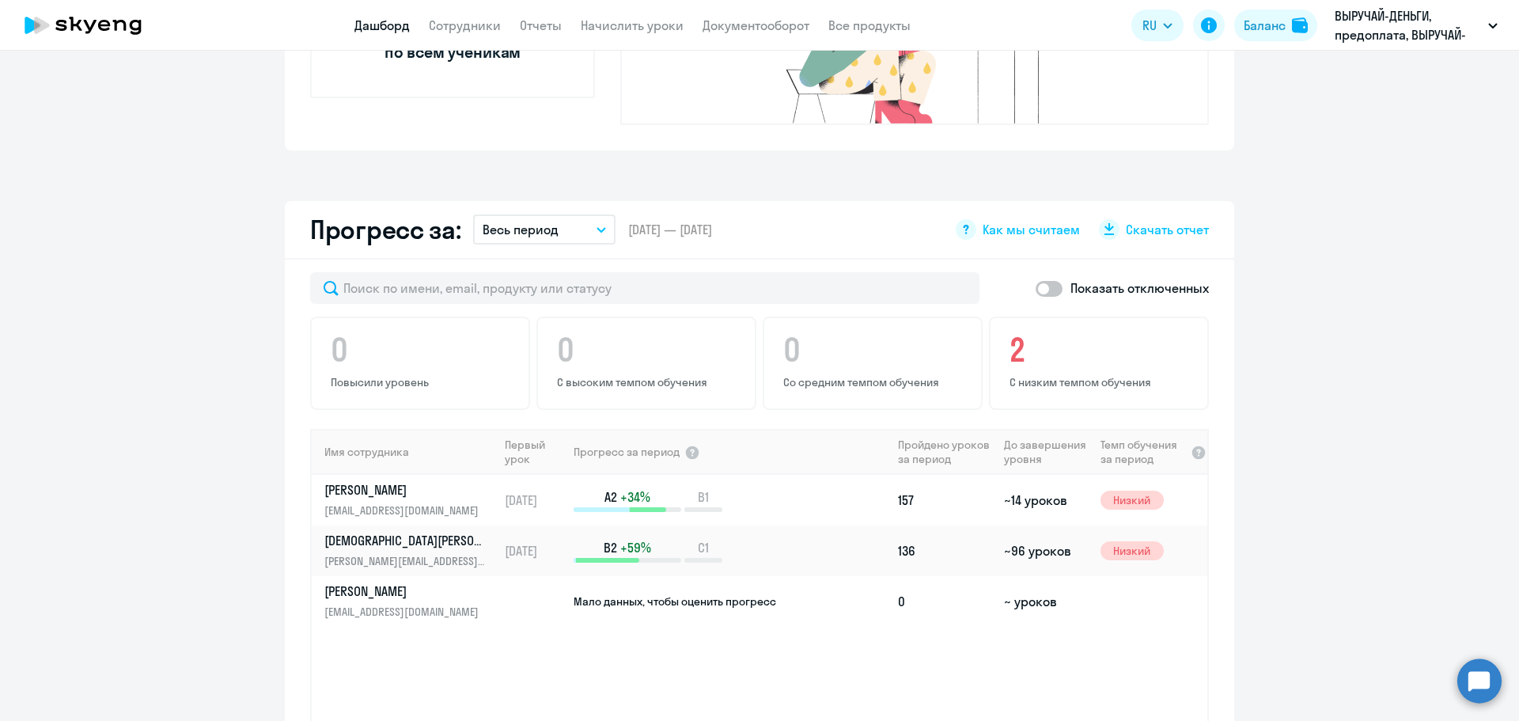
scroll to position [791, 0]
click at [384, 530] on p "[DEMOGRAPHIC_DATA][PERSON_NAME]" at bounding box center [405, 538] width 163 height 17
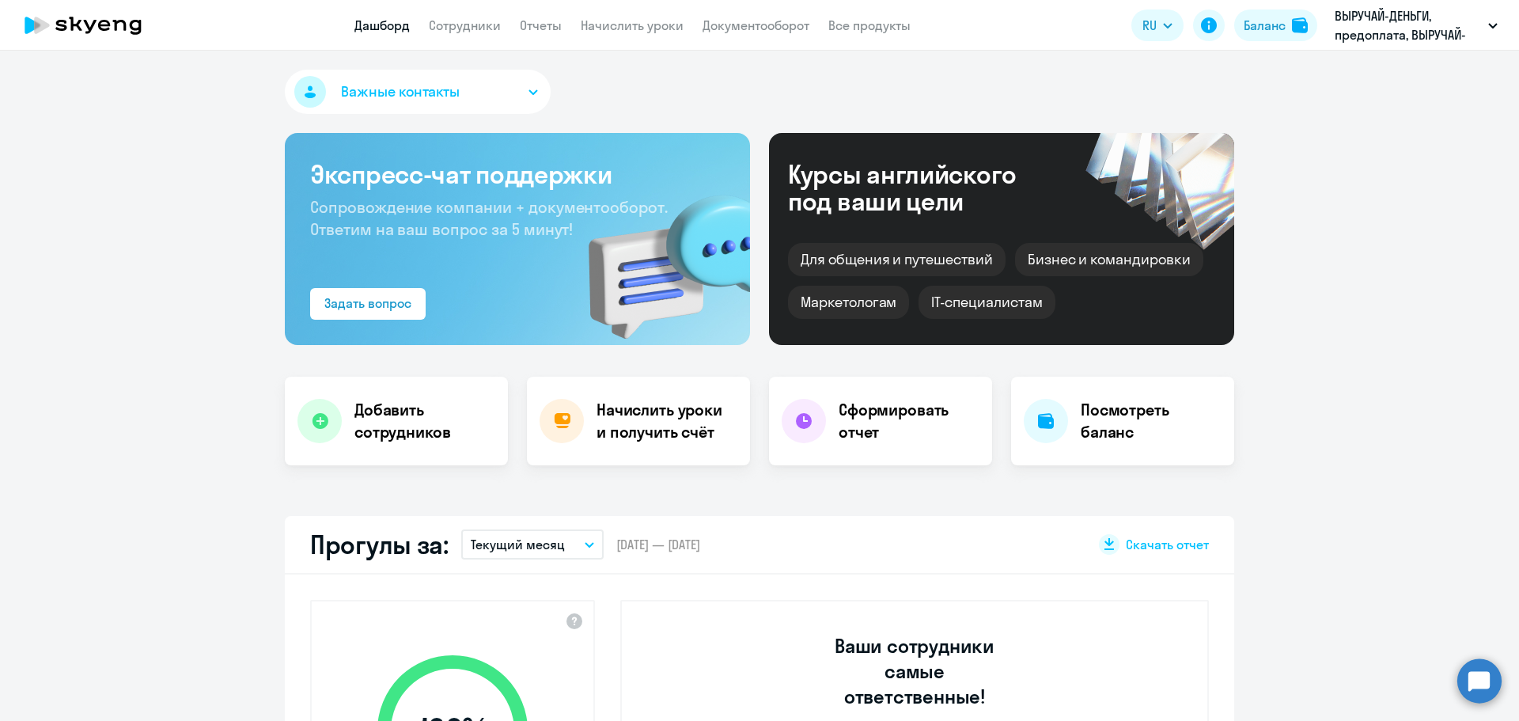
select select "english"
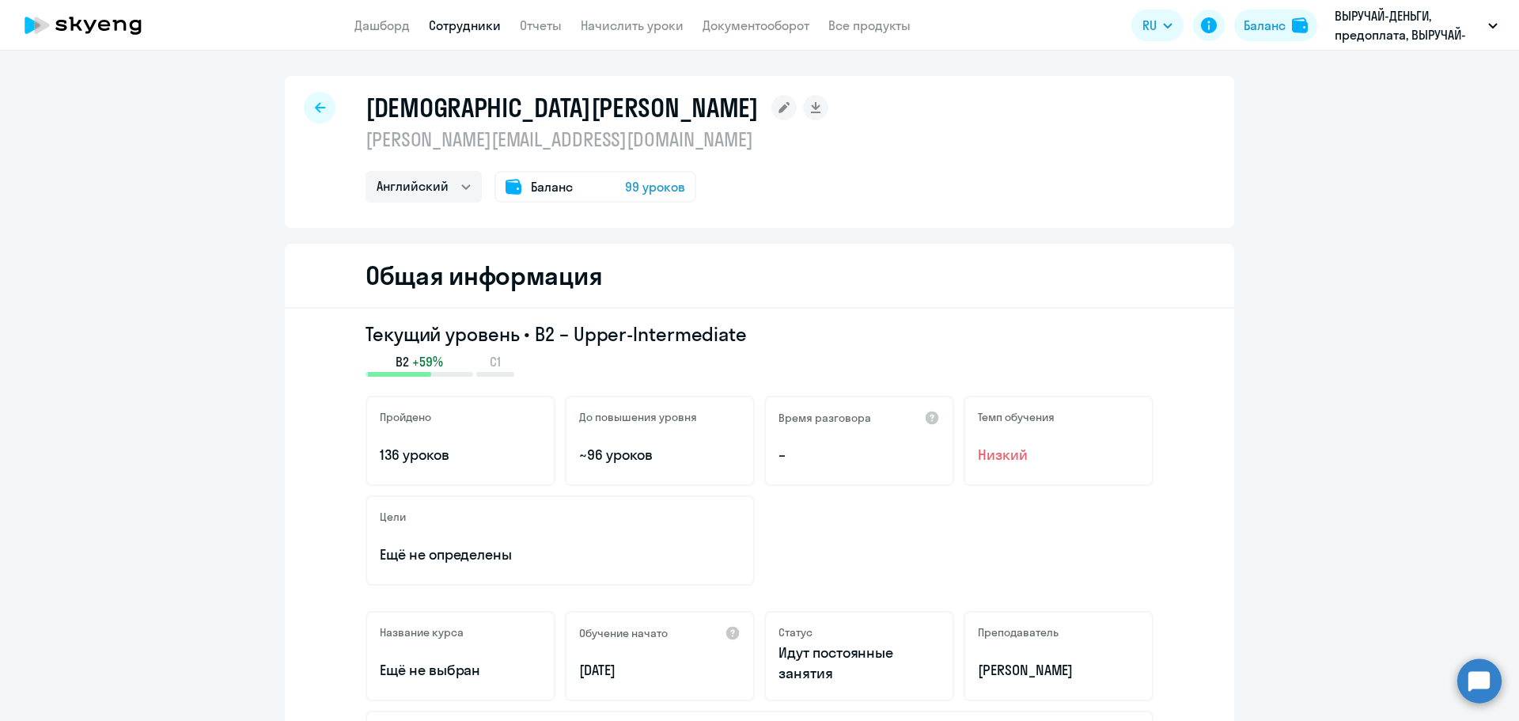
click at [525, 142] on p "[PERSON_NAME][EMAIL_ADDRESS][DOMAIN_NAME]" at bounding box center [597, 139] width 463 height 25
click at [526, 142] on p "[PERSON_NAME][EMAIL_ADDRESS][DOMAIN_NAME]" at bounding box center [597, 139] width 463 height 25
drag, startPoint x: 526, startPoint y: 142, endPoint x: 918, endPoint y: 126, distance: 392.1
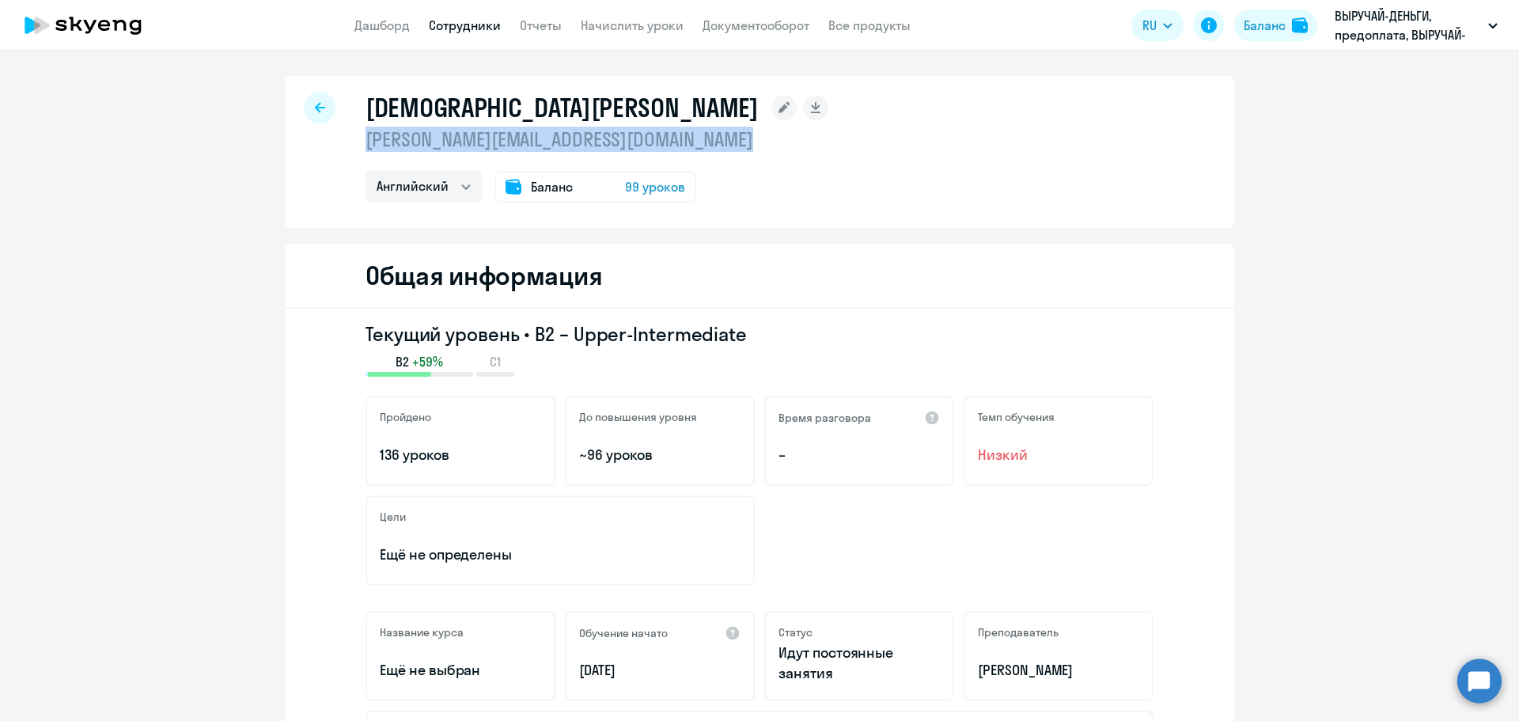
click at [918, 126] on div "Шилинцева Елена elena.zubritskaya@vyruchaidengi.ru Английский Баланс 99 уроков" at bounding box center [760, 152] width 950 height 152
click at [763, 28] on link "Документооборот" at bounding box center [756, 25] width 107 height 16
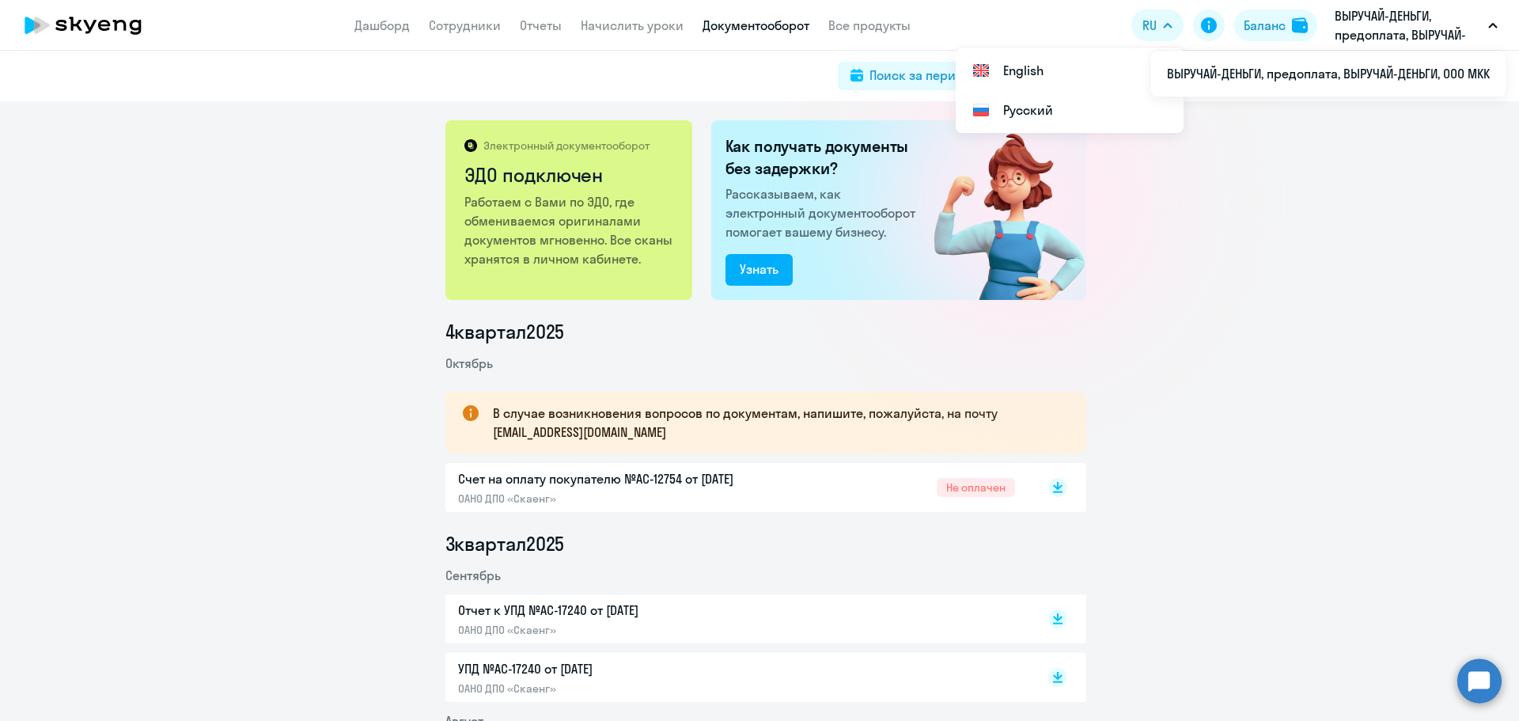
click at [1491, 26] on icon "button" at bounding box center [1493, 26] width 8 height 4
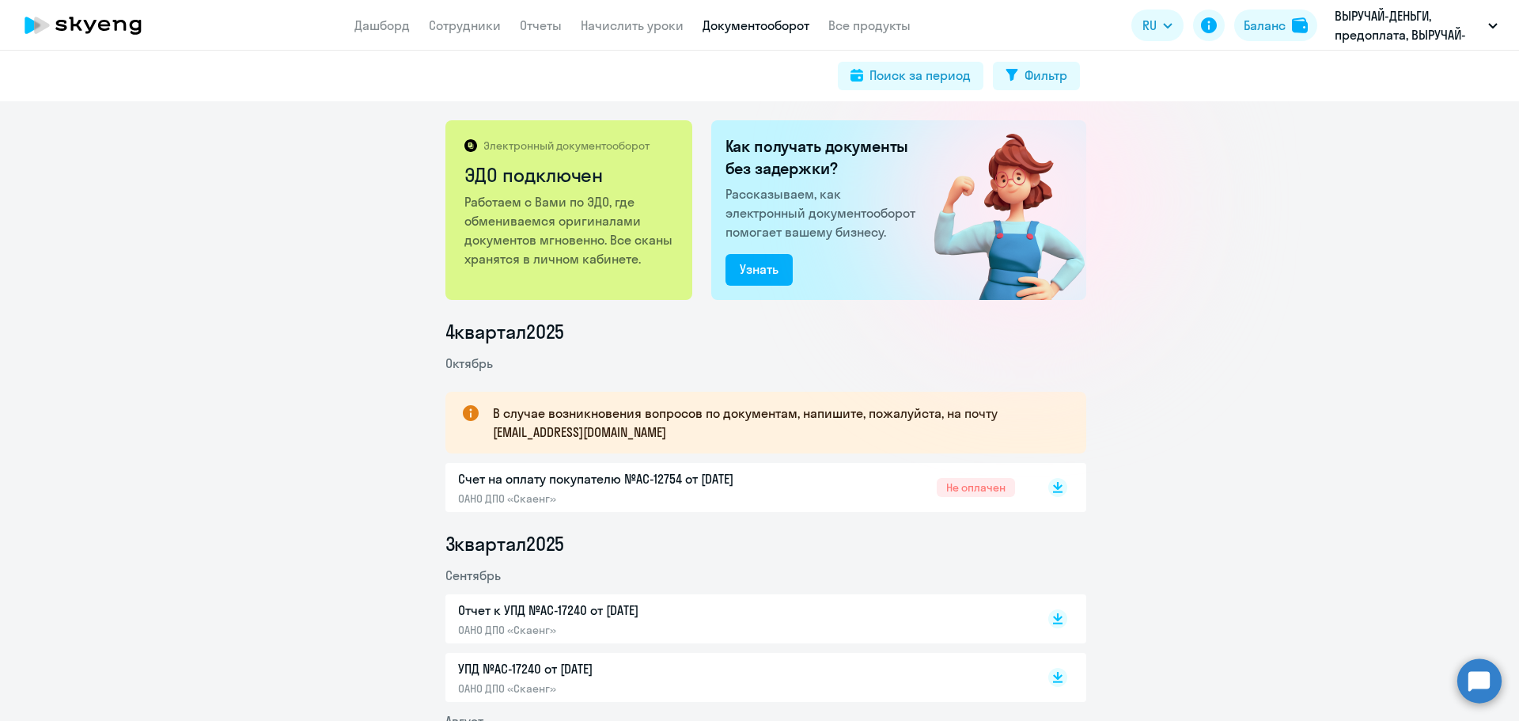
click at [1360, 26] on p "ВЫРУЧАЙ-ДЕНЬГИ, предоплата, ВЫРУЧАЙ-ДЕНЬГИ, ООО МКК" at bounding box center [1408, 25] width 147 height 38
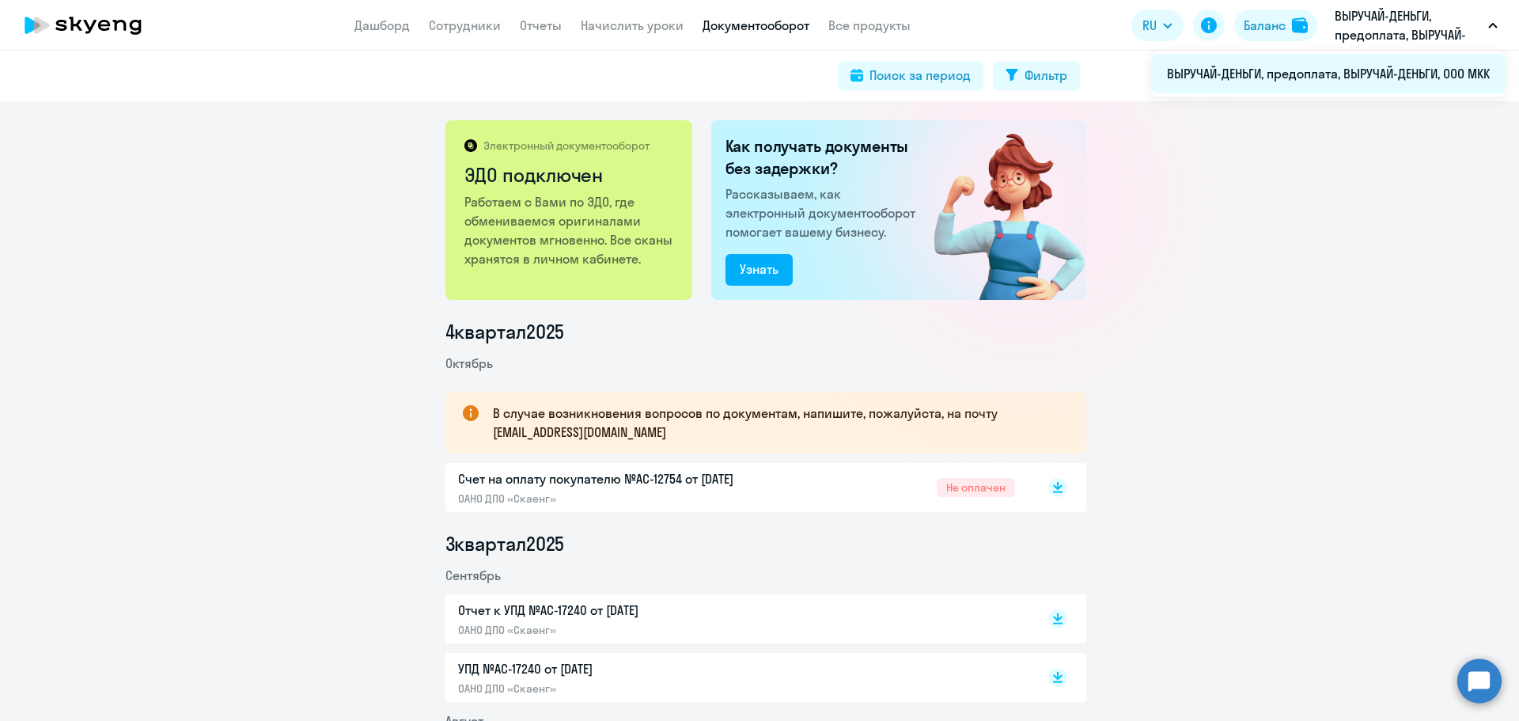
drag, startPoint x: 1360, startPoint y: 26, endPoint x: 1407, endPoint y: 67, distance: 62.8
click at [1407, 67] on li "ВЫРУЧАЙ-ДЕНЬГИ, предоплата, ВЫРУЧАЙ-ДЕНЬГИ, ООО МКК" at bounding box center [1328, 74] width 355 height 40
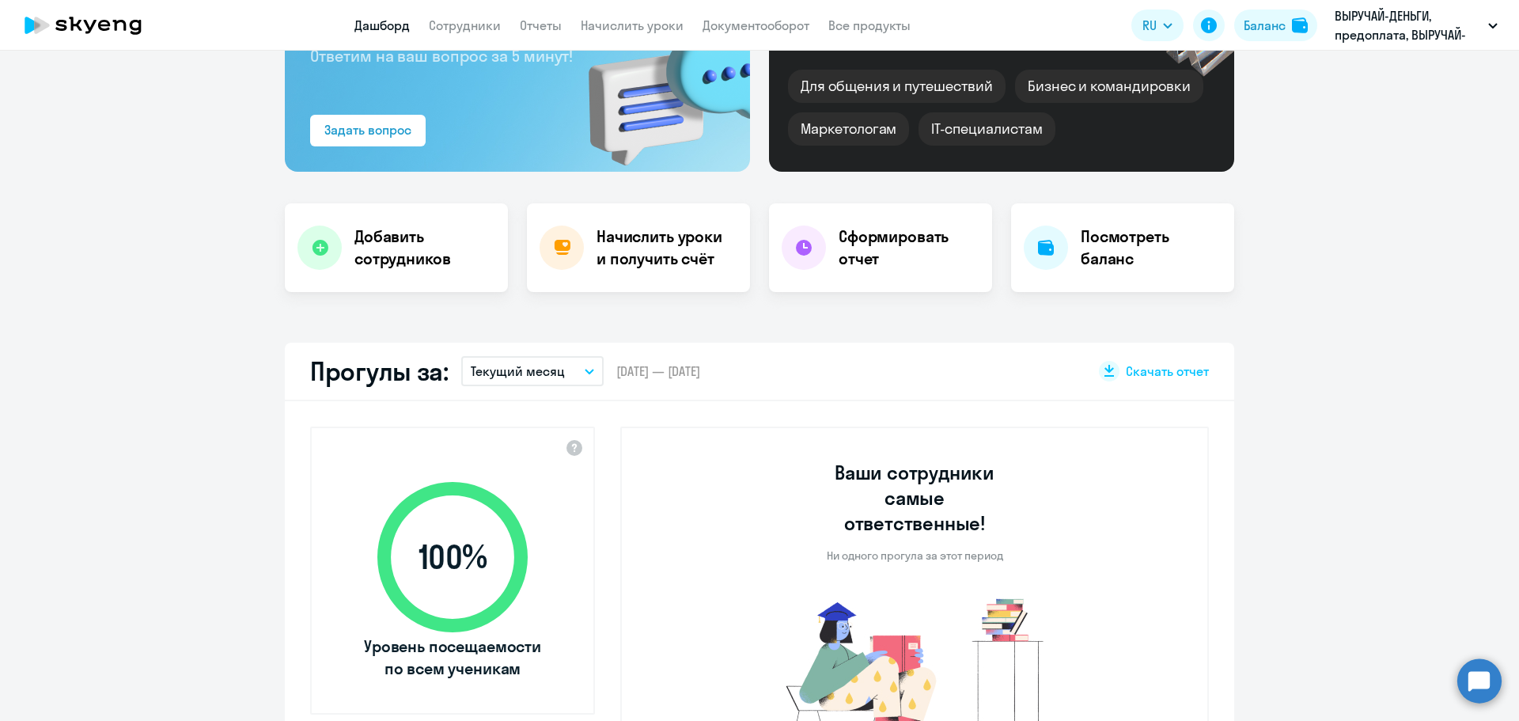
scroll to position [475, 0]
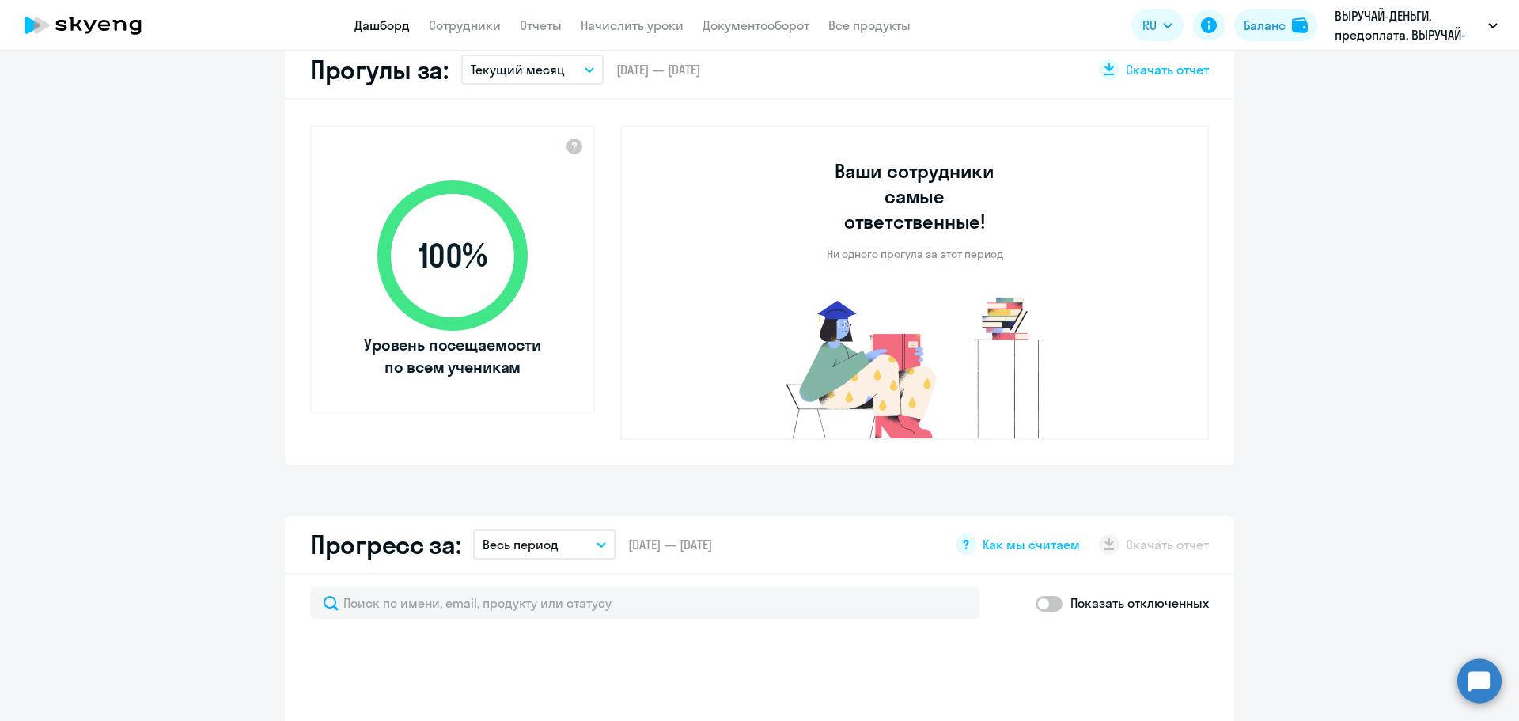
select select "30"
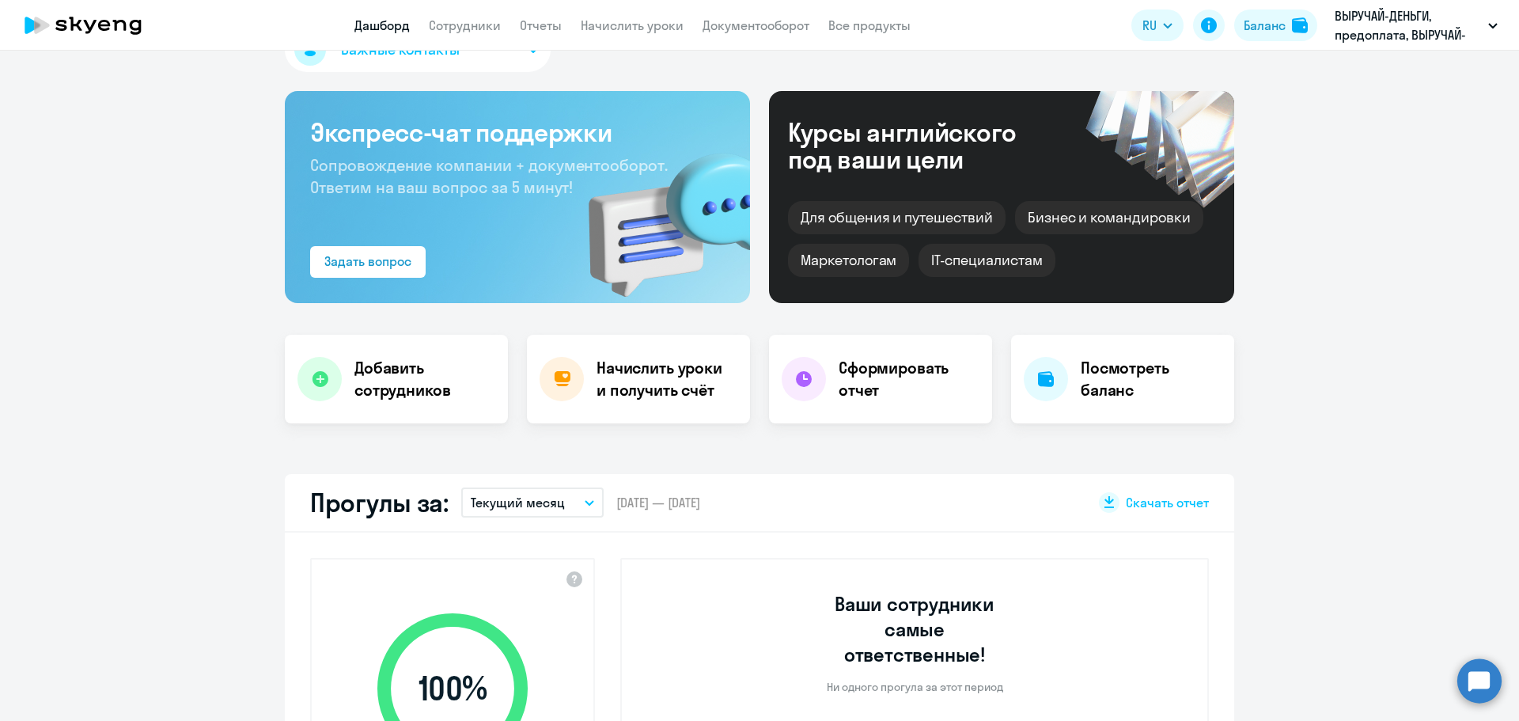
scroll to position [0, 0]
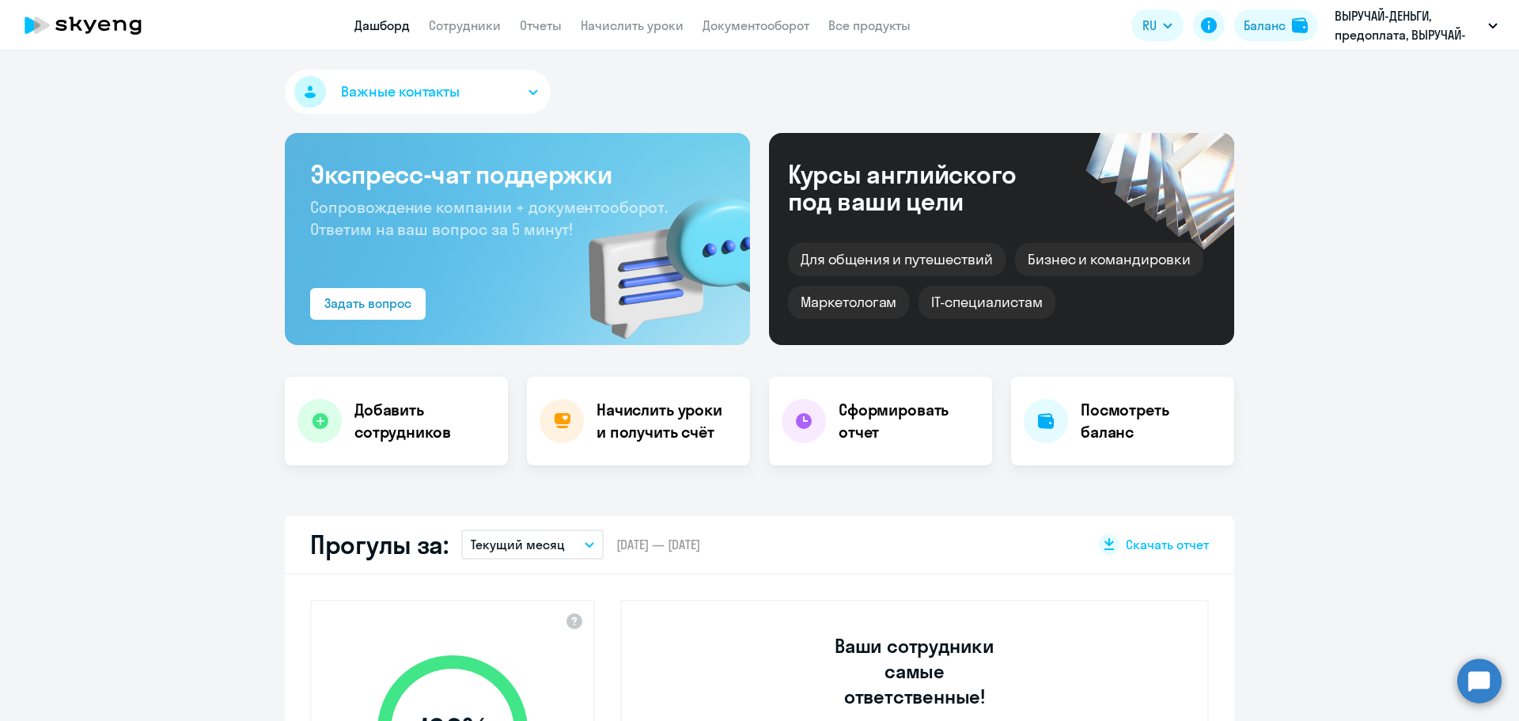
click at [102, 28] on icon at bounding box center [82, 26] width 139 height 40
